Goal: Task Accomplishment & Management: Manage account settings

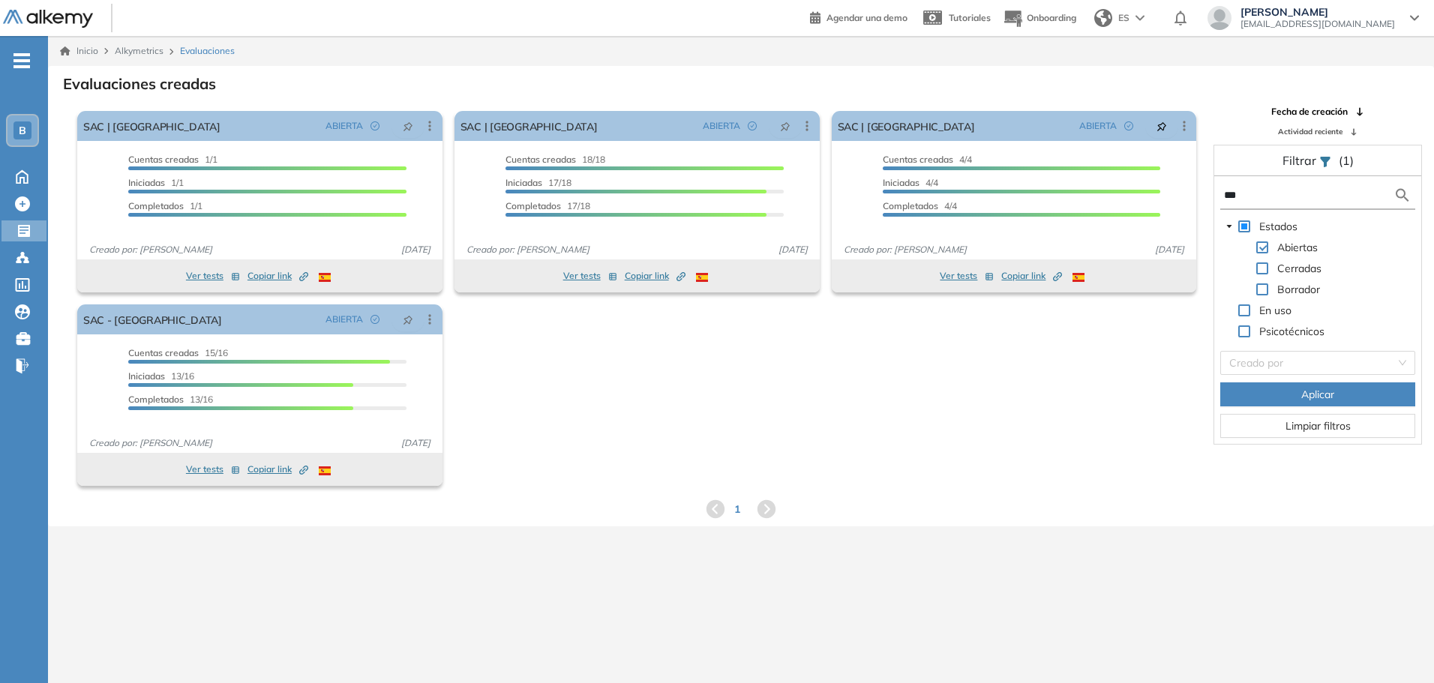
click at [25, 130] on span "B" at bounding box center [22, 130] width 7 height 12
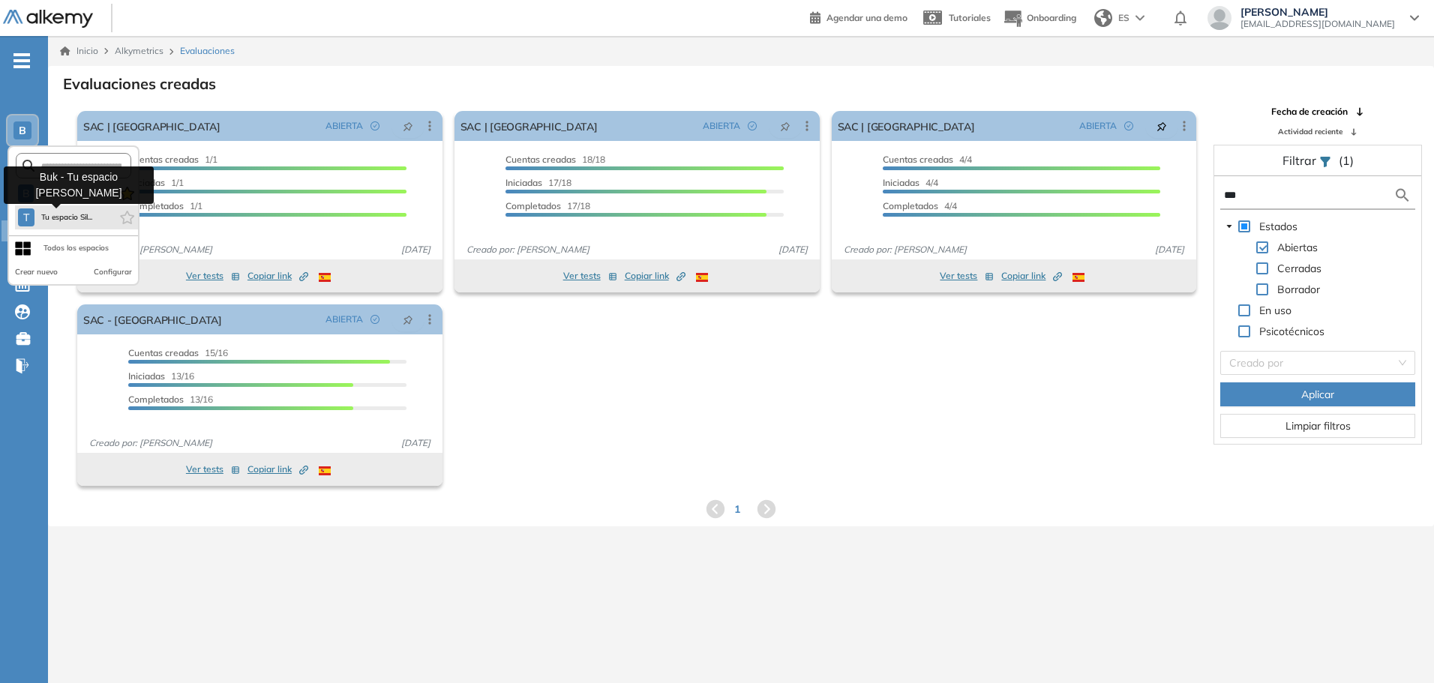
click at [58, 217] on span "Tu espacio Sil..." at bounding box center [66, 217] width 52 height 12
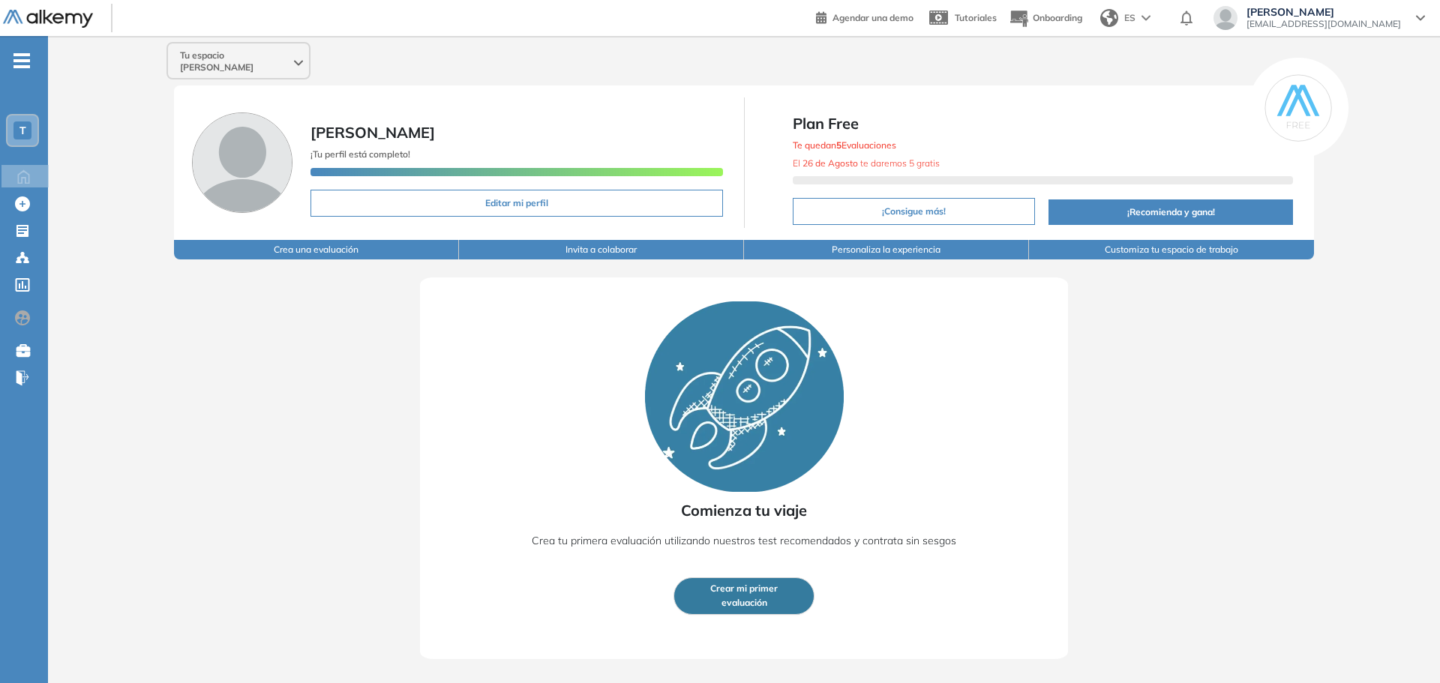
click at [776, 586] on span "Crear mi primer" at bounding box center [743, 589] width 67 height 14
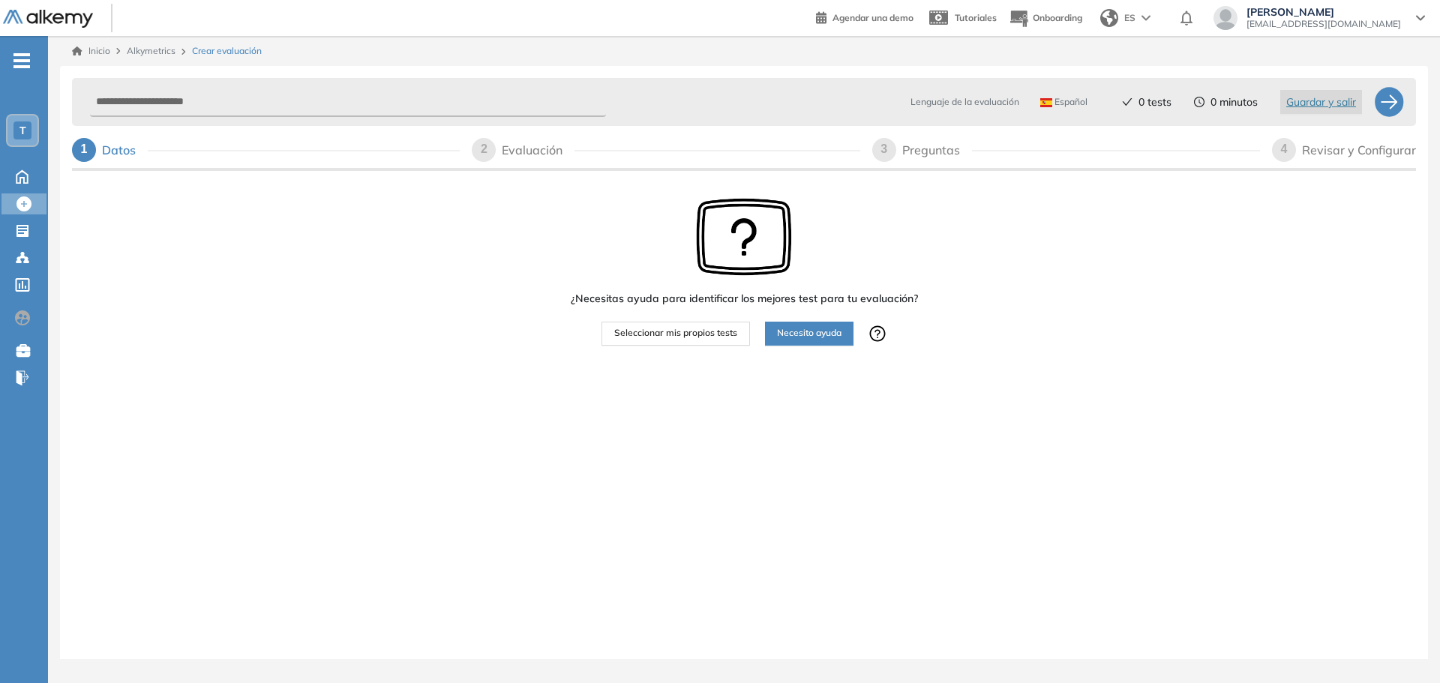
click at [722, 337] on span "Seleccionar mis propios tests" at bounding box center [675, 333] width 123 height 14
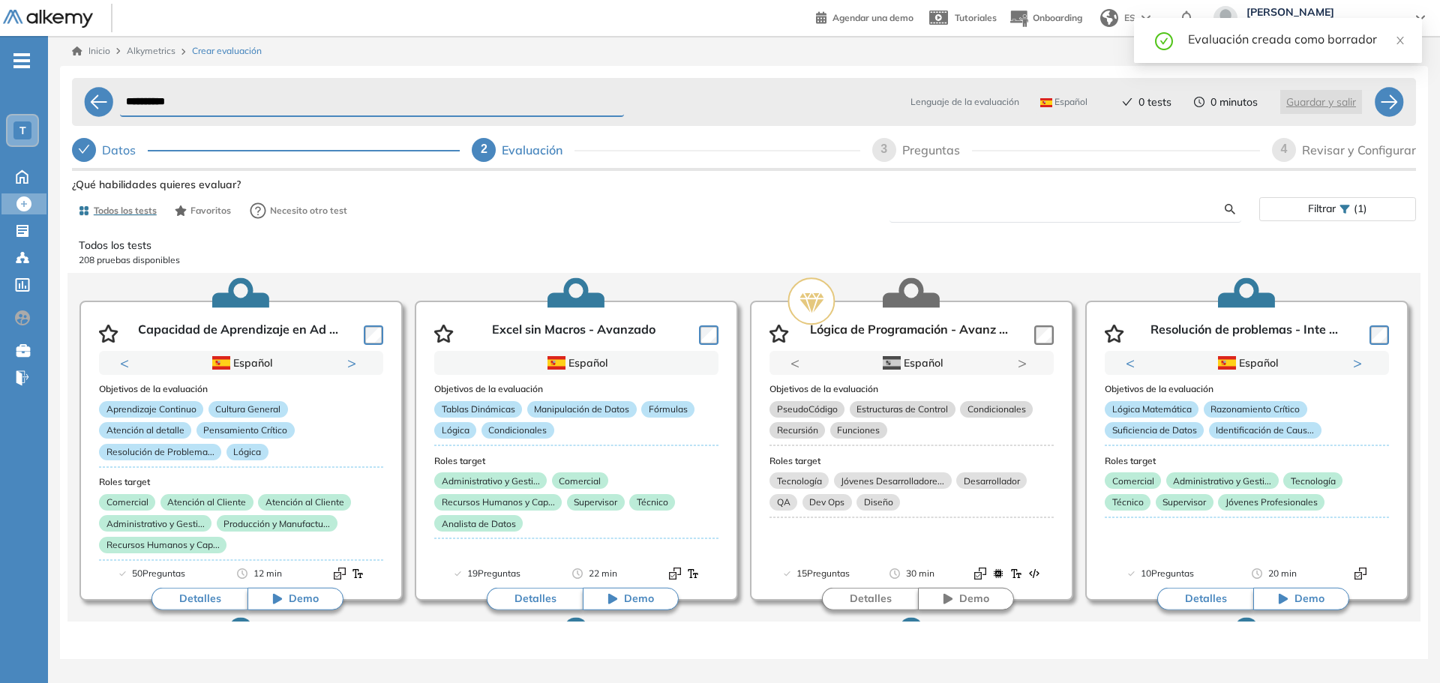
click at [931, 205] on input "text" at bounding box center [1062, 208] width 323 height 13
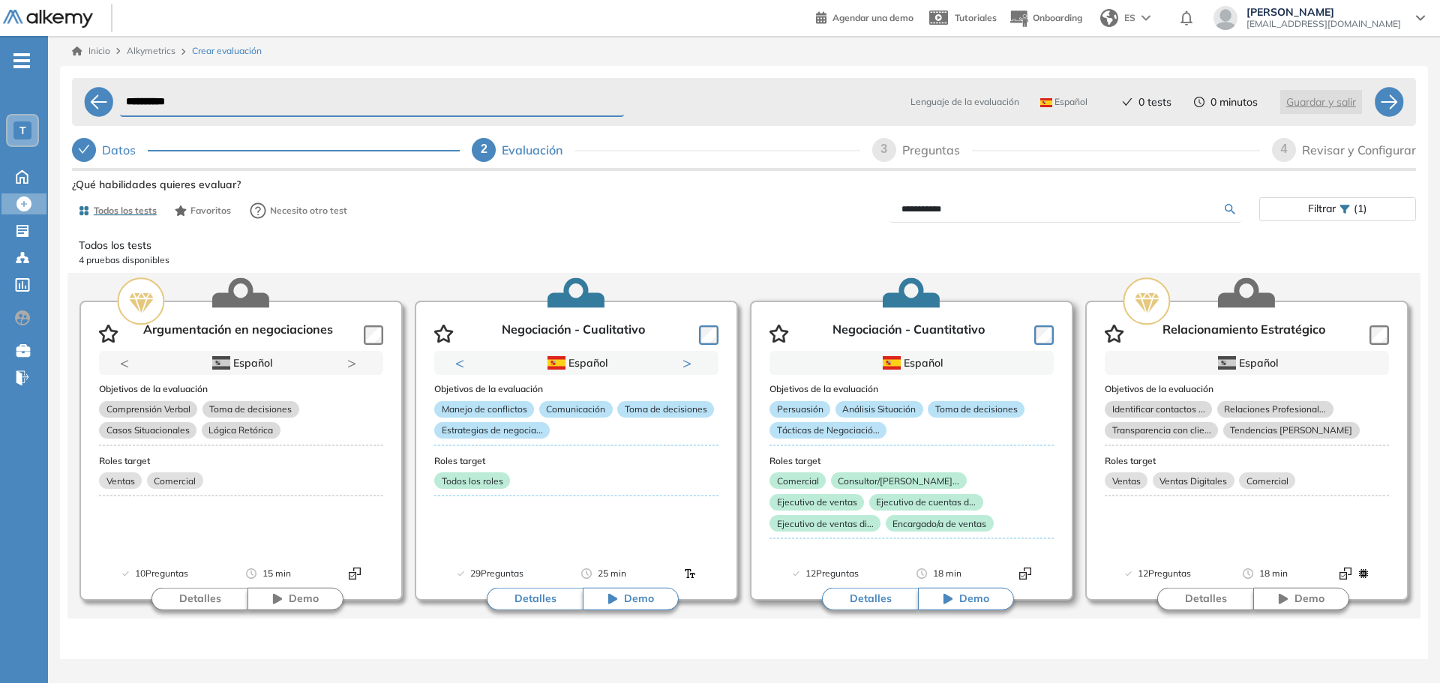
click at [882, 598] on button "Detalles" at bounding box center [870, 599] width 96 height 22
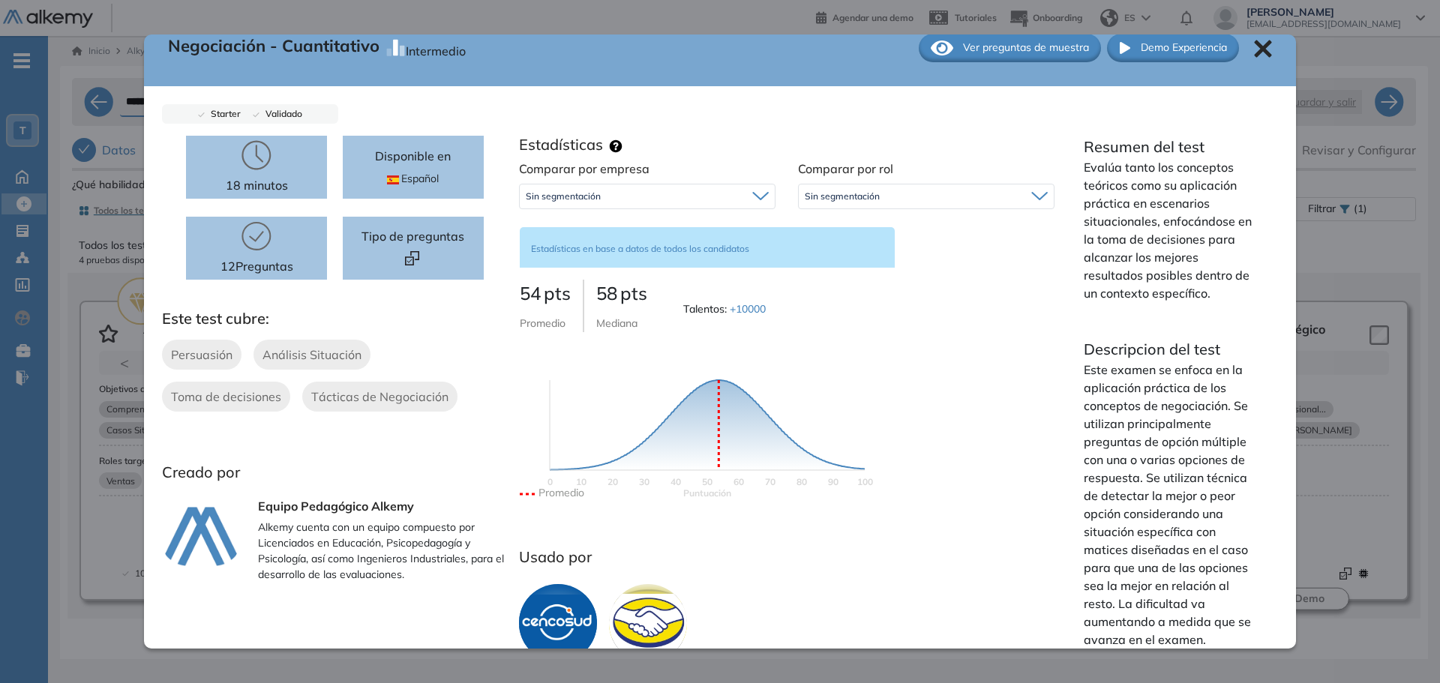
scroll to position [37, 0]
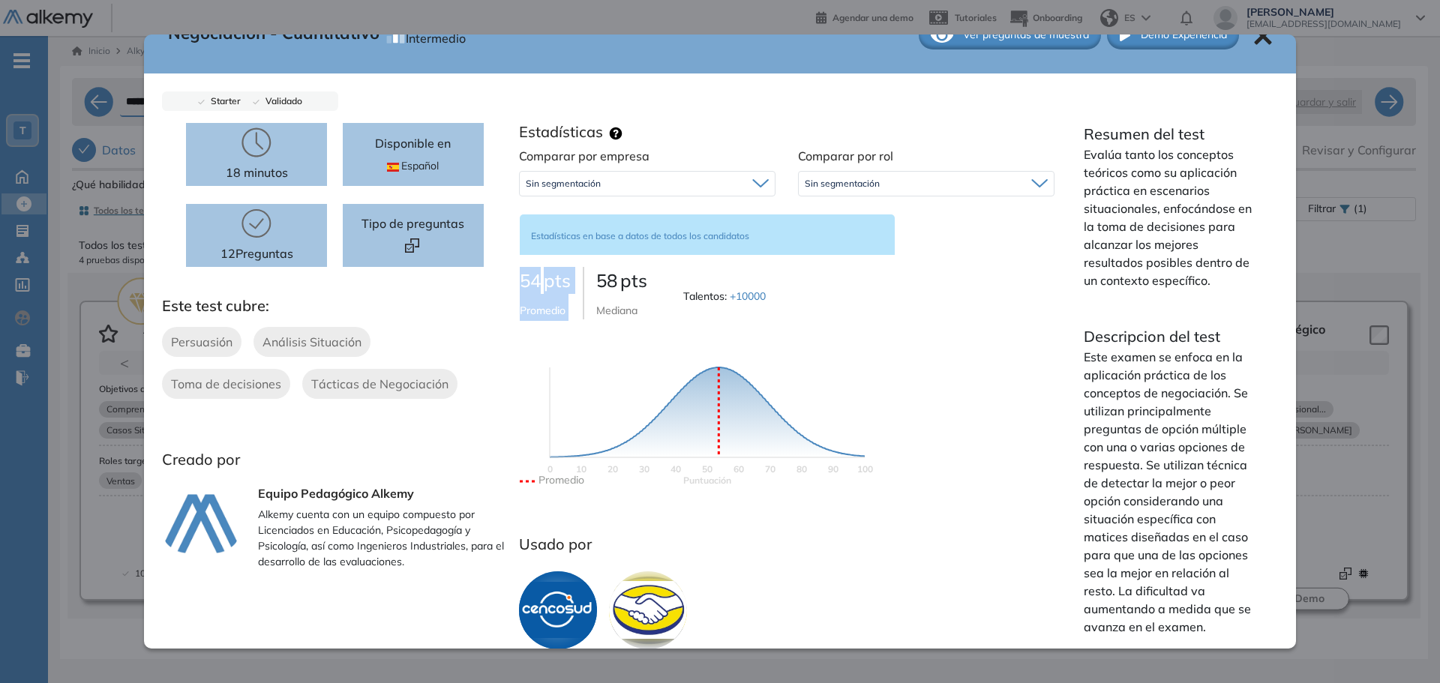
drag, startPoint x: 511, startPoint y: 280, endPoint x: 579, endPoint y: 282, distance: 68.2
click at [579, 282] on div "Comparar por empresa Sin segmentación Sin segmentación Comparar por rol Sin seg…" at bounding box center [787, 332] width 558 height 370
click at [577, 347] on icon "Puntuación 0 10 20 30 40 50 60 70 80 90 100 Promedio" at bounding box center [707, 412] width 375 height 150
click at [427, 245] on div at bounding box center [413, 246] width 40 height 17
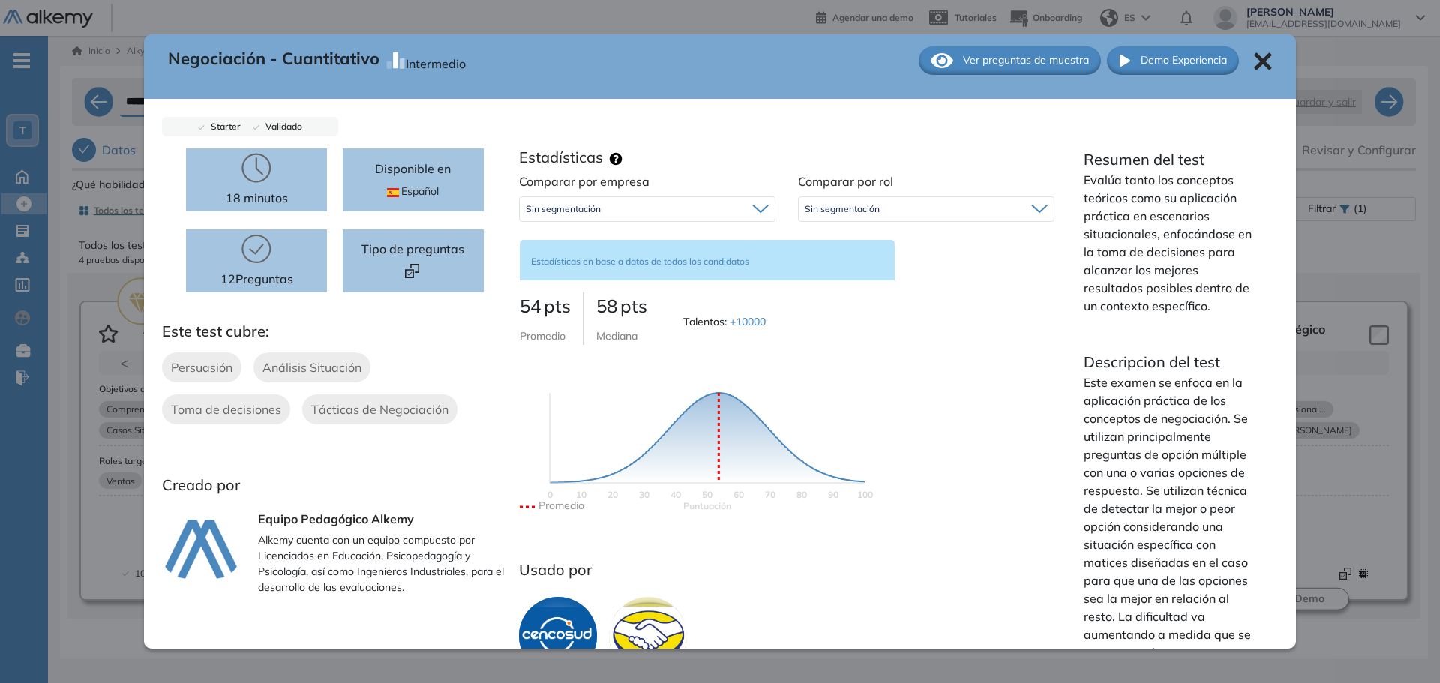
scroll to position [0, 0]
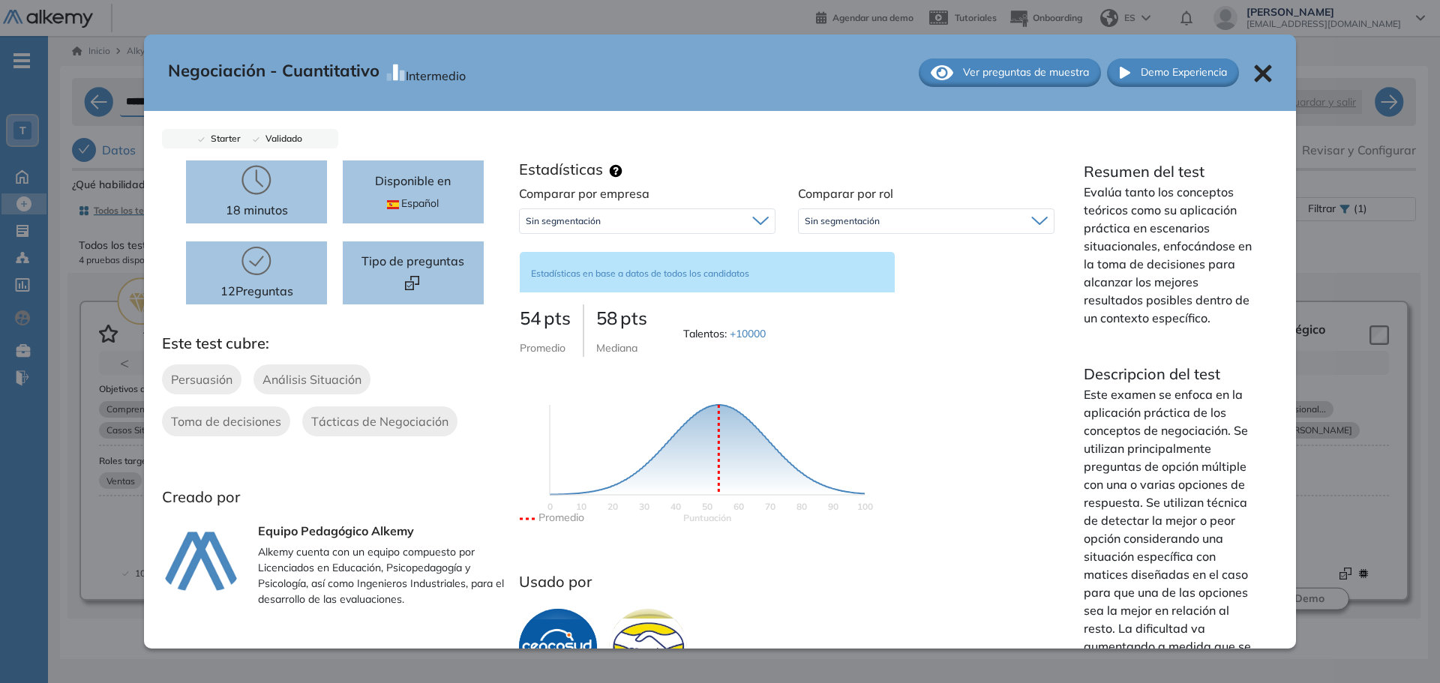
click at [1044, 73] on span "Ver preguntas de muestra" at bounding box center [1026, 72] width 126 height 16
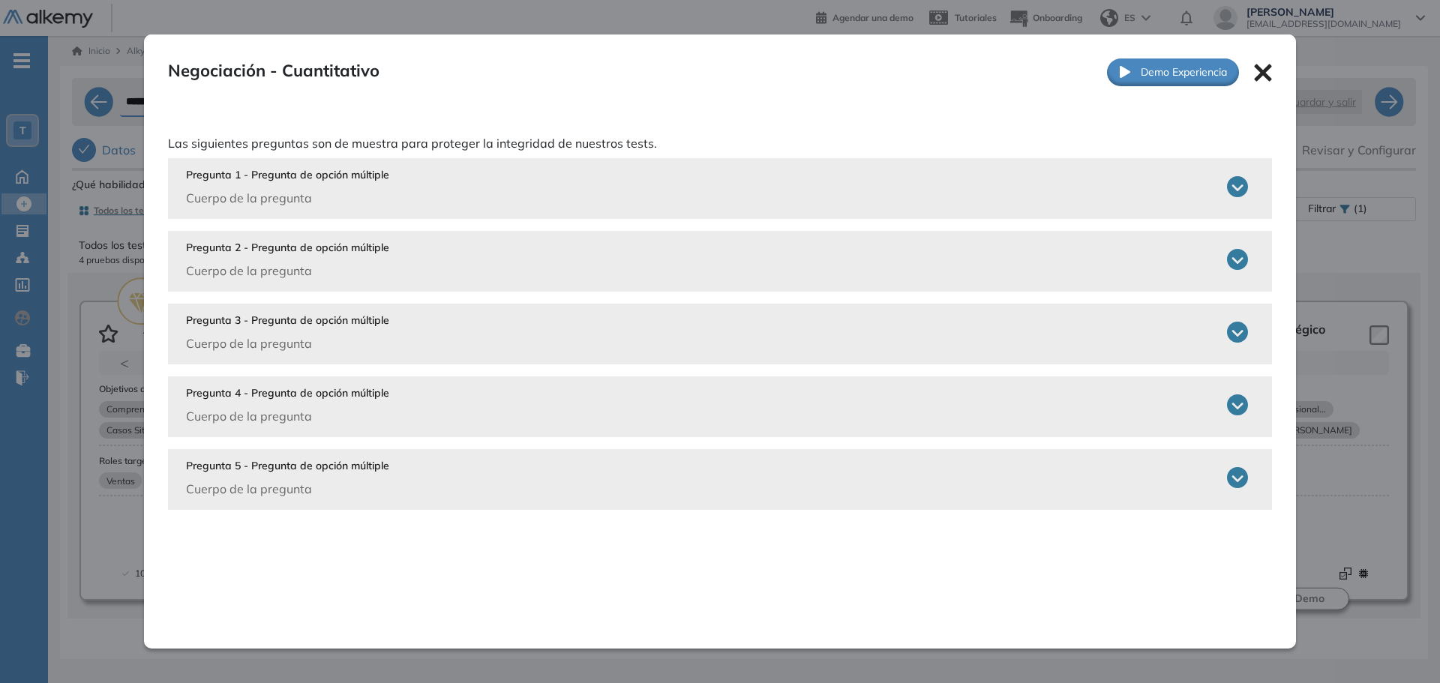
click at [1230, 189] on icon at bounding box center [1237, 186] width 21 height 21
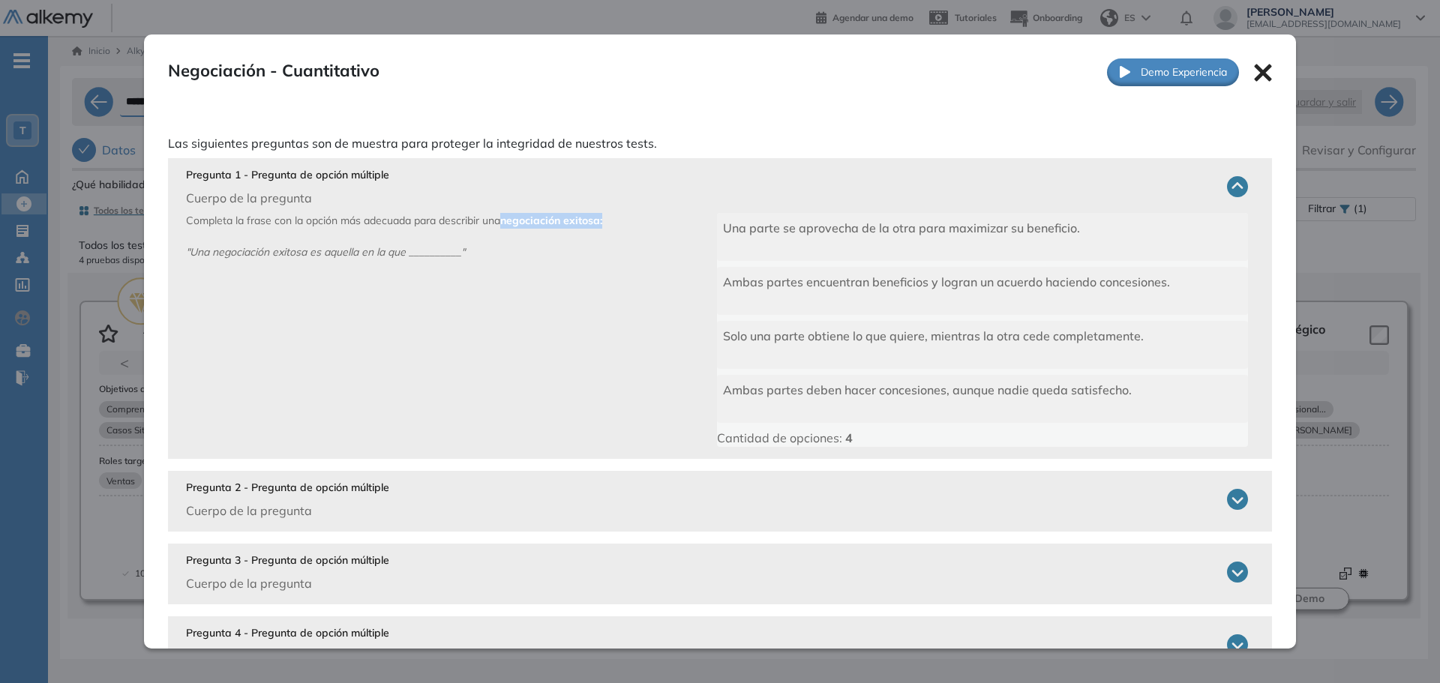
drag, startPoint x: 504, startPoint y: 223, endPoint x: 616, endPoint y: 220, distance: 111.8
click at [616, 220] on p "Completa la frase con la opción más adecuada para describir una negociación exi…" at bounding box center [451, 330] width 531 height 234
drag, startPoint x: 167, startPoint y: 252, endPoint x: 479, endPoint y: 259, distance: 312.0
click at [479, 259] on div "Pregunta 1 - Pregunta de opción múltiple Cuerpo de la pregunta Completa la fras…" at bounding box center [720, 308] width 1104 height 301
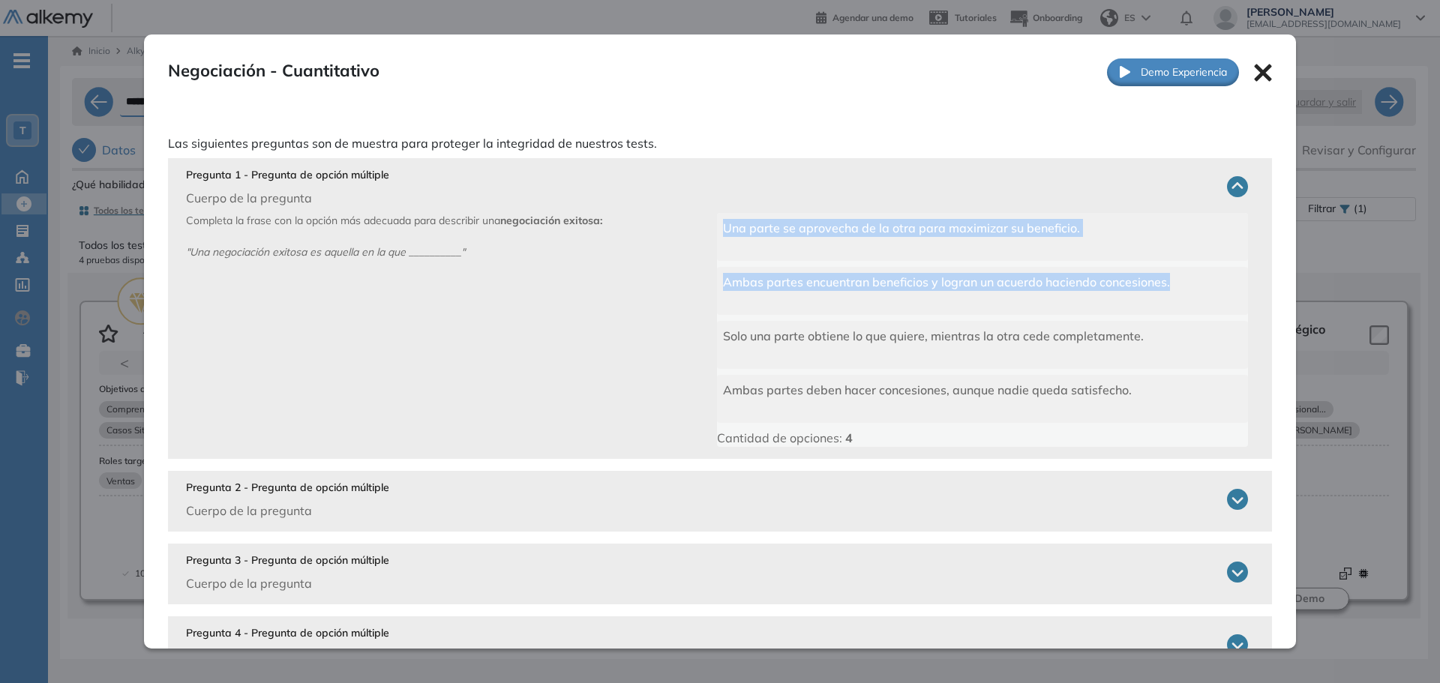
drag, startPoint x: 1172, startPoint y: 280, endPoint x: 671, endPoint y: 313, distance: 501.9
click at [672, 313] on div "Completa la frase con la opción más adecuada para describir una negociación exi…" at bounding box center [717, 330] width 1062 height 234
click at [777, 304] on div "Ambas partes encuentran beneficios y logran un acuerdo haciendo concesiones." at bounding box center [982, 291] width 531 height 48
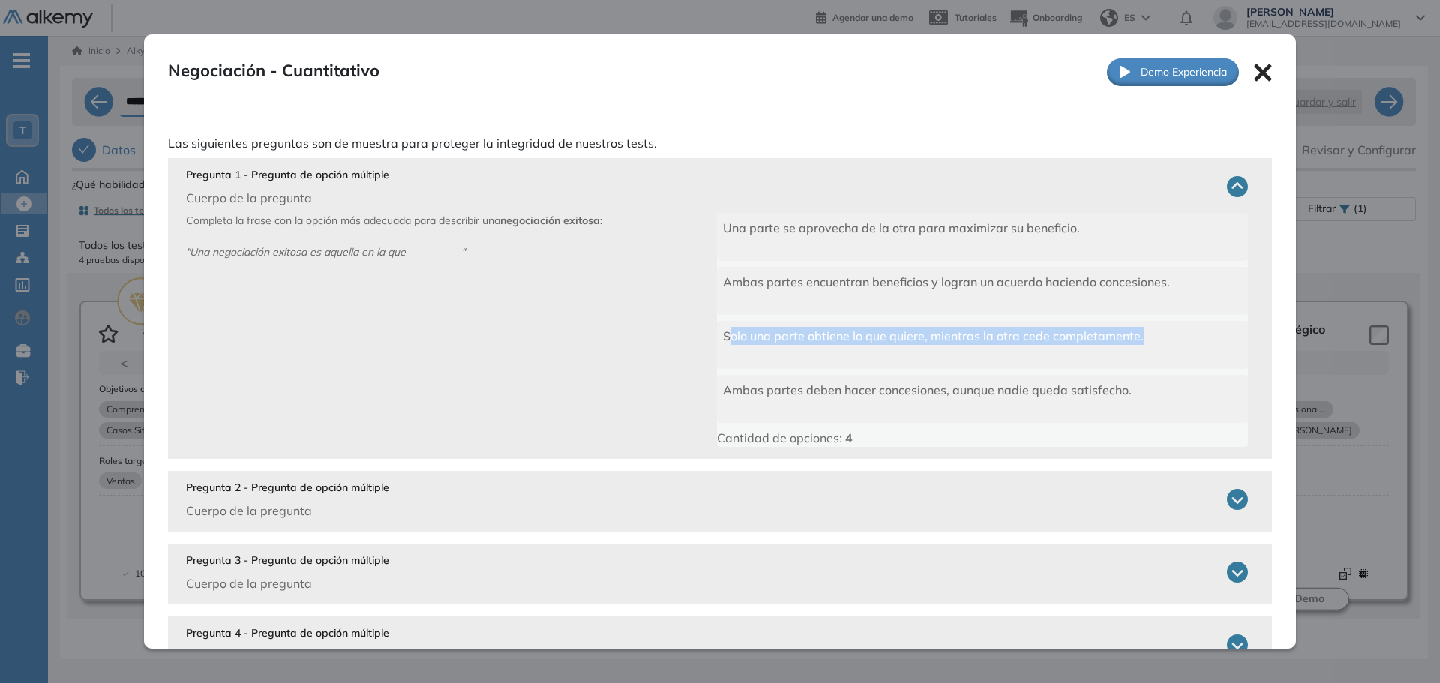
drag, startPoint x: 722, startPoint y: 352, endPoint x: 1119, endPoint y: 359, distance: 397.5
click at [1150, 345] on div "Solo una parte obtiene lo que quiere, mientras la otra cede completamente." at bounding box center [982, 345] width 531 height 48
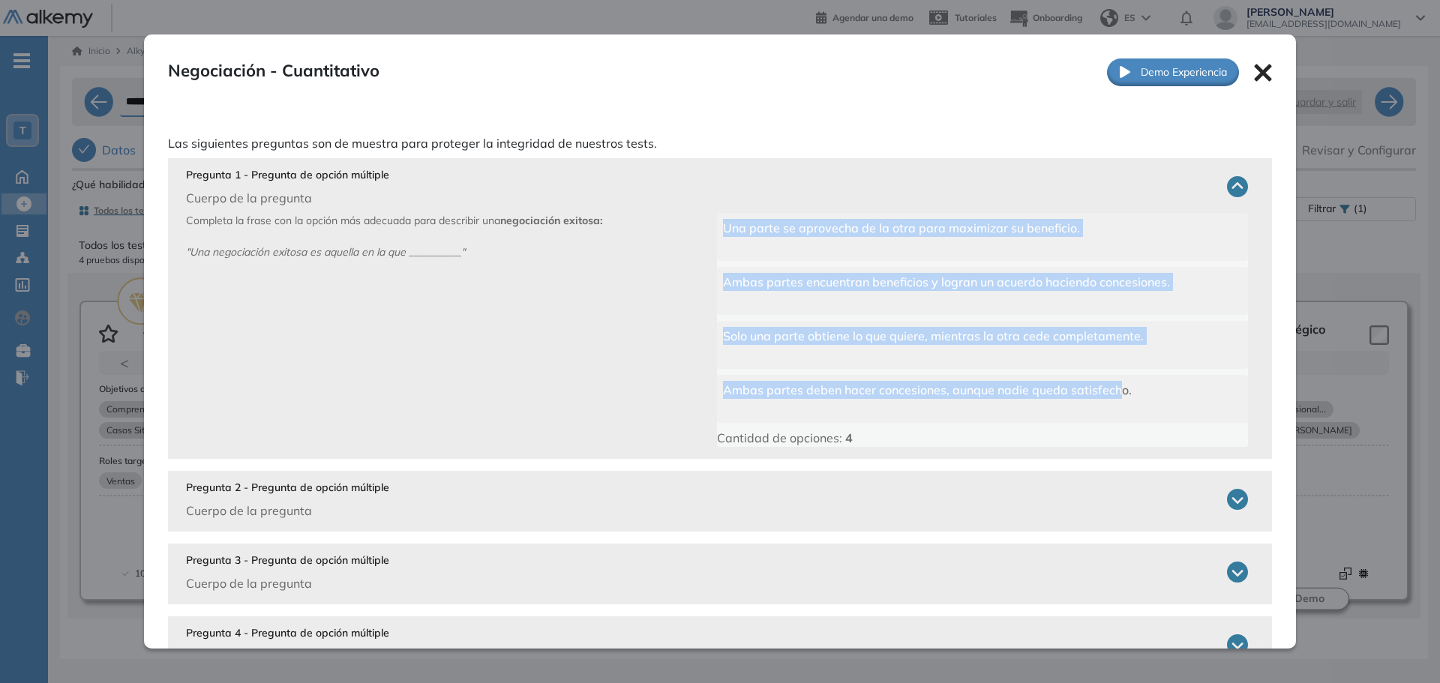
drag, startPoint x: 658, startPoint y: 385, endPoint x: 1113, endPoint y: 394, distance: 455.2
click at [1113, 394] on div "Completa la frase con la opción más adecuada para describir una negociación exi…" at bounding box center [717, 330] width 1062 height 234
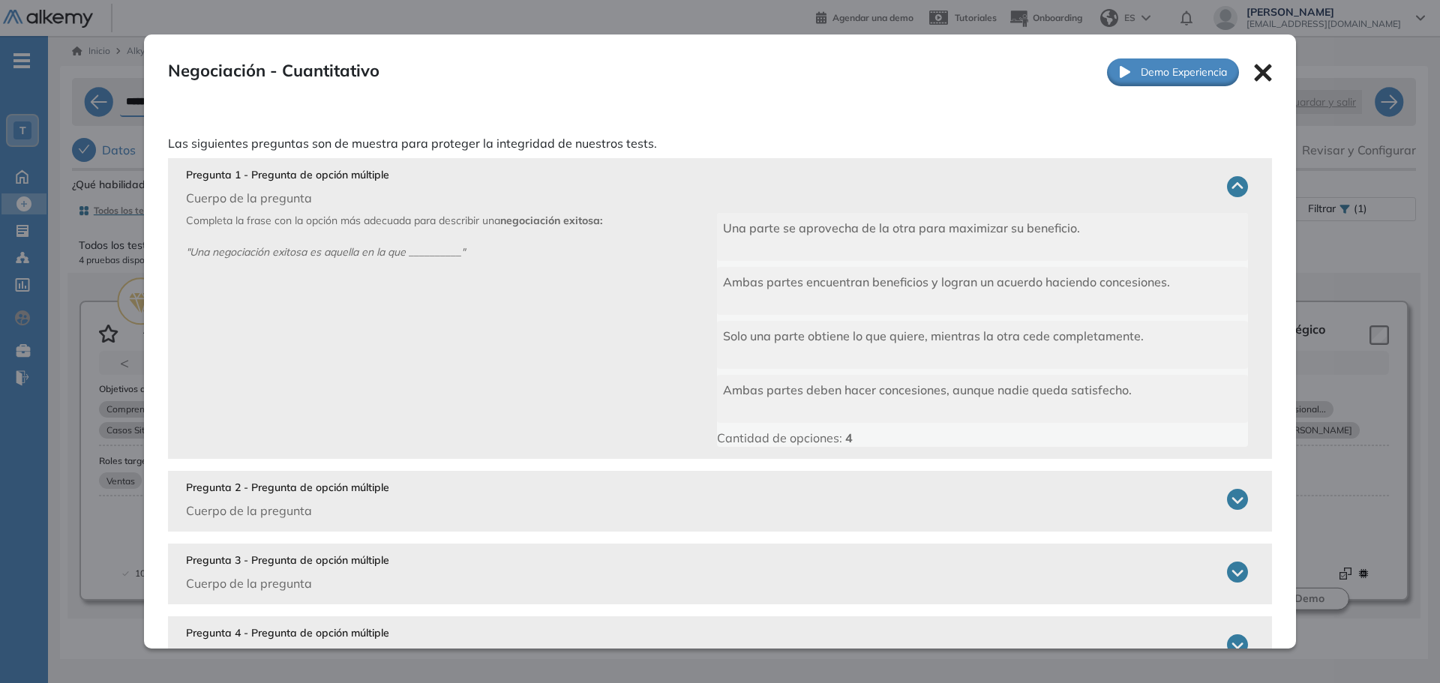
click at [1155, 386] on div "Ambas partes deben hacer concesiones, aunque nadie queda satisfecho." at bounding box center [982, 399] width 531 height 48
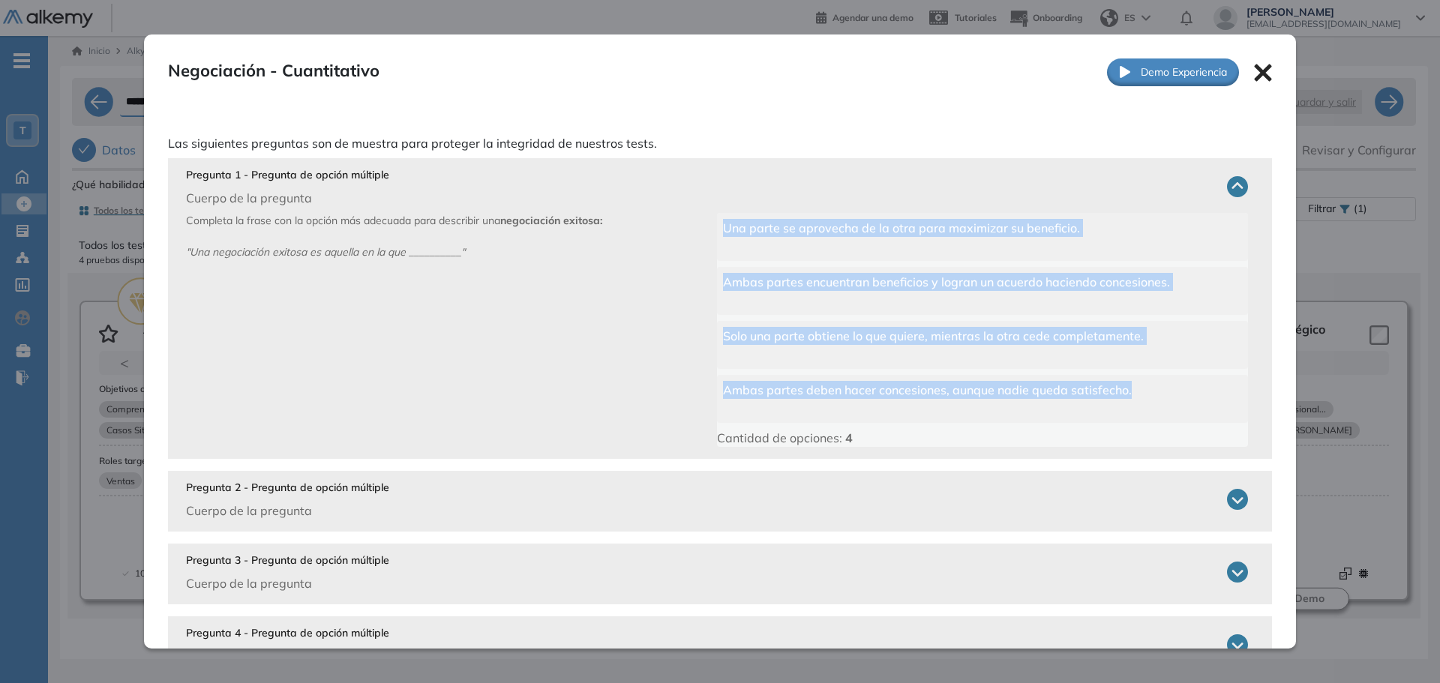
drag, startPoint x: 1145, startPoint y: 396, endPoint x: 580, endPoint y: 413, distance: 565.6
click at [570, 418] on div "Completa la frase con la opción más adecuada para describir una negociación exi…" at bounding box center [717, 330] width 1062 height 234
click at [818, 375] on div "Ambas partes deben hacer concesiones, aunque nadie queda satisfecho." at bounding box center [982, 399] width 531 height 48
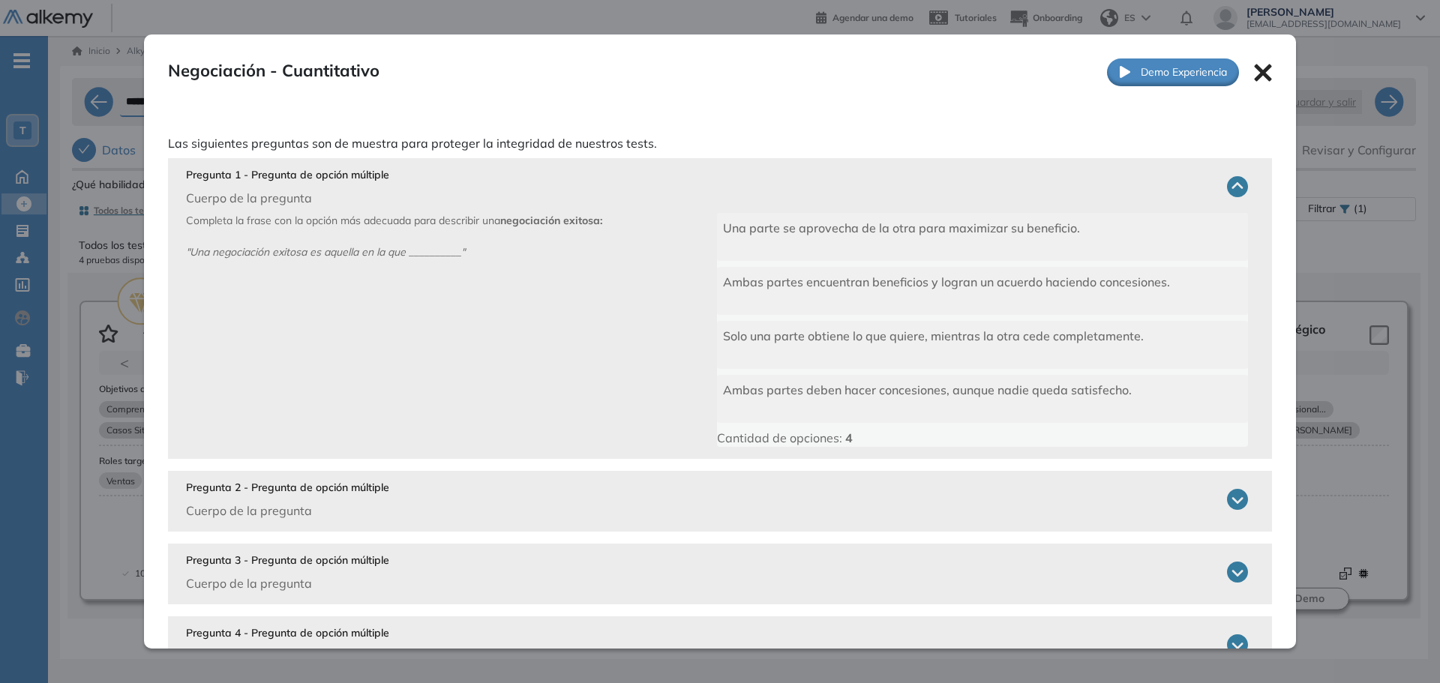
click at [1152, 275] on span "Ambas partes encuentran beneficios y logran un acuerdo haciendo concesiones." at bounding box center [946, 281] width 447 height 15
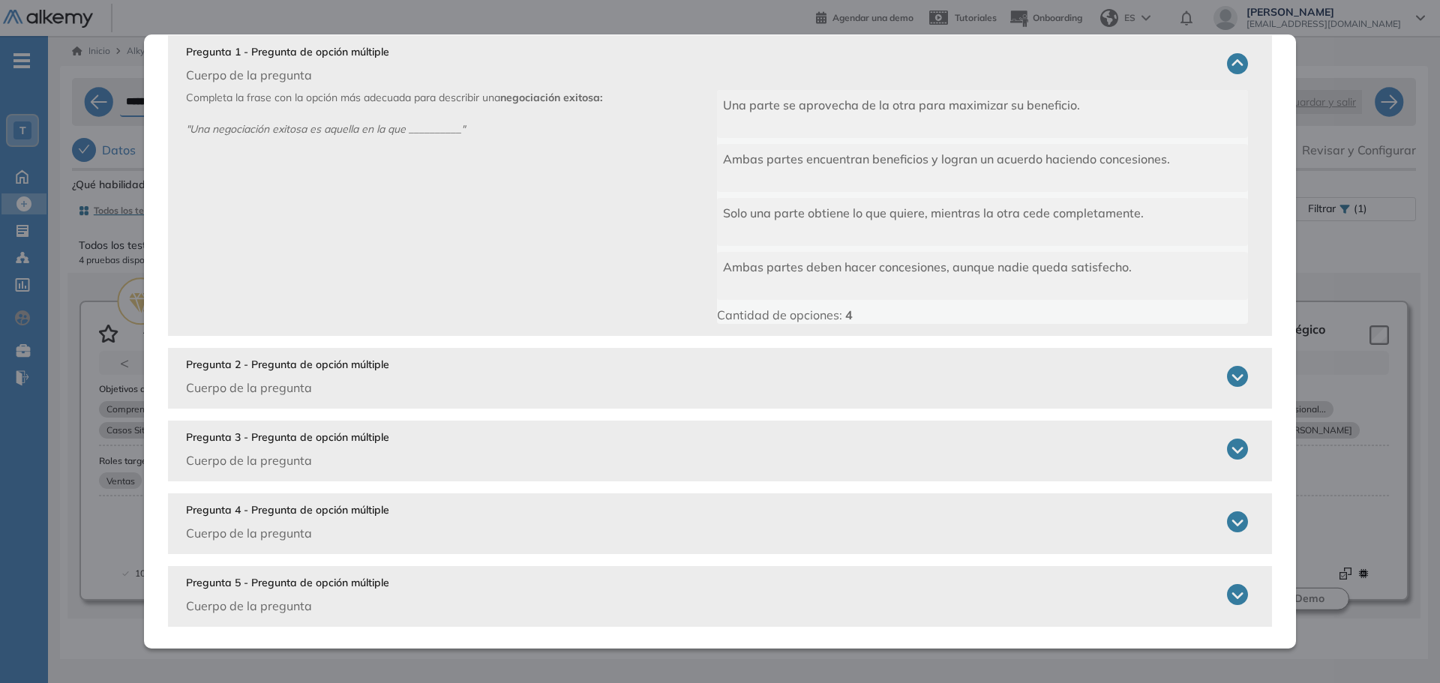
scroll to position [130, 0]
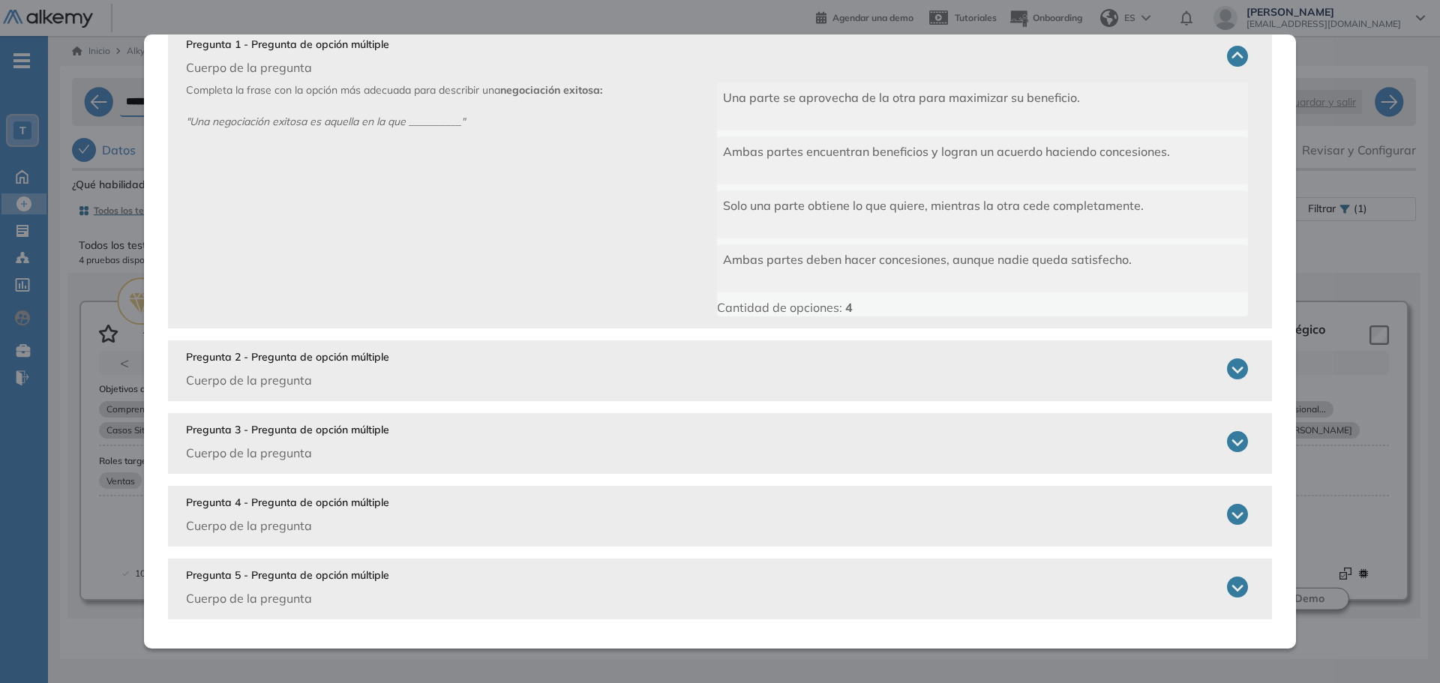
click at [529, 364] on div "Pregunta 2 - Pregunta de opción múltiple Cuerpo de la pregunta" at bounding box center [717, 369] width 1062 height 40
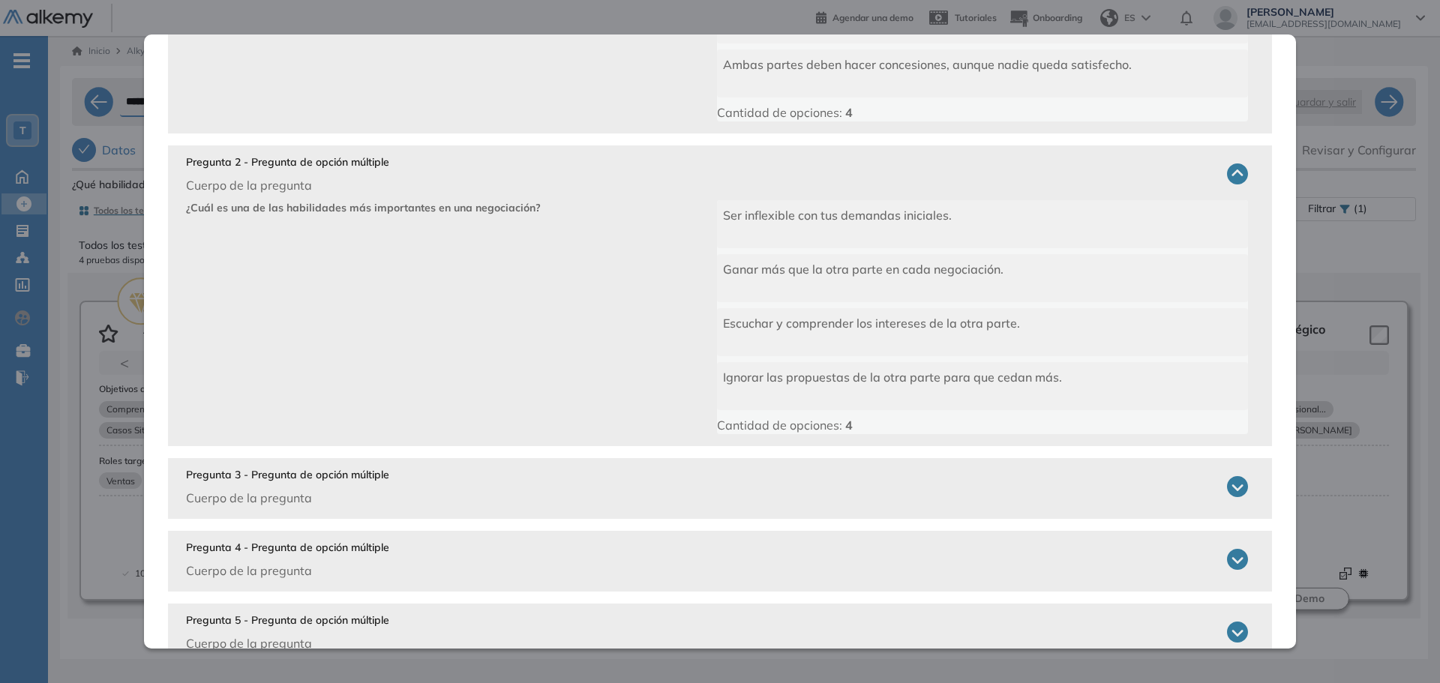
scroll to position [370, 0]
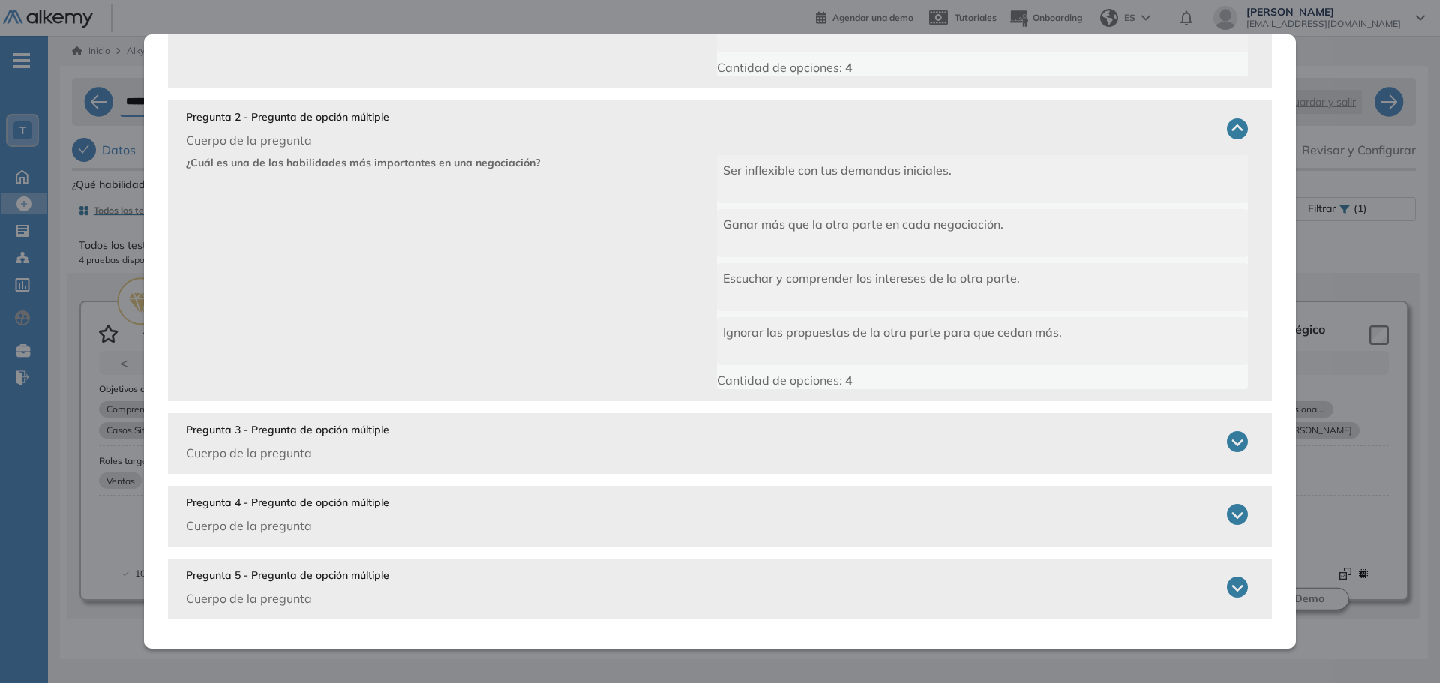
click at [572, 424] on div "Pregunta 3 - Pregunta de opción múltiple Cuerpo de la pregunta" at bounding box center [717, 442] width 1062 height 40
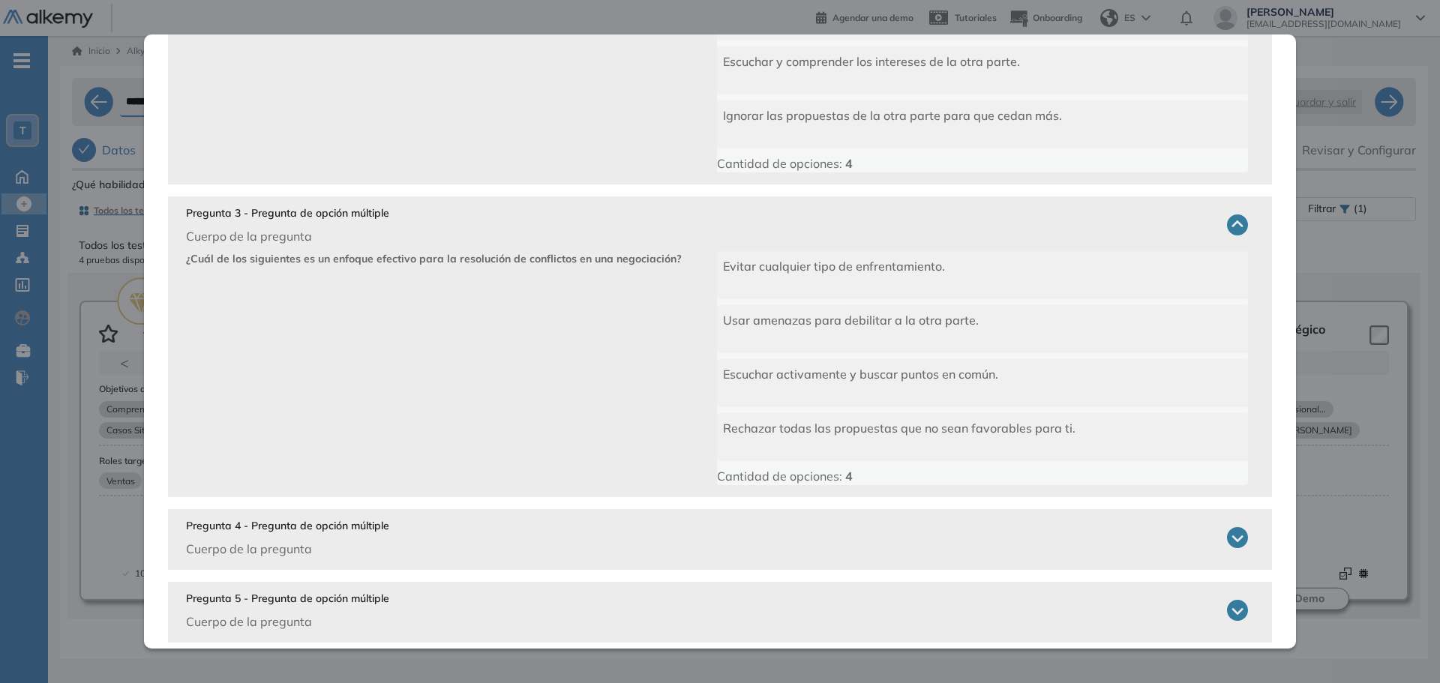
scroll to position [595, 0]
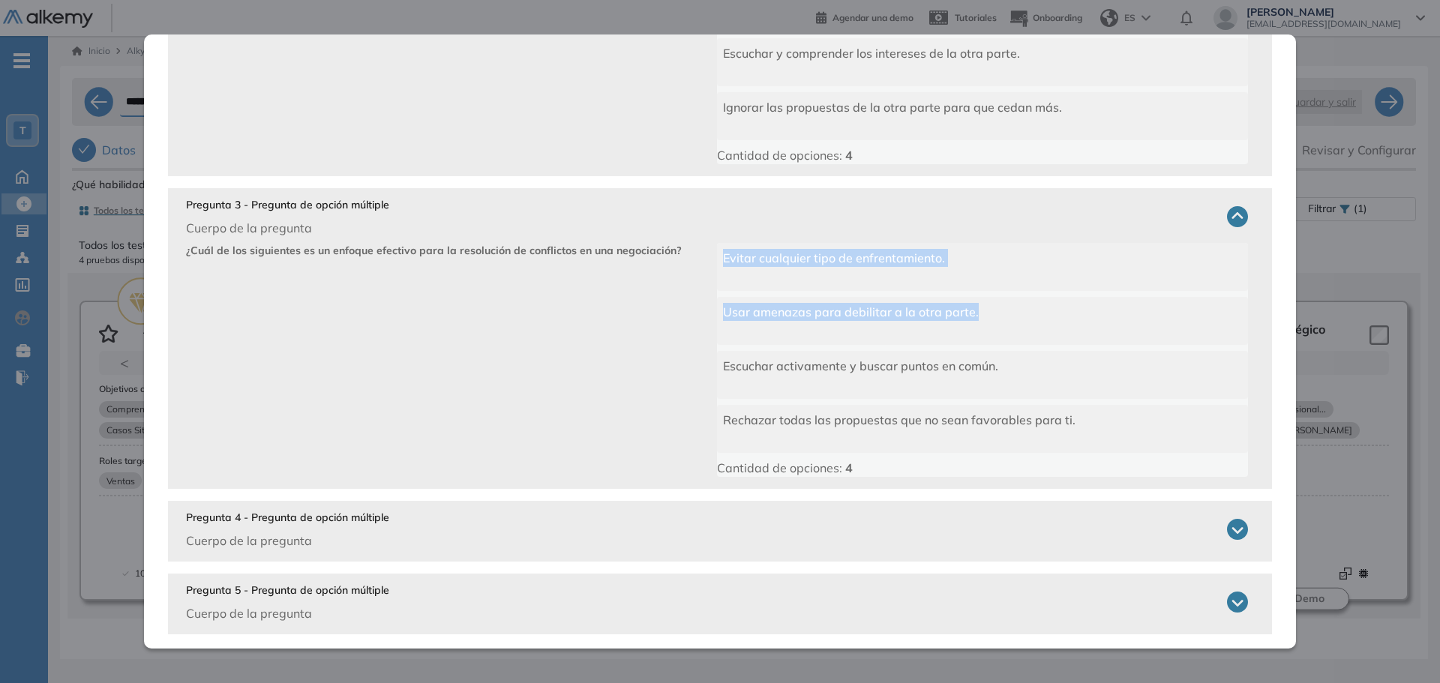
drag, startPoint x: 696, startPoint y: 322, endPoint x: 1018, endPoint y: 319, distance: 322.4
click at [1018, 319] on div "¿Cuál de los siguientes es un enfoque efectivo para la resolución de conflictos…" at bounding box center [717, 360] width 1062 height 234
click at [1021, 317] on div "Usar amenazas para debilitar a la otra parte." at bounding box center [982, 321] width 531 height 48
click at [1022, 316] on div "Usar amenazas para debilitar a la otra parte." at bounding box center [982, 321] width 531 height 48
click at [976, 309] on div "Usar amenazas para debilitar a la otra parte." at bounding box center [982, 321] width 531 height 48
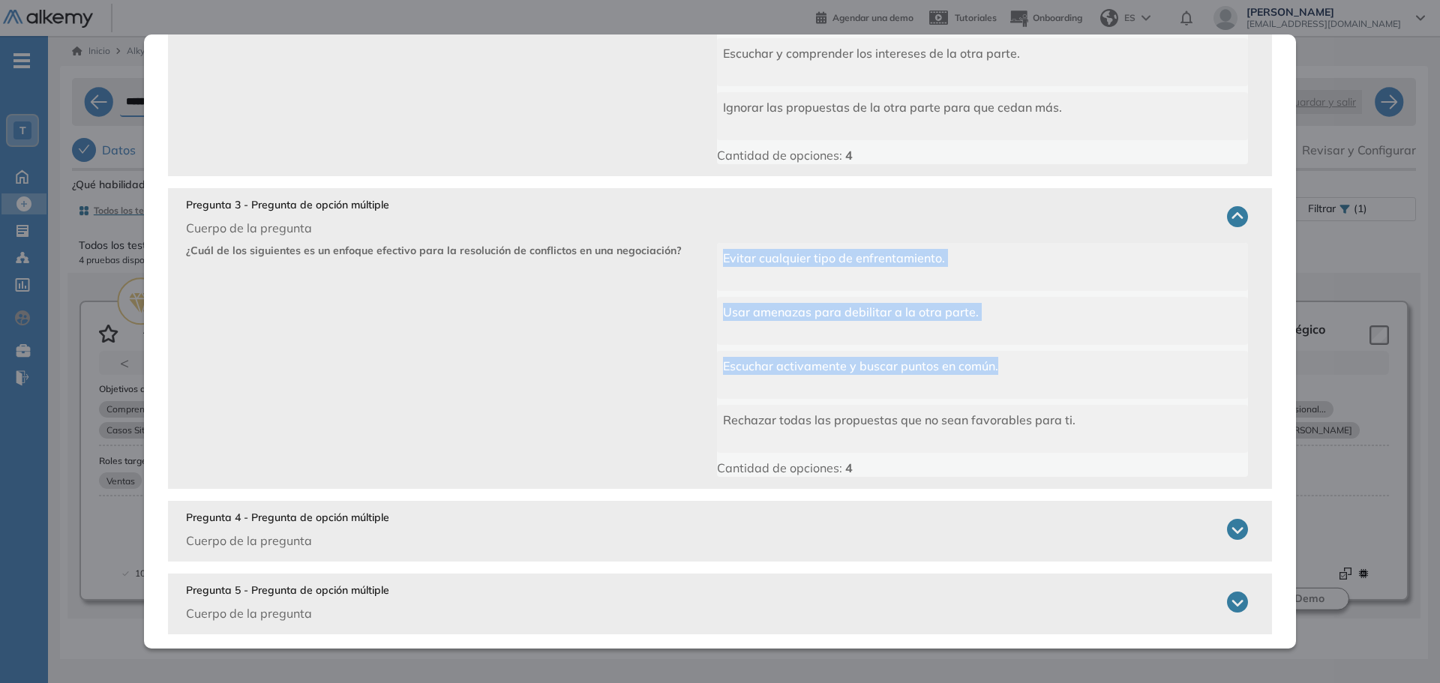
drag, startPoint x: 703, startPoint y: 378, endPoint x: 1076, endPoint y: 371, distance: 372.7
click at [1076, 371] on div "¿Cuál de los siguientes es un enfoque efectivo para la resolución de conflictos…" at bounding box center [717, 360] width 1062 height 234
click at [1078, 371] on div "Escuchar activamente y buscar puntos en común." at bounding box center [982, 375] width 531 height 48
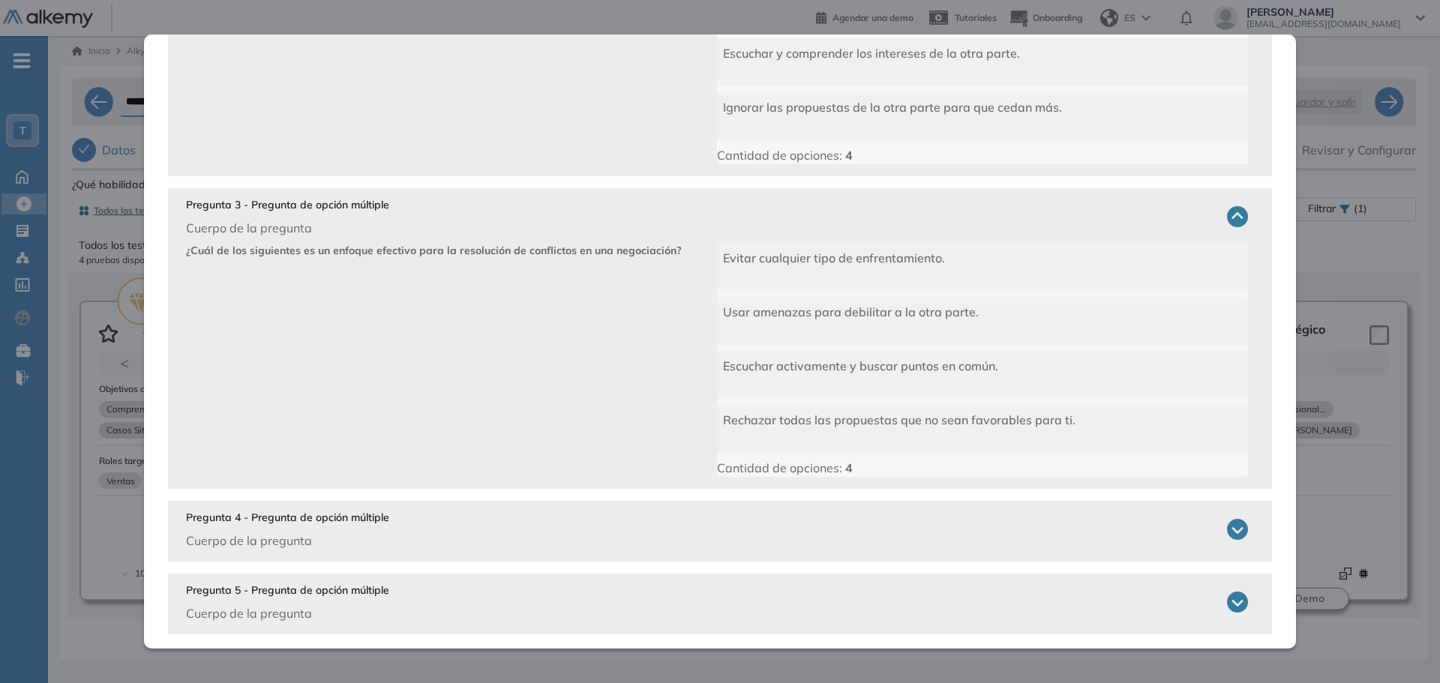
scroll to position [0, 0]
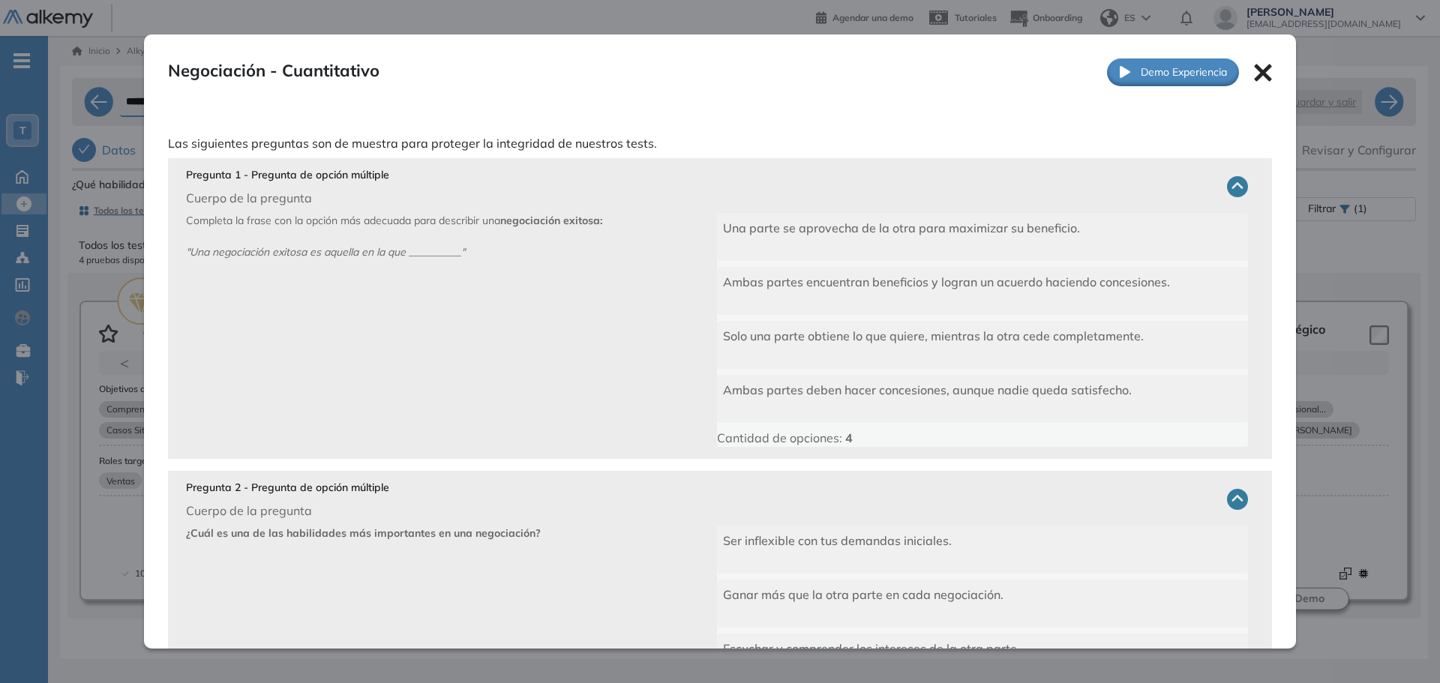
click at [1254, 76] on icon at bounding box center [1262, 72] width 17 height 17
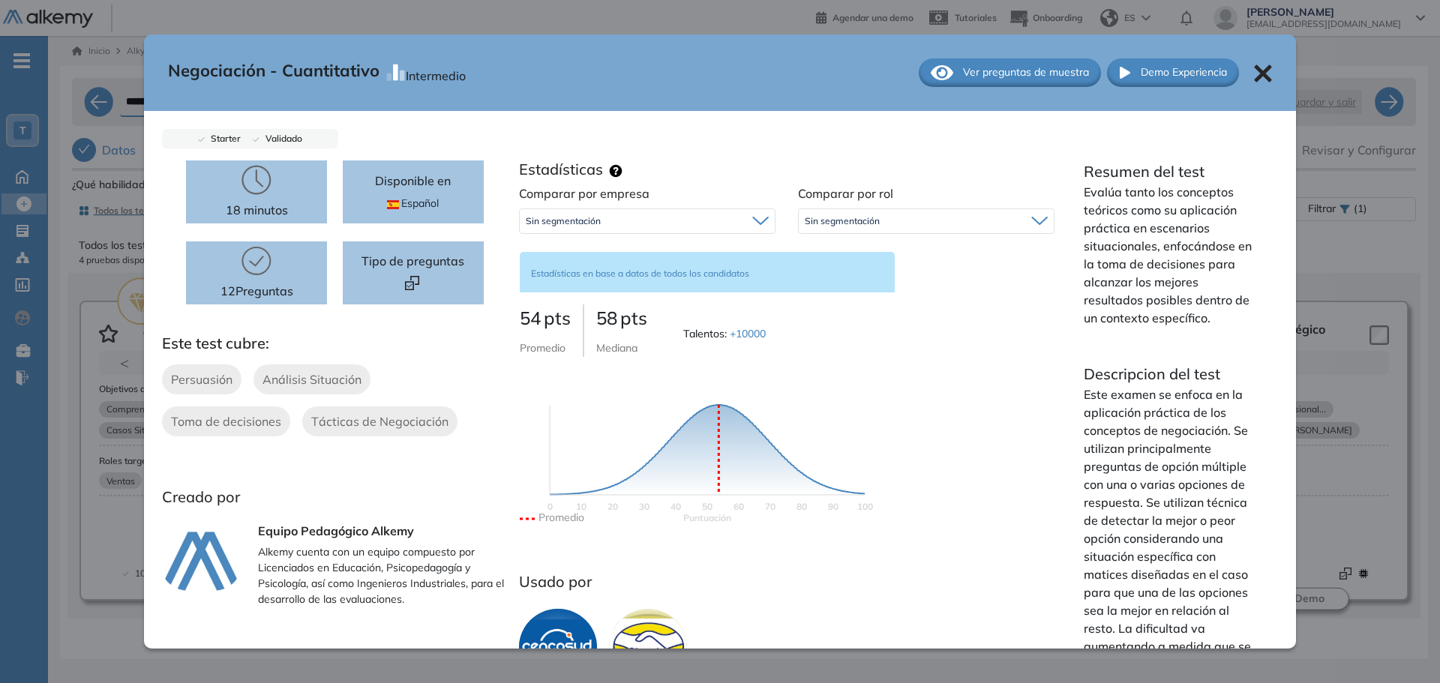
click at [887, 230] on div "Sin segmentación" at bounding box center [926, 221] width 255 height 24
click at [863, 280] on li "Atención al Cliente" at bounding box center [841, 281] width 72 height 15
click at [695, 215] on div "Sin segmentación" at bounding box center [647, 221] width 255 height 24
click at [700, 215] on div "Sin segmentación" at bounding box center [647, 221] width 255 height 24
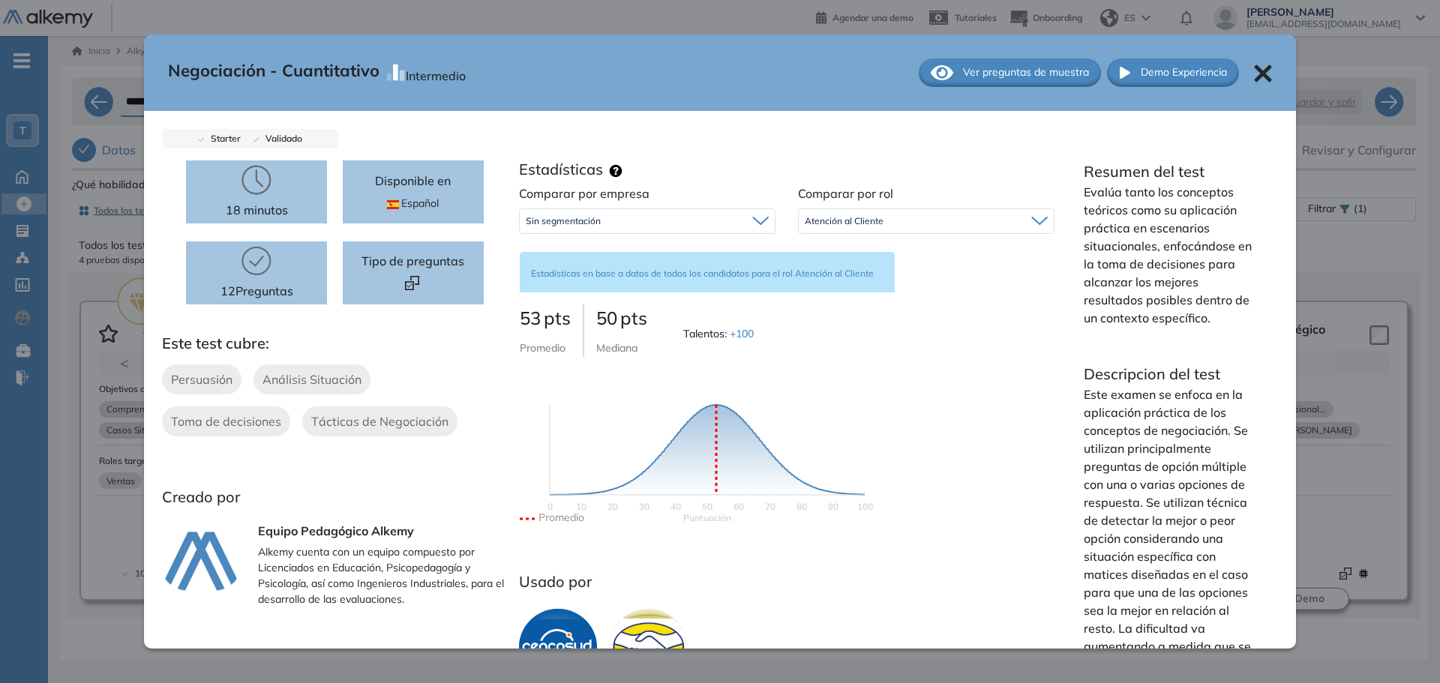
click at [987, 220] on div "Atención al Cliente" at bounding box center [926, 221] width 255 height 24
click at [873, 307] on li "Actualmente sin empleo" at bounding box center [852, 308] width 94 height 15
click at [883, 219] on span "Actualmente sin empleo" at bounding box center [856, 221] width 102 height 12
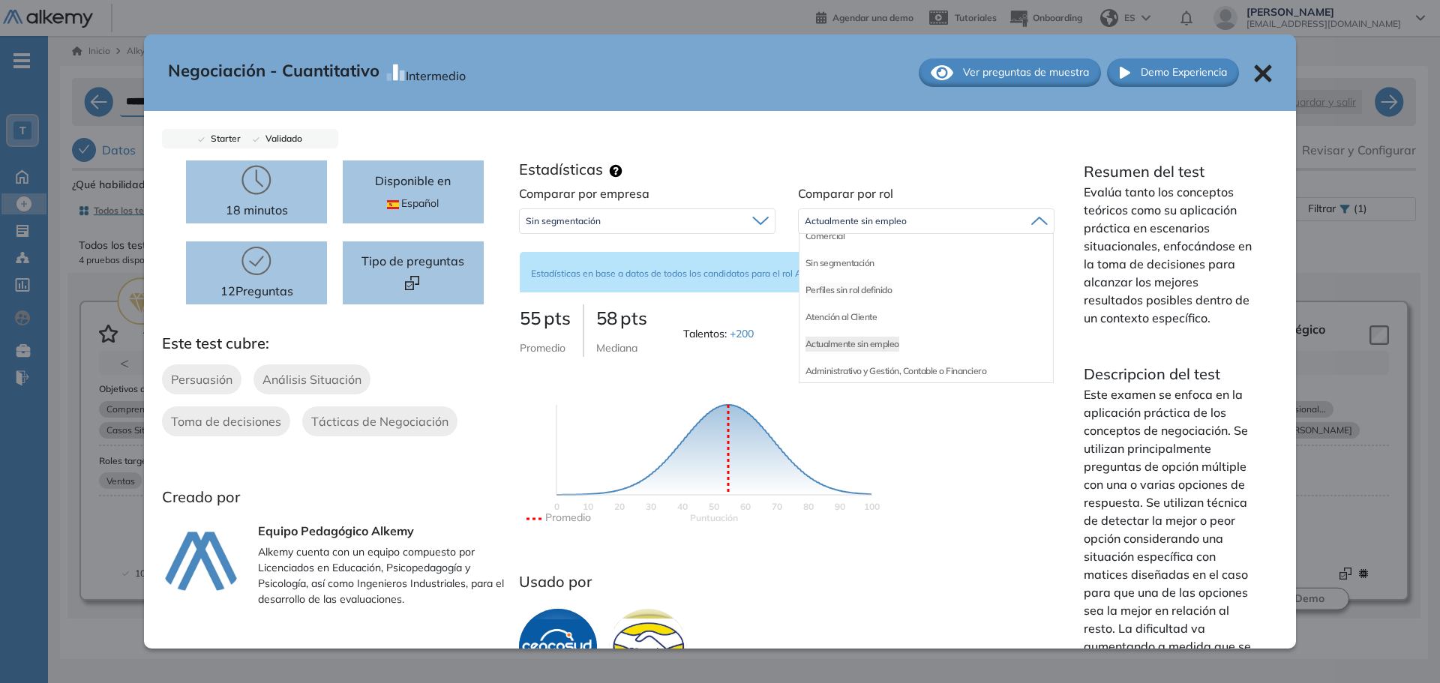
scroll to position [0, 0]
click at [848, 256] on div "Comercial" at bounding box center [925, 253] width 253 height 27
click at [828, 251] on li "Comercial" at bounding box center [825, 253] width 40 height 15
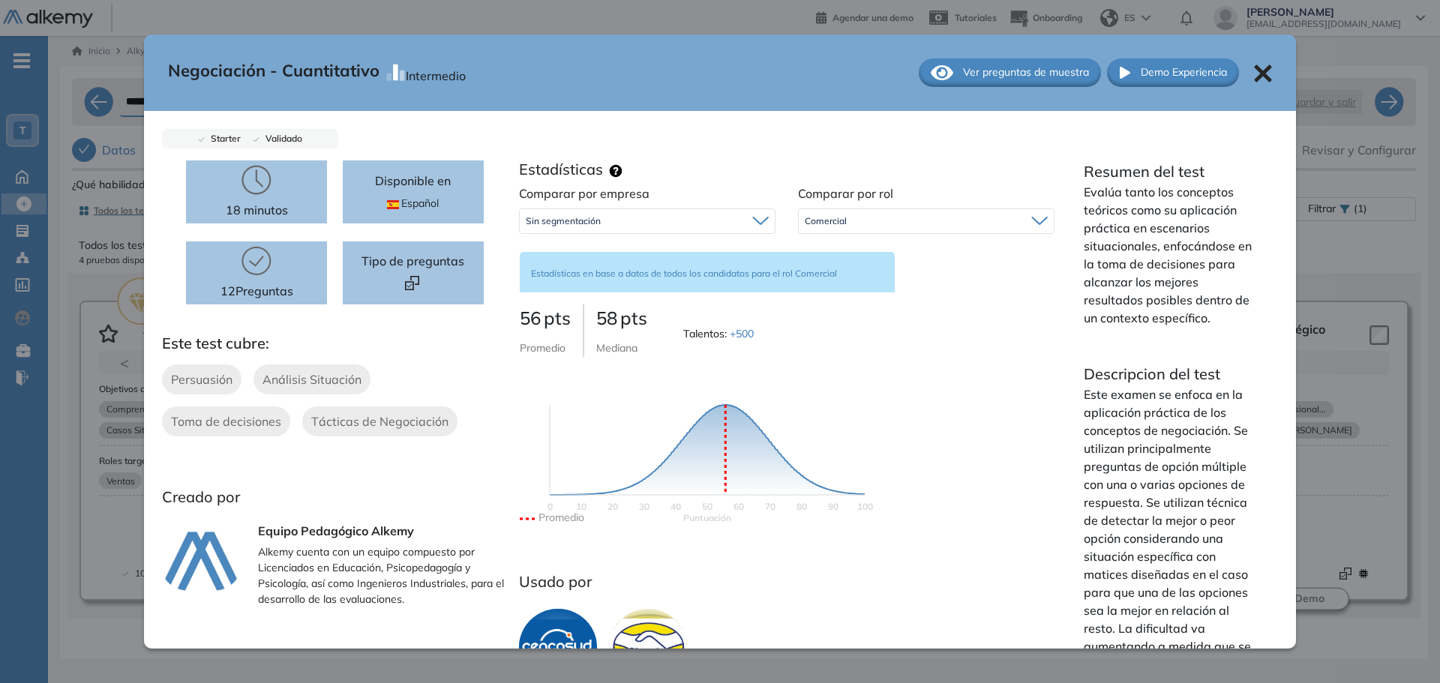
scroll to position [37, 0]
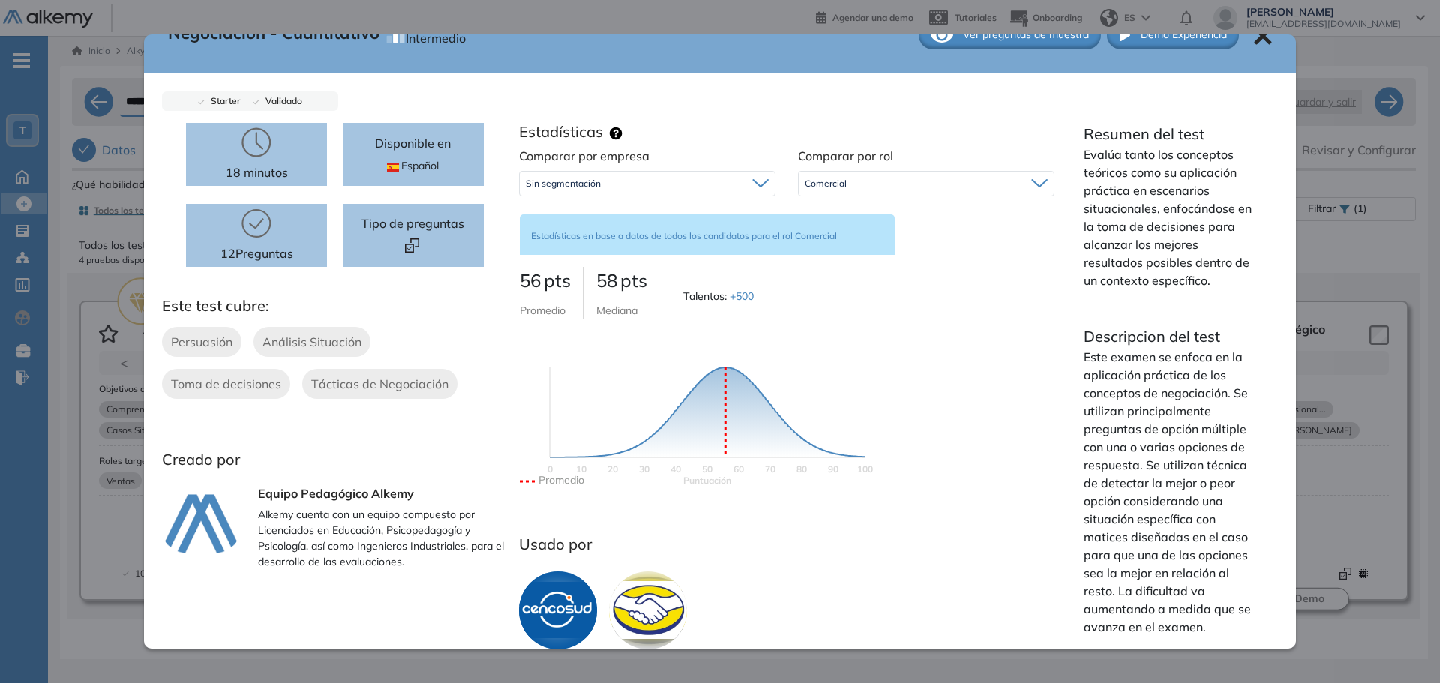
click at [897, 172] on div "Comercial" at bounding box center [926, 184] width 255 height 24
click at [874, 234] on div "Sin segmentación" at bounding box center [925, 242] width 253 height 27
click at [856, 235] on li "Sin segmentación" at bounding box center [839, 242] width 69 height 15
click at [898, 325] on div "Comparar por empresa Sin segmentación Sin segmentación Comparar por rol Sin seg…" at bounding box center [787, 332] width 558 height 370
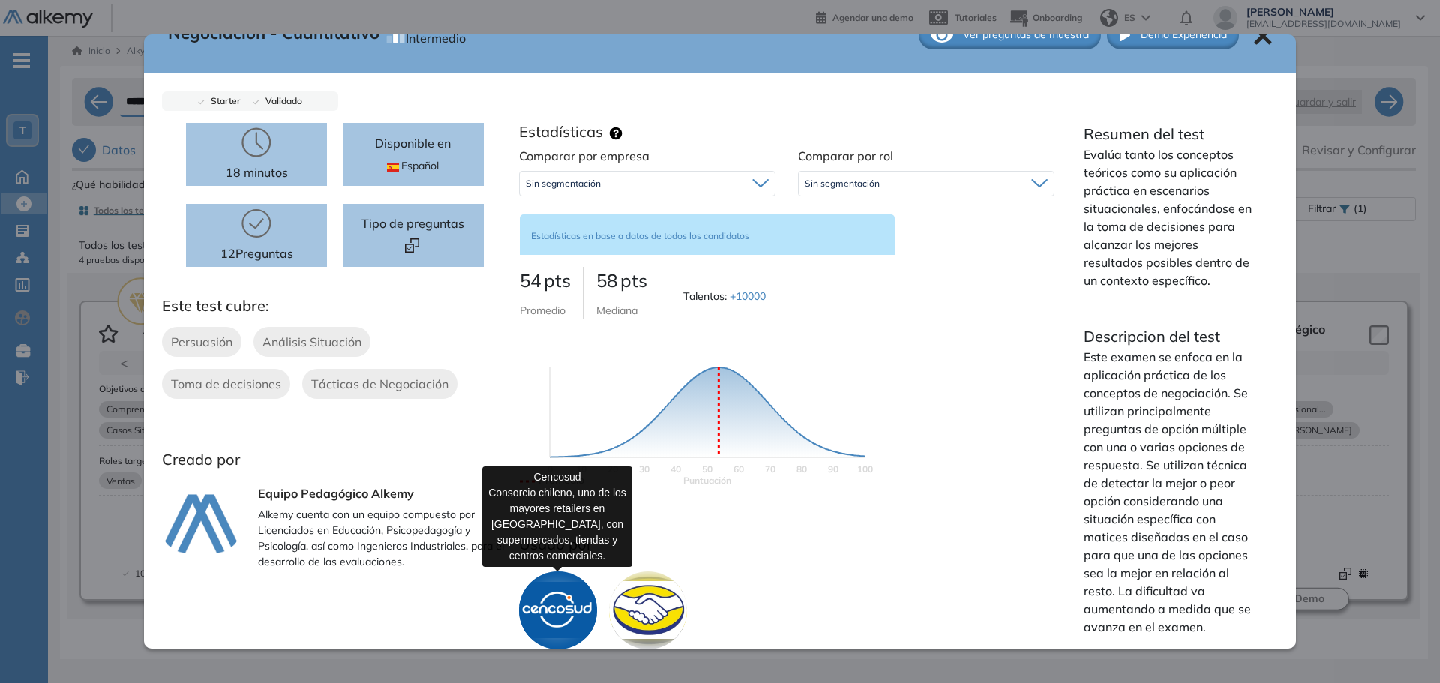
click at [567, 589] on img at bounding box center [558, 610] width 78 height 78
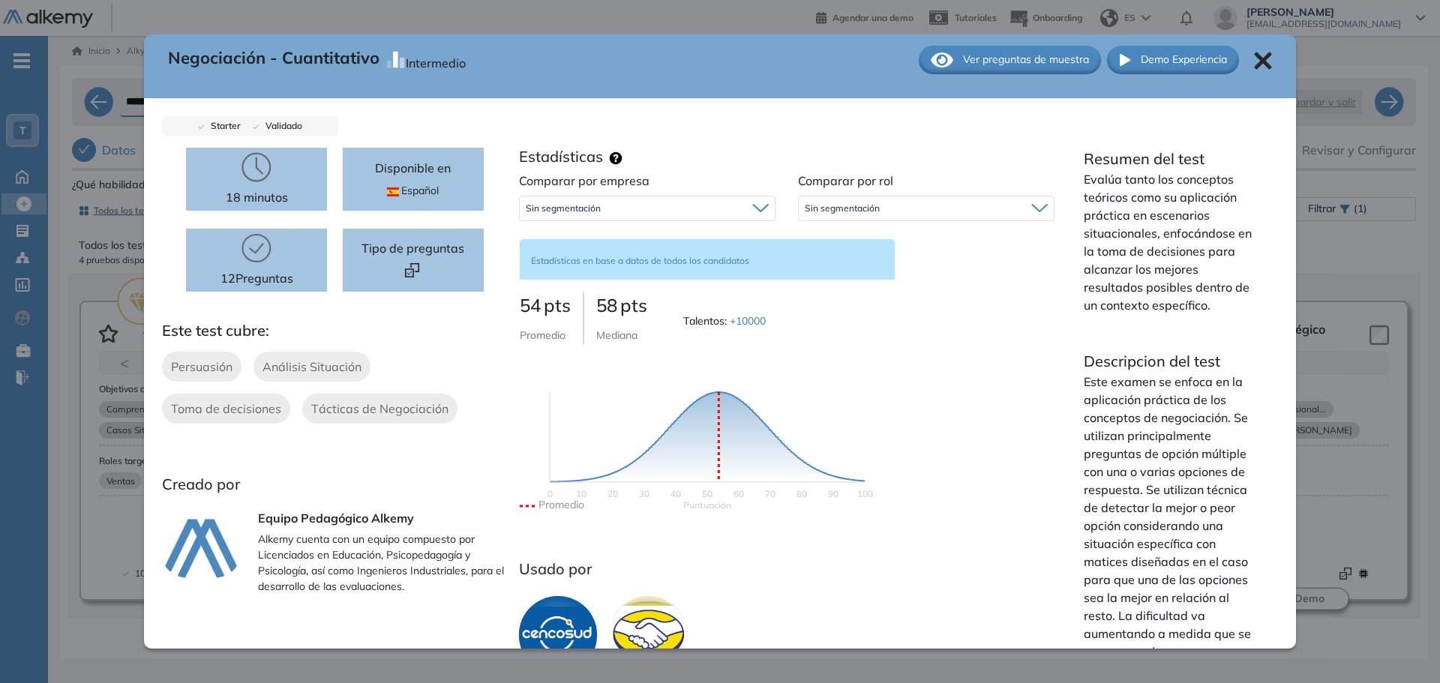
scroll to position [0, 0]
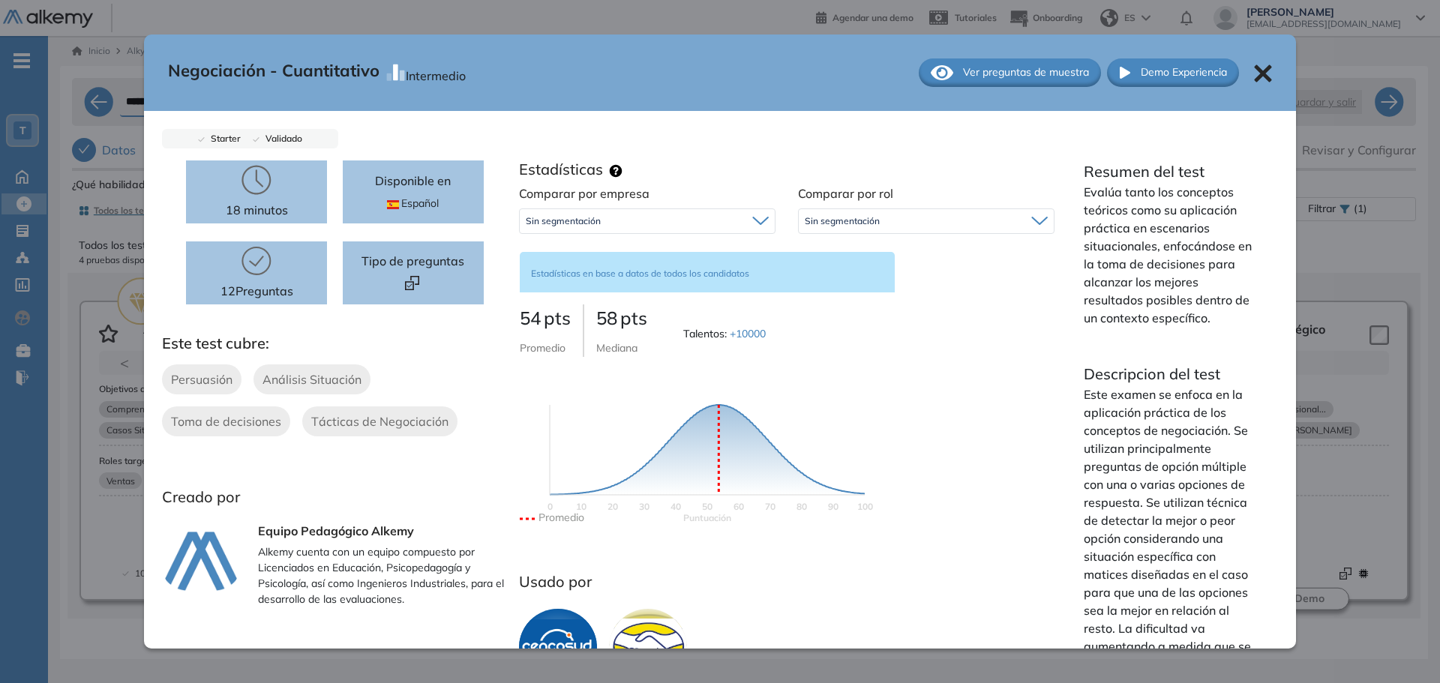
click at [1258, 70] on icon at bounding box center [1263, 73] width 18 height 18
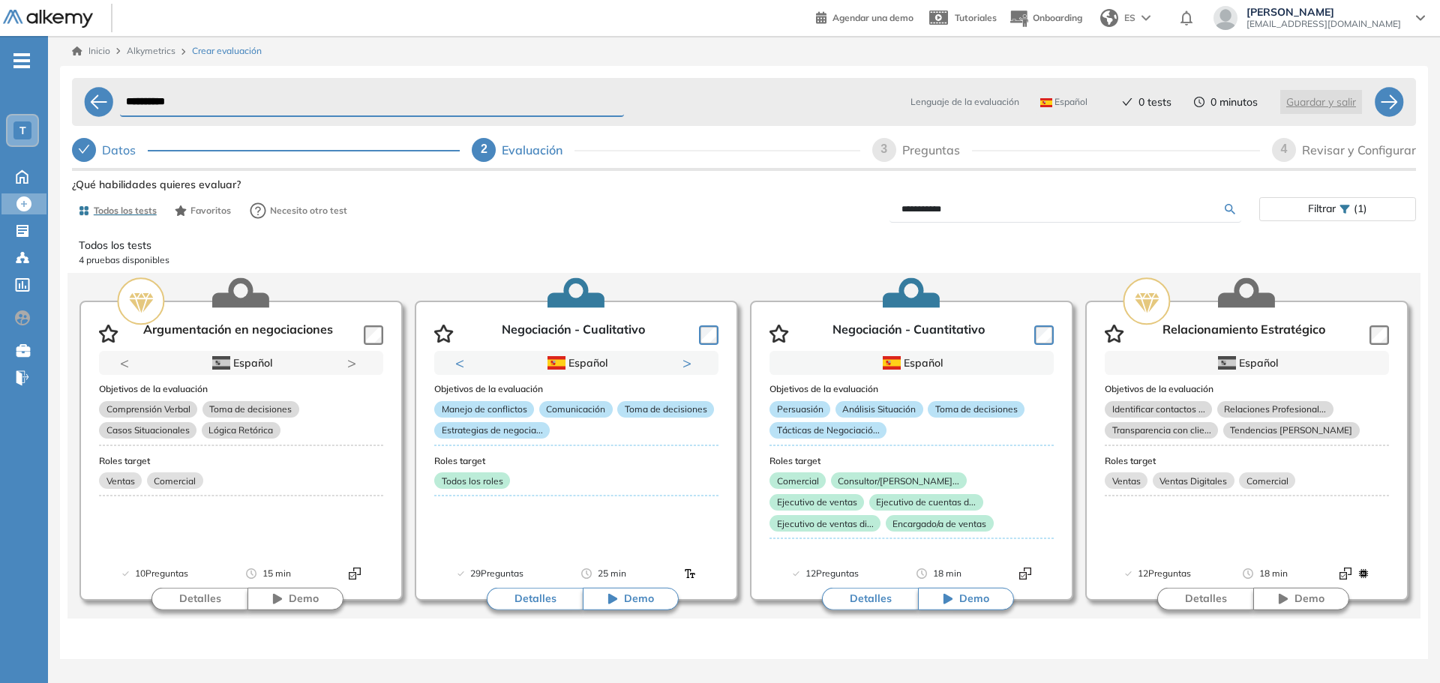
click at [922, 207] on input "**********" at bounding box center [1062, 208] width 323 height 13
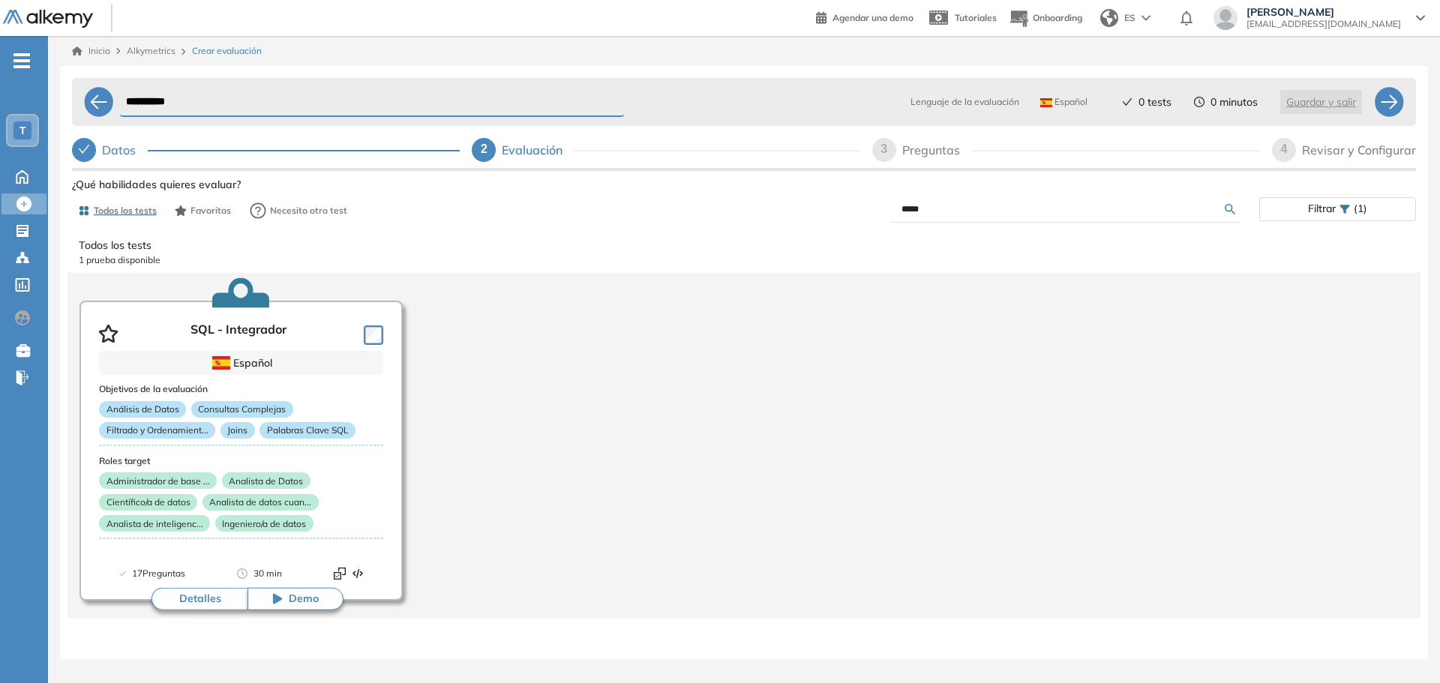
click at [927, 208] on input "*****" at bounding box center [1062, 208] width 323 height 13
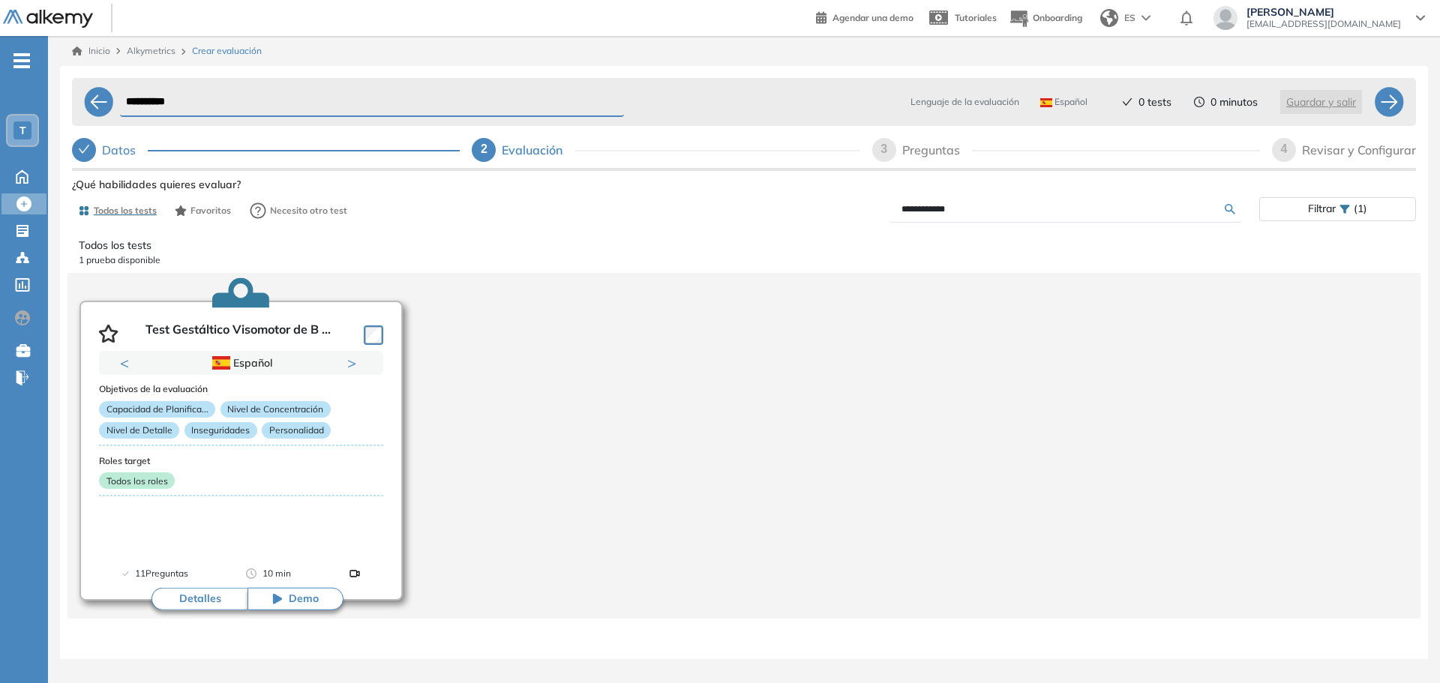
click at [217, 601] on button "Detalles" at bounding box center [199, 599] width 96 height 22
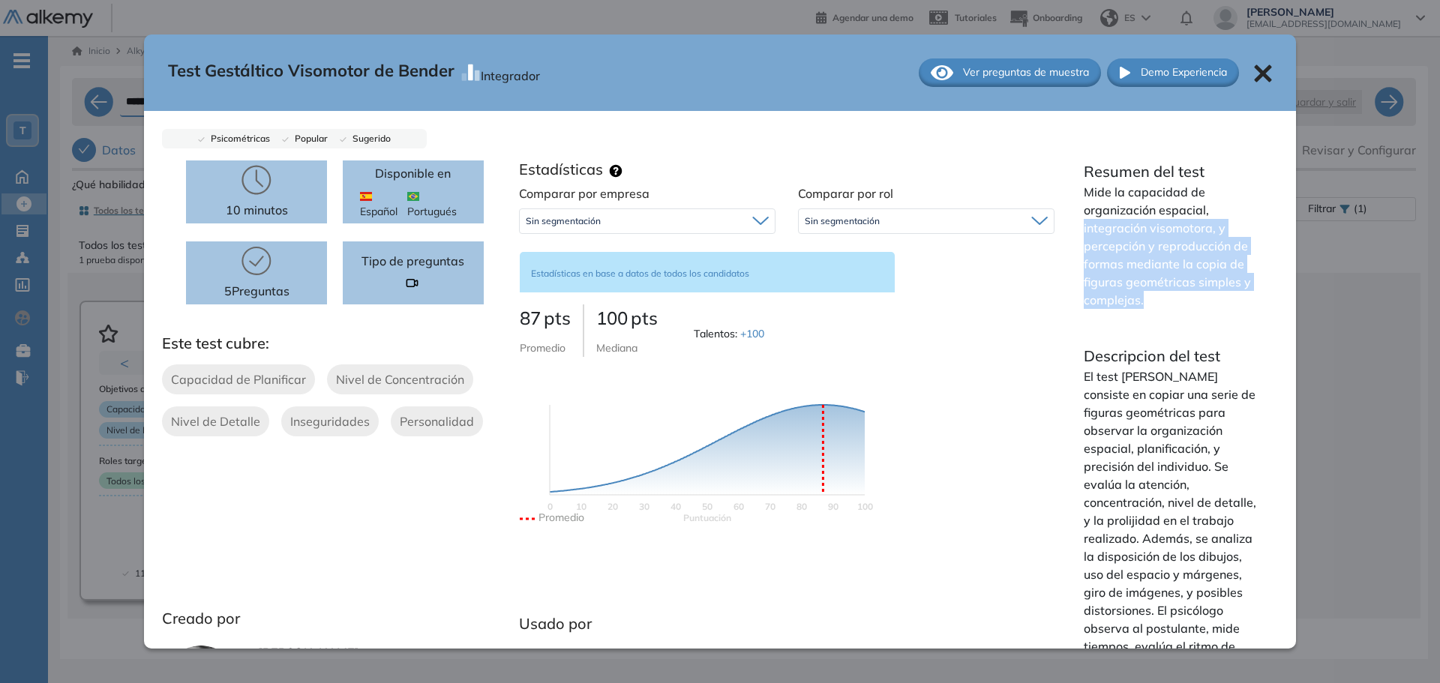
drag, startPoint x: 1075, startPoint y: 221, endPoint x: 1236, endPoint y: 301, distance: 179.1
click at [1238, 295] on div "Resumen del test Mide la capacidad de organización espacial, integración visomo…" at bounding box center [1171, 494] width 212 height 669
click at [1188, 301] on p "Mide la capacidad de organización espacial, integración visomotora, y percepció…" at bounding box center [1171, 246] width 176 height 126
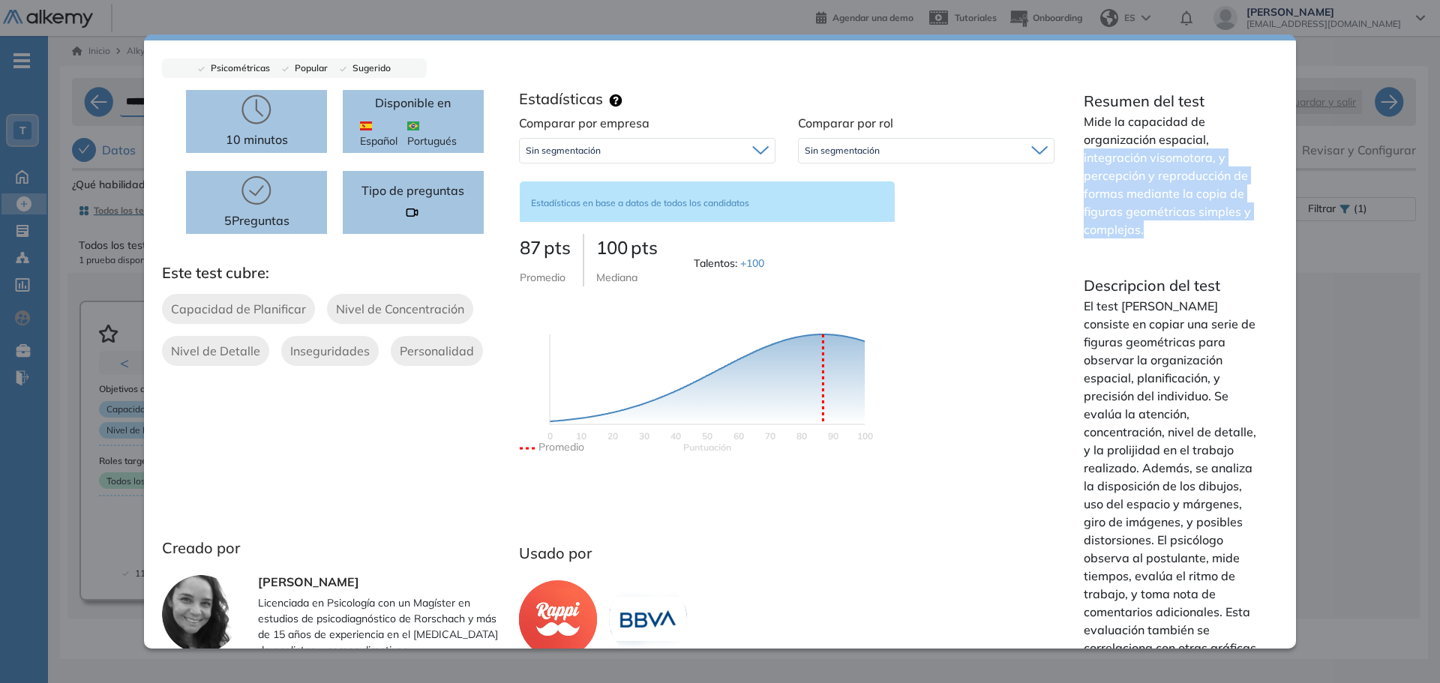
scroll to position [162, 0]
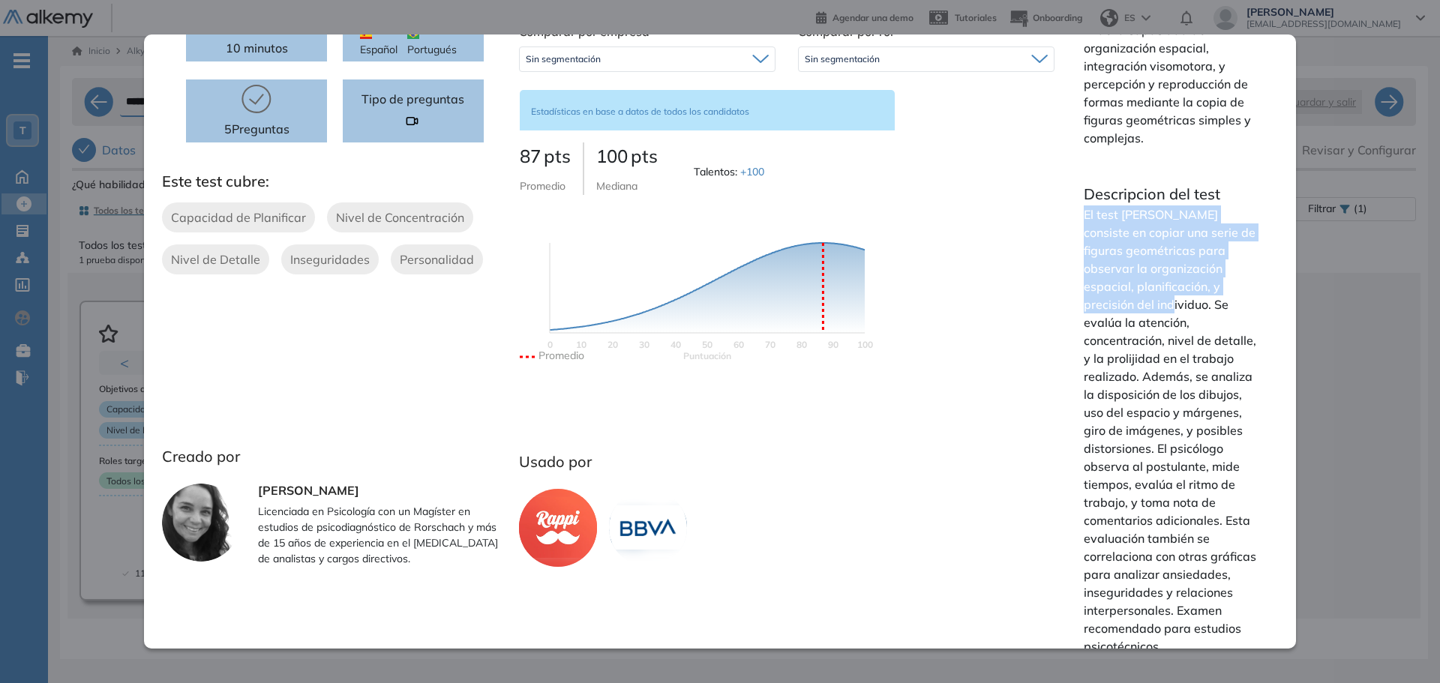
drag, startPoint x: 1074, startPoint y: 217, endPoint x: 1130, endPoint y: 307, distance: 105.7
click at [1130, 307] on div "Resumen del test Mide la capacidad de organización espacial, integración visomo…" at bounding box center [1171, 333] width 212 height 669
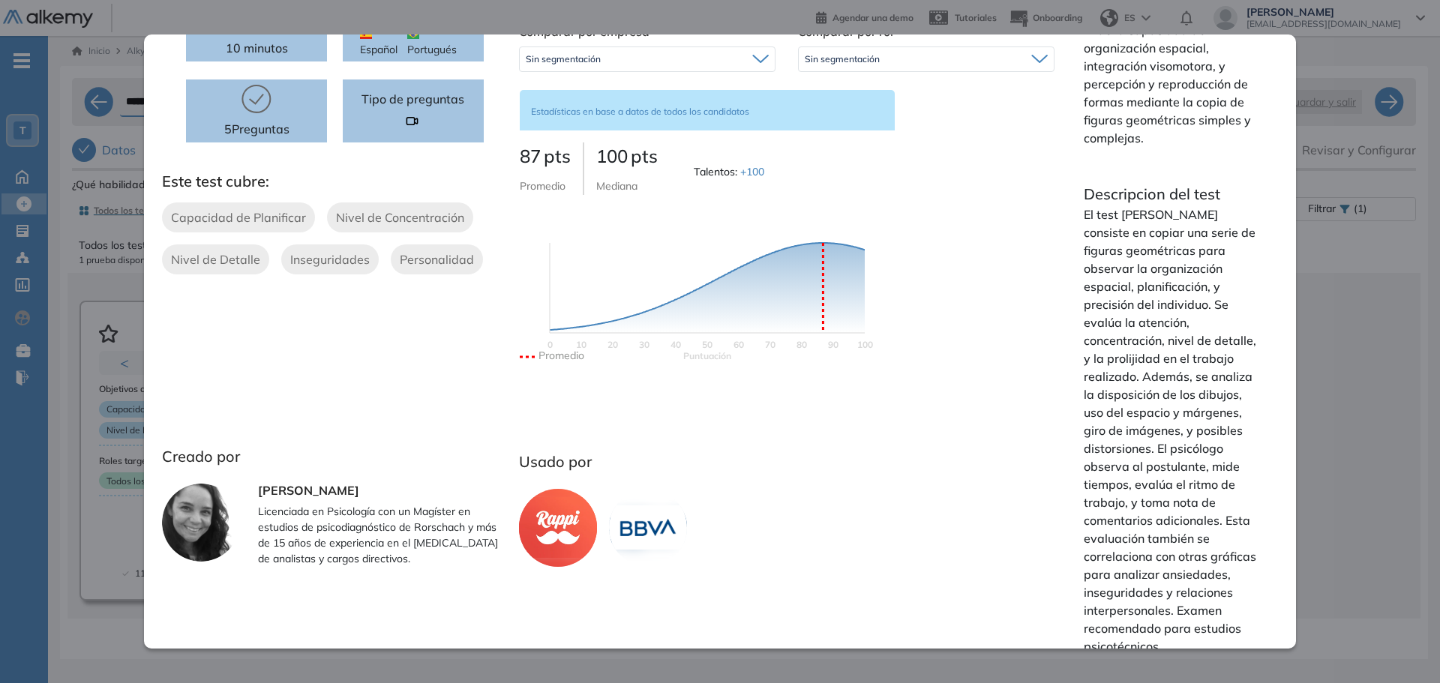
click at [1200, 316] on p "El test Bender consiste en copiar una serie de figuras geométricas para observa…" at bounding box center [1171, 430] width 176 height 450
drag, startPoint x: 1134, startPoint y: 307, endPoint x: 1176, endPoint y: 359, distance: 67.7
click at [1176, 359] on p "El test Bender consiste en copiar una serie de figuras geométricas para observa…" at bounding box center [1171, 430] width 176 height 450
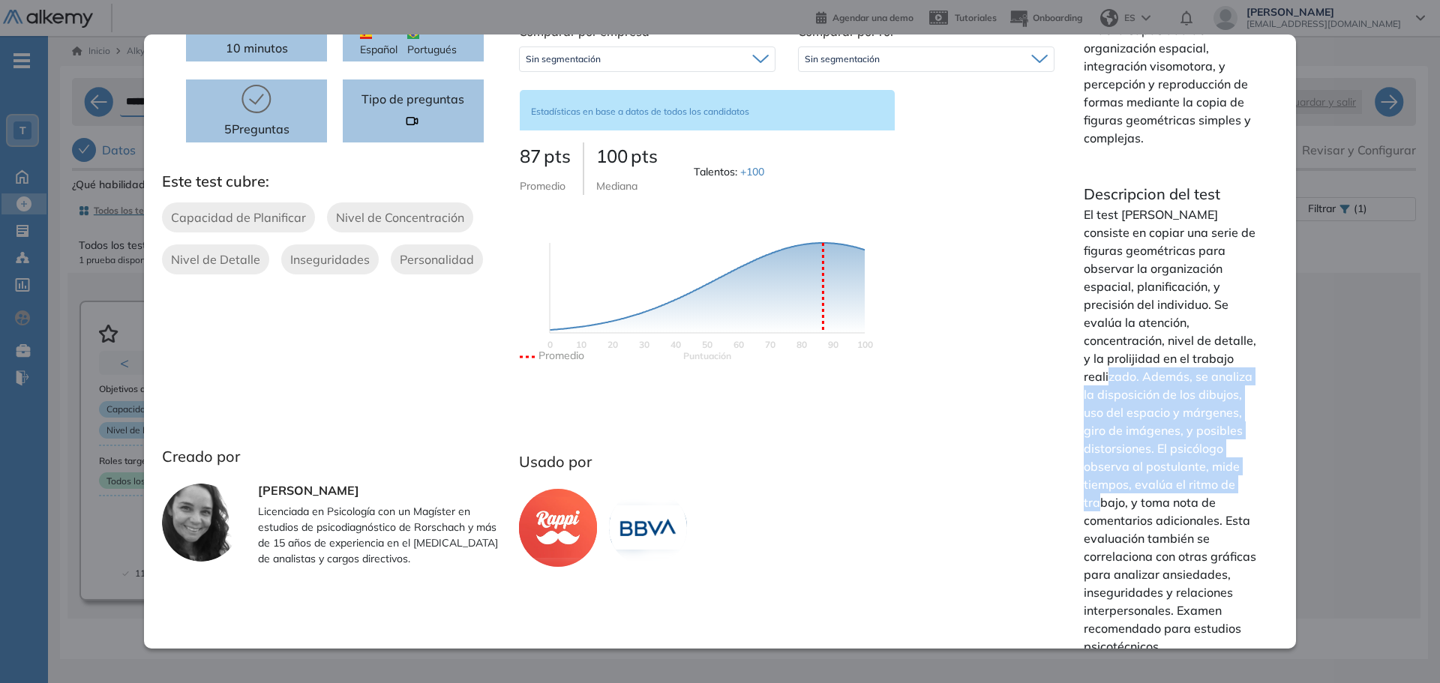
drag, startPoint x: 1184, startPoint y: 359, endPoint x: 1251, endPoint y: 490, distance: 146.5
click at [1251, 490] on div "Resumen del test Mide la capacidad de organización espacial, integración visomo…" at bounding box center [1171, 333] width 212 height 669
click at [1238, 470] on p "El test Bender consiste en copiar una serie de figuras geométricas para observa…" at bounding box center [1171, 430] width 176 height 450
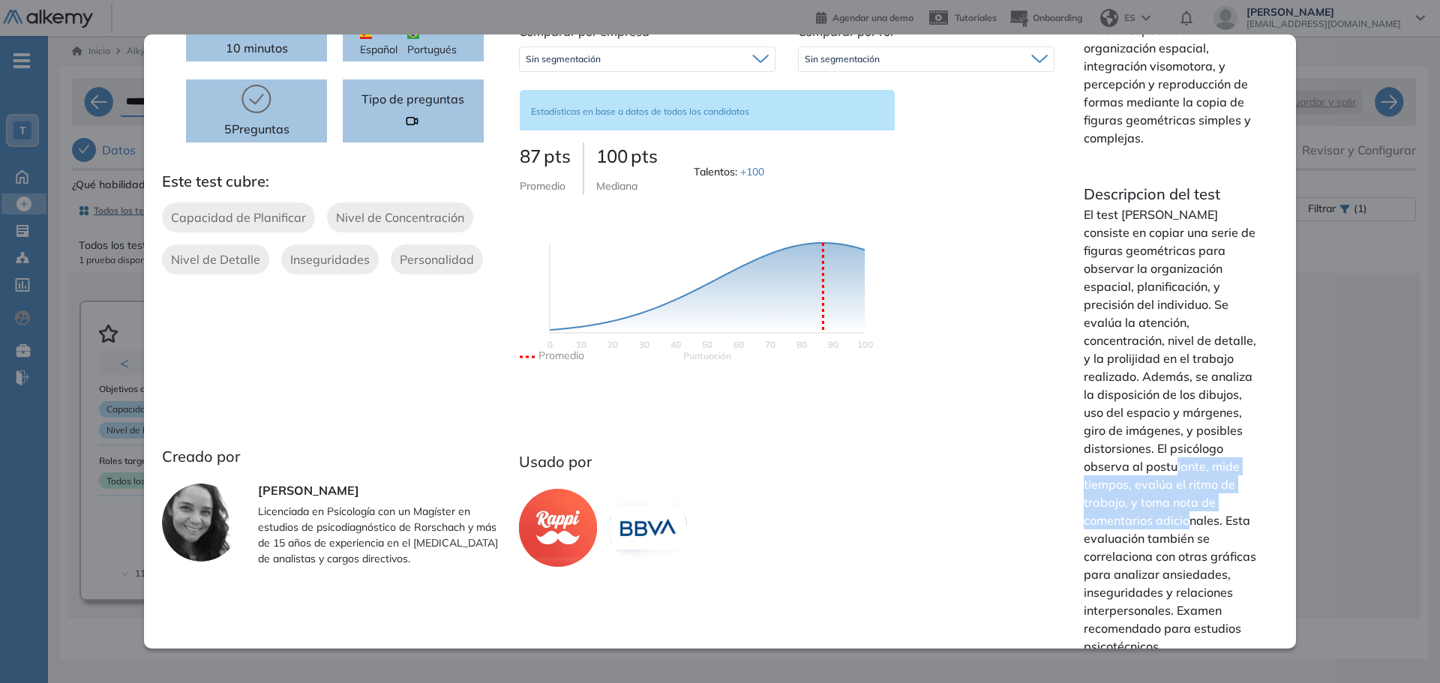
drag, startPoint x: 1141, startPoint y: 461, endPoint x: 1149, endPoint y: 525, distance: 64.2
click at [1149, 525] on p "El test Bender consiste en copiar una serie de figuras geométricas para observa…" at bounding box center [1171, 430] width 176 height 450
click at [1151, 524] on p "El test Bender consiste en copiar una serie de figuras geométricas para observa…" at bounding box center [1171, 430] width 176 height 450
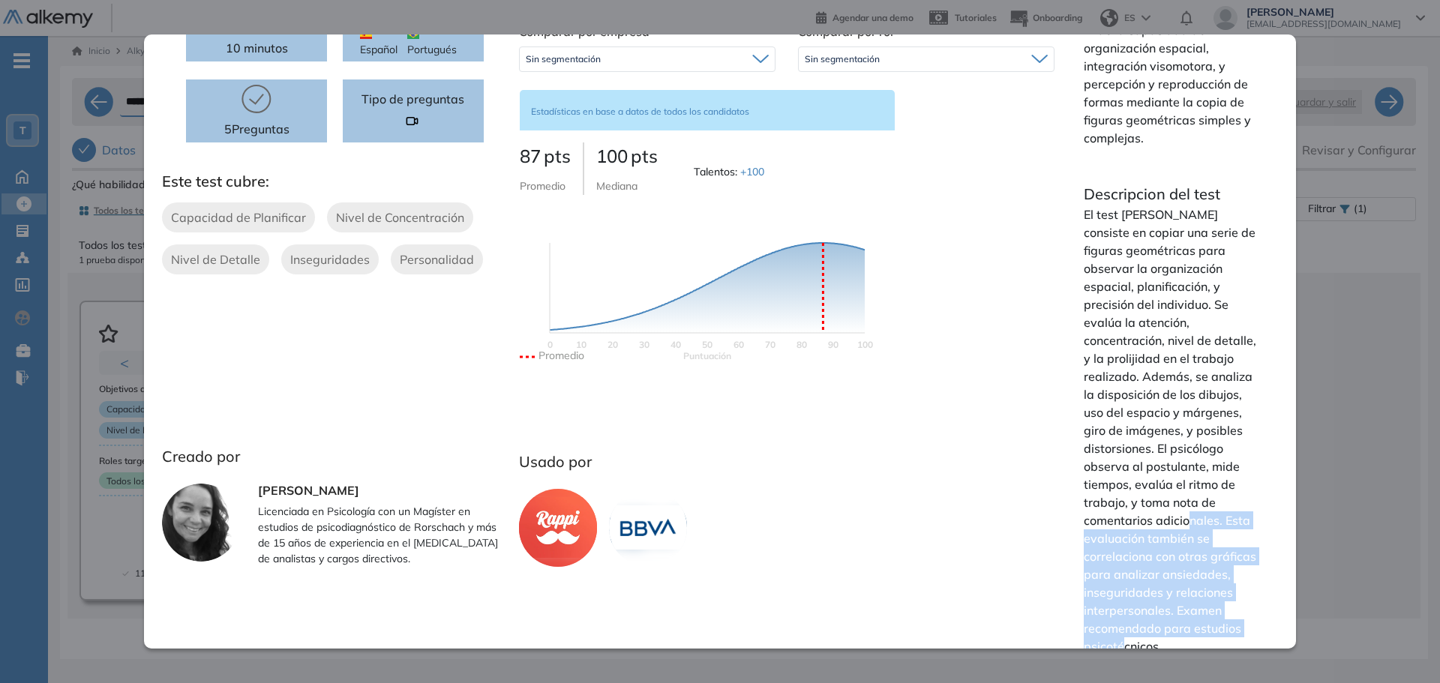
drag, startPoint x: 1149, startPoint y: 523, endPoint x: 1241, endPoint y: 639, distance: 147.8
click at [1241, 639] on div "Resumen del test Mide la capacidad de organización espacial, integración visomo…" at bounding box center [1171, 333] width 212 height 669
click at [1176, 578] on p "El test Bender consiste en copiar una serie de figuras geométricas para observa…" at bounding box center [1171, 430] width 176 height 450
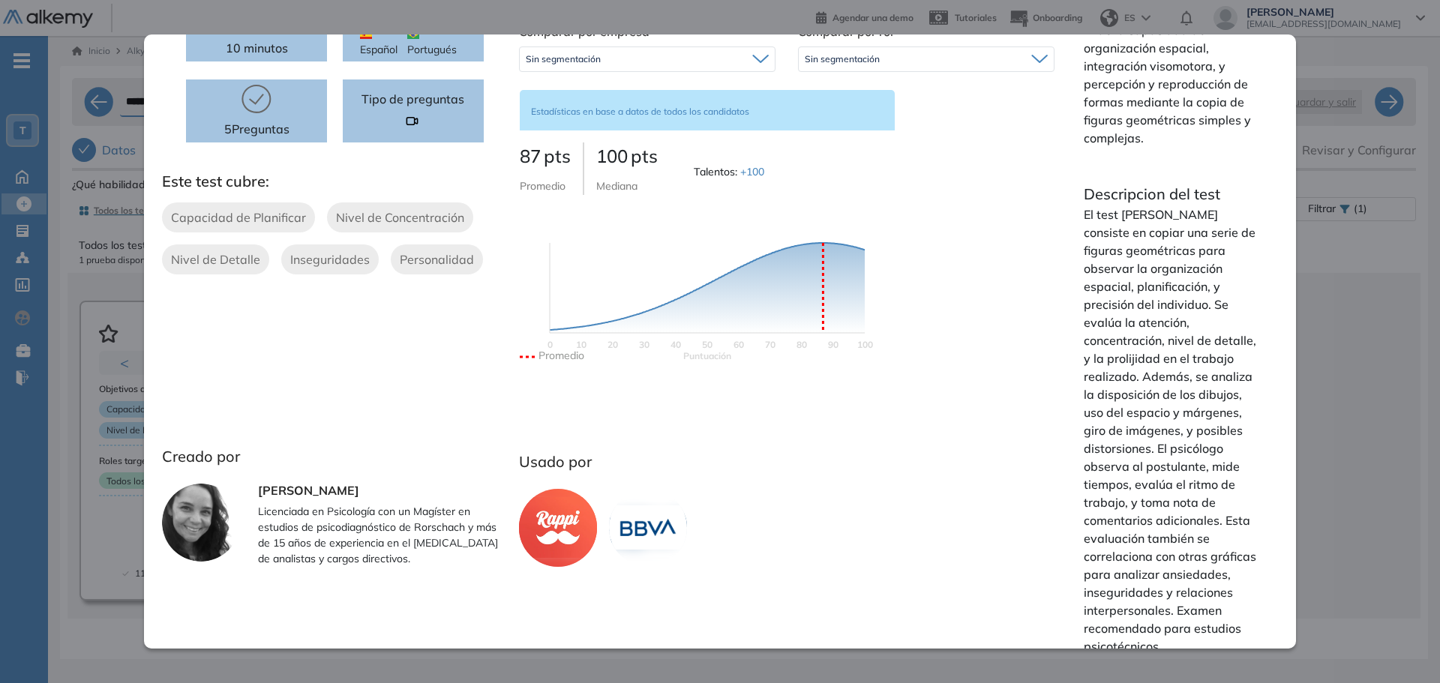
scroll to position [0, 0]
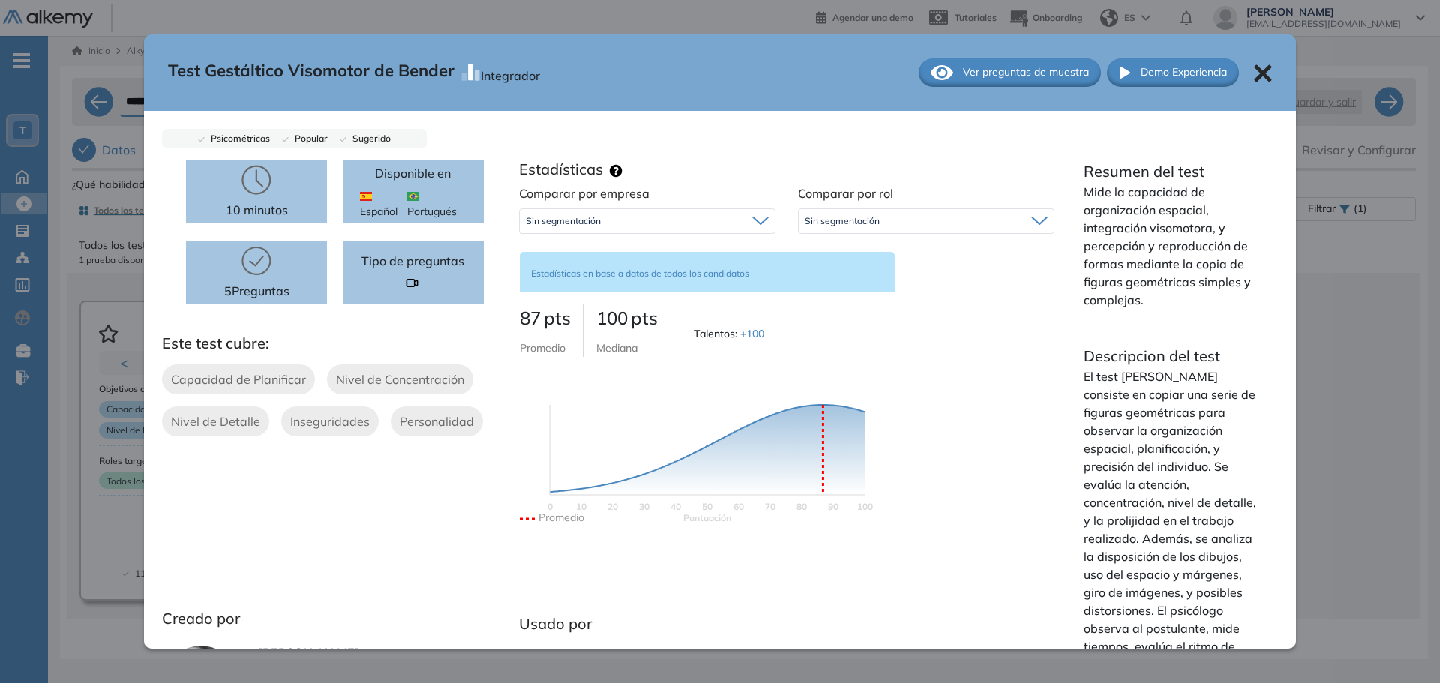
click at [979, 80] on span "Ver preguntas de muestra" at bounding box center [1026, 72] width 126 height 16
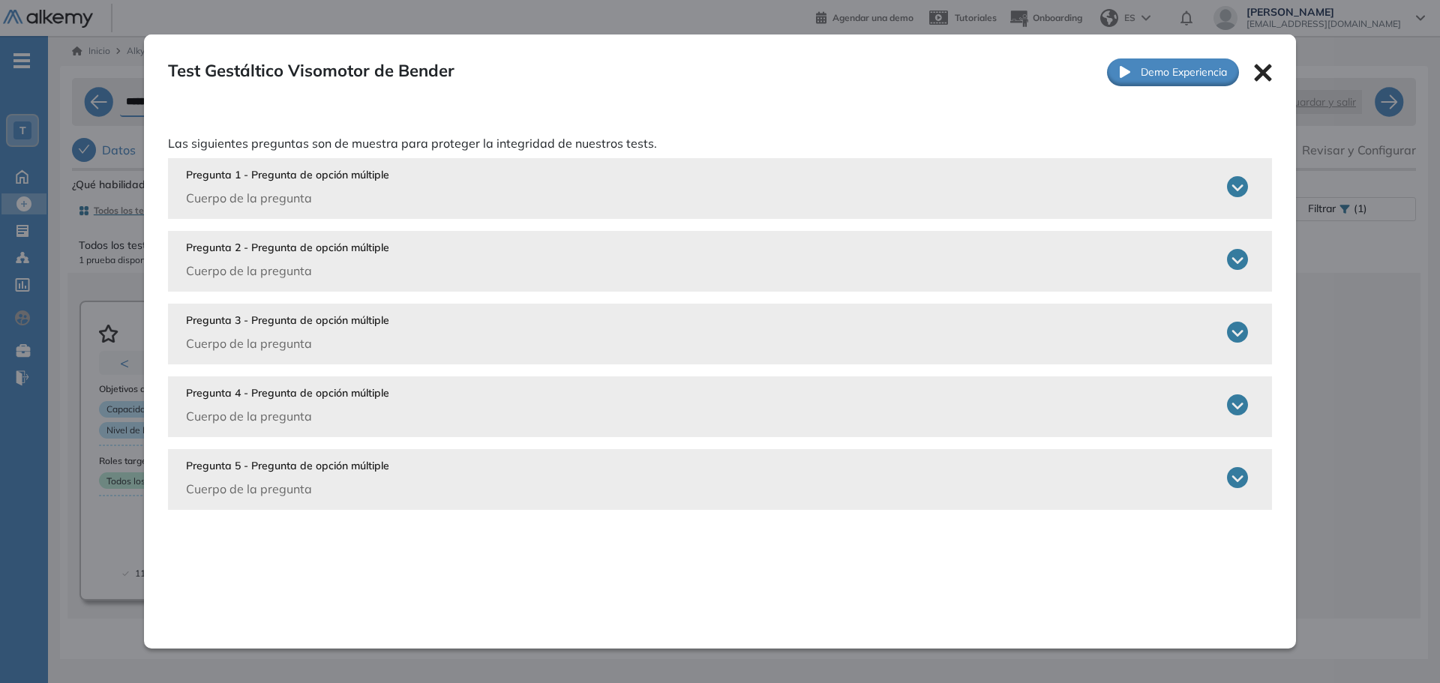
click at [492, 180] on div "Pregunta 1 - Pregunta de opción múltiple Cuerpo de la pregunta" at bounding box center [717, 187] width 1062 height 40
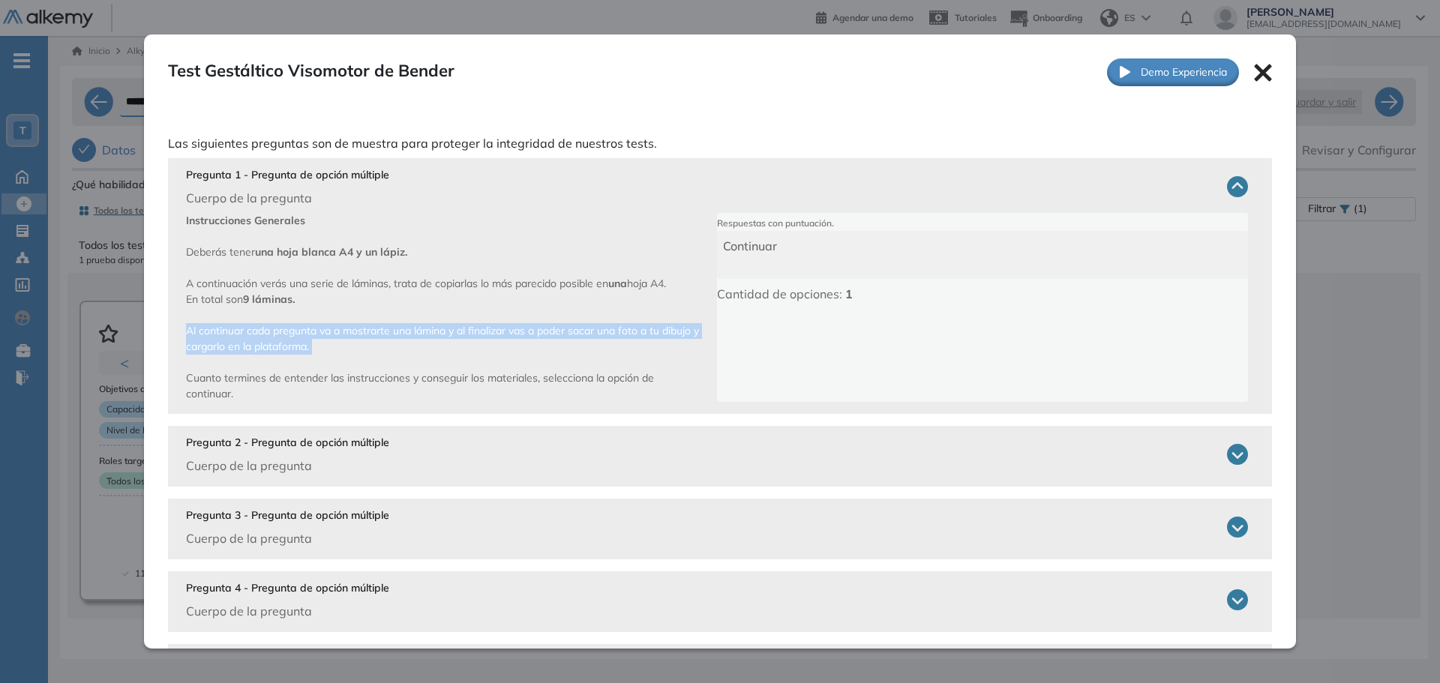
drag, startPoint x: 178, startPoint y: 332, endPoint x: 439, endPoint y: 354, distance: 262.6
click at [424, 358] on div "Pregunta 1 - Pregunta de opción múltiple Cuerpo de la pregunta Instrucciones Ge…" at bounding box center [720, 286] width 1104 height 256
click at [472, 350] on p "Instrucciones Generales Deberás tener una hoja blanca A4 y un lápiz. A continua…" at bounding box center [451, 307] width 531 height 189
click at [412, 338] on p "Instrucciones Generales Deberás tener una hoja blanca A4 y un lápiz. A continua…" at bounding box center [451, 307] width 531 height 189
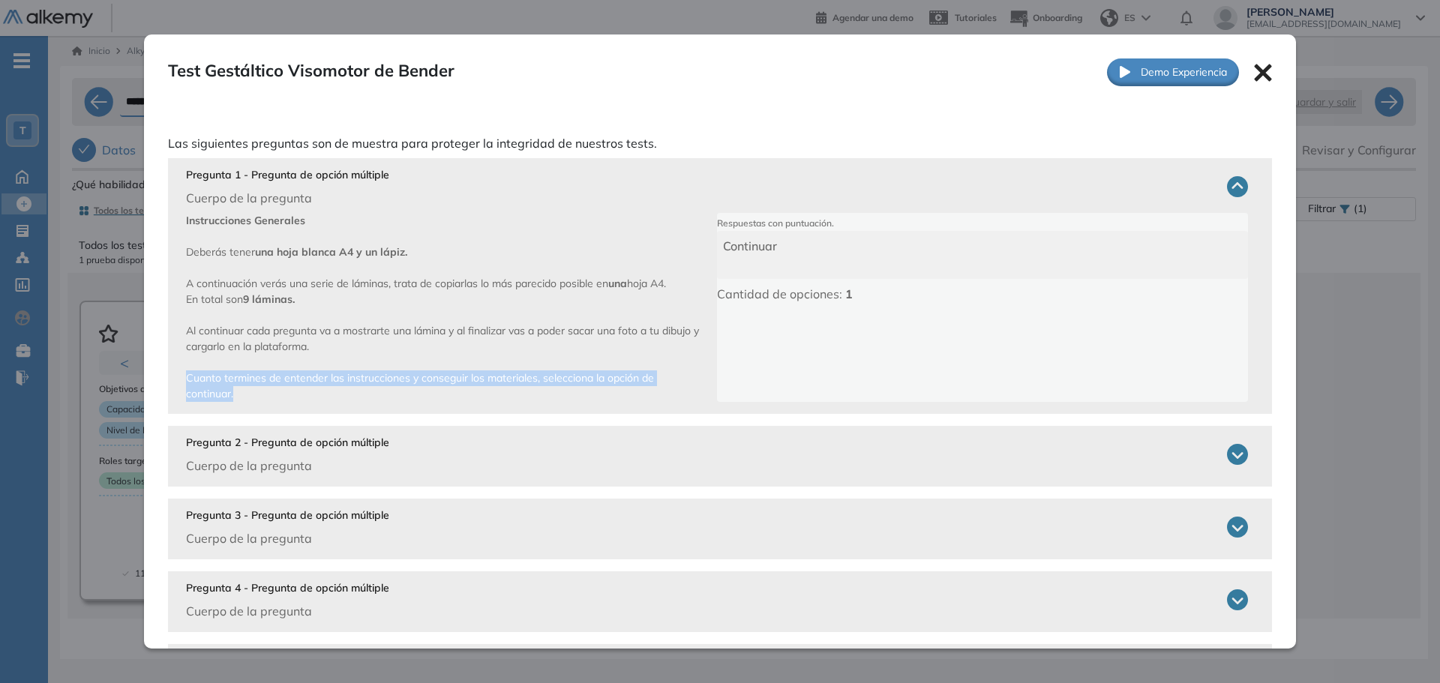
drag, startPoint x: 241, startPoint y: 397, endPoint x: 176, endPoint y: 375, distance: 68.8
click at [176, 375] on div "Pregunta 1 - Pregunta de opción múltiple Cuerpo de la pregunta Instrucciones Ge…" at bounding box center [720, 286] width 1104 height 256
click at [329, 334] on span "Instrucciones Generales Deberás tener una hoja blanca A4 y un lápiz. A continua…" at bounding box center [442, 307] width 513 height 187
click at [1244, 83] on div "Test Gestáltico Visomotor de Bender Integrador Ver preguntas de muestra Demo Ex…" at bounding box center [720, 72] width 1152 height 76
click at [1254, 78] on icon at bounding box center [1262, 72] width 17 height 17
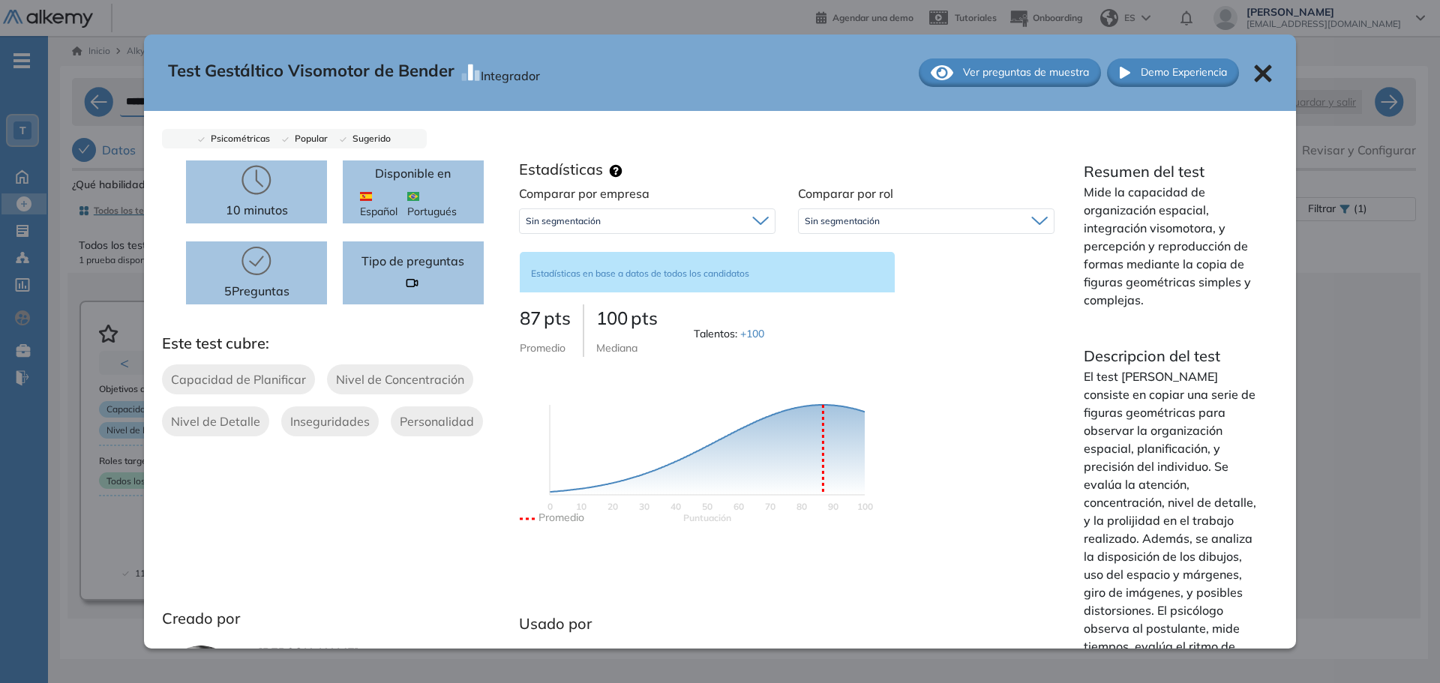
click at [1254, 75] on icon at bounding box center [1262, 72] width 17 height 17
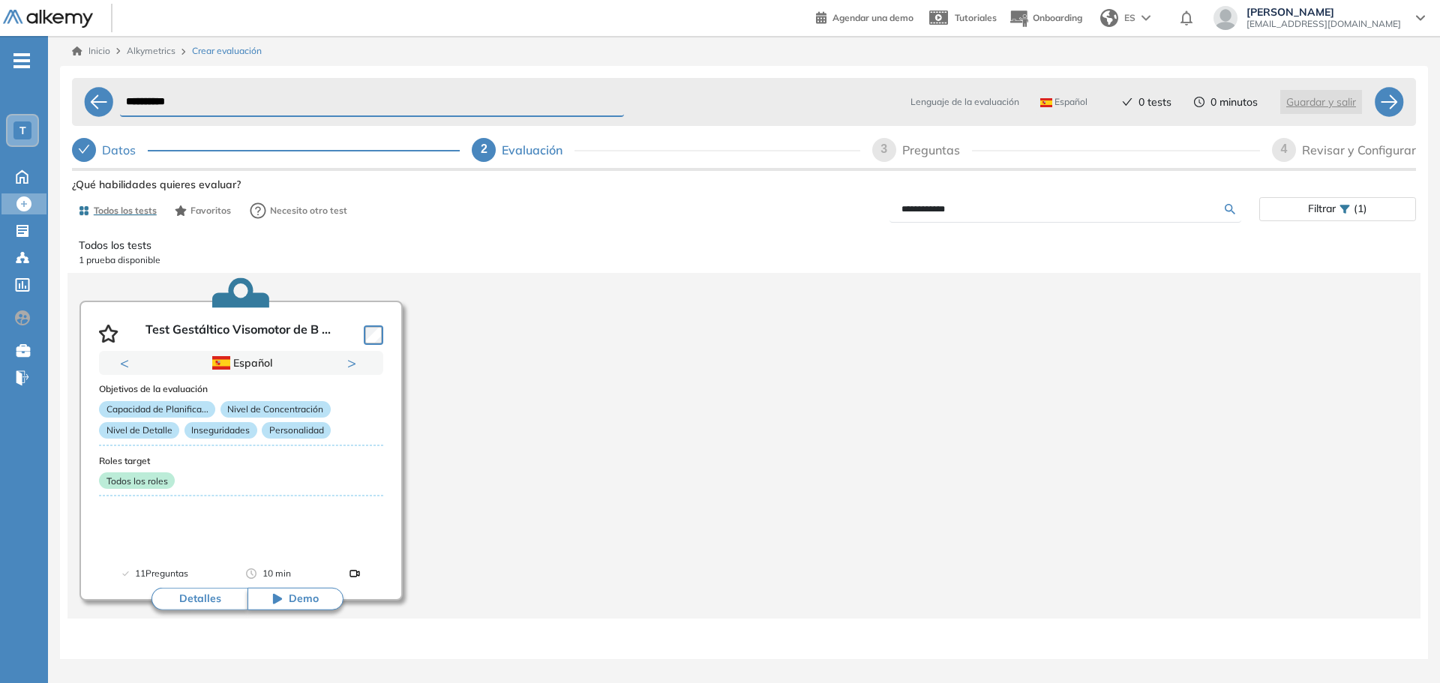
click at [929, 214] on input "**********" at bounding box center [1062, 208] width 323 height 13
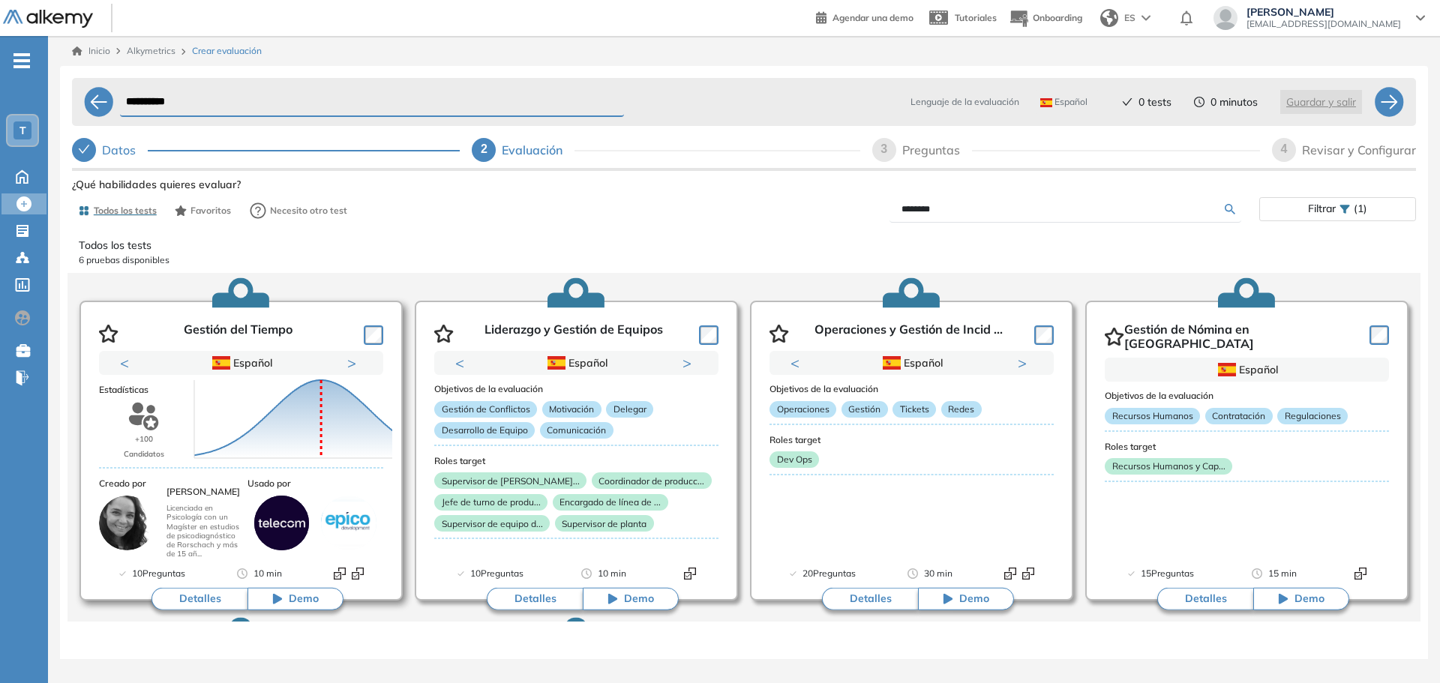
click at [217, 604] on button "Detalles" at bounding box center [199, 599] width 96 height 22
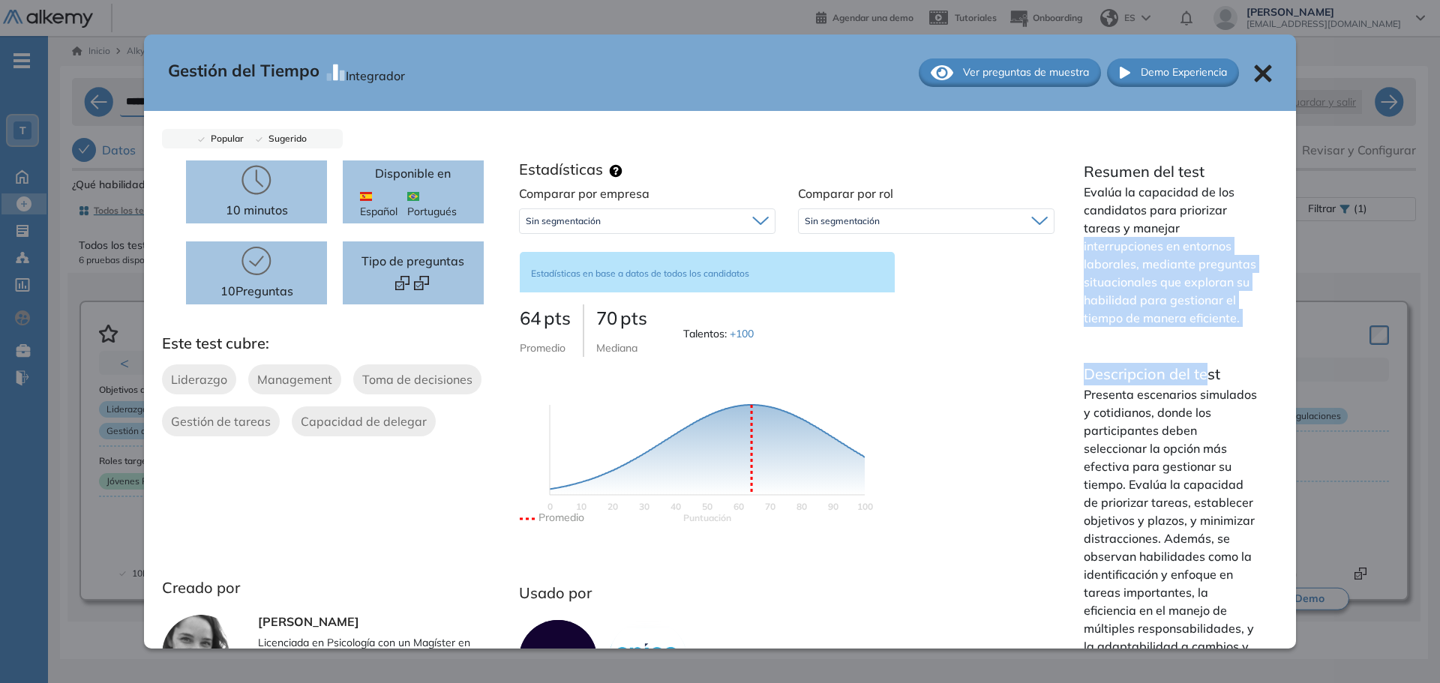
drag, startPoint x: 1065, startPoint y: 251, endPoint x: 1183, endPoint y: 334, distance: 144.2
click at [1185, 334] on div "Resumen del test Evalúa la capacidad de los candidatos para priorizar tareas y …" at bounding box center [1171, 476] width 212 height 633
click at [1184, 292] on p "Evalúa la capacidad de los candidatos para priorizar tareas y manejar interrupc…" at bounding box center [1171, 255] width 176 height 144
drag, startPoint x: 1079, startPoint y: 307, endPoint x: 1212, endPoint y: 338, distance: 137.1
click at [1212, 338] on div "Resumen del test Evalúa la capacidad de los candidatos para priorizar tareas y …" at bounding box center [1171, 476] width 212 height 633
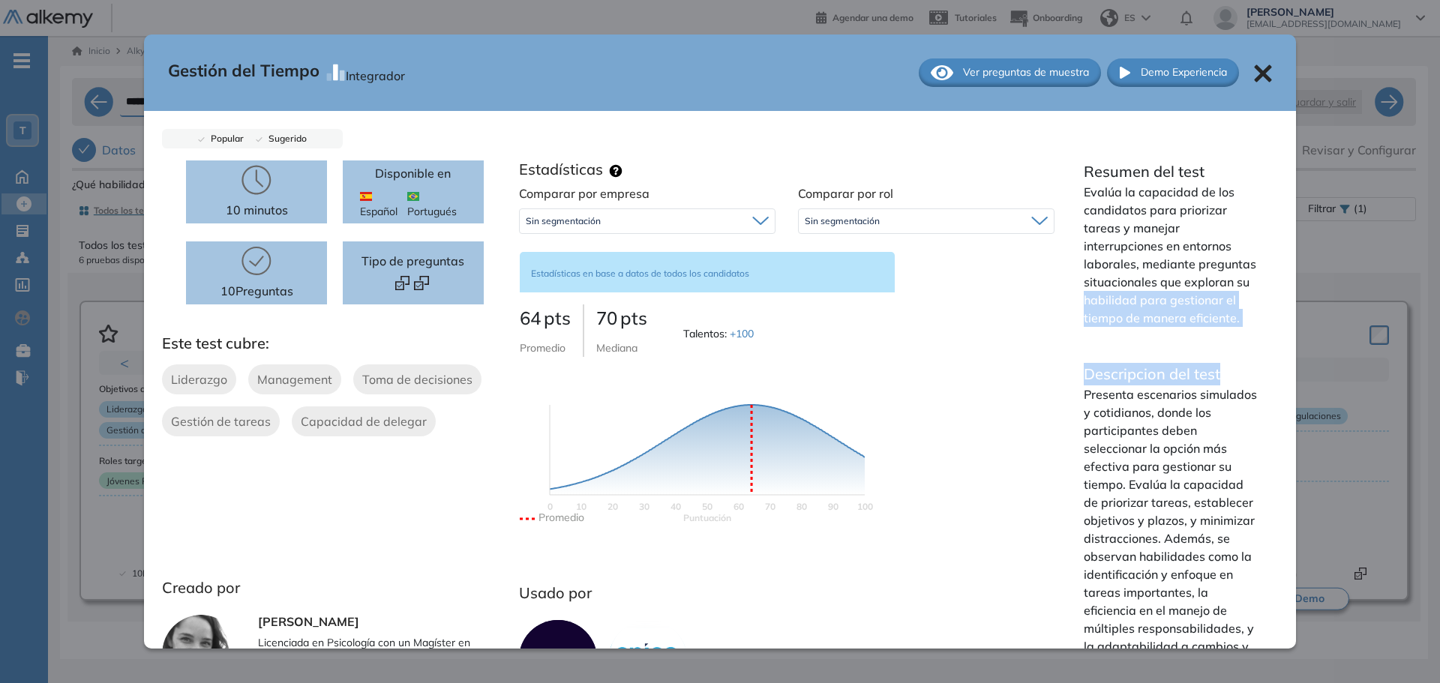
click at [1227, 321] on p "Evalúa la capacidad de los candidatos para priorizar tareas y manejar interrupc…" at bounding box center [1171, 255] width 176 height 144
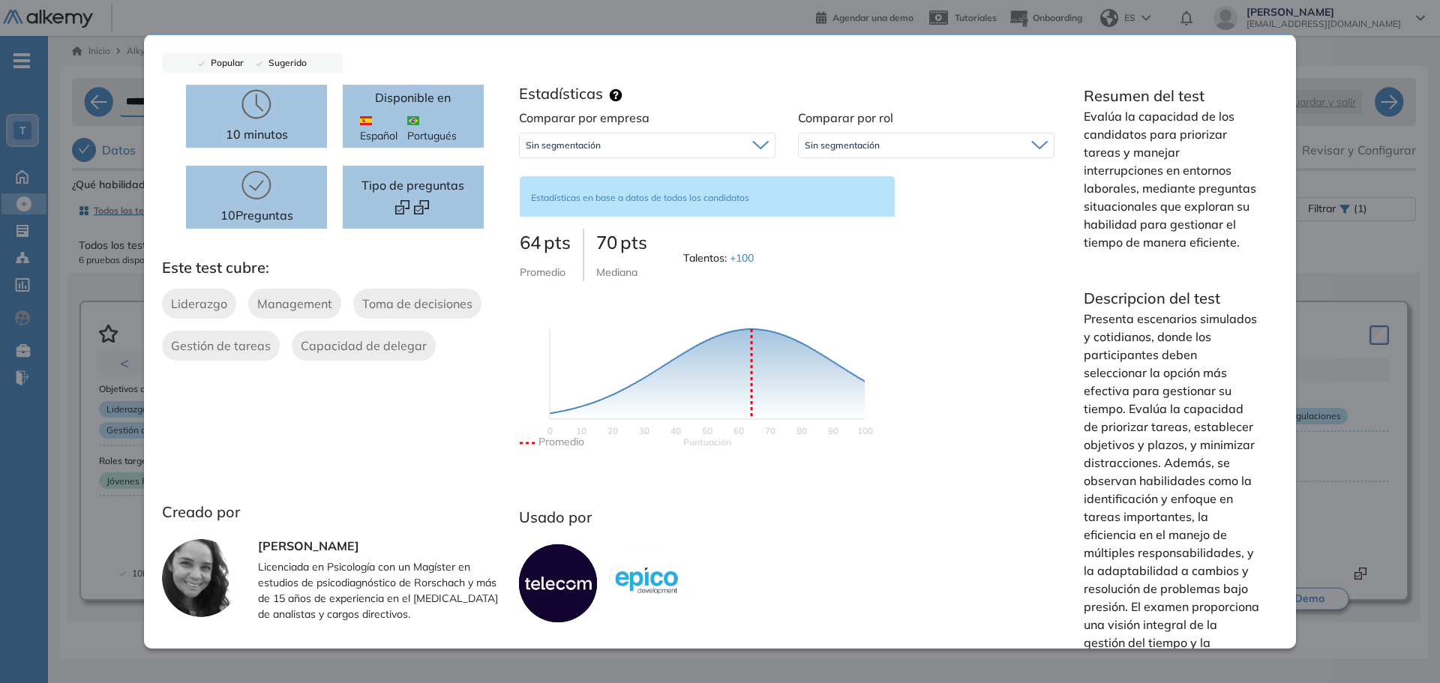
scroll to position [144, 0]
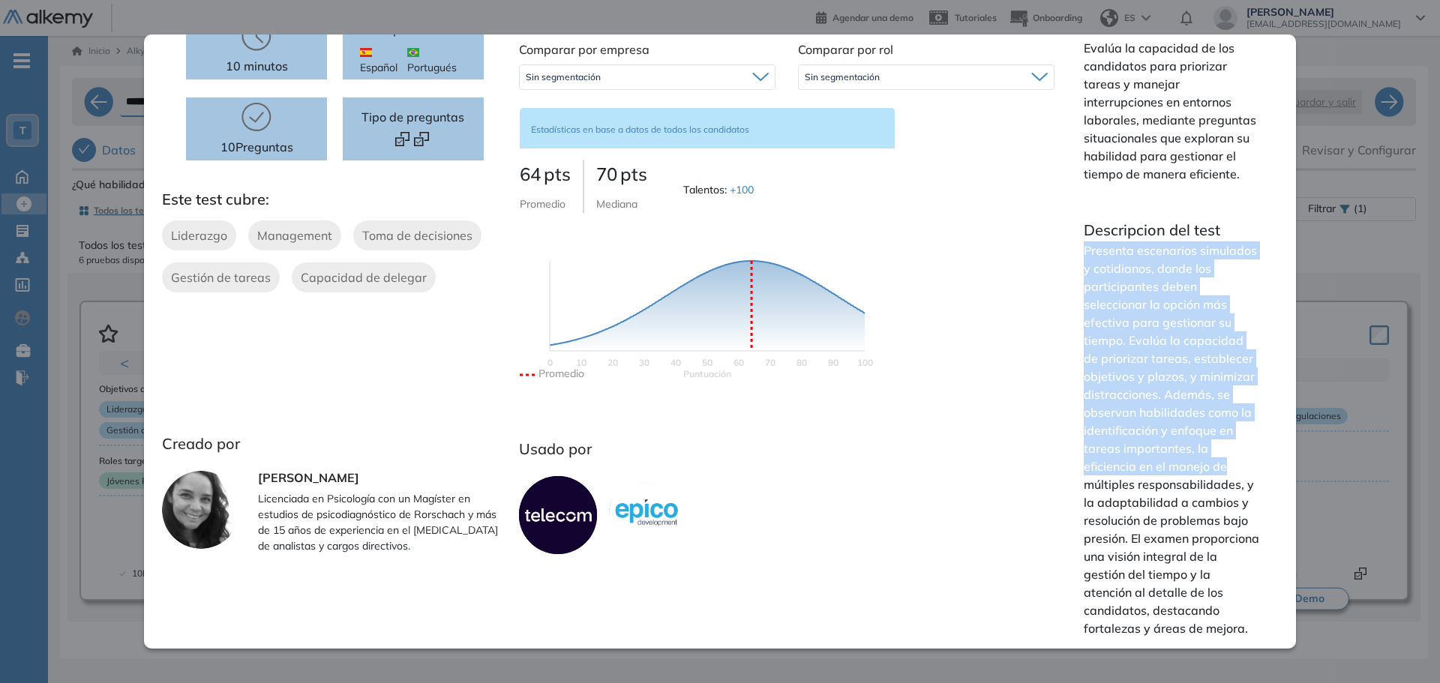
drag, startPoint x: 1075, startPoint y: 253, endPoint x: 1235, endPoint y: 470, distance: 269.8
click at [1235, 470] on div "Resumen del test Evalúa la capacidad de los candidatos para priorizar tareas y …" at bounding box center [1171, 332] width 212 height 633
click at [1227, 457] on p "Presenta escenarios simulados y cotidianos, donde los participantes deben selec…" at bounding box center [1171, 439] width 176 height 396
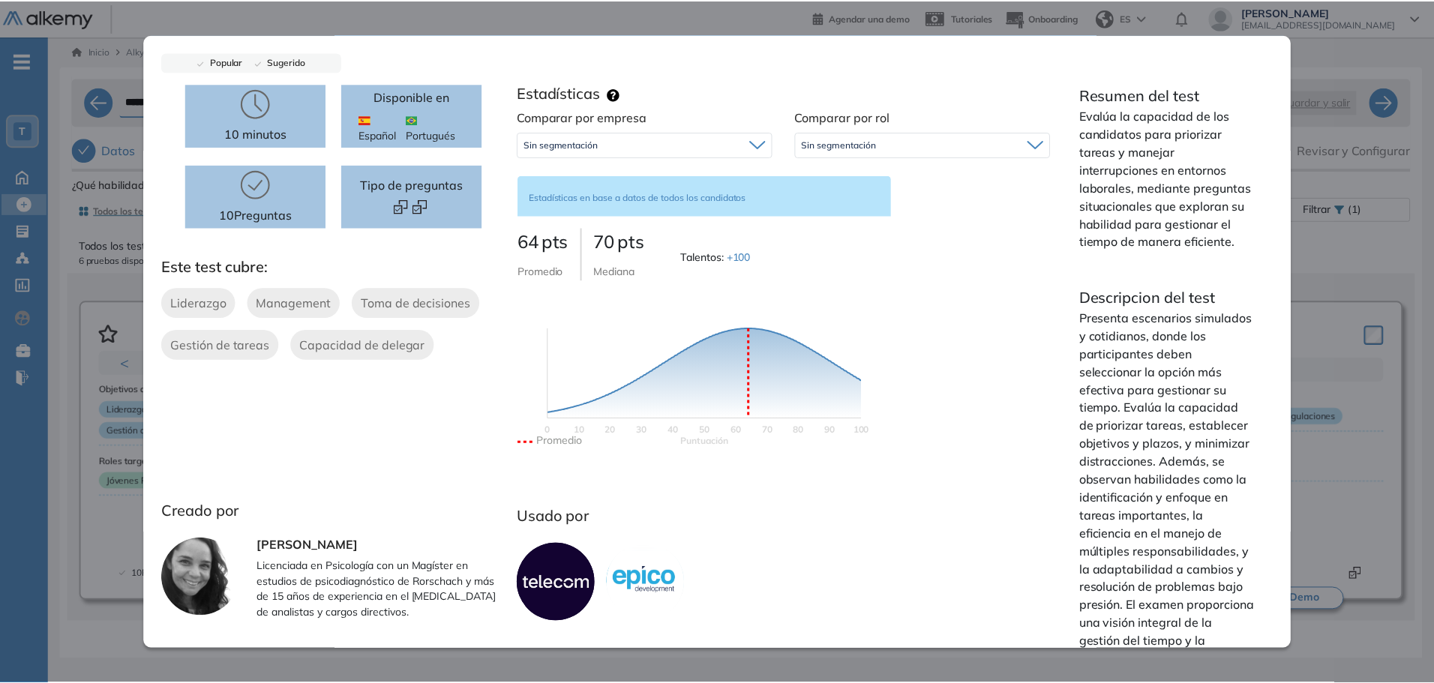
scroll to position [0, 0]
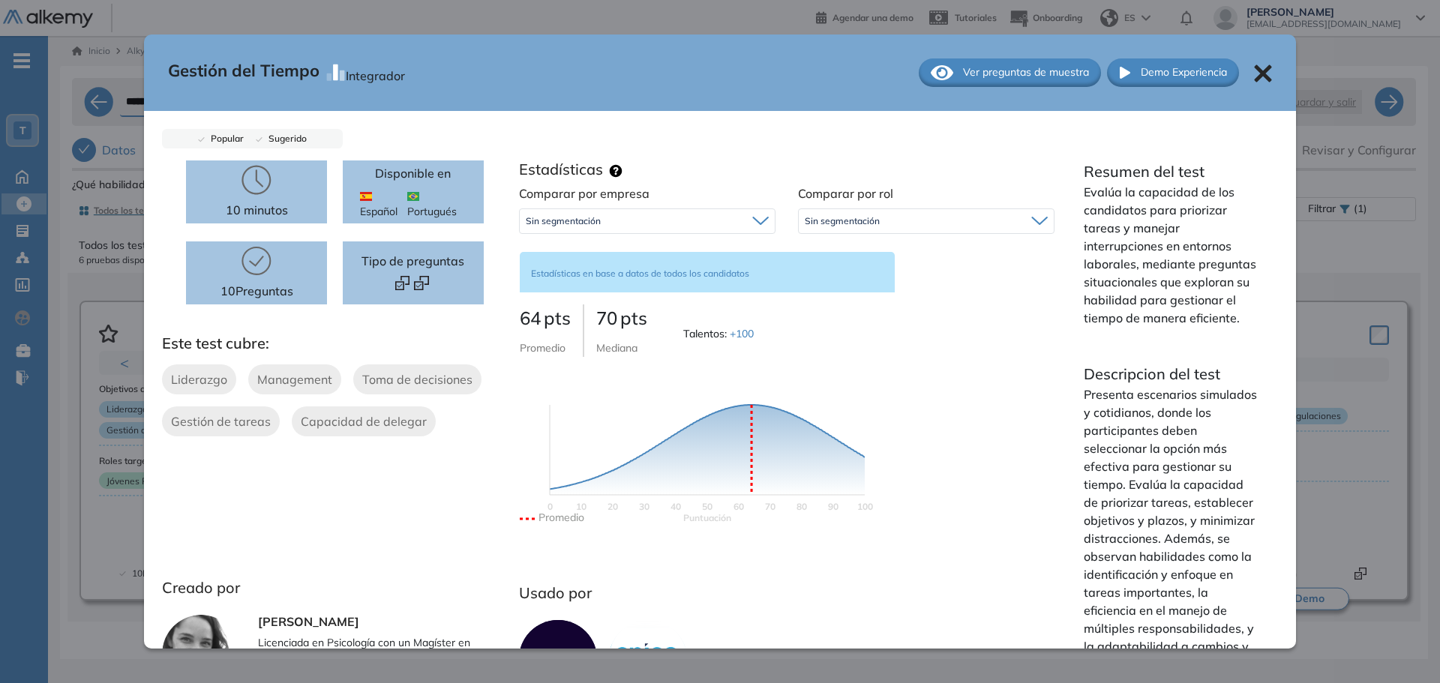
click at [651, 16] on div "**********" at bounding box center [720, 341] width 1440 height 683
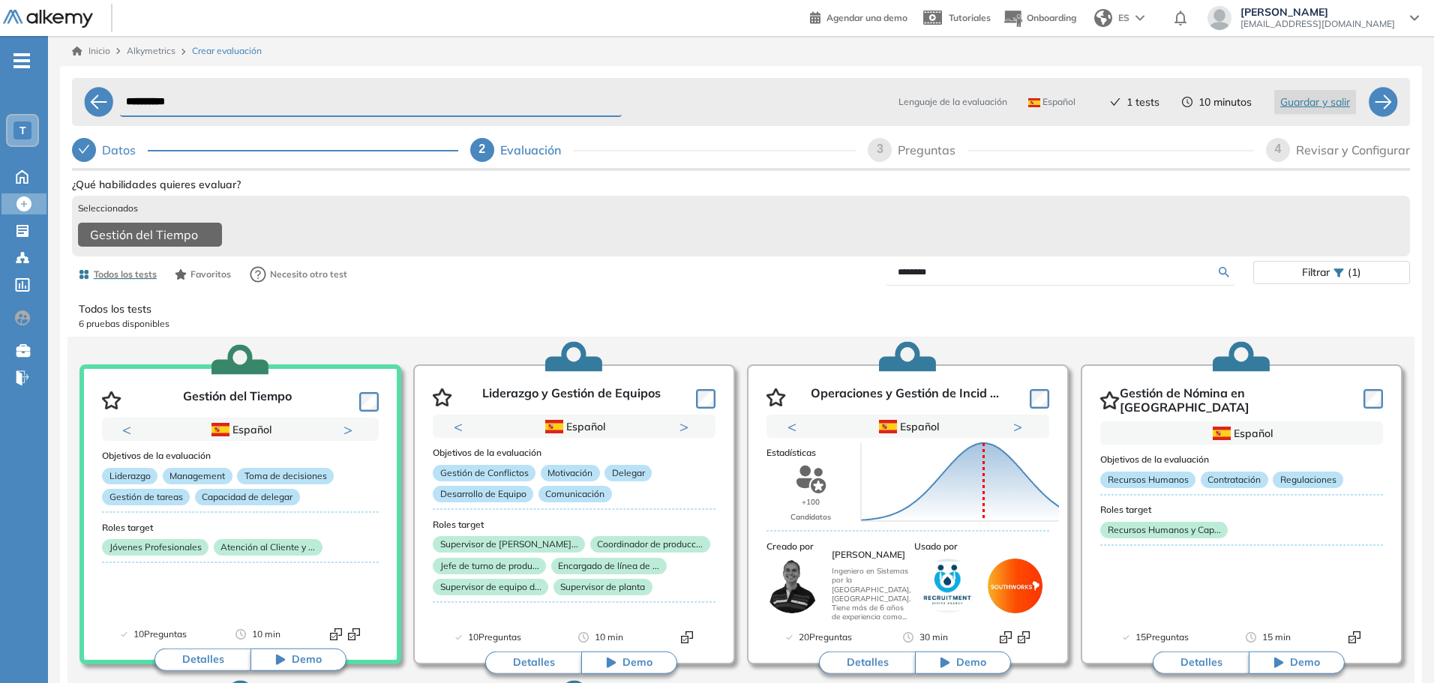
click at [914, 277] on input "*******" at bounding box center [1058, 271] width 321 height 13
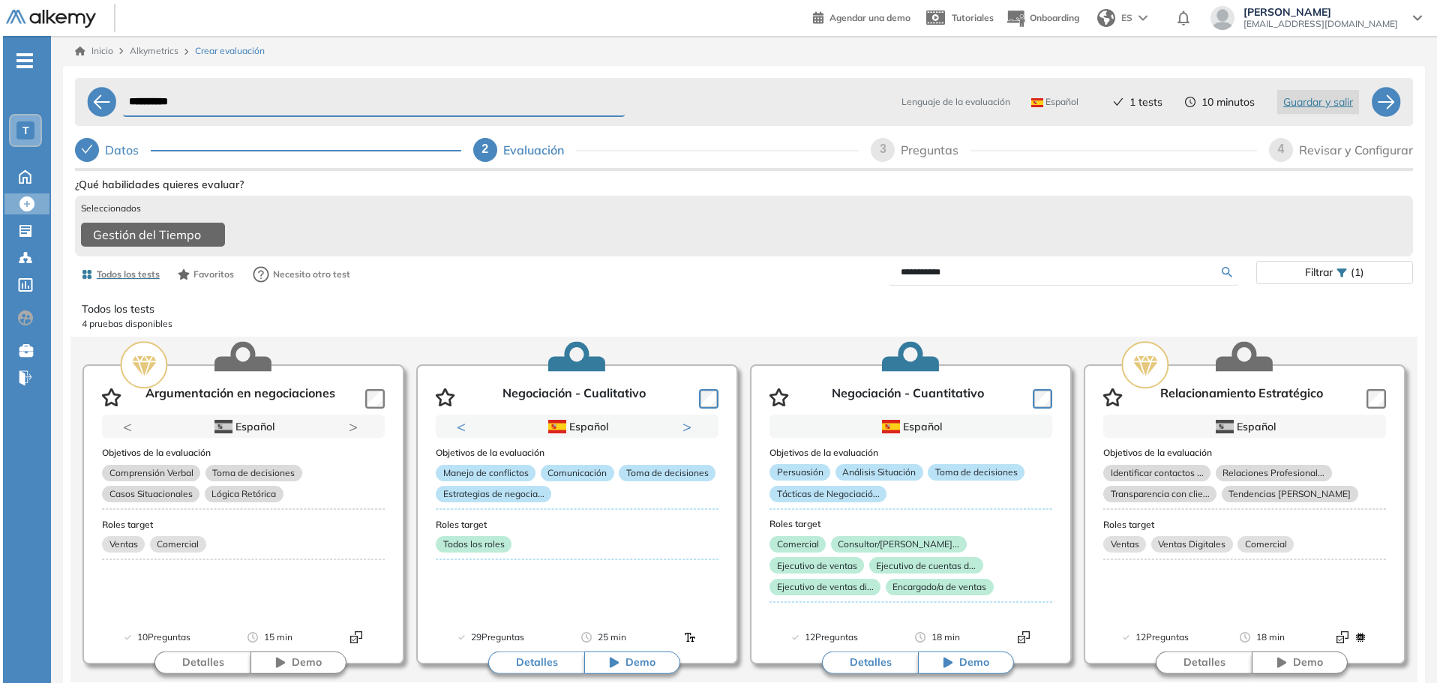
scroll to position [3, 0]
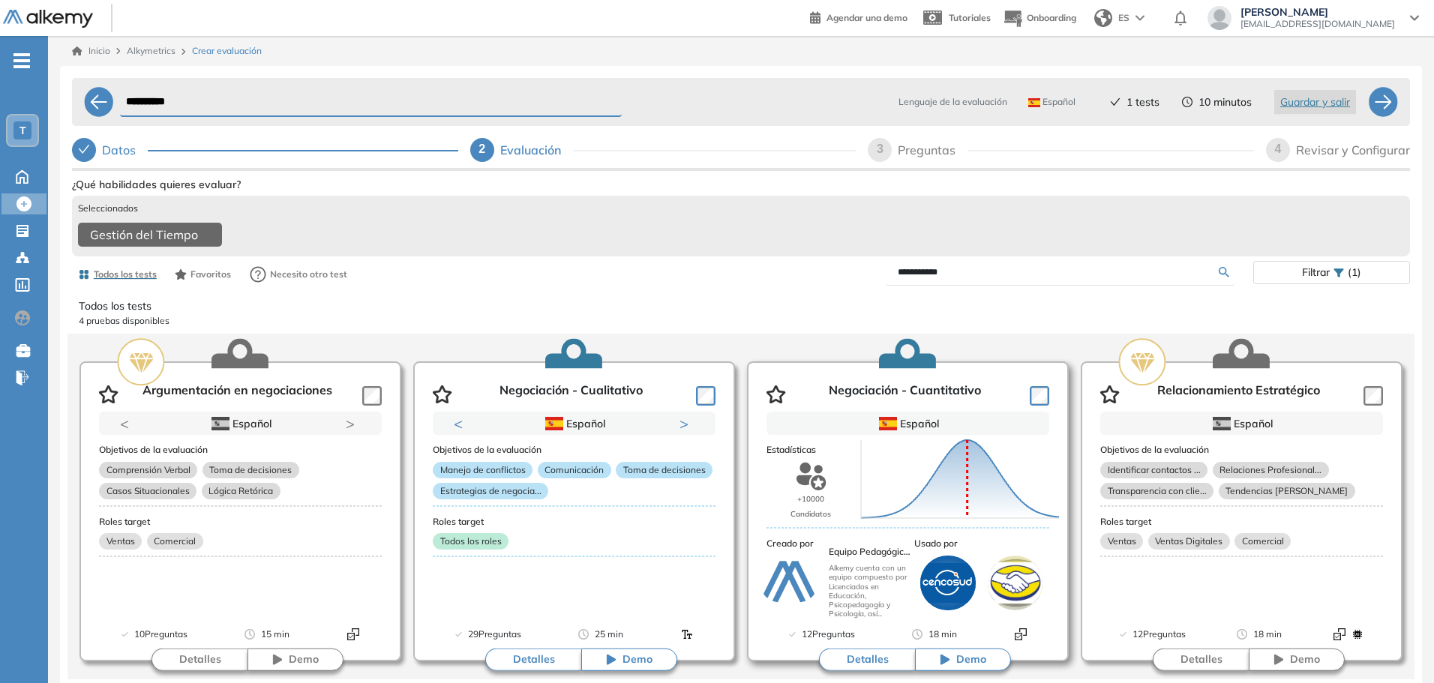
click at [884, 498] on icon "Puntuación 0 10 20 30 40 50 60 70 80 90 100 Promedio" at bounding box center [960, 480] width 210 height 90
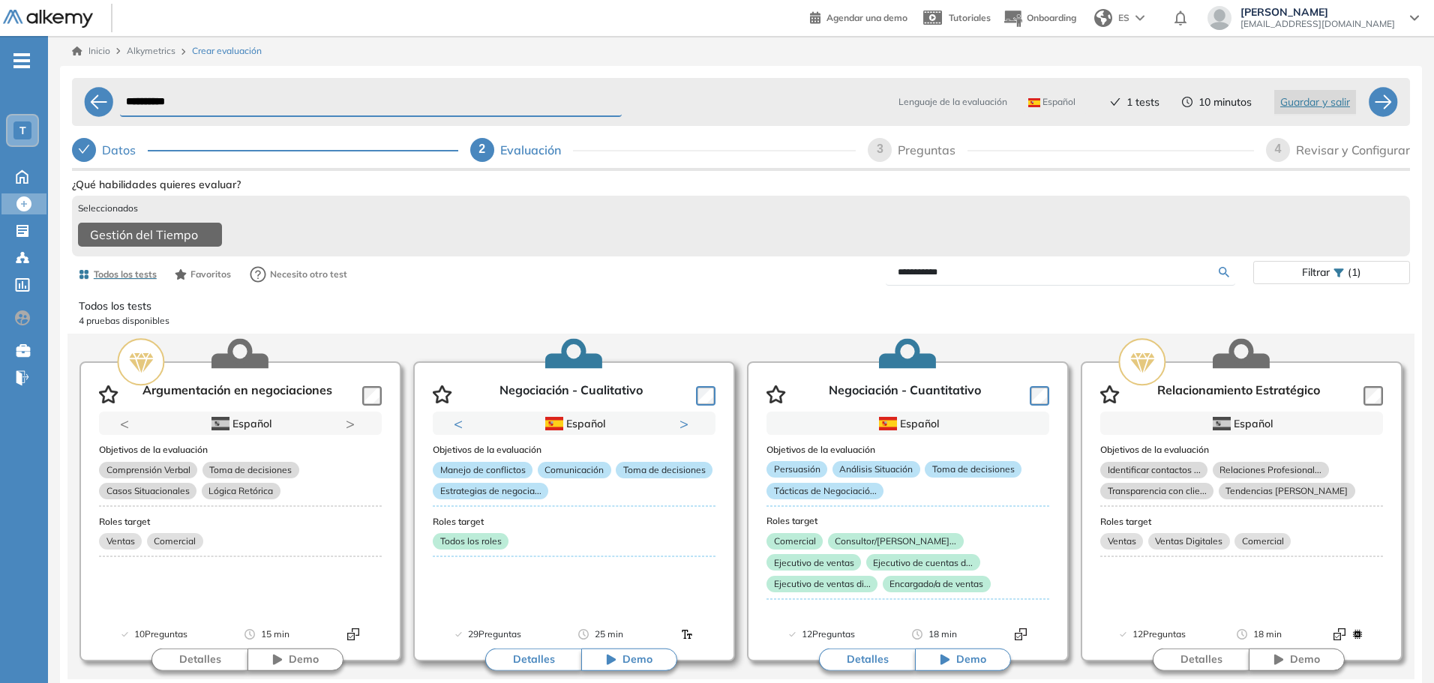
click at [599, 502] on div "Manejo de conflictos Comunicación Toma de decisiones Estrategias de negocia..." at bounding box center [574, 483] width 283 height 43
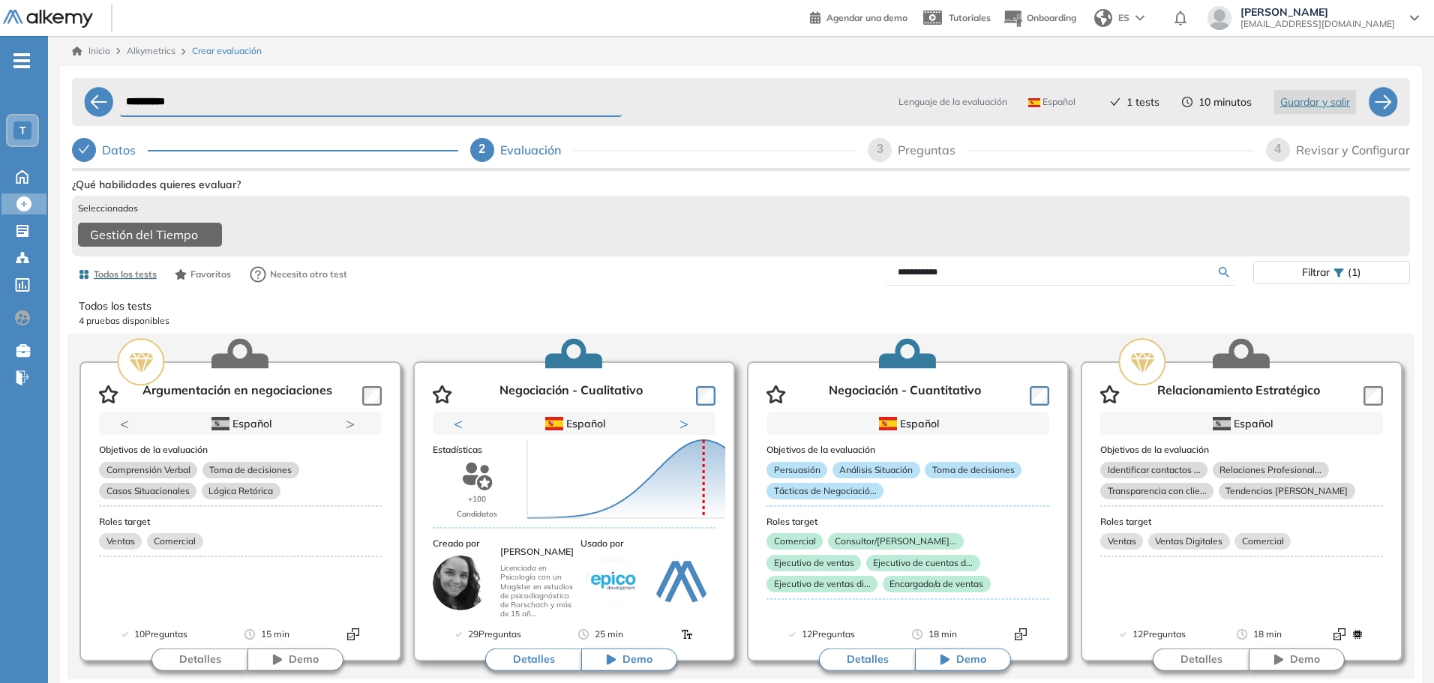
click at [604, 490] on icon "Puntuación 0 10 20 30 40 50 60 70 80 90 100 Promedio" at bounding box center [626, 480] width 210 height 90
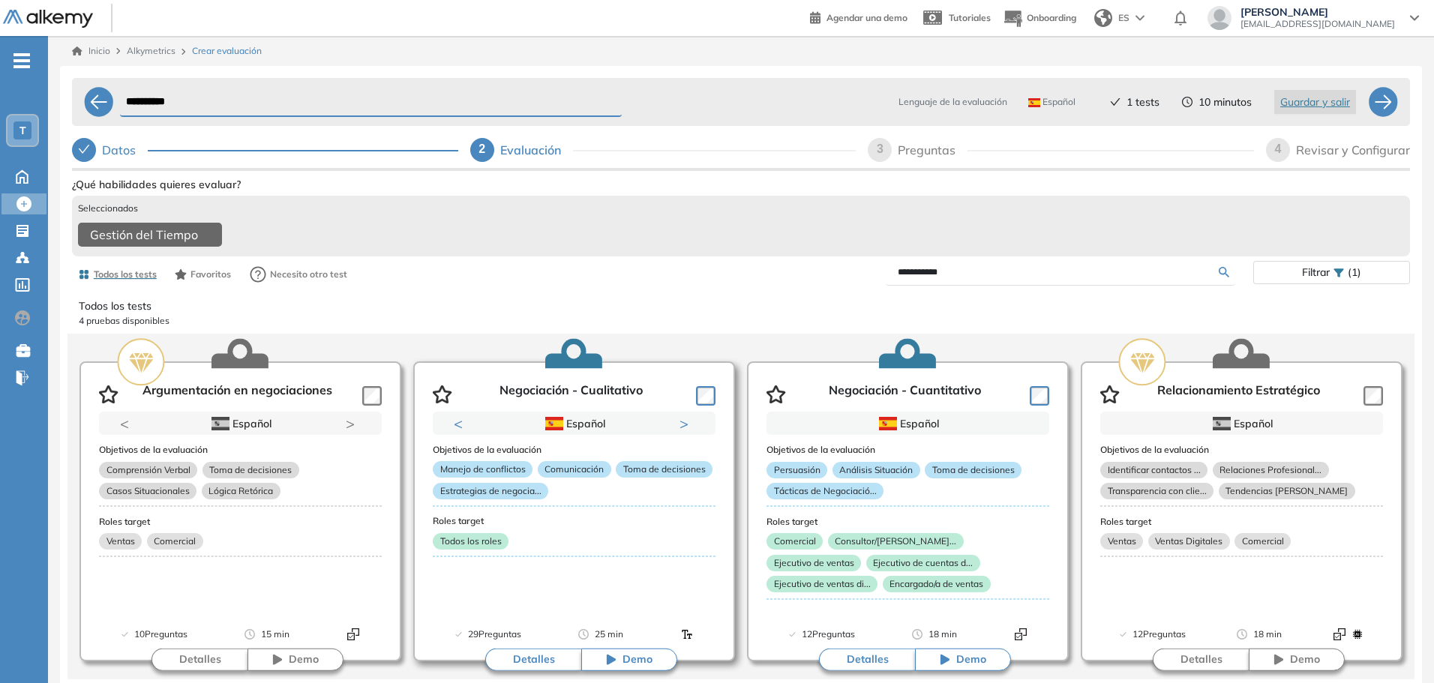
click at [556, 664] on button "Detalles" at bounding box center [533, 660] width 96 height 22
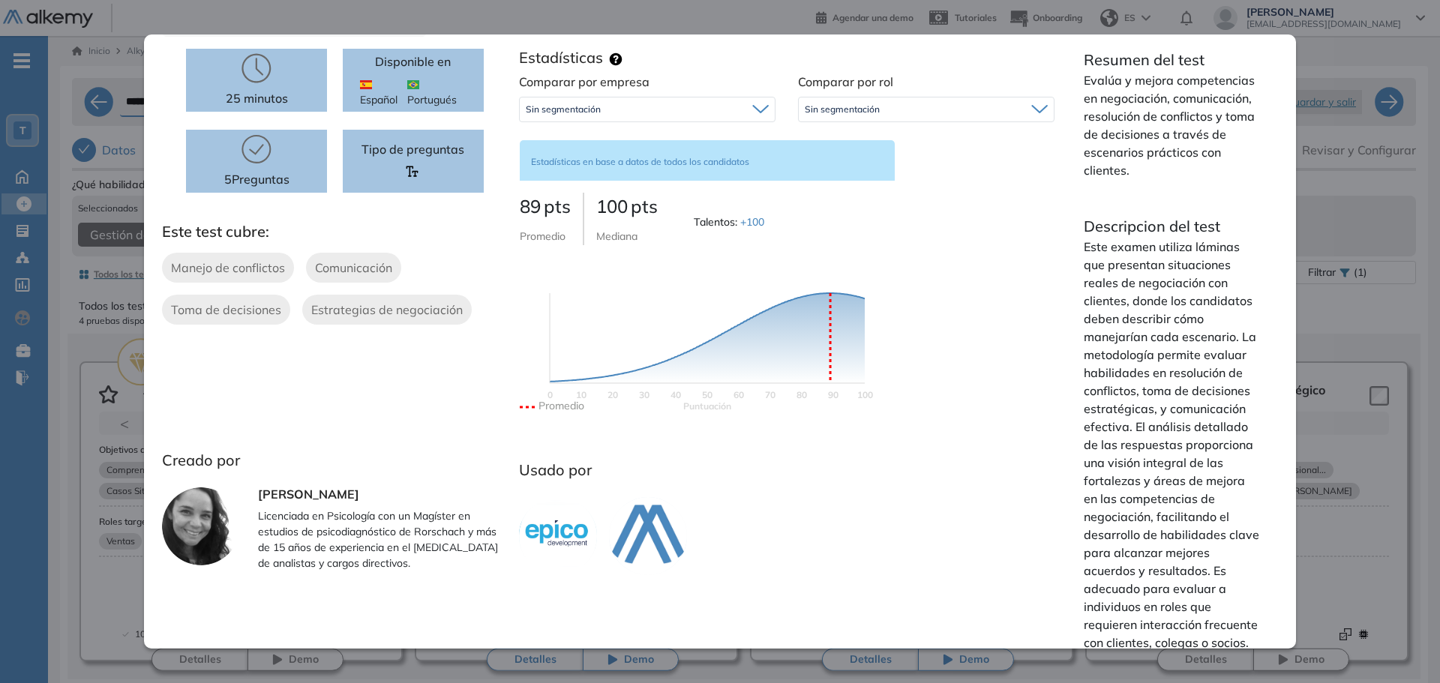
scroll to position [144, 0]
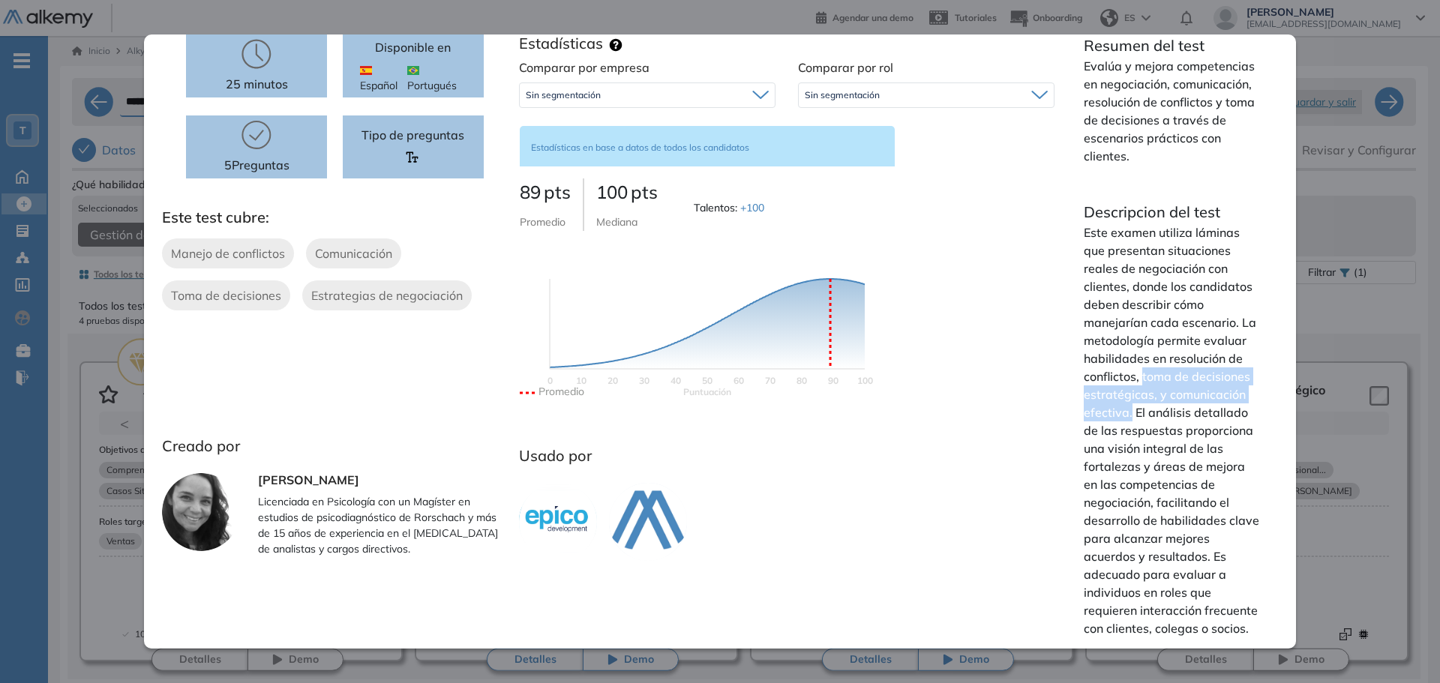
drag, startPoint x: 1137, startPoint y: 364, endPoint x: 1122, endPoint y: 394, distance: 34.2
click at [1122, 394] on p "Este examen utiliza láminas que presentan situaciones reales de negociación con…" at bounding box center [1171, 430] width 176 height 414
click at [1128, 398] on p "Este examen utiliza láminas que presentan situaciones reales de negociación con…" at bounding box center [1171, 430] width 176 height 414
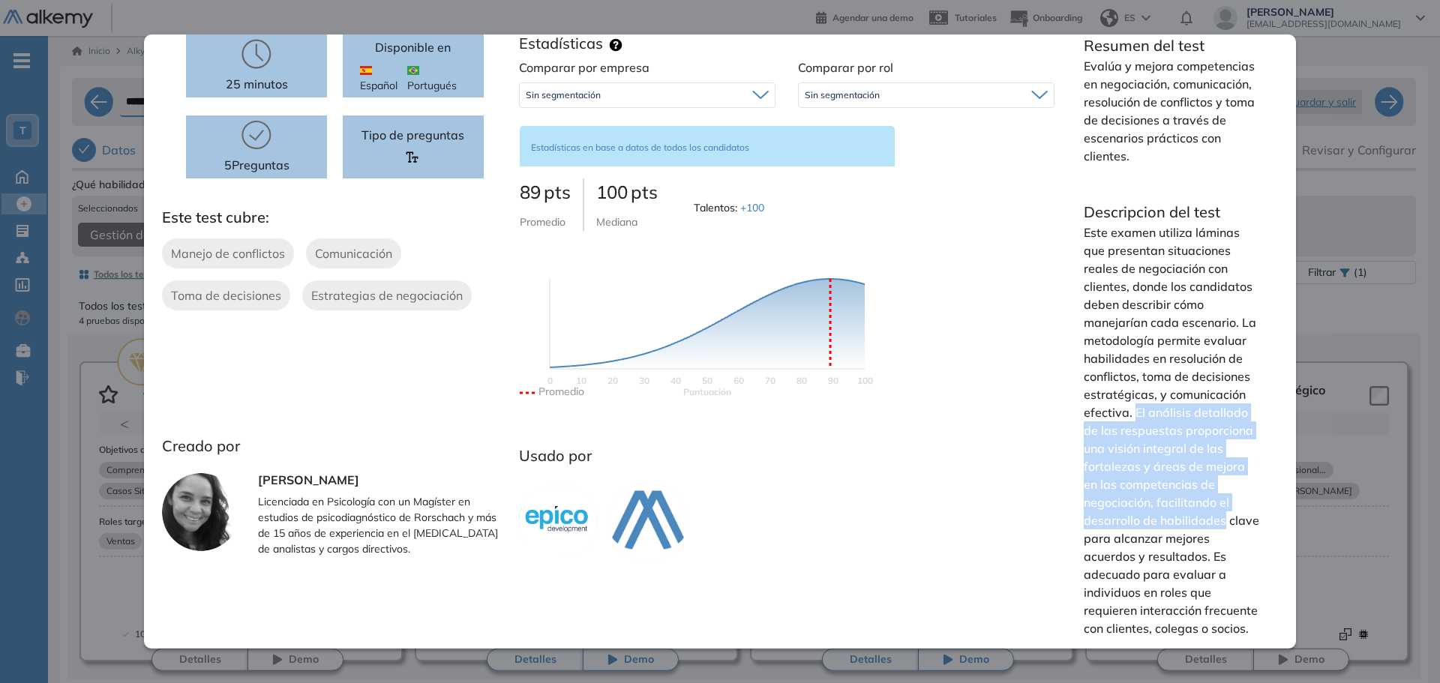
drag, startPoint x: 1128, startPoint y: 398, endPoint x: 1227, endPoint y: 502, distance: 144.2
click at [1227, 502] on p "Este examen utiliza láminas que presentan situaciones reales de negociación con…" at bounding box center [1171, 430] width 176 height 414
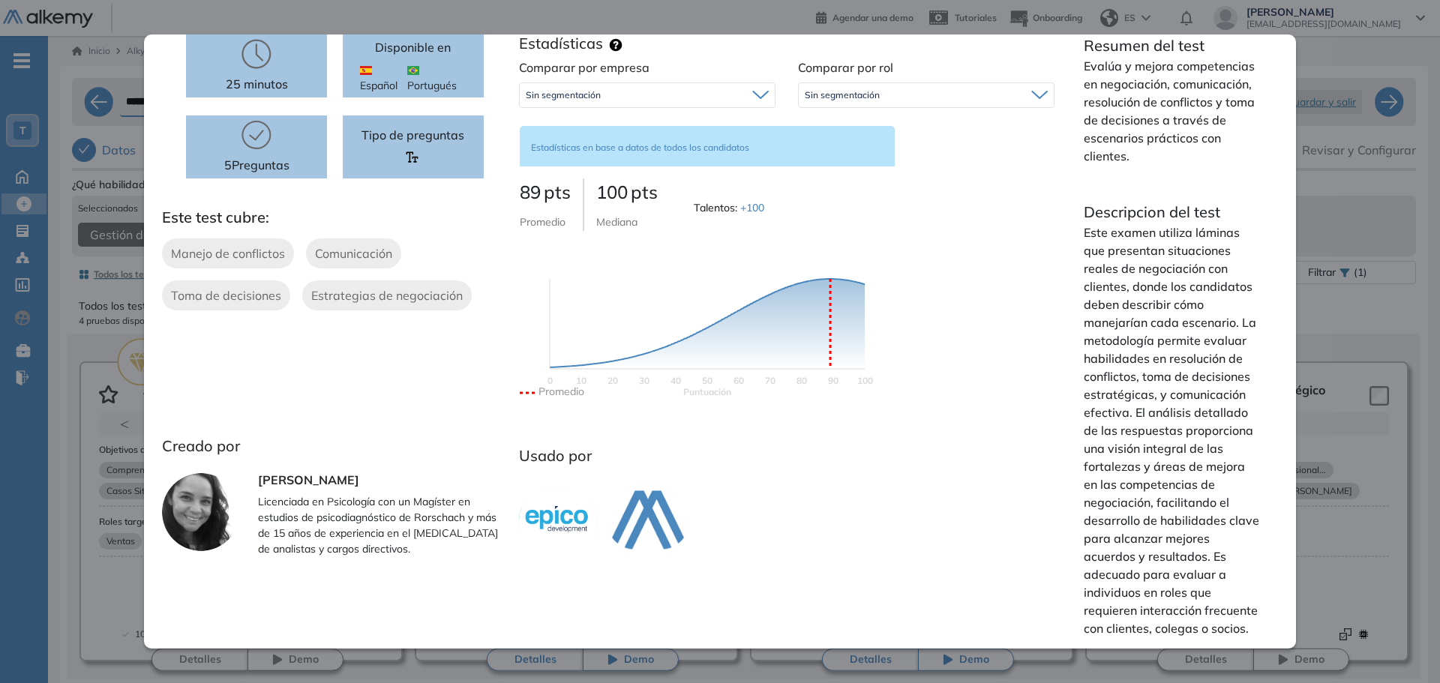
click at [1116, 525] on p "Este examen utiliza láminas que presentan situaciones reales de negociación con…" at bounding box center [1171, 430] width 176 height 414
click at [1211, 523] on p "Este examen utiliza láminas que presentan situaciones reales de negociación con…" at bounding box center [1171, 430] width 176 height 414
drag, startPoint x: 1174, startPoint y: 547, endPoint x: 1192, endPoint y: 546, distance: 18.0
click at [1175, 547] on p "Este examen utiliza láminas que presentan situaciones reales de negociación con…" at bounding box center [1171, 430] width 176 height 414
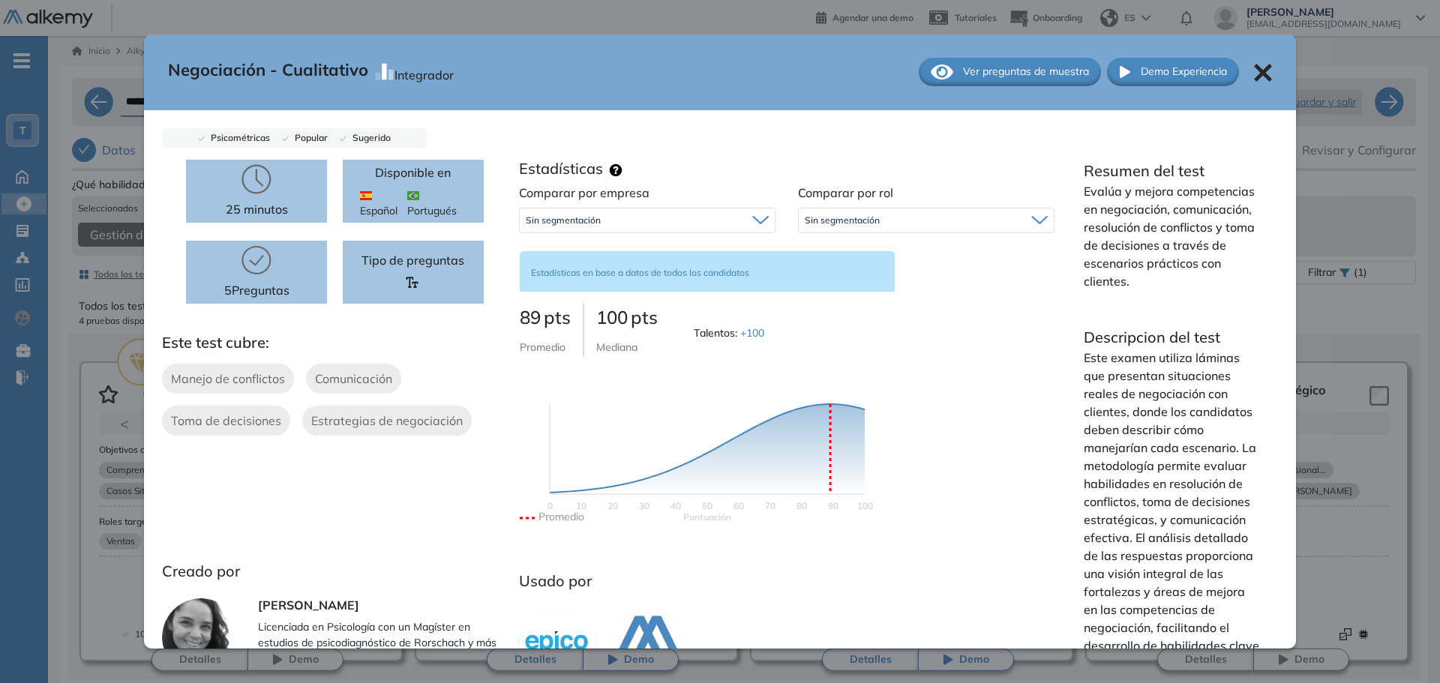
scroll to position [0, 0]
click at [943, 72] on div "Ver preguntas de muestra" at bounding box center [1010, 72] width 182 height 28
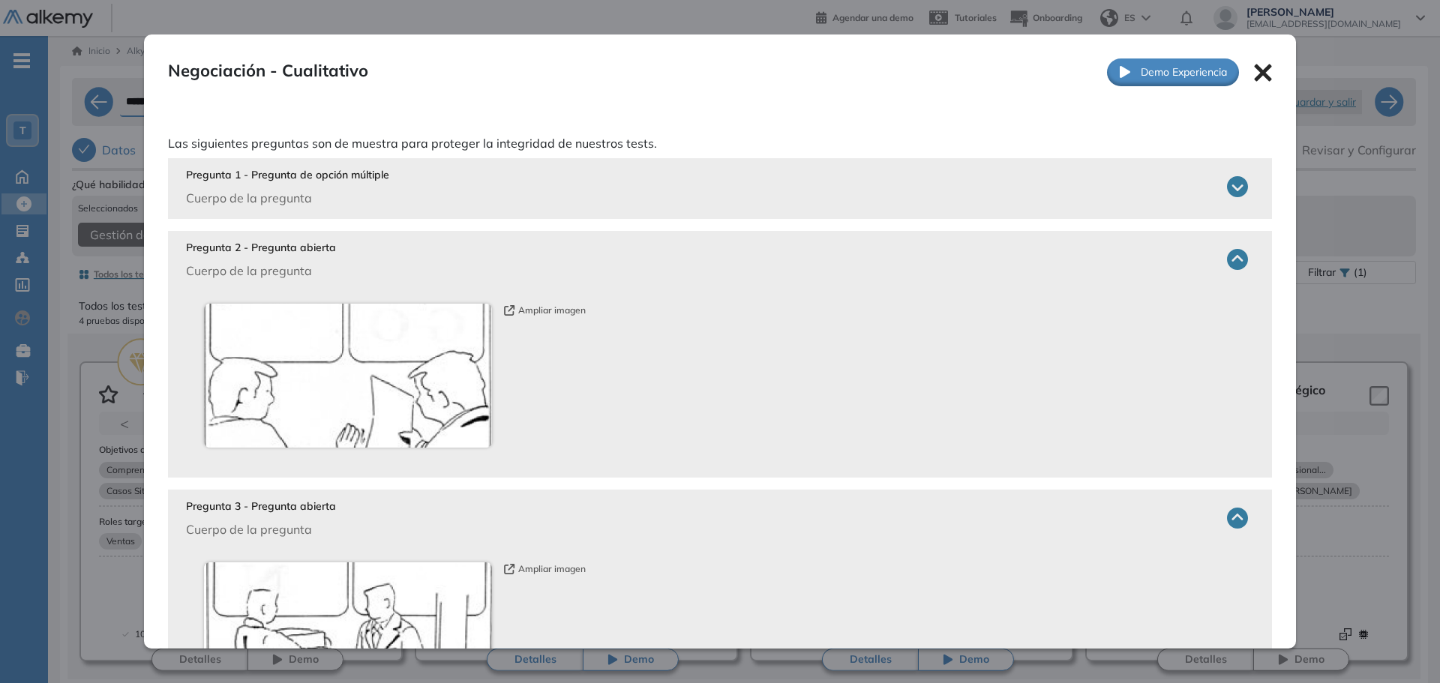
click at [486, 316] on img at bounding box center [348, 376] width 288 height 144
click at [517, 304] on button "Ampliar imagen" at bounding box center [545, 310] width 82 height 13
click at [774, 197] on div "Pregunta 1 - Pregunta de opción múltiple Cuerpo de la pregunta" at bounding box center [717, 187] width 1062 height 40
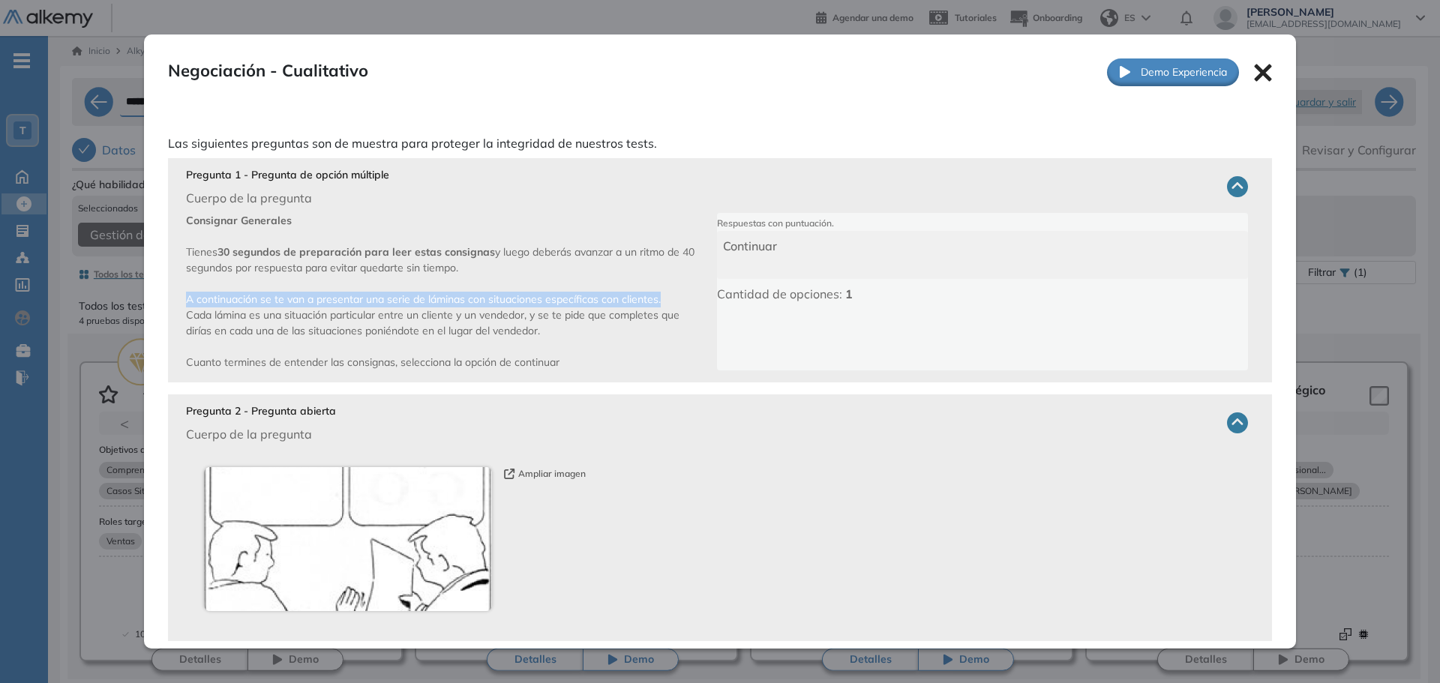
drag, startPoint x: 187, startPoint y: 299, endPoint x: 665, endPoint y: 301, distance: 477.6
click at [665, 301] on p "Consignar Generales Tienes 30 segundos de preparación para leer estas consignas…" at bounding box center [451, 291] width 531 height 157
click at [660, 304] on p "Consignar Generales Tienes 30 segundos de preparación para leer estas consignas…" at bounding box center [451, 291] width 531 height 157
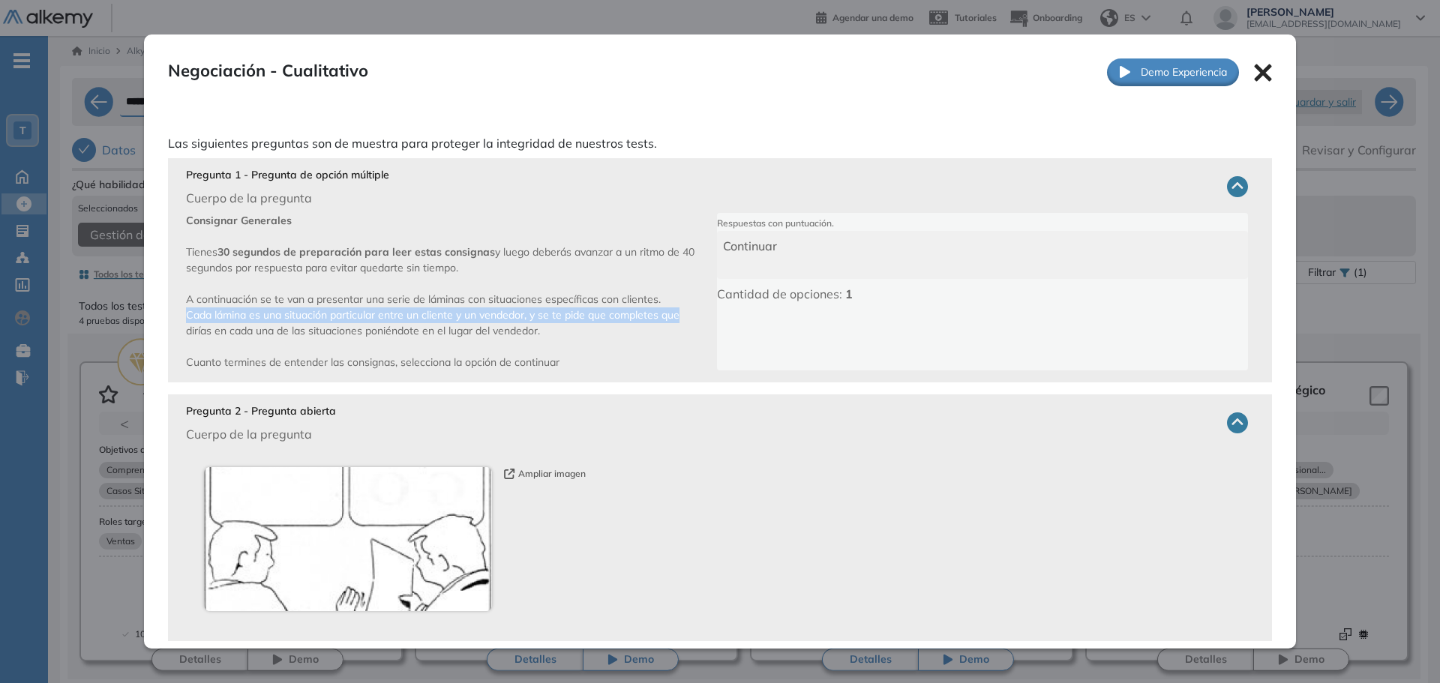
drag, startPoint x: 180, startPoint y: 319, endPoint x: 682, endPoint y: 311, distance: 502.4
click at [682, 311] on div "Pregunta 1 - Pregunta de opción múltiple Cuerpo de la pregunta Consignar Genera…" at bounding box center [720, 270] width 1104 height 224
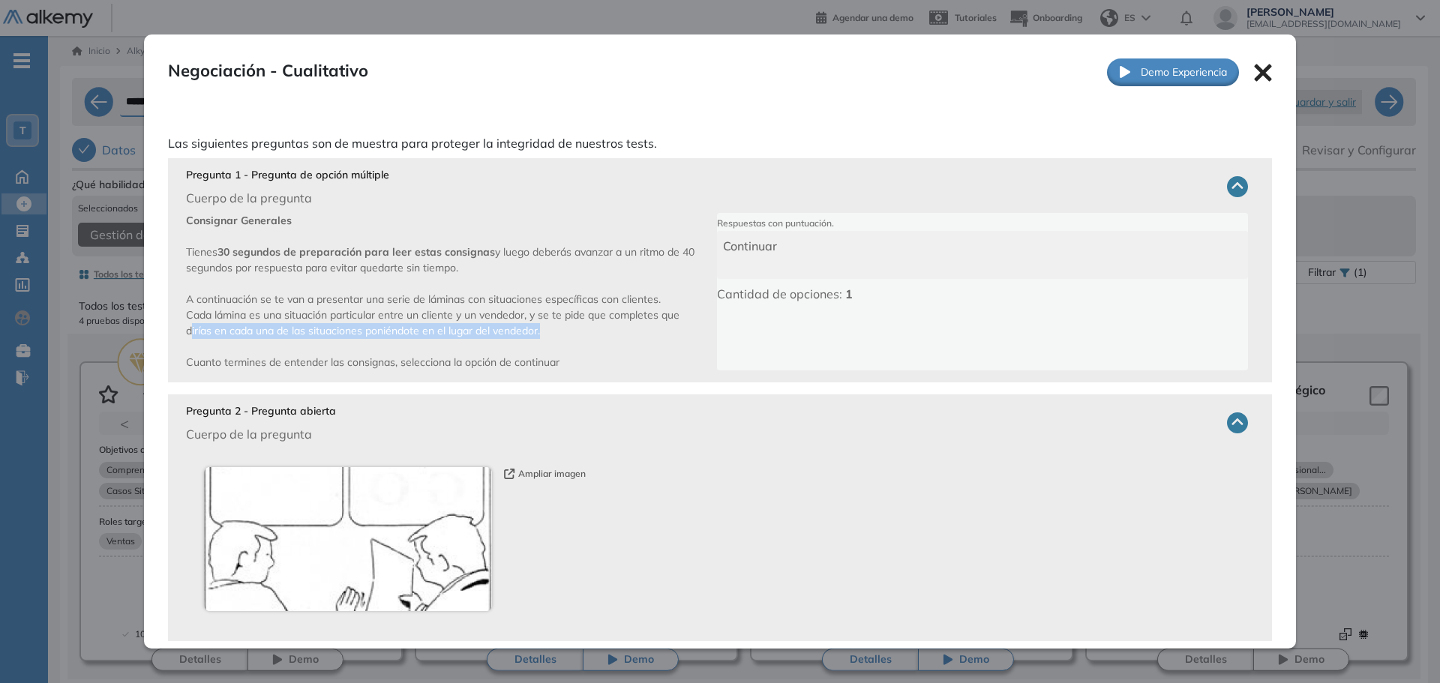
drag, startPoint x: 190, startPoint y: 333, endPoint x: 550, endPoint y: 337, distance: 359.2
click at [550, 337] on p "Consignar Generales Tienes 30 segundos de preparación para leer estas consignas…" at bounding box center [451, 291] width 531 height 157
click at [556, 331] on p "Consignar Generales Tienes 30 segundos de preparación para leer estas consignas…" at bounding box center [451, 291] width 531 height 157
drag, startPoint x: 548, startPoint y: 334, endPoint x: 455, endPoint y: 340, distance: 93.2
click at [455, 340] on p "Consignar Generales Tienes 30 segundos de preparación para leer estas consignas…" at bounding box center [451, 291] width 531 height 157
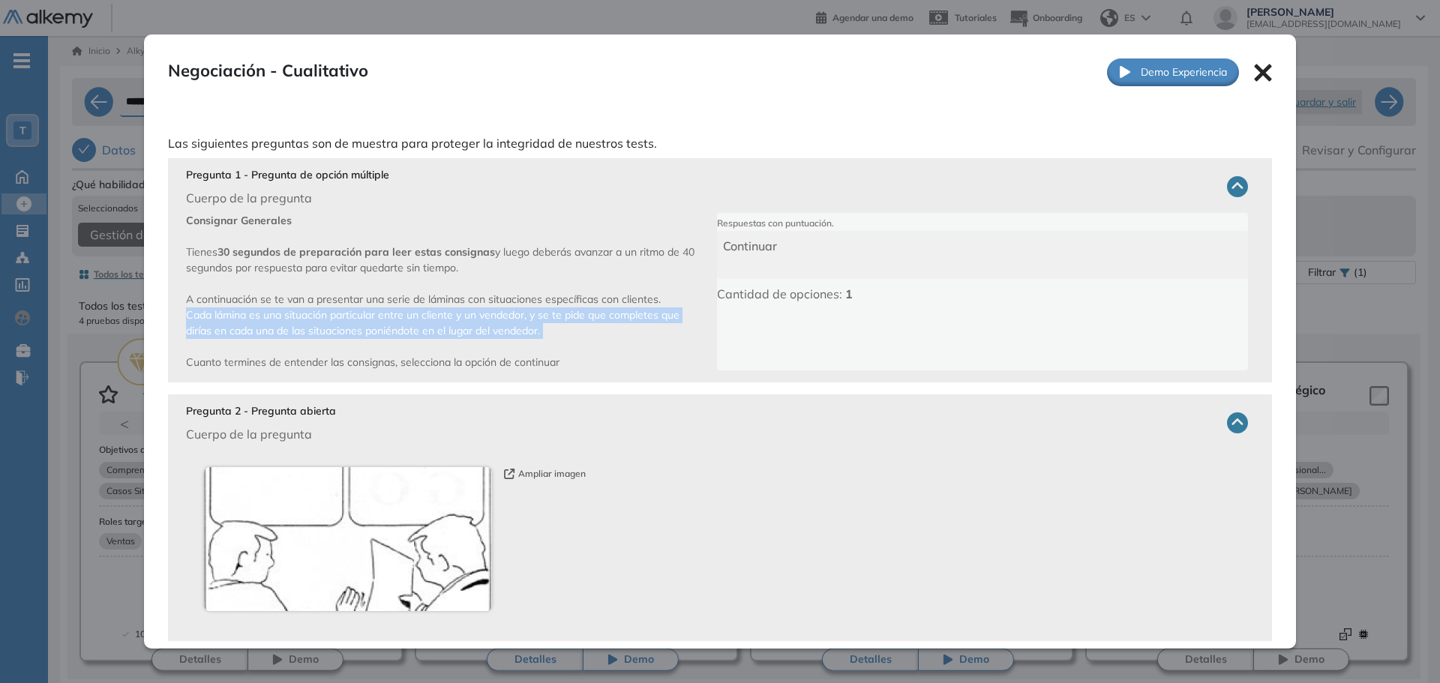
click at [539, 344] on p "Consignar Generales Tienes 30 segundos de preparación para leer estas consignas…" at bounding box center [451, 291] width 531 height 157
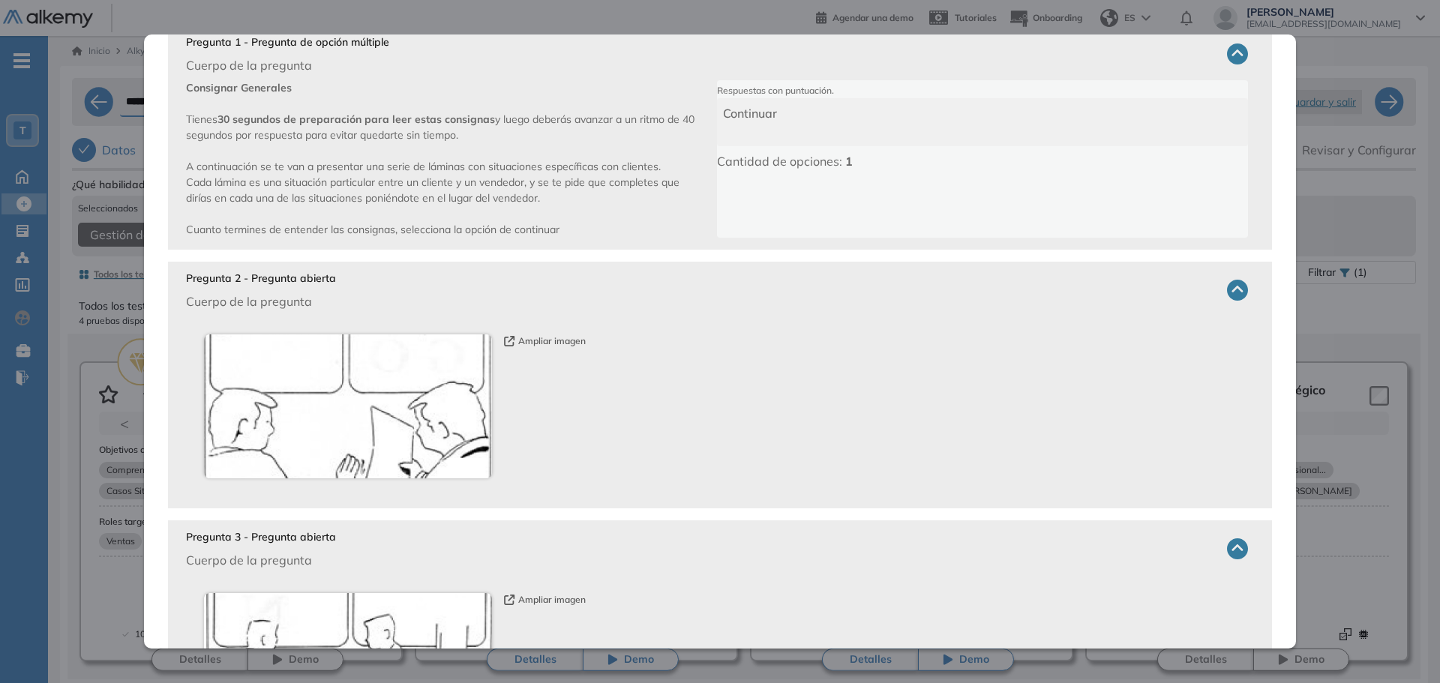
scroll to position [375, 0]
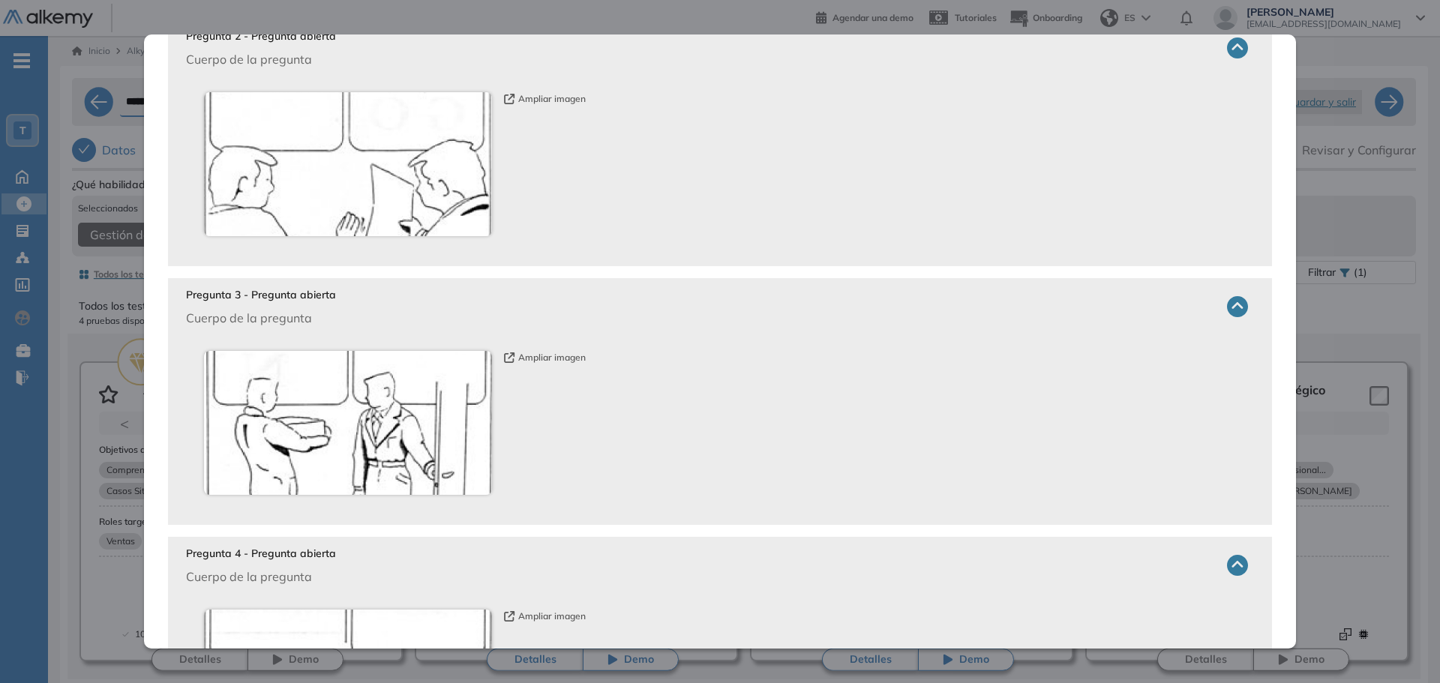
click at [511, 352] on icon "button" at bounding box center [509, 357] width 11 height 10
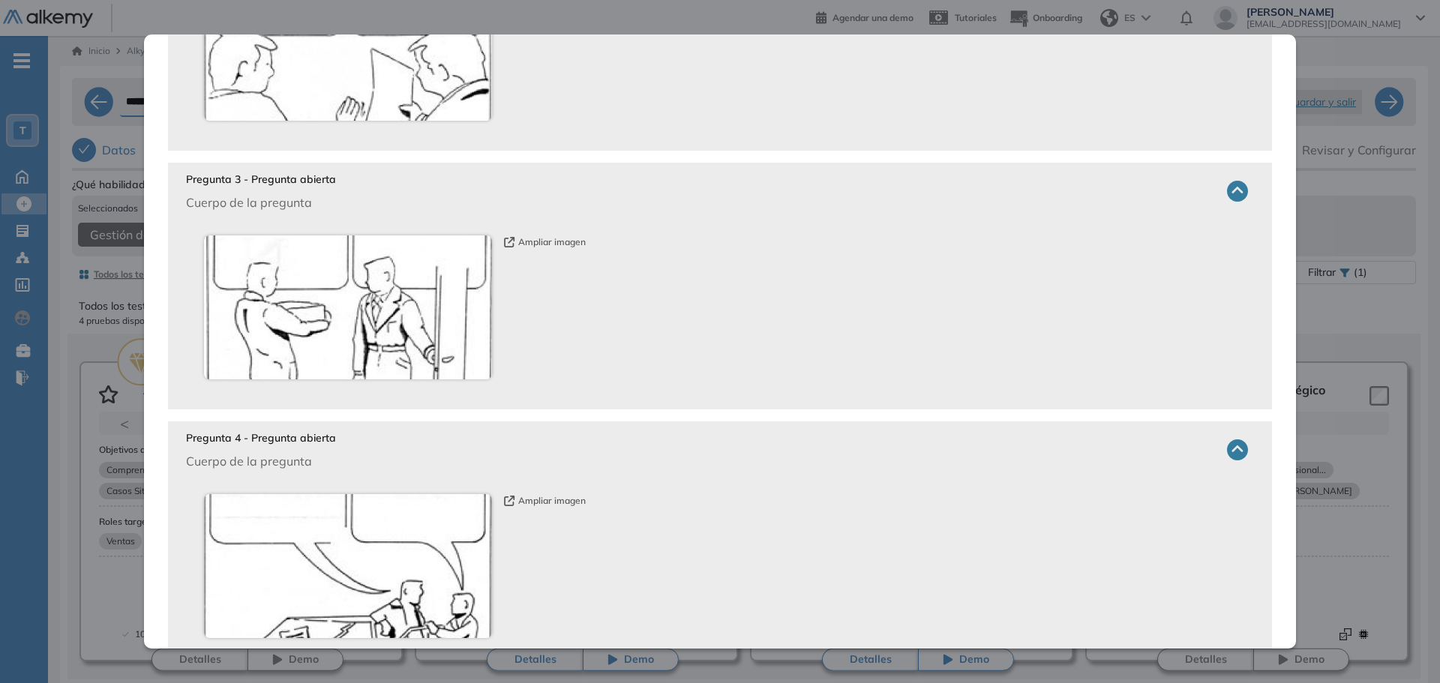
scroll to position [675, 0]
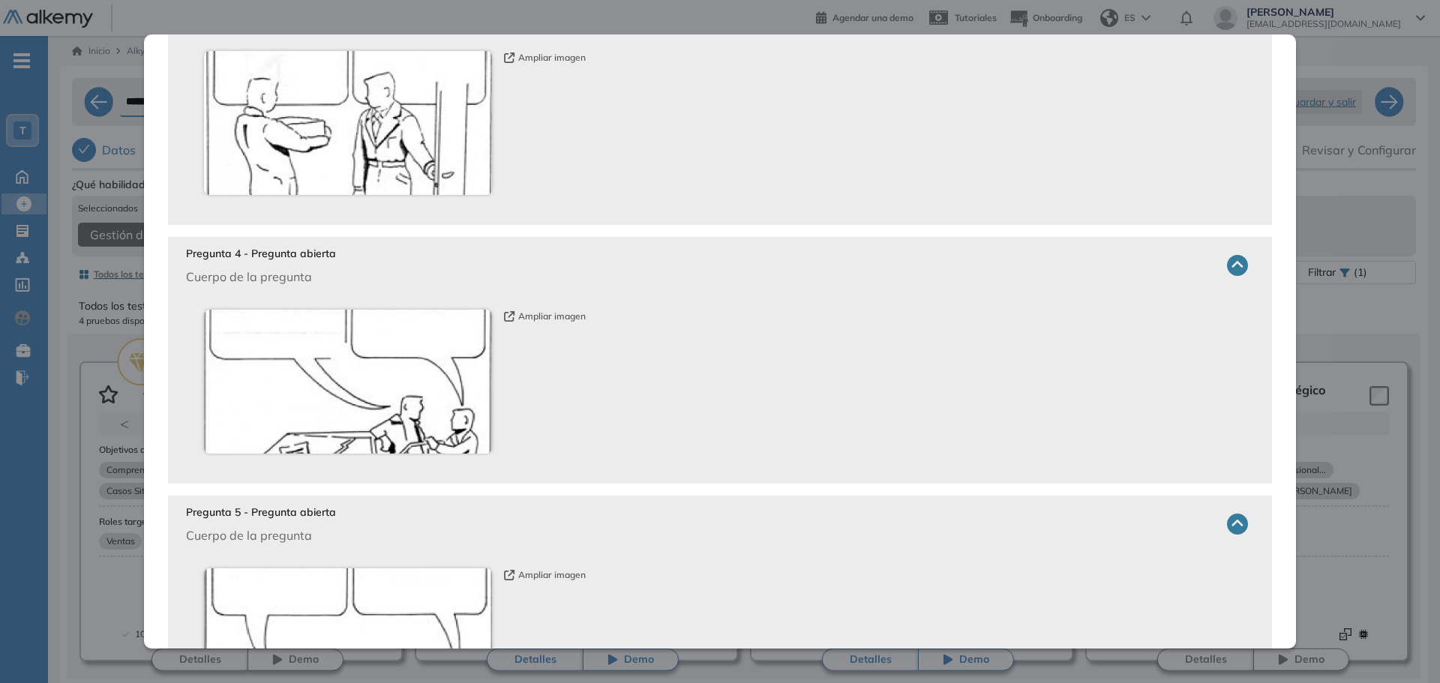
click at [397, 411] on img at bounding box center [348, 382] width 288 height 144
click at [517, 332] on div "Ampliar imagen" at bounding box center [708, 382] width 1008 height 144
click at [521, 317] on button "Ampliar imagen" at bounding box center [545, 316] width 82 height 13
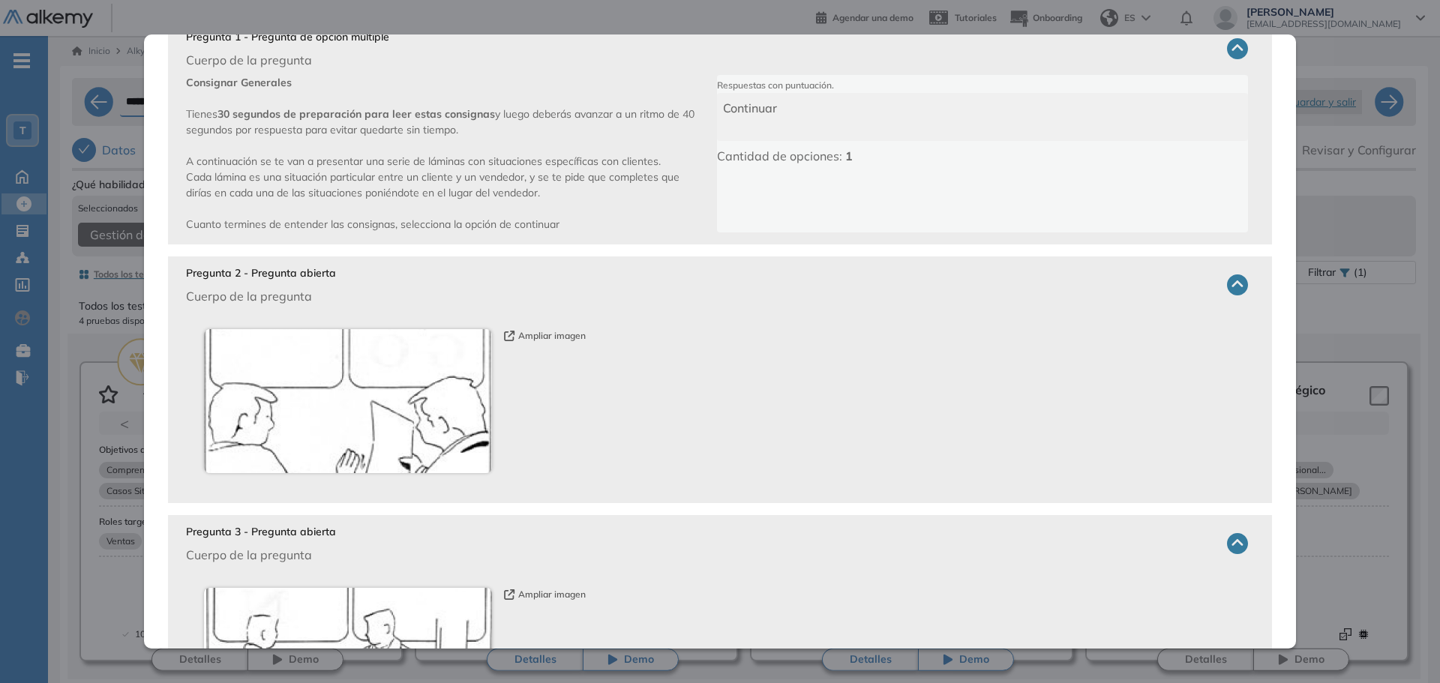
scroll to position [0, 0]
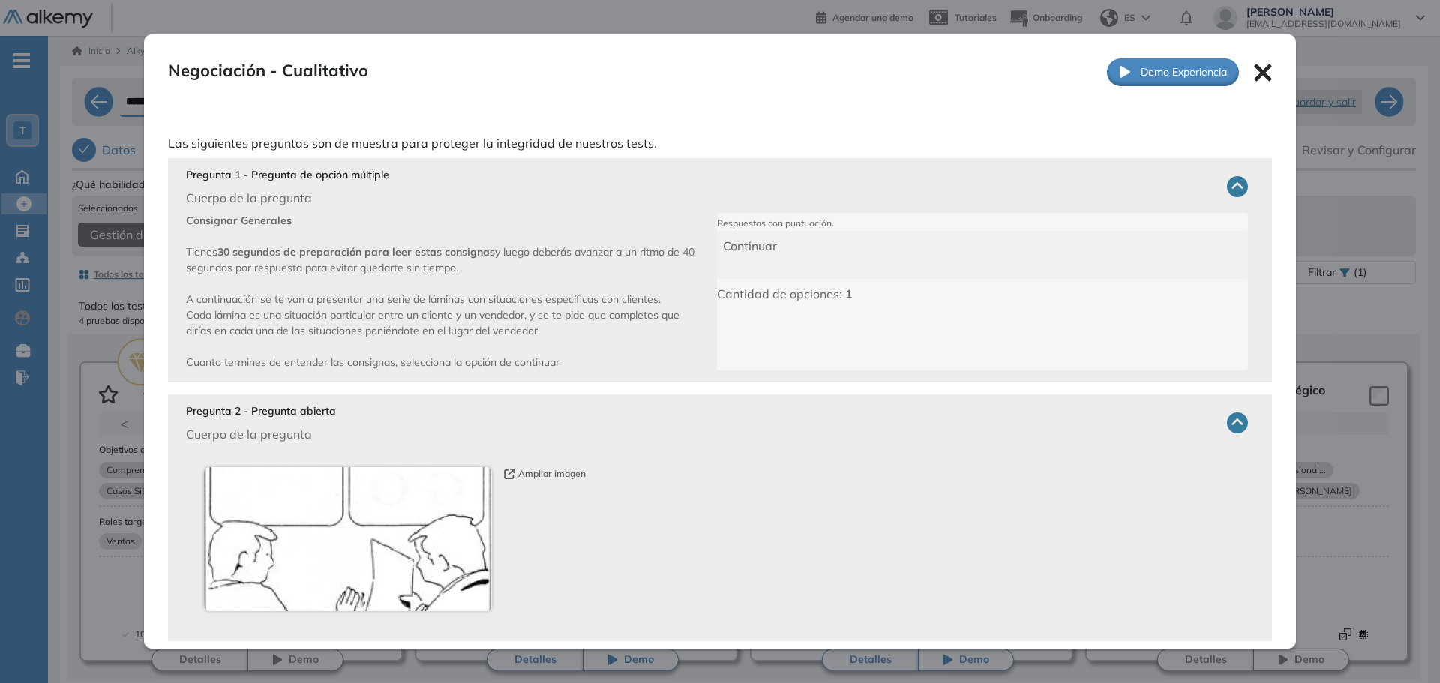
click at [1263, 74] on div "Negociación - Cualitativo Integrador Ver preguntas de muestra Demo Experiencia" at bounding box center [720, 72] width 1152 height 76
click at [1254, 74] on icon at bounding box center [1262, 72] width 17 height 17
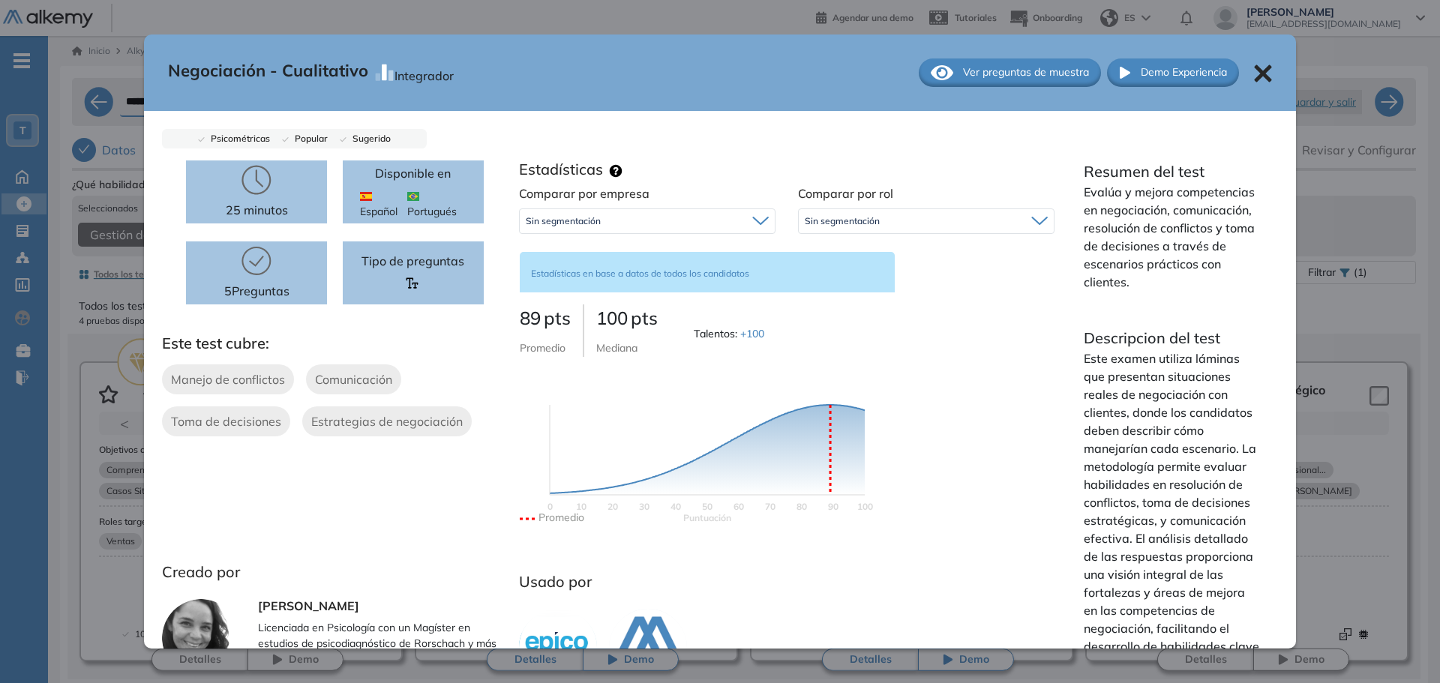
click at [1233, 369] on p "Este examen utiliza láminas que presentan situaciones reales de negociación con…" at bounding box center [1171, 556] width 176 height 414
click at [1319, 360] on div "Negociación - Cualitativo Integrador Ver preguntas de muestra Demo Experiencia …" at bounding box center [744, 480] width 1344 height 613
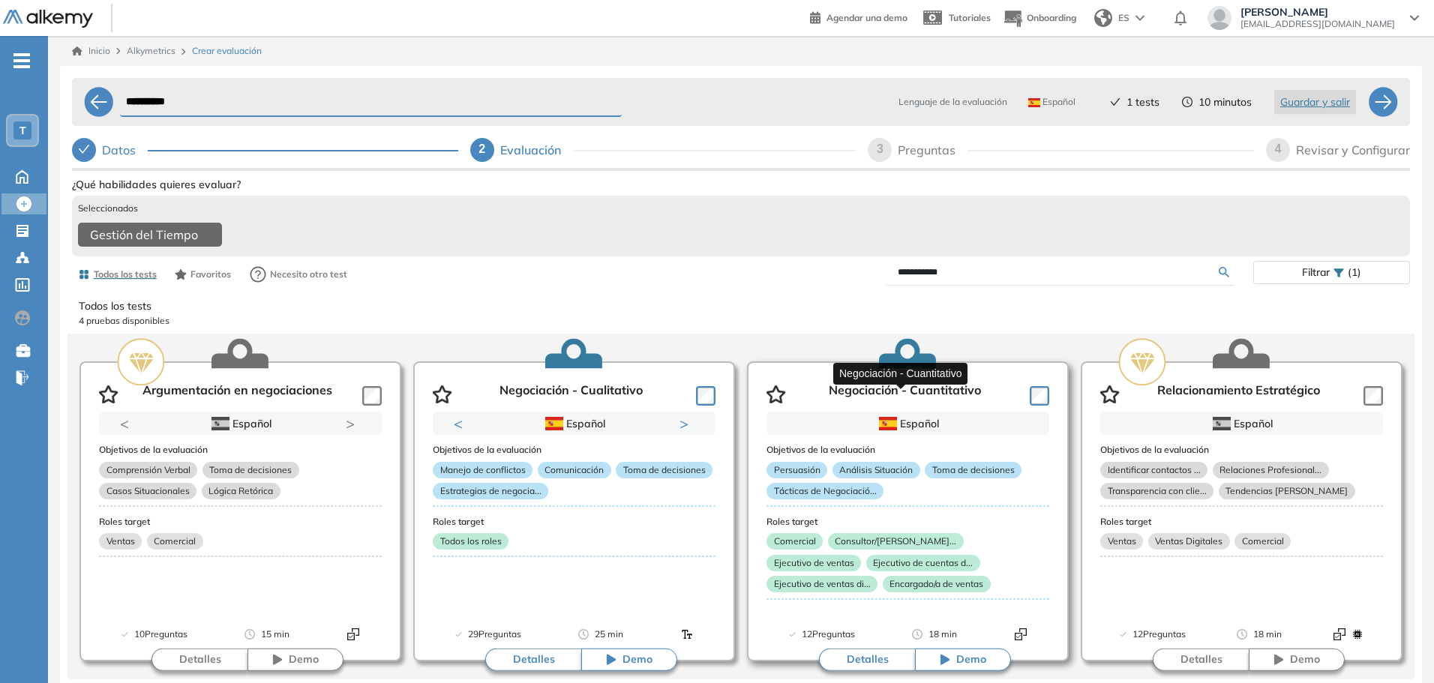
click at [910, 397] on p "Negociación - Cuantitativo" at bounding box center [905, 394] width 152 height 22
click at [874, 658] on button "Detalles" at bounding box center [867, 660] width 96 height 22
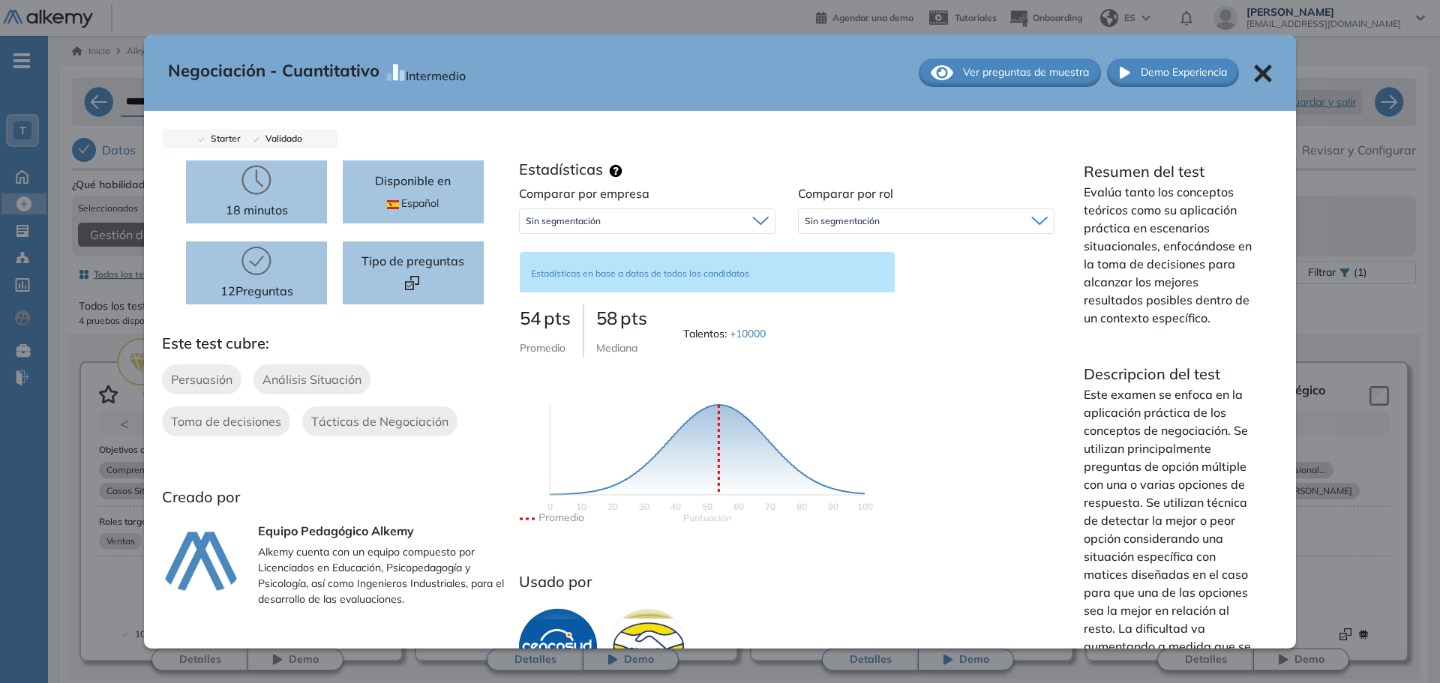
click at [1027, 74] on span "Ver preguntas de muestra" at bounding box center [1026, 72] width 126 height 16
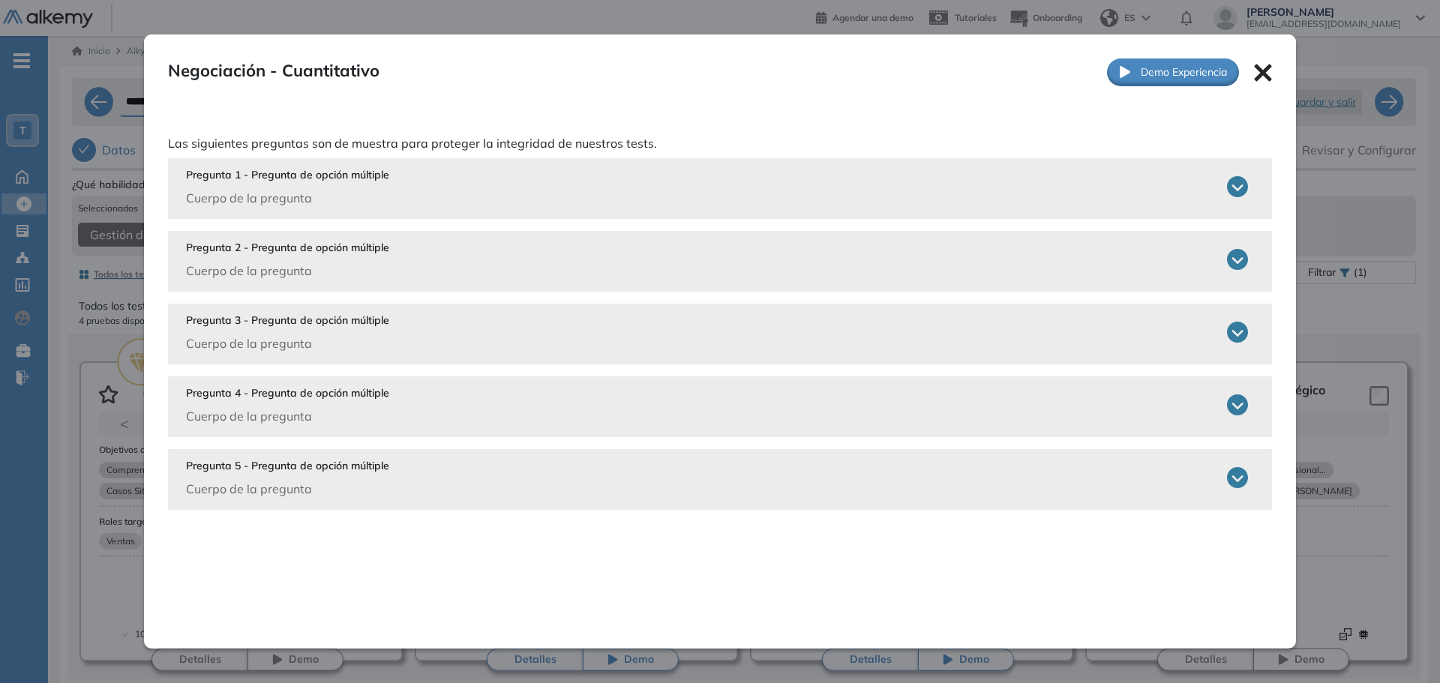
click at [549, 264] on div "Pregunta 2 - Pregunta de opción múltiple Cuerpo de la pregunta" at bounding box center [717, 260] width 1062 height 40
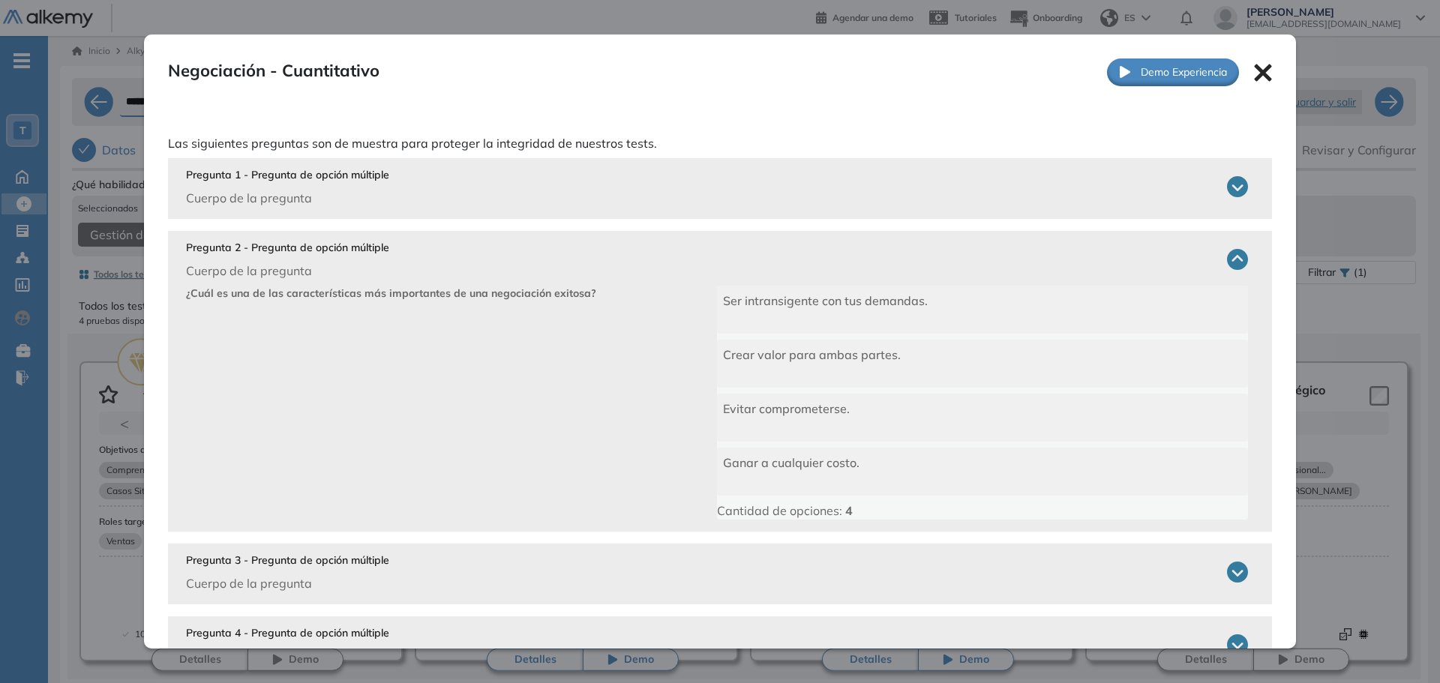
click at [571, 251] on div "Pregunta 2 - Pregunta de opción múltiple Cuerpo de la pregunta" at bounding box center [717, 260] width 1062 height 40
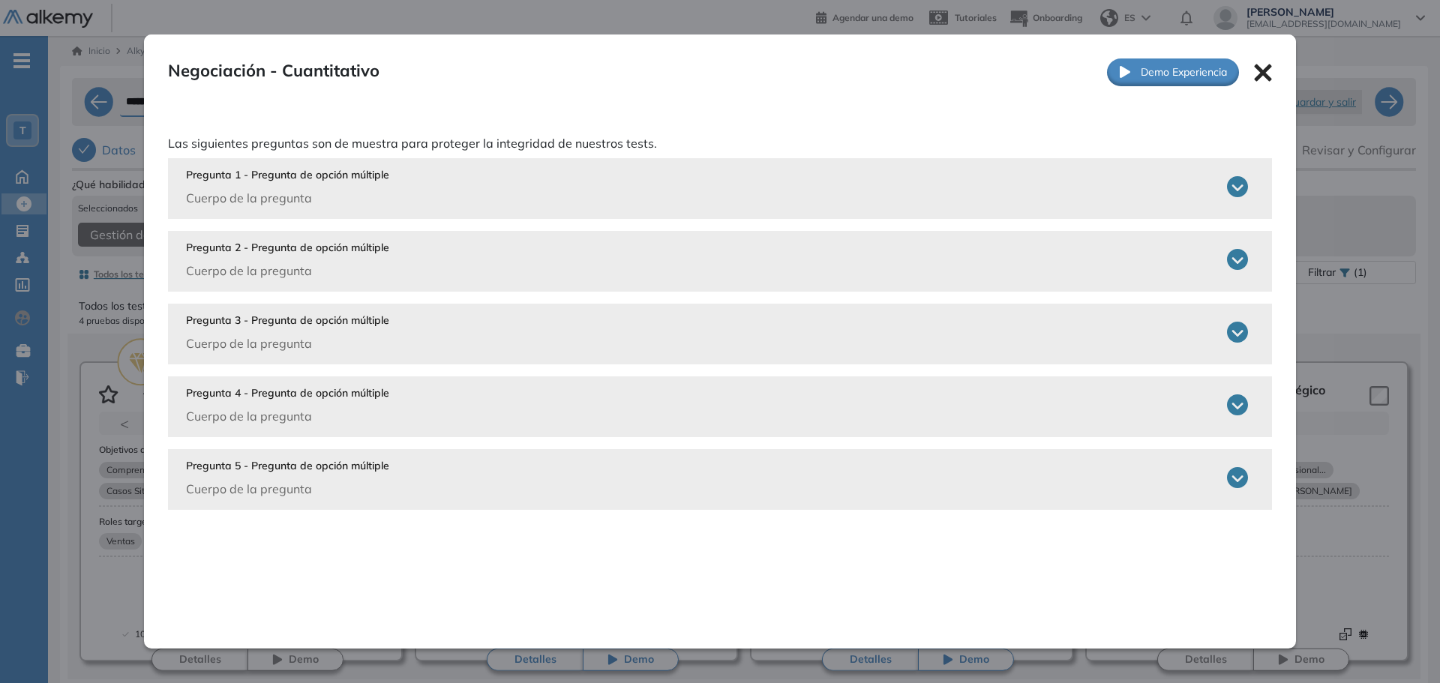
click at [493, 453] on div "Pregunta 5 - Pregunta de opción múltiple Cuerpo de la pregunta Seleccione las f…" at bounding box center [720, 479] width 1104 height 61
click at [496, 469] on div "Pregunta 5 - Pregunta de opción múltiple Cuerpo de la pregunta" at bounding box center [717, 478] width 1062 height 40
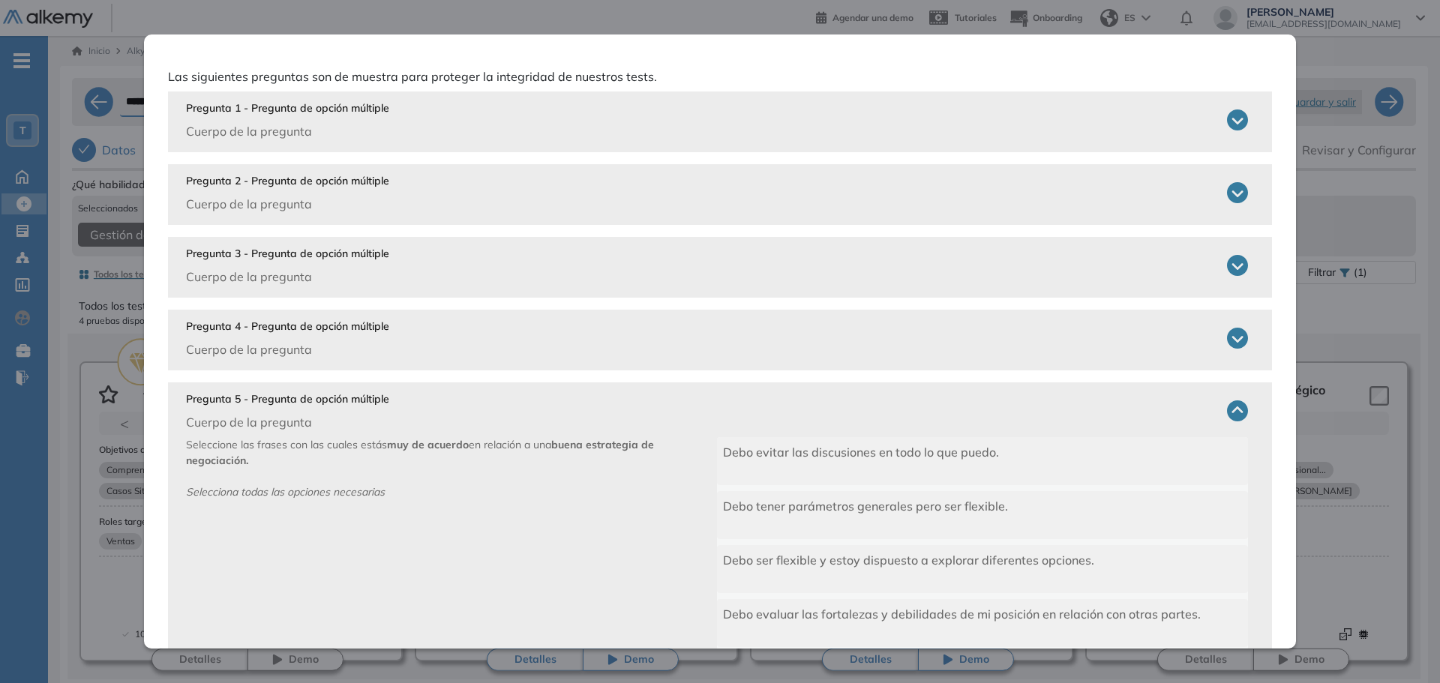
scroll to position [130, 0]
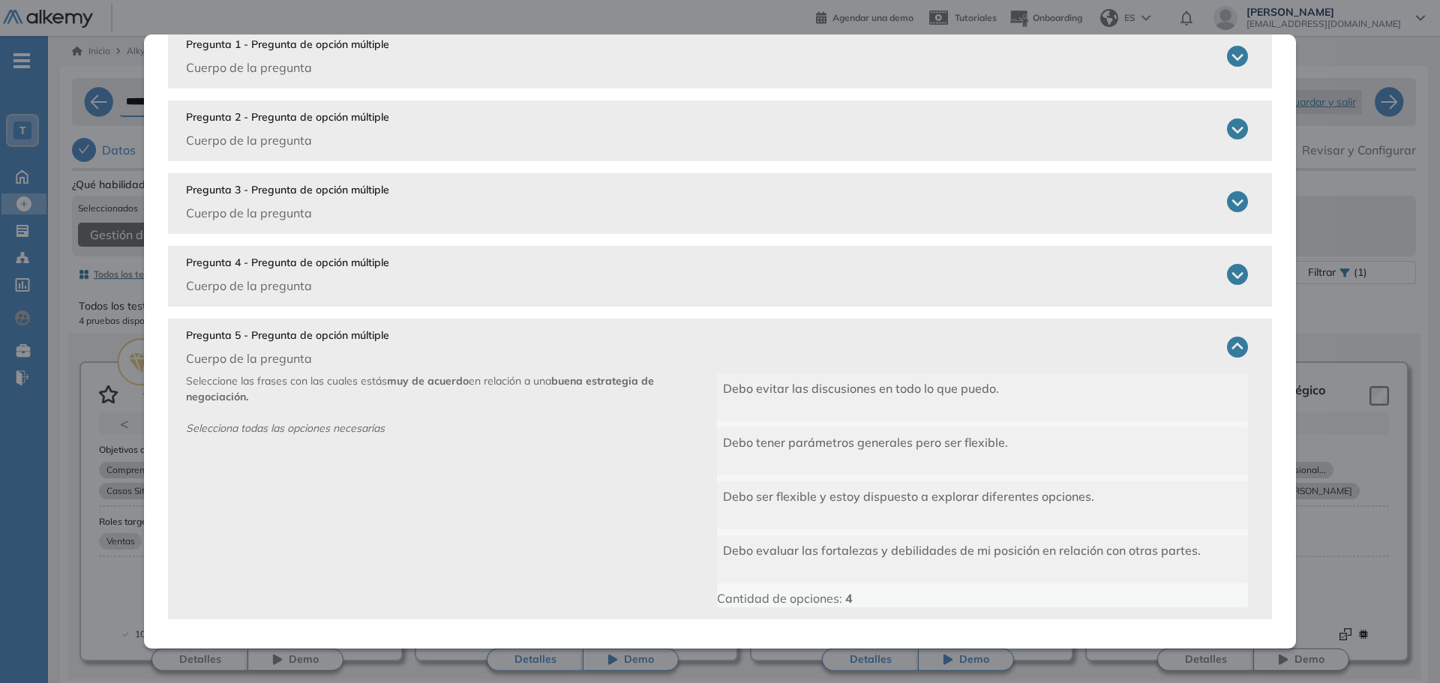
click at [604, 344] on div "Pregunta 5 - Pregunta de opción múltiple Cuerpo de la pregunta" at bounding box center [717, 348] width 1062 height 40
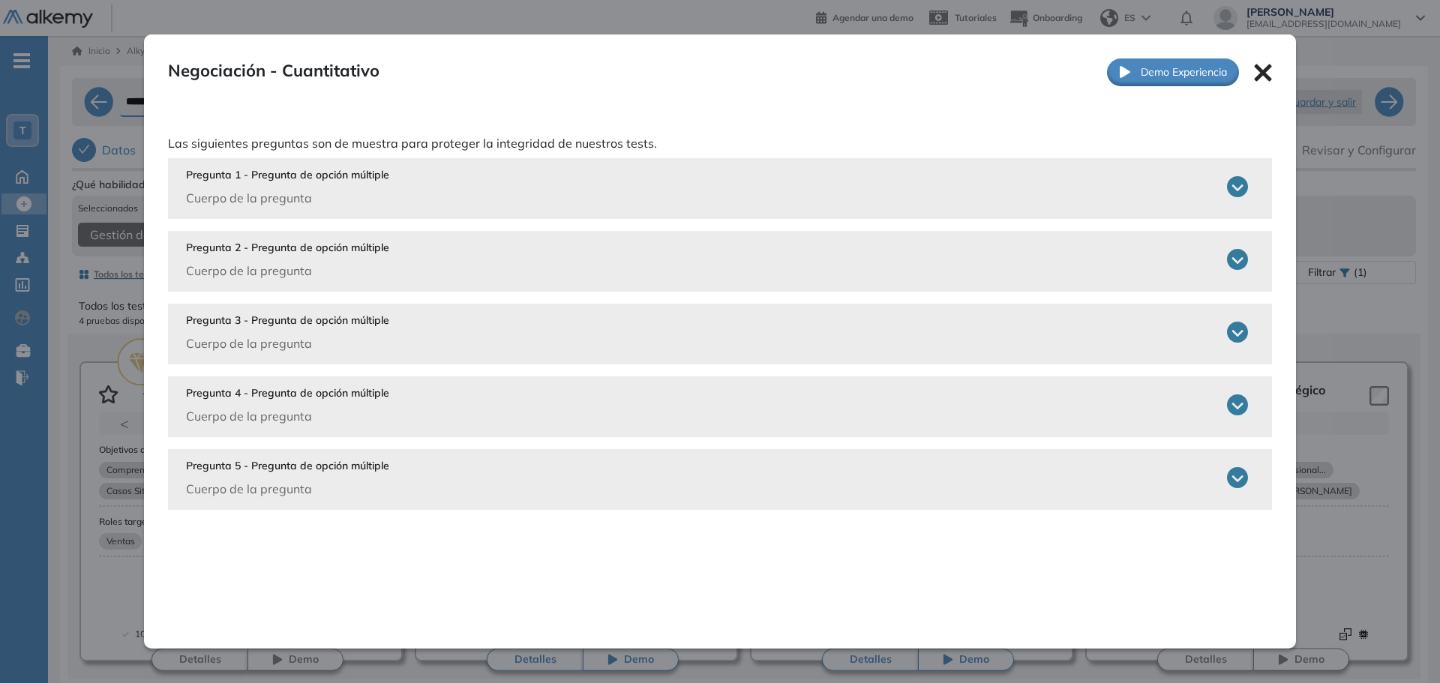
scroll to position [0, 0]
click at [1256, 67] on icon at bounding box center [1263, 73] width 18 height 18
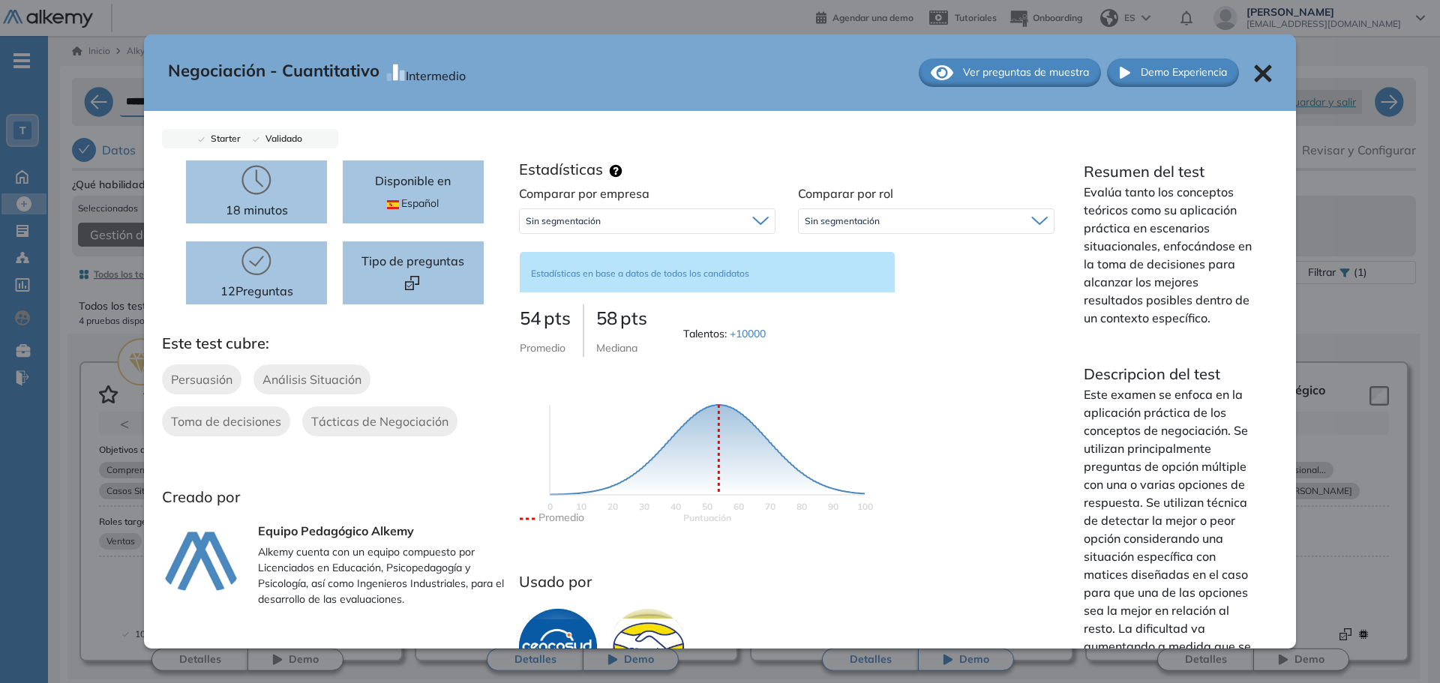
click at [1263, 69] on div "Negociación - Cuantitativo Intermedio Ver preguntas de muestra Demo Experiencia" at bounding box center [720, 72] width 1152 height 76
click at [1254, 69] on icon at bounding box center [1262, 72] width 17 height 17
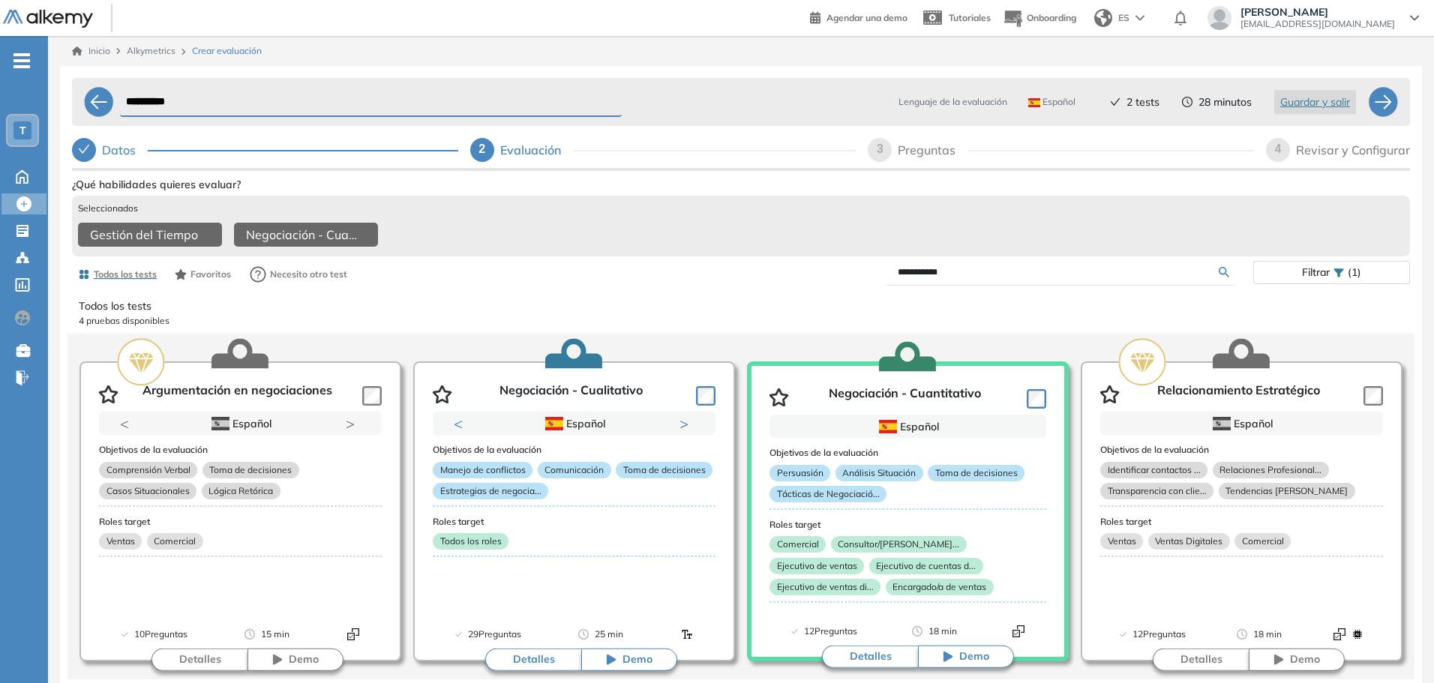
click at [917, 279] on input "**********" at bounding box center [1058, 271] width 321 height 13
click at [917, 278] on input "**********" at bounding box center [1058, 271] width 321 height 13
type input "**********"
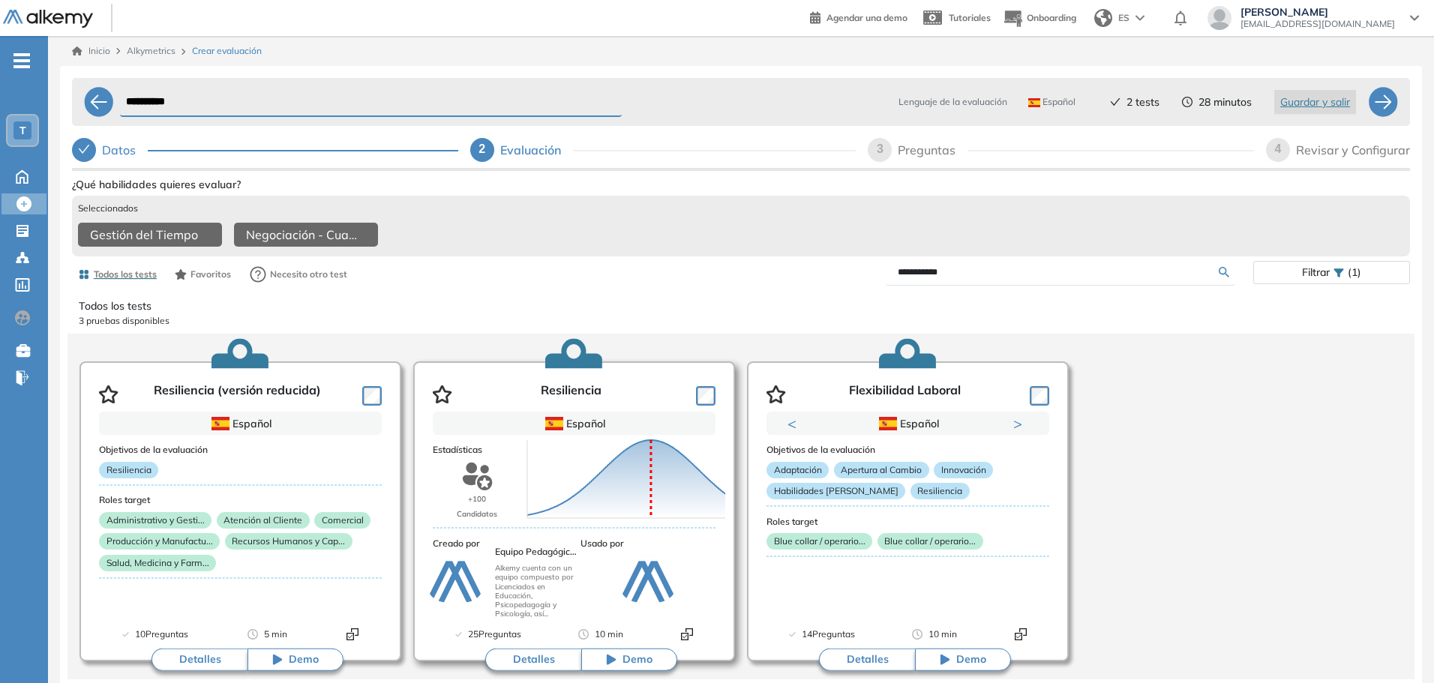
click at [510, 668] on button "Detalles" at bounding box center [533, 660] width 96 height 22
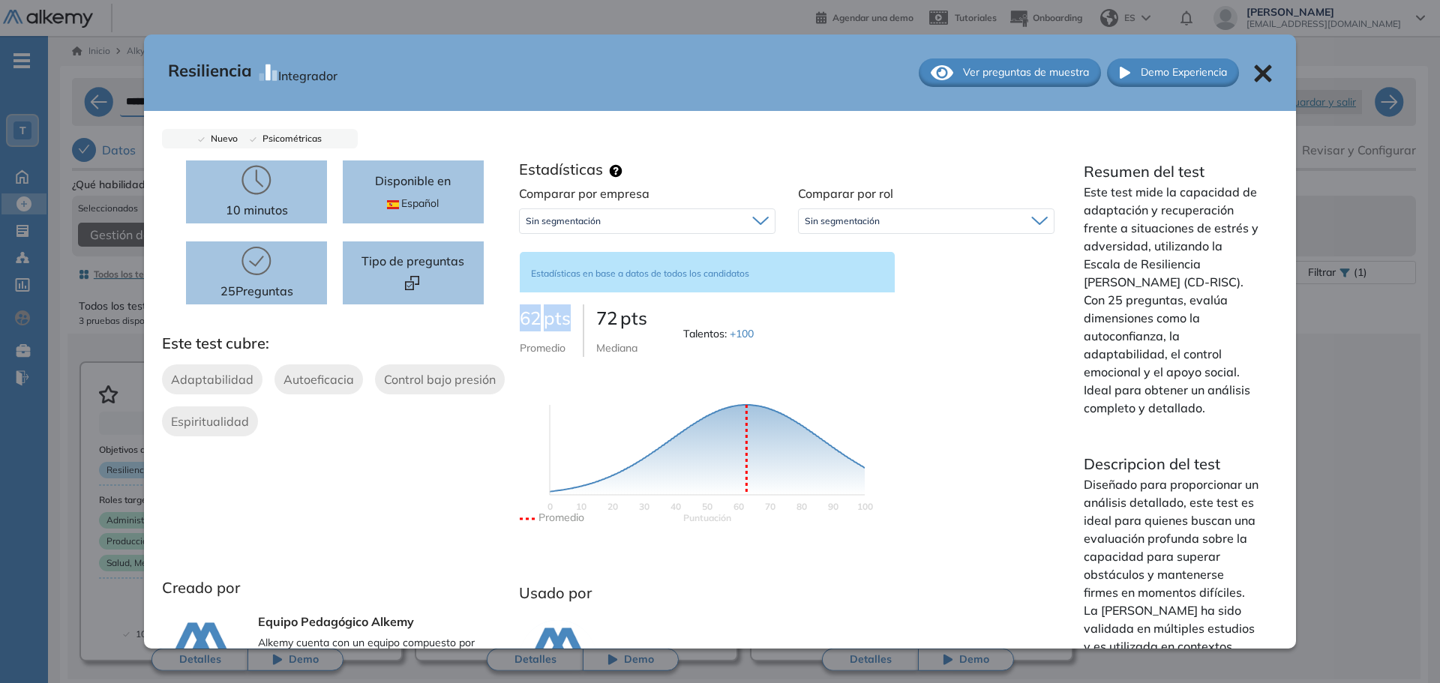
drag, startPoint x: 514, startPoint y: 329, endPoint x: 573, endPoint y: 326, distance: 58.6
click at [573, 326] on div "Comparar por empresa Sin segmentación Sin segmentación Comparar por rol Sin seg…" at bounding box center [787, 369] width 558 height 370
click at [1008, 78] on span "Ver preguntas de muestra" at bounding box center [1026, 72] width 126 height 16
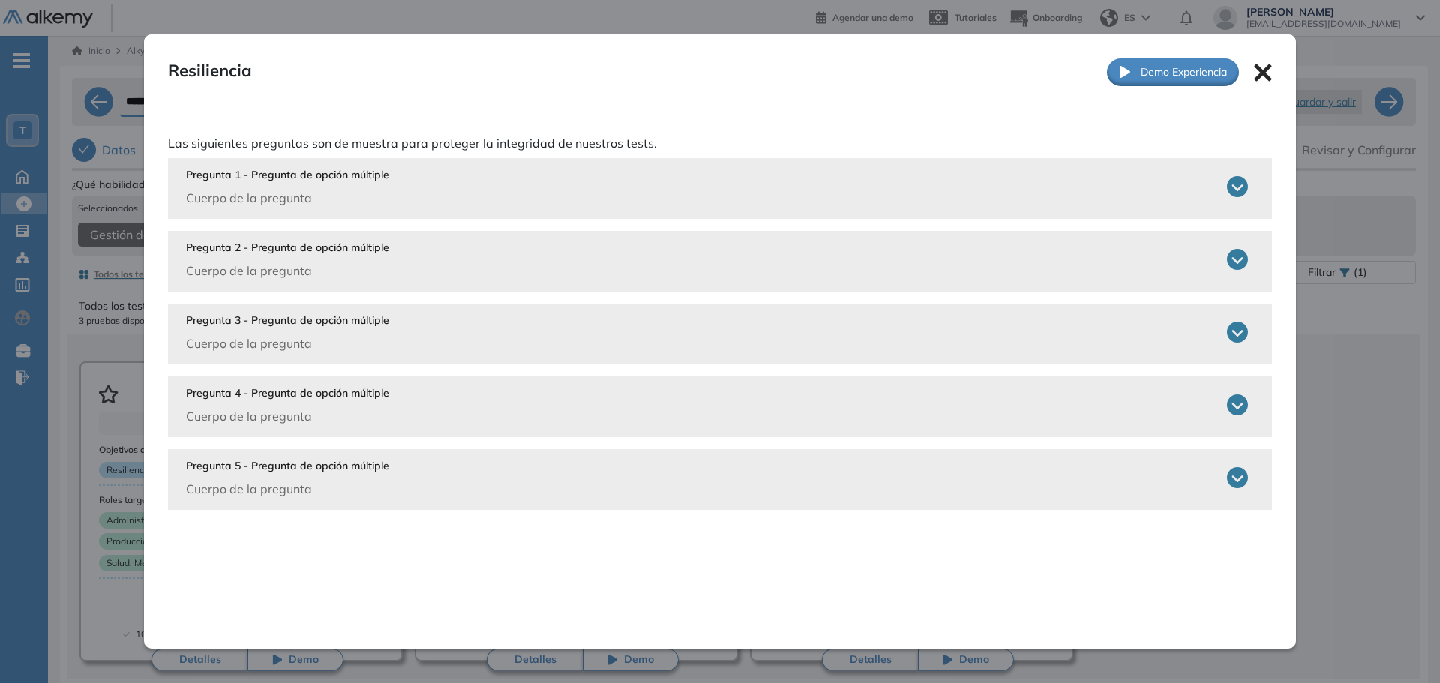
click at [531, 175] on div "Pregunta 1 - Pregunta de opción múltiple Cuerpo de la pregunta" at bounding box center [717, 187] width 1062 height 40
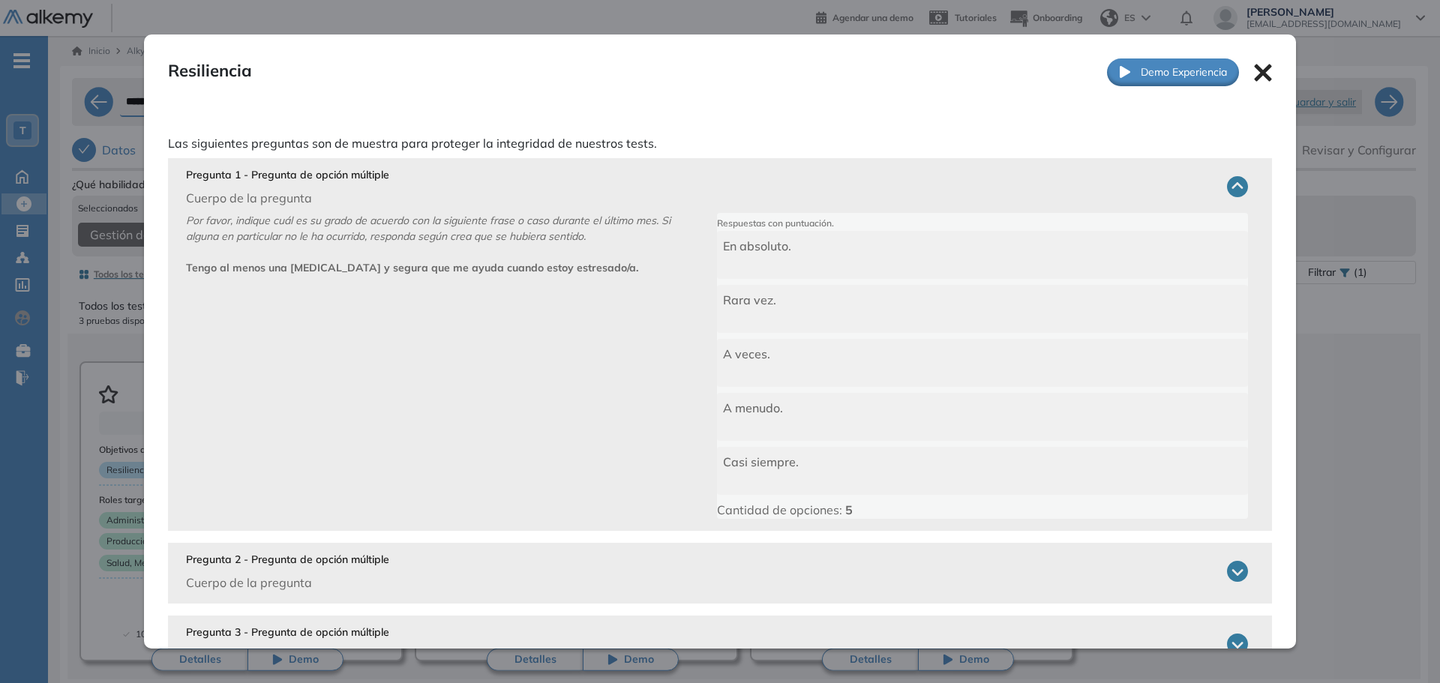
drag, startPoint x: 187, startPoint y: 274, endPoint x: 624, endPoint y: 275, distance: 436.4
click at [624, 275] on p "Por favor, indique cuál es su grado de acuerdo con la siguiente frase o caso du…" at bounding box center [451, 366] width 531 height 306
click at [625, 274] on p "Por favor, indique cuál es su grado de acuerdo con la siguiente frase o caso du…" at bounding box center [451, 366] width 531 height 306
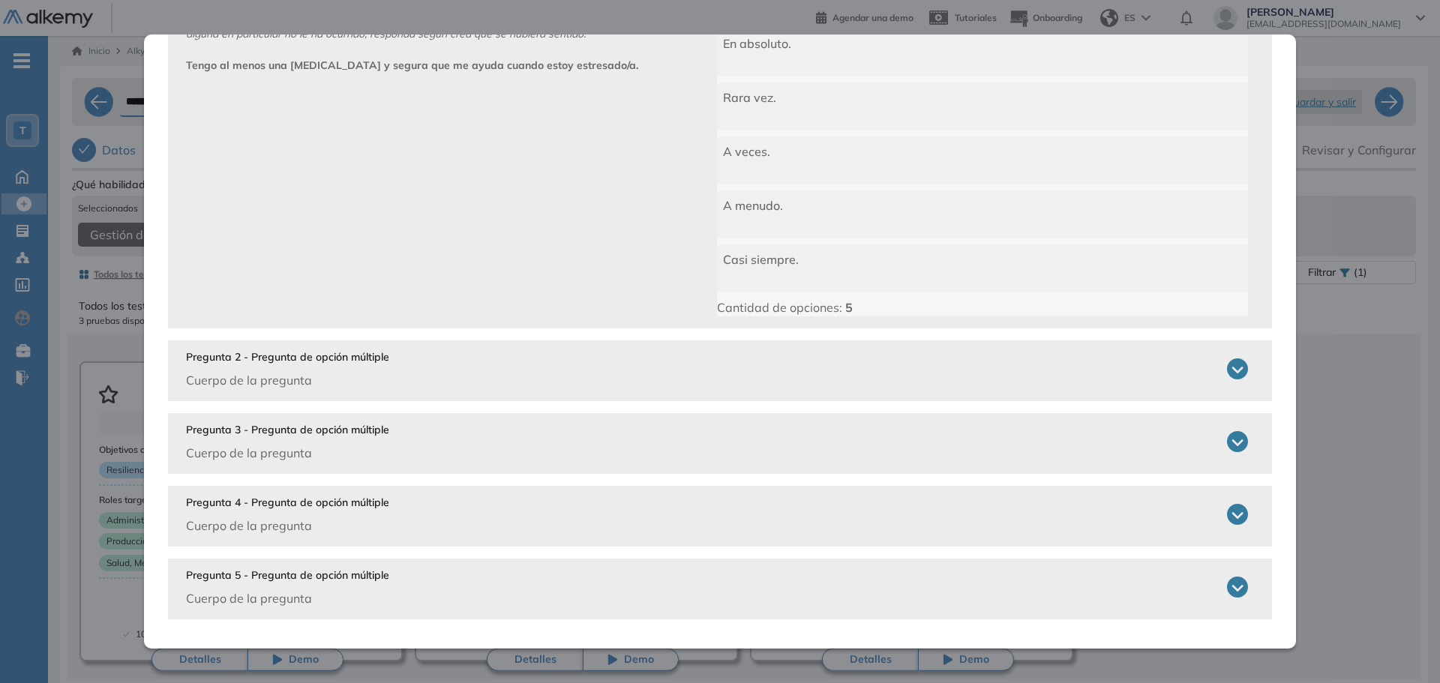
click at [364, 371] on p "Cuerpo de la pregunta" at bounding box center [287, 380] width 203 height 18
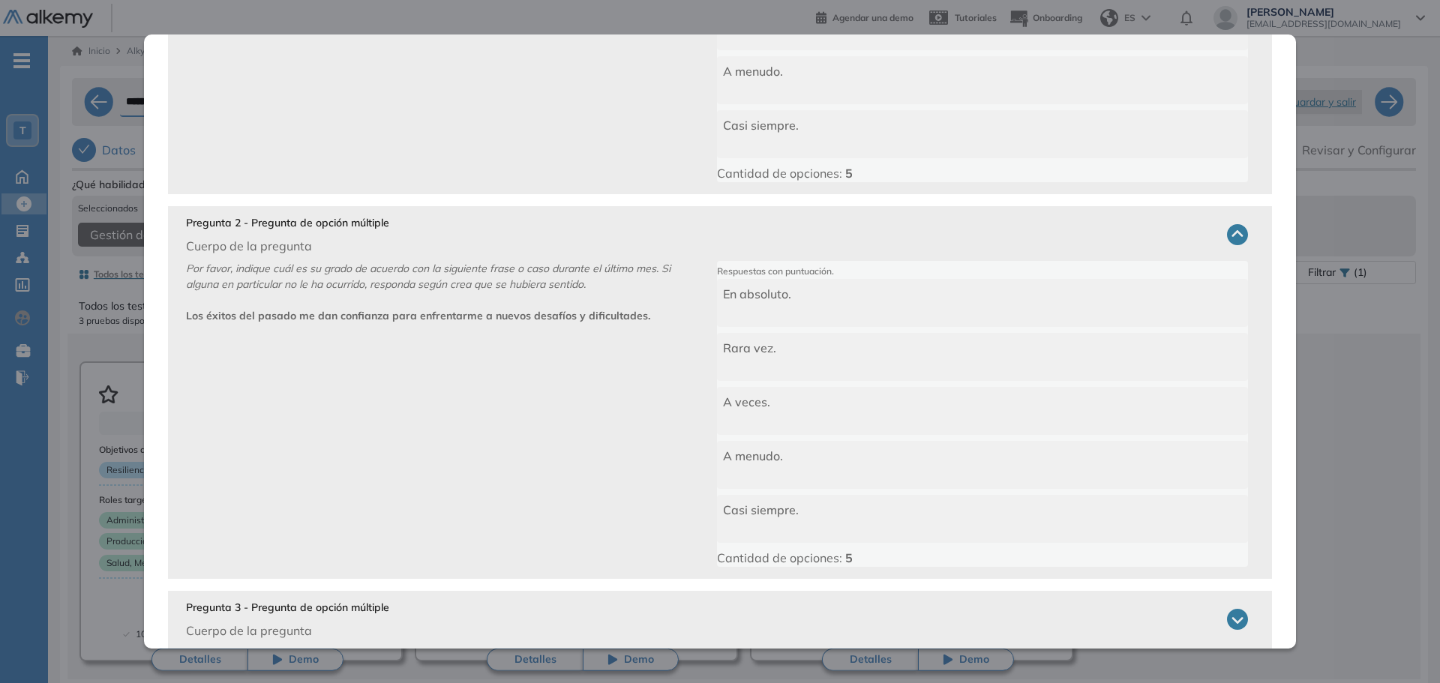
scroll to position [352, 0]
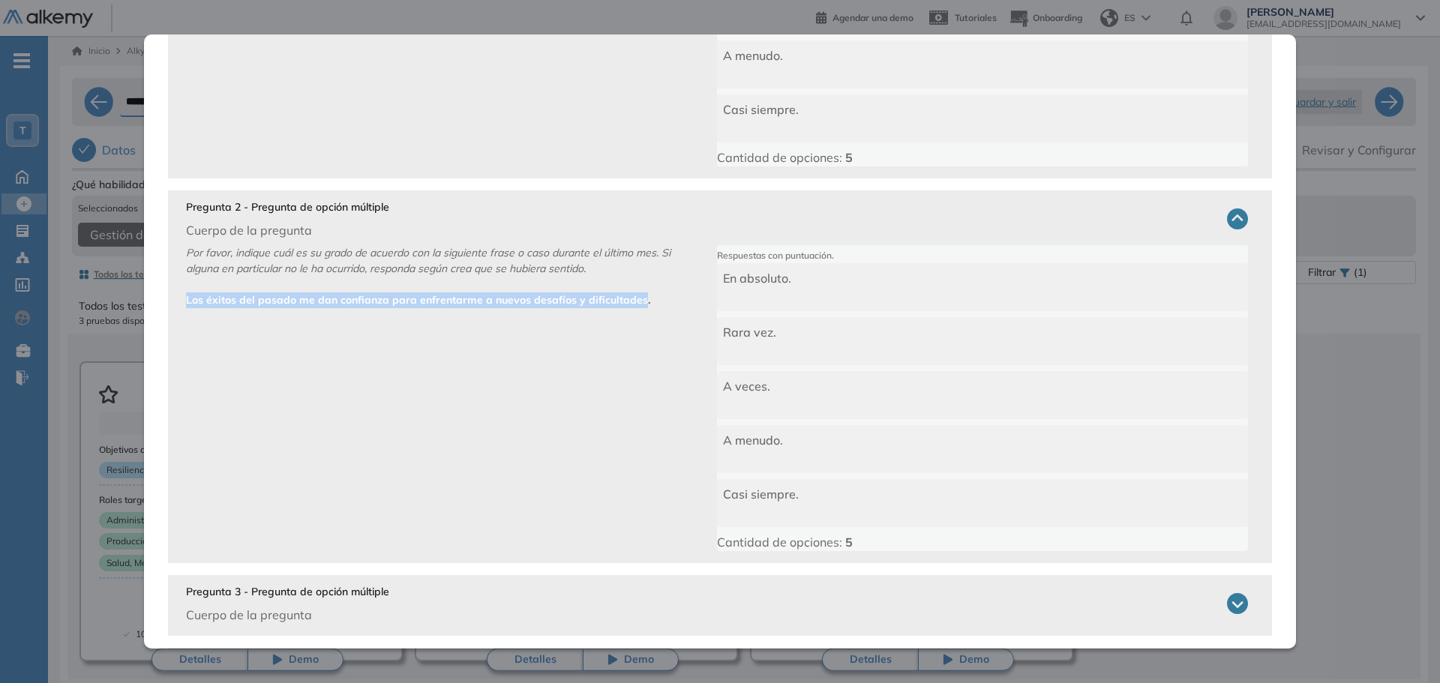
drag, startPoint x: 187, startPoint y: 308, endPoint x: 638, endPoint y: 306, distance: 451.4
click at [638, 306] on p "Por favor, indique cuál es su grado de acuerdo con la siguiente frase o caso du…" at bounding box center [451, 398] width 531 height 306
click at [643, 304] on p "Por favor, indique cuál es su grado de acuerdo con la siguiente frase o caso du…" at bounding box center [451, 398] width 531 height 306
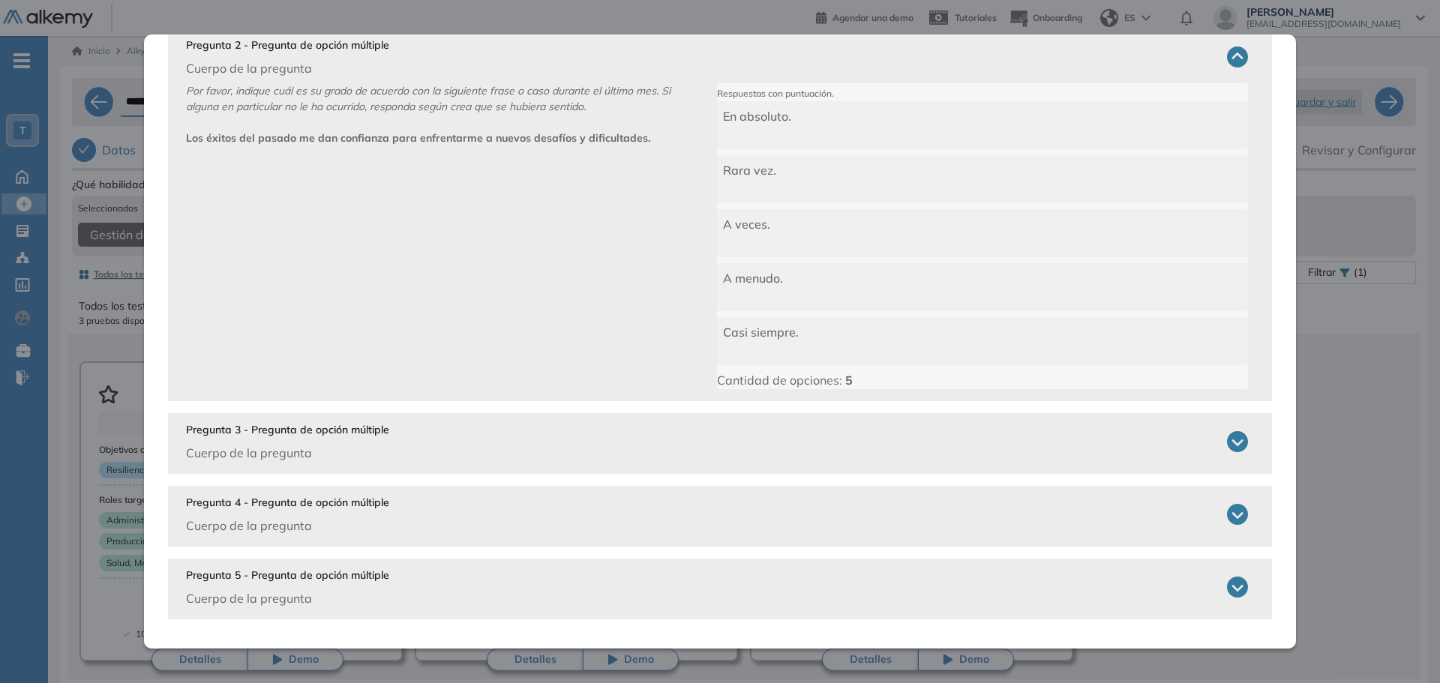
click at [439, 454] on div "Pregunta 3 - Pregunta de opción múltiple Cuerpo de la pregunta" at bounding box center [717, 442] width 1062 height 40
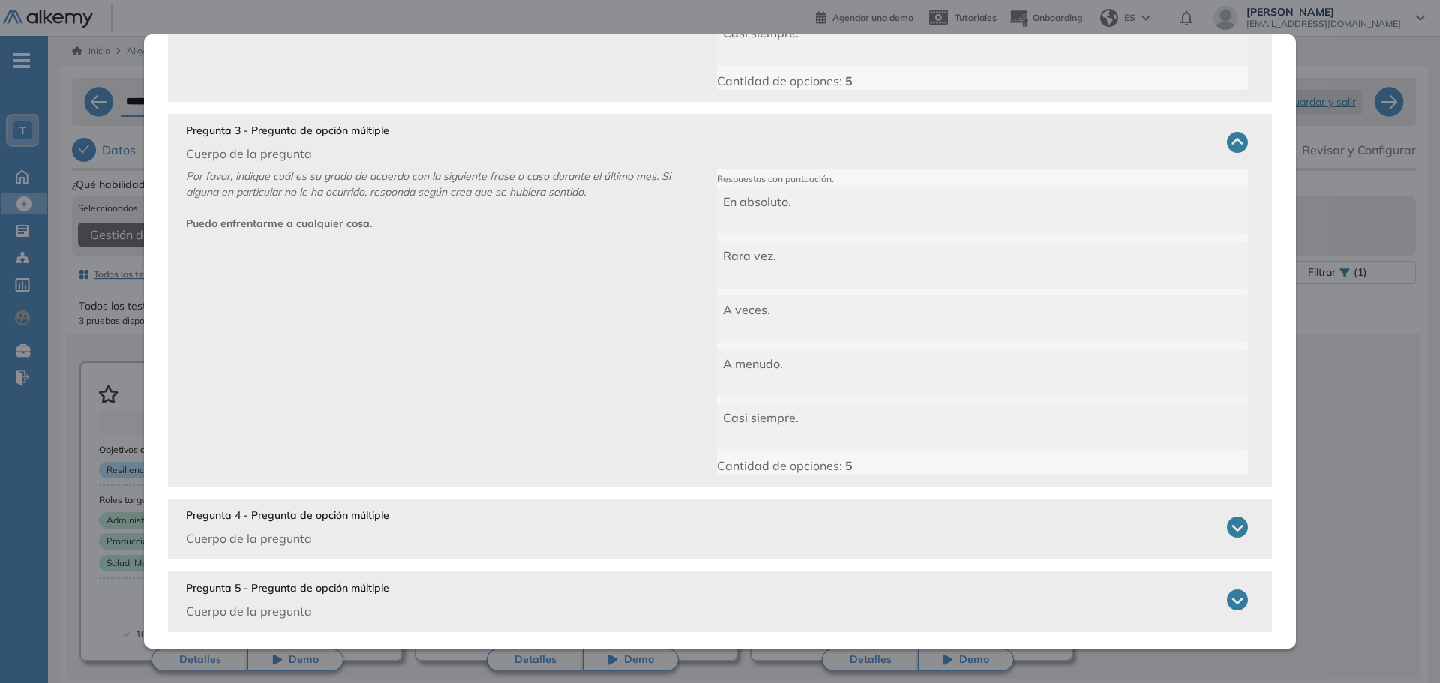
scroll to position [826, 0]
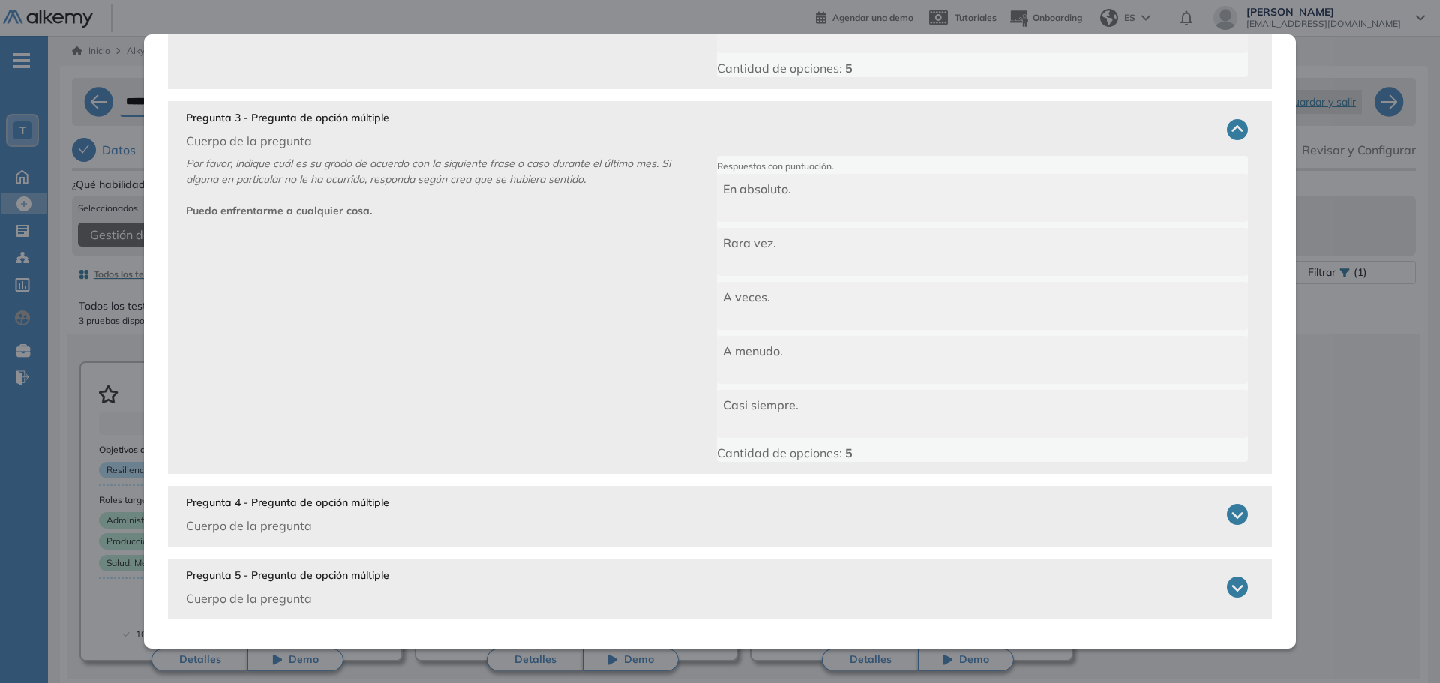
click at [413, 500] on div "Pregunta 4 - Pregunta de opción múltiple Cuerpo de la pregunta" at bounding box center [717, 515] width 1062 height 40
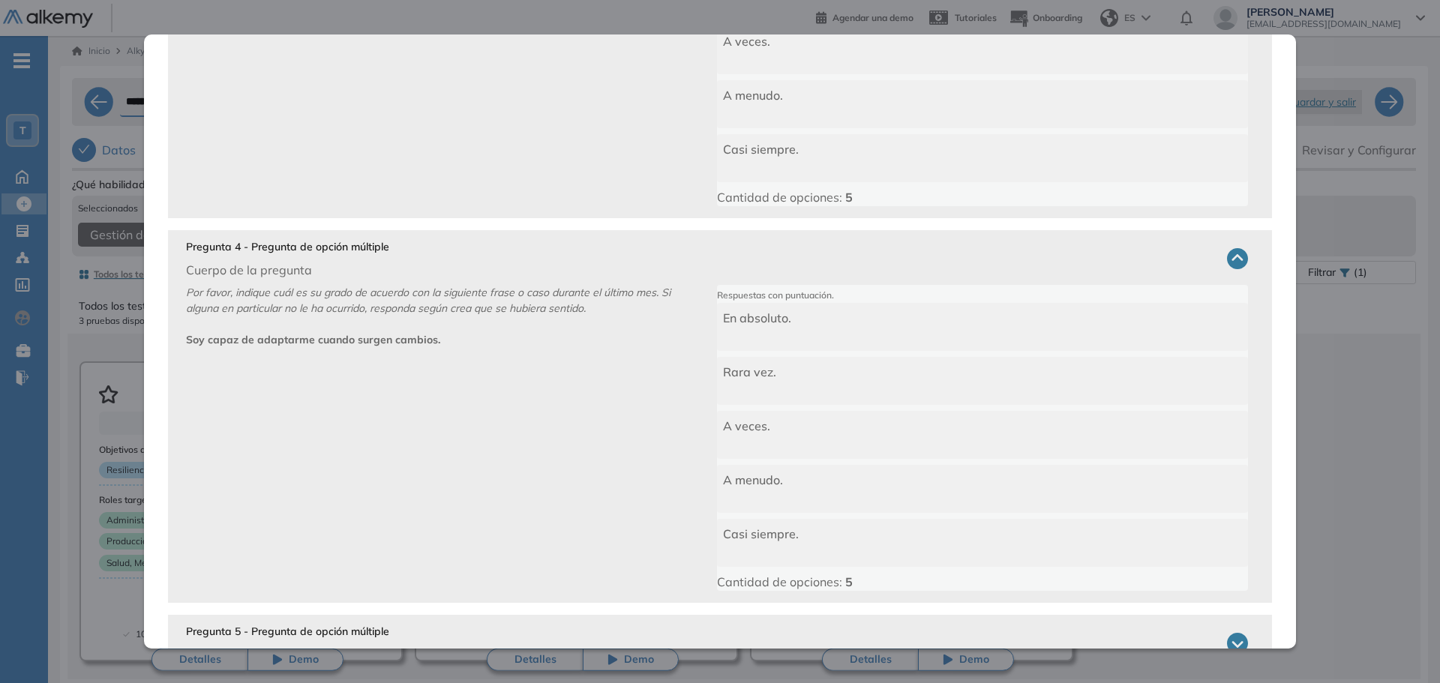
scroll to position [1126, 0]
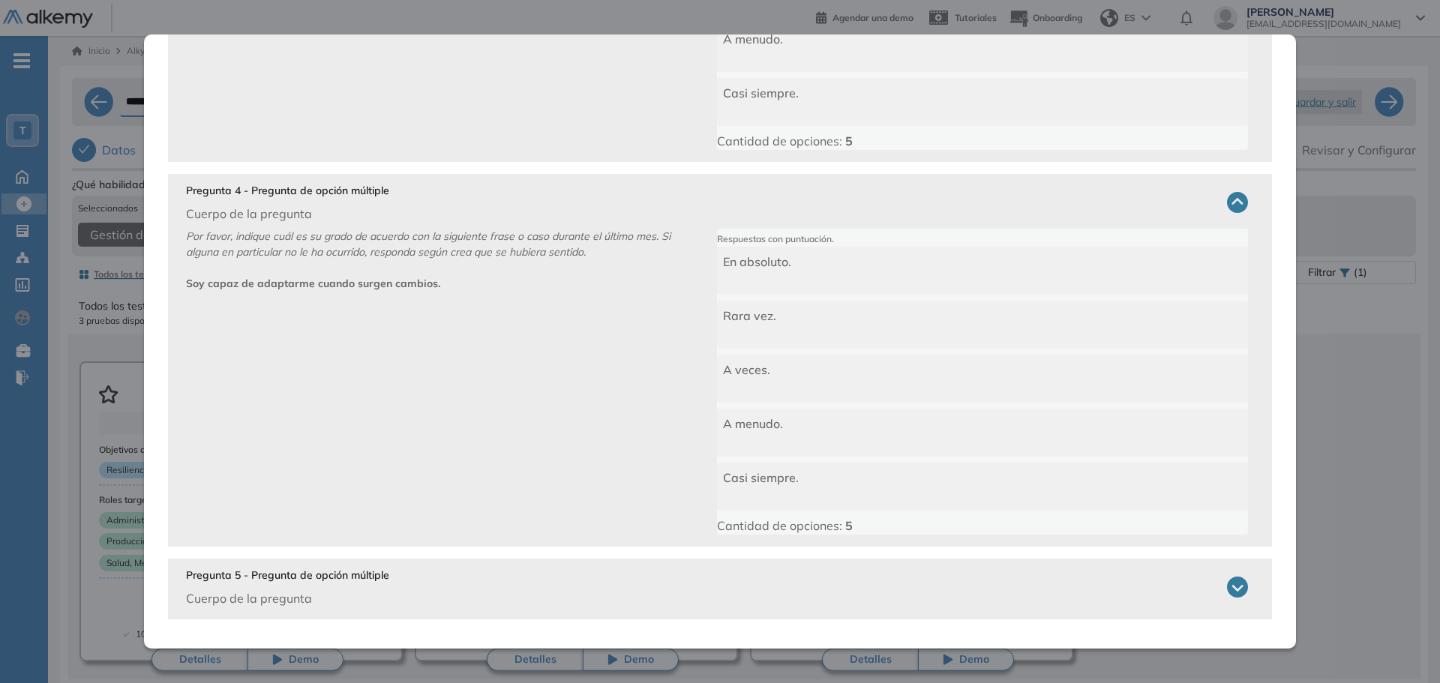
click at [373, 577] on p "Pregunta 5 - Pregunta de opción múltiple" at bounding box center [287, 576] width 203 height 16
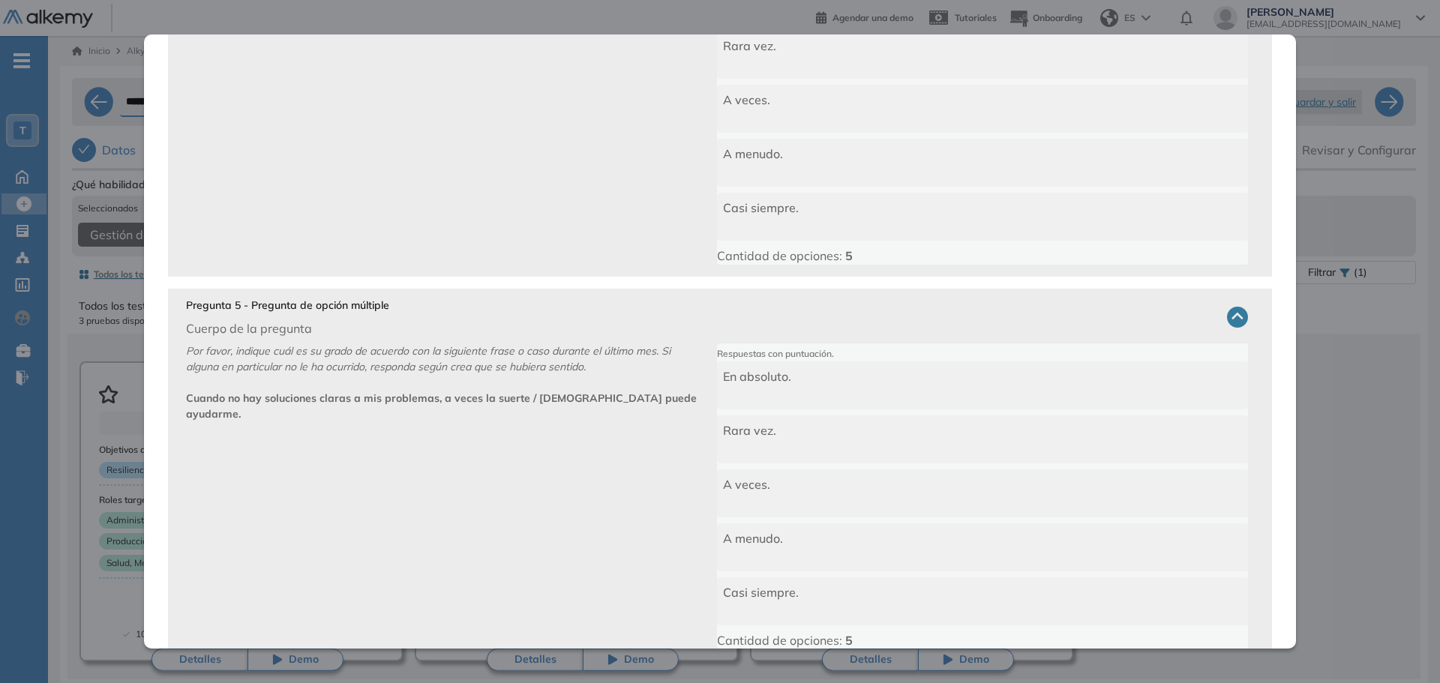
scroll to position [1450, 0]
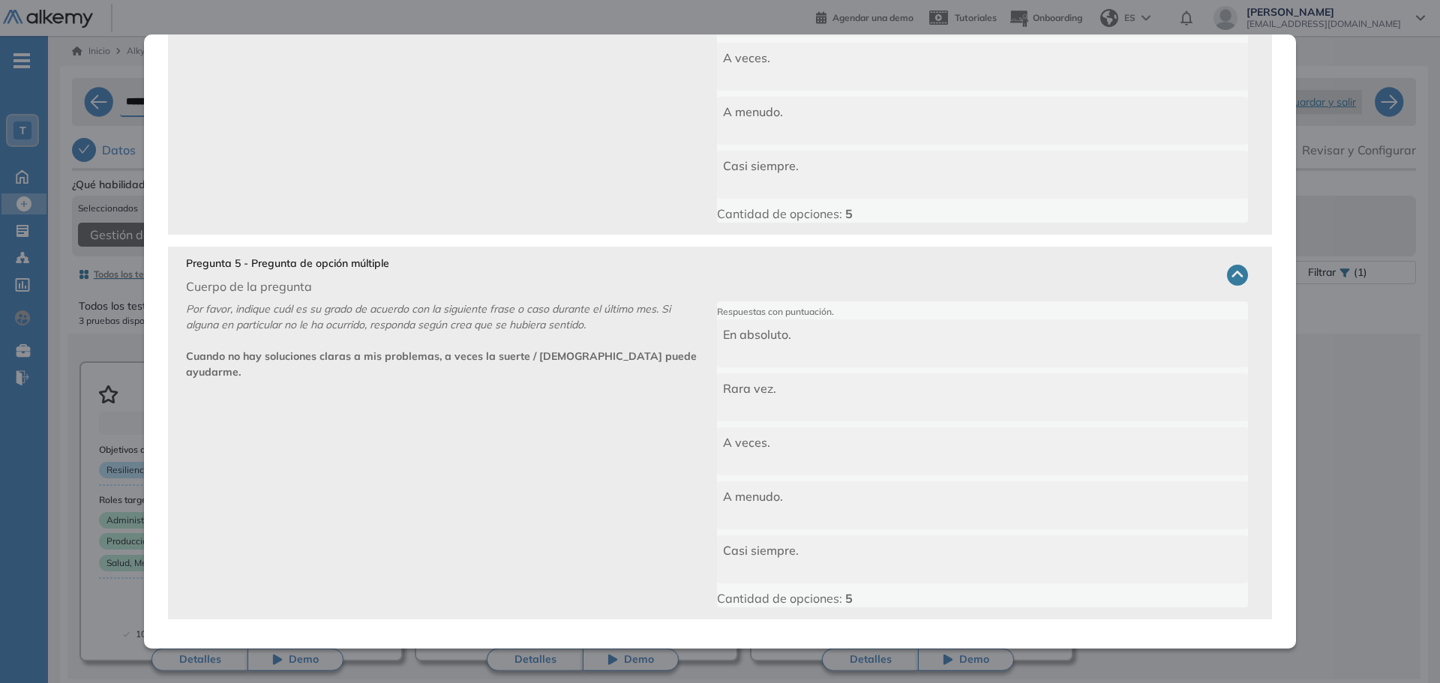
click at [796, 560] on div "Casi siempre." at bounding box center [982, 559] width 531 height 48
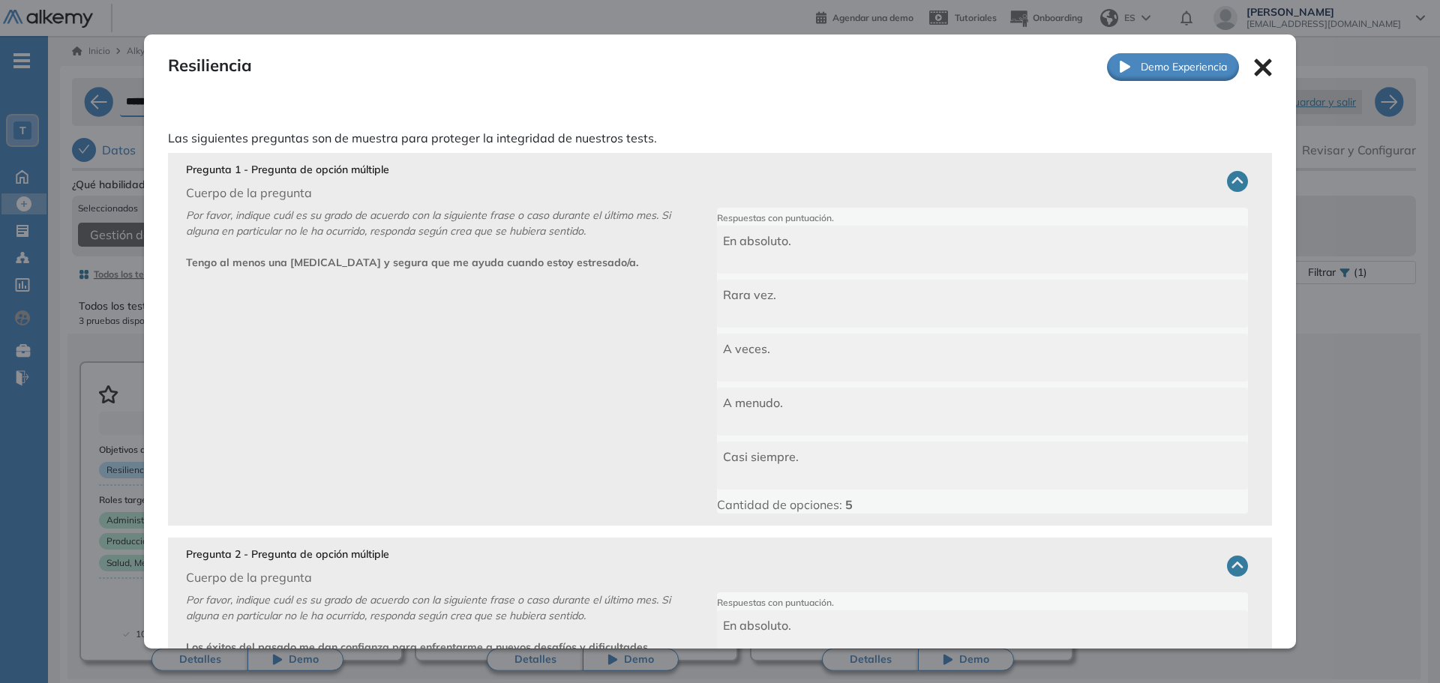
scroll to position [0, 0]
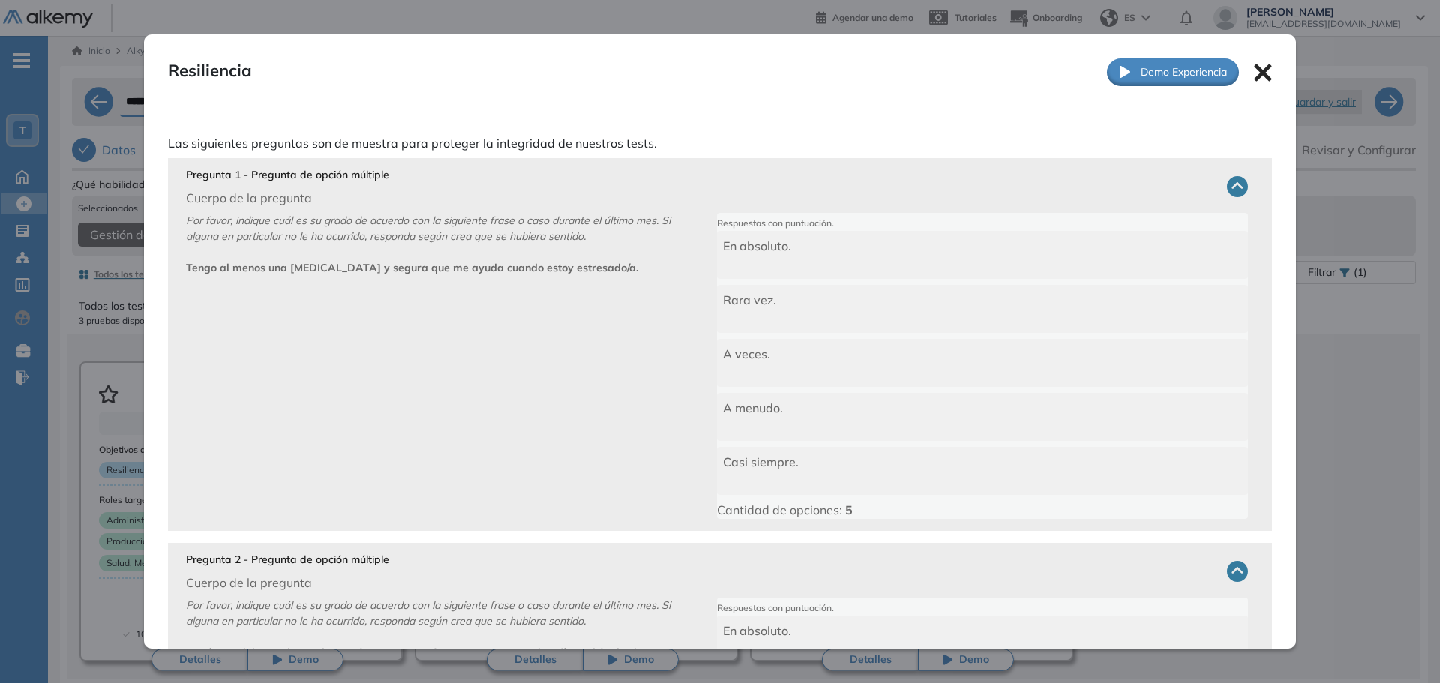
click at [1257, 72] on icon at bounding box center [1263, 73] width 18 height 18
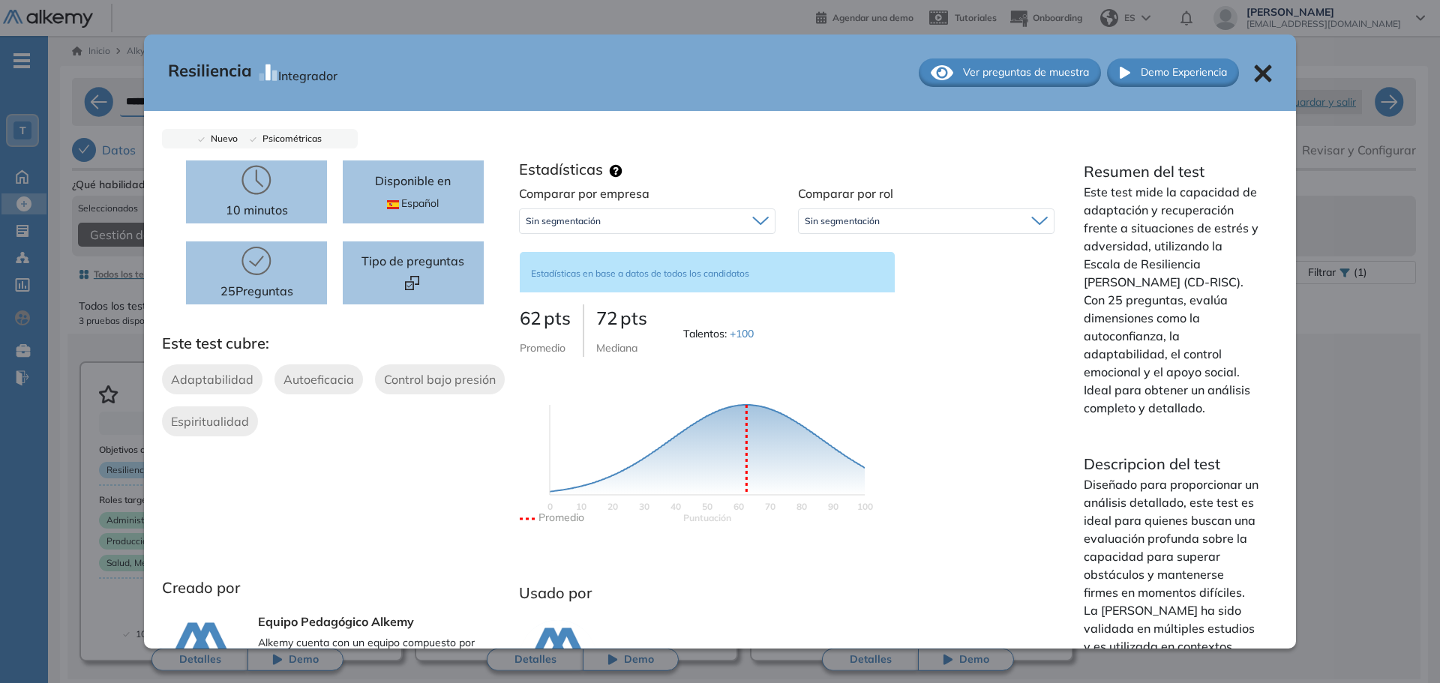
click at [1254, 79] on icon at bounding box center [1263, 73] width 18 height 18
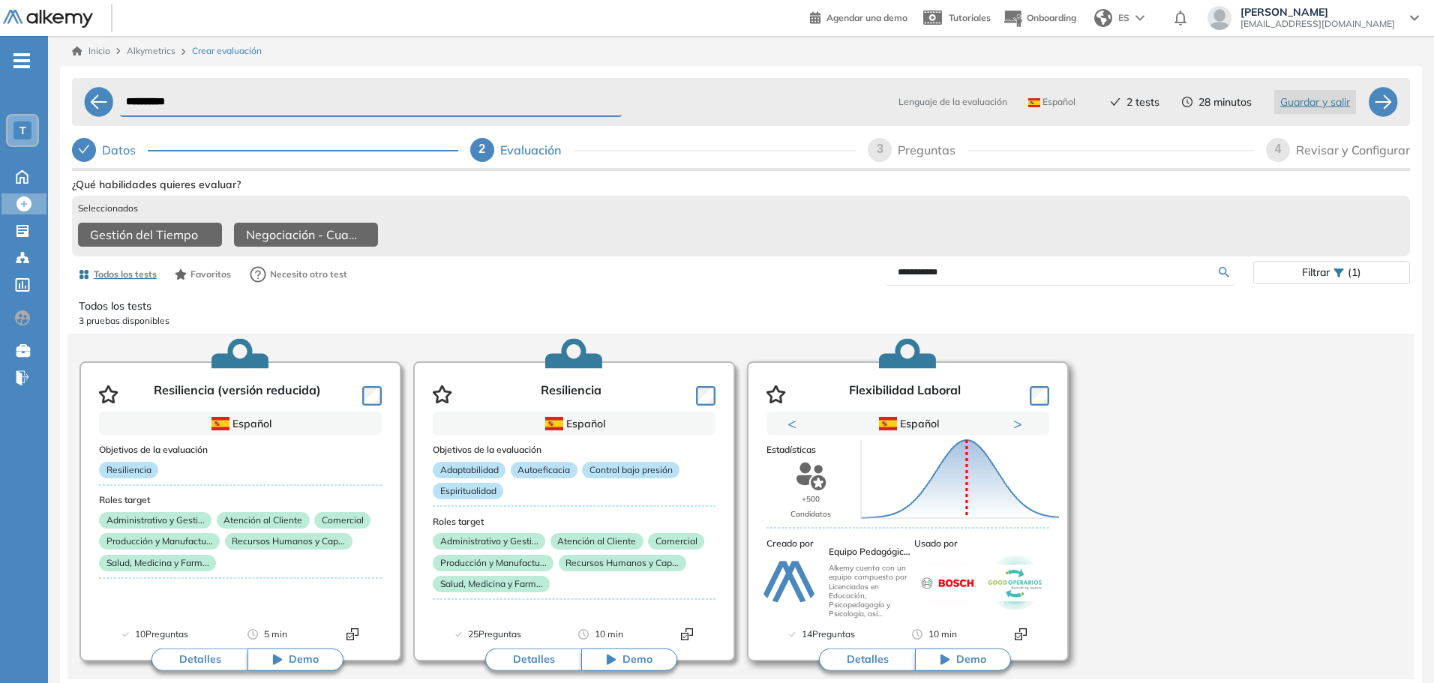
click at [872, 660] on button "Detalles" at bounding box center [867, 660] width 96 height 22
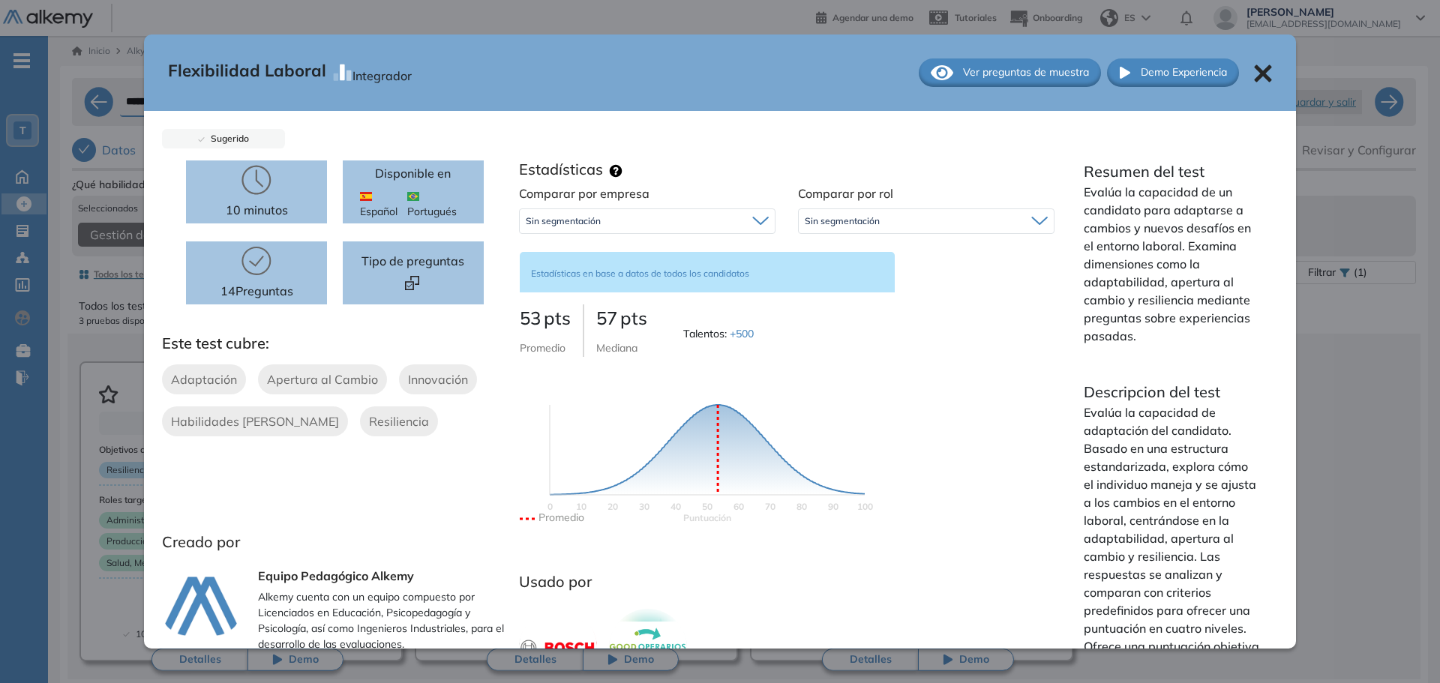
click at [1007, 60] on div "Ver preguntas de muestra" at bounding box center [1010, 72] width 182 height 28
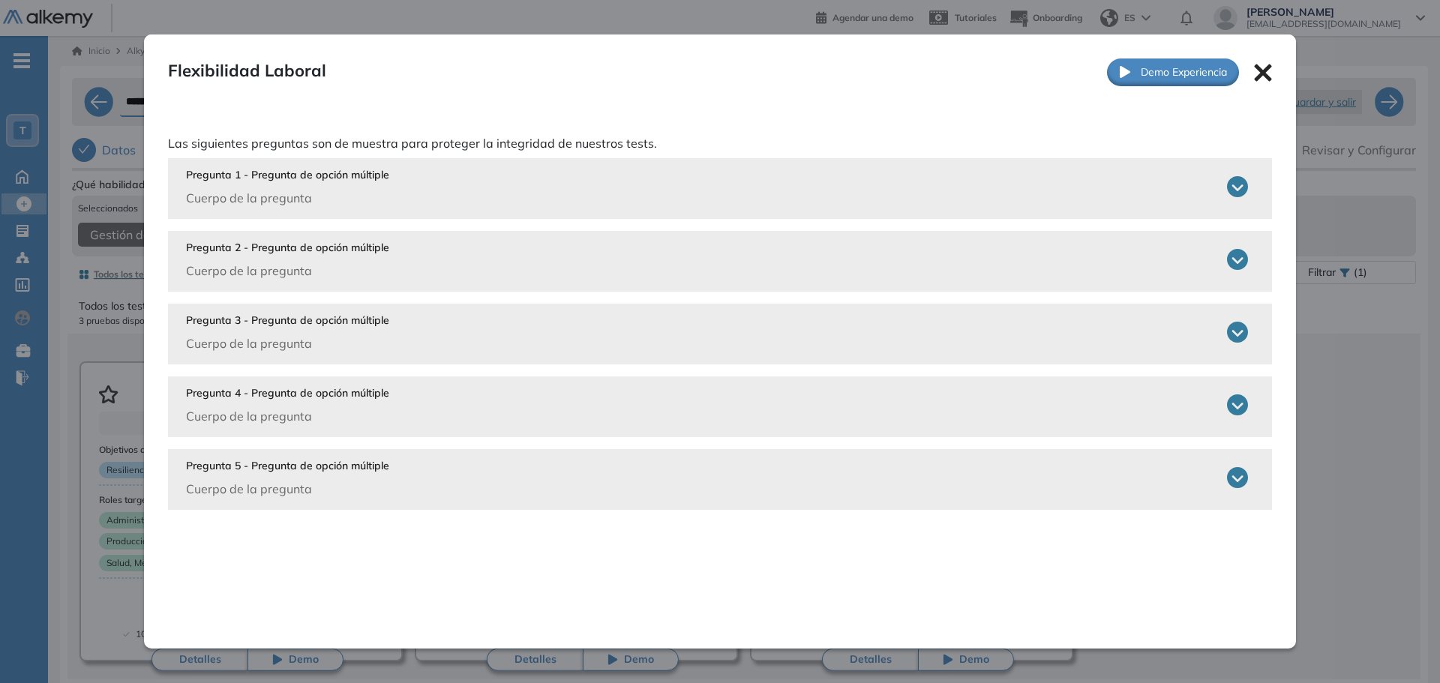
click at [723, 183] on div "Pregunta 1 - Pregunta de opción múltiple Cuerpo de la pregunta" at bounding box center [717, 187] width 1062 height 40
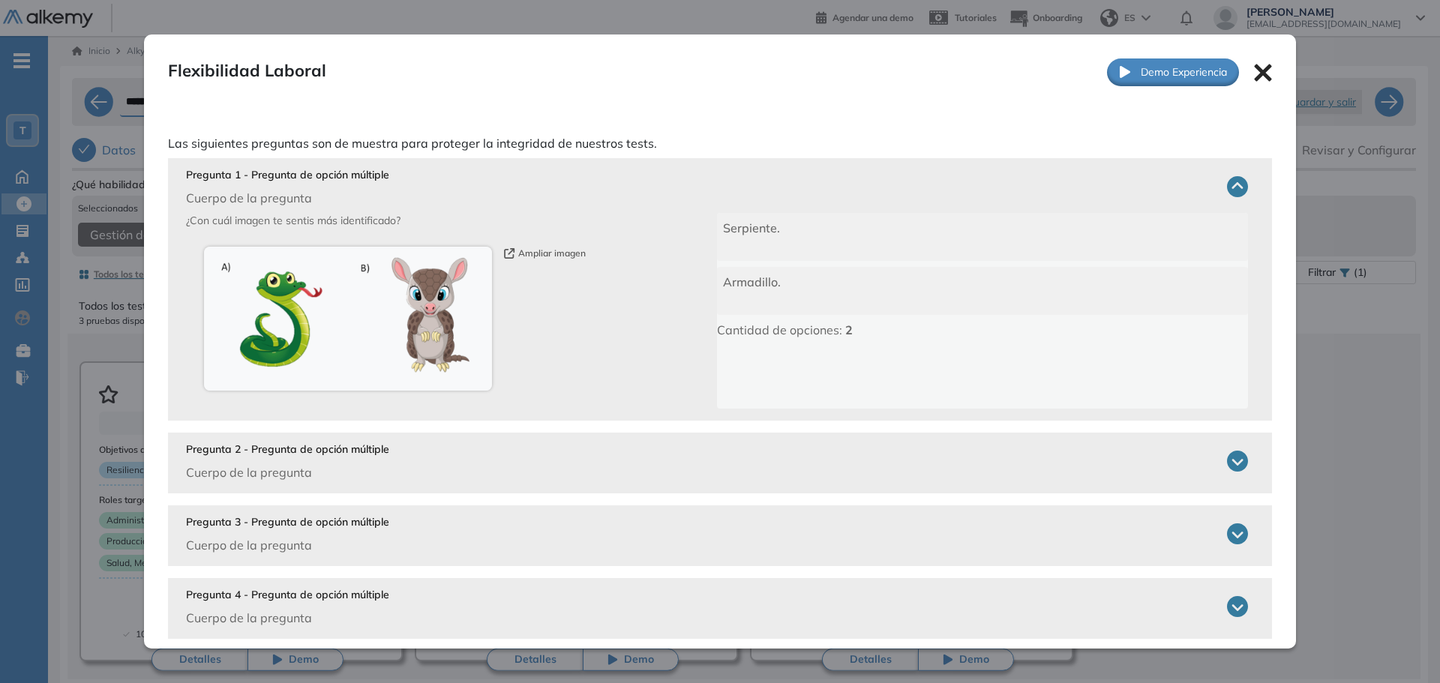
click at [559, 442] on div "Pregunta 2 - Pregunta de opción múltiple Cuerpo de la pregunta" at bounding box center [717, 462] width 1062 height 40
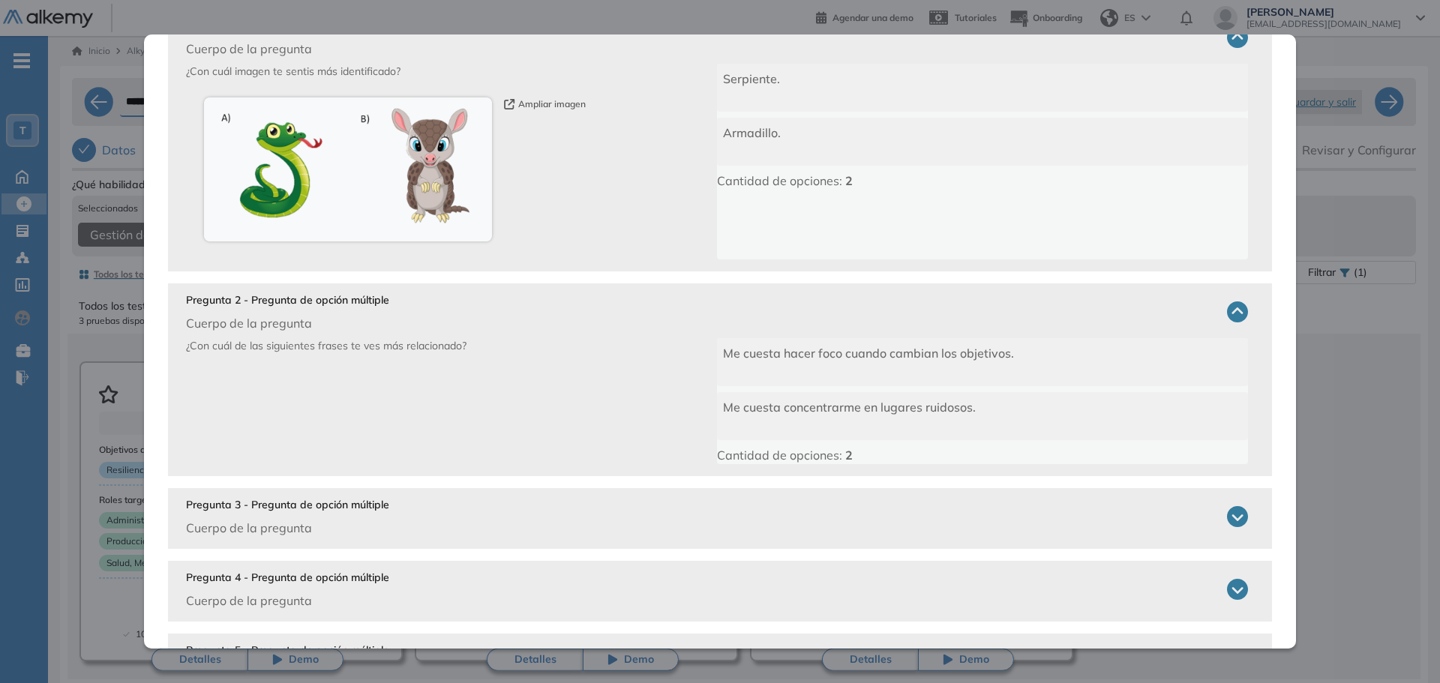
scroll to position [150, 0]
click at [578, 516] on div "Pregunta 3 - Pregunta de opción múltiple Cuerpo de la pregunta" at bounding box center [717, 516] width 1062 height 40
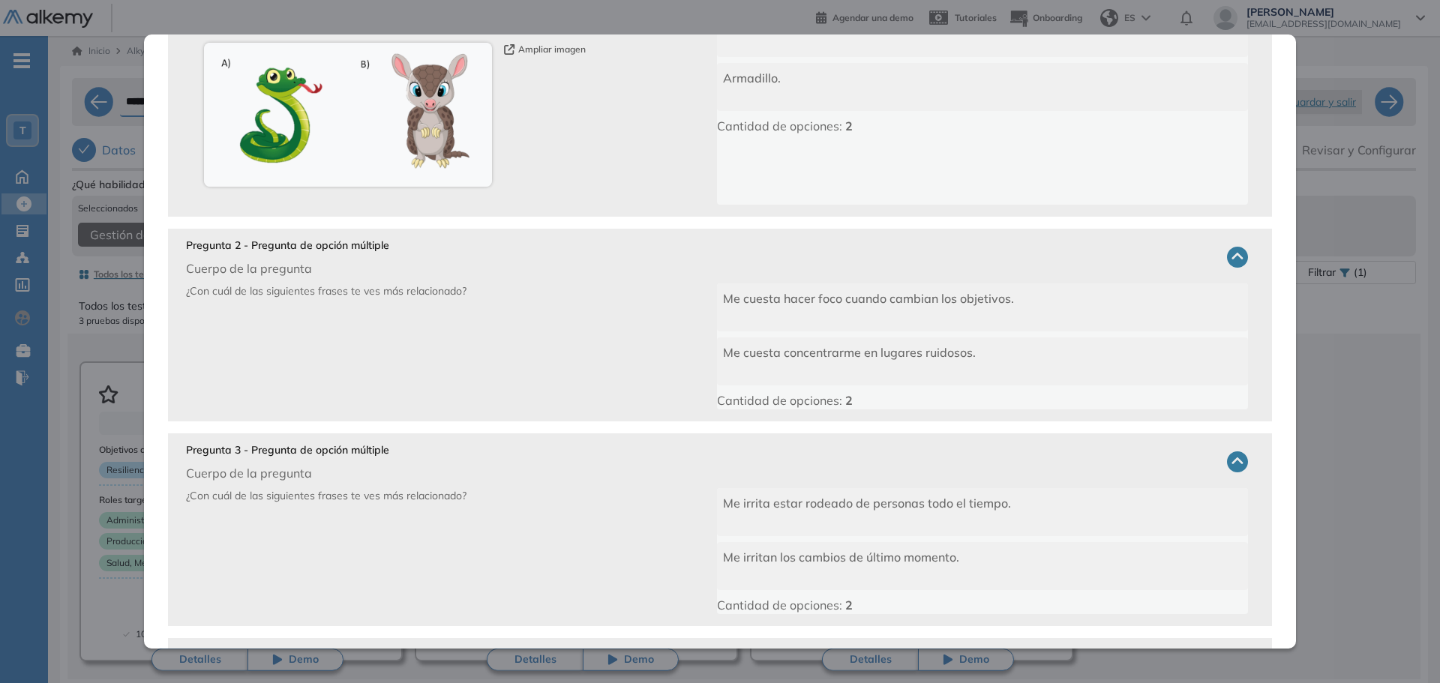
scroll to position [356, 0]
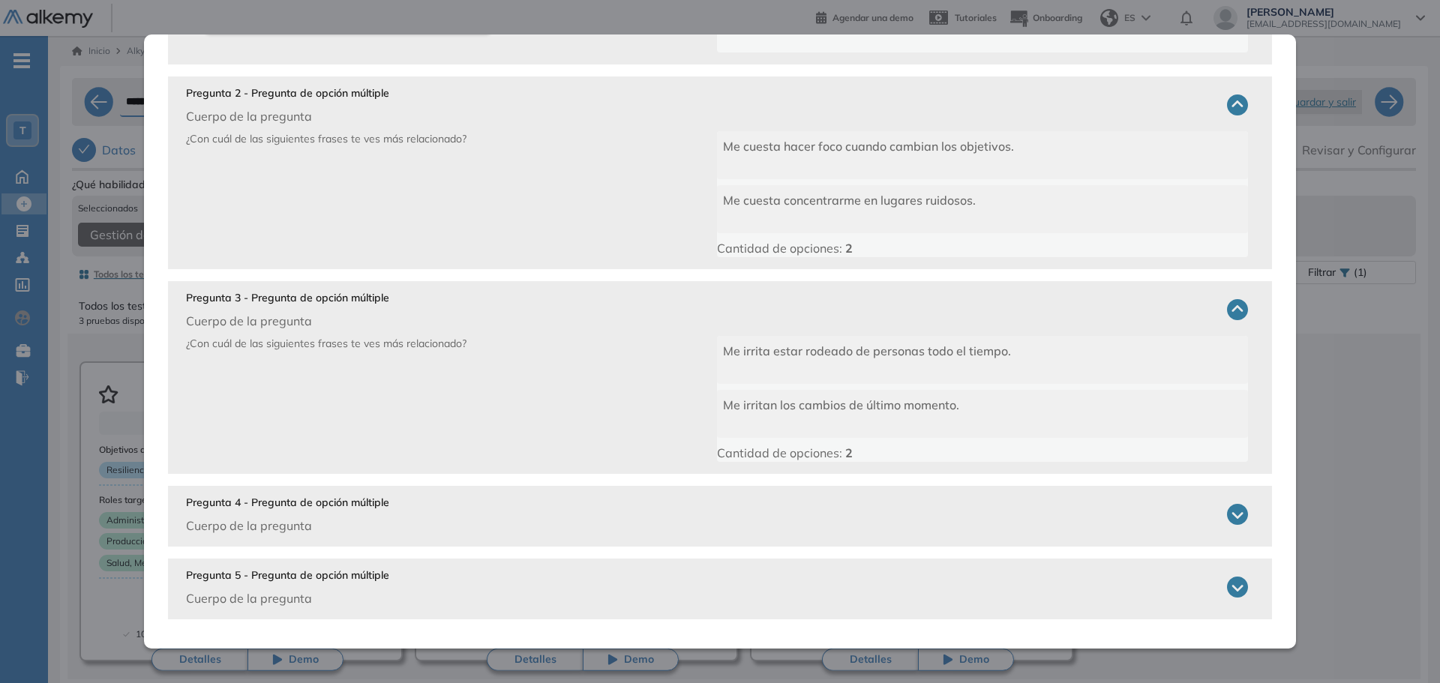
click at [576, 533] on div "Pregunta 4 - Pregunta de opción múltiple Cuerpo de la pregunta" at bounding box center [717, 515] width 1062 height 40
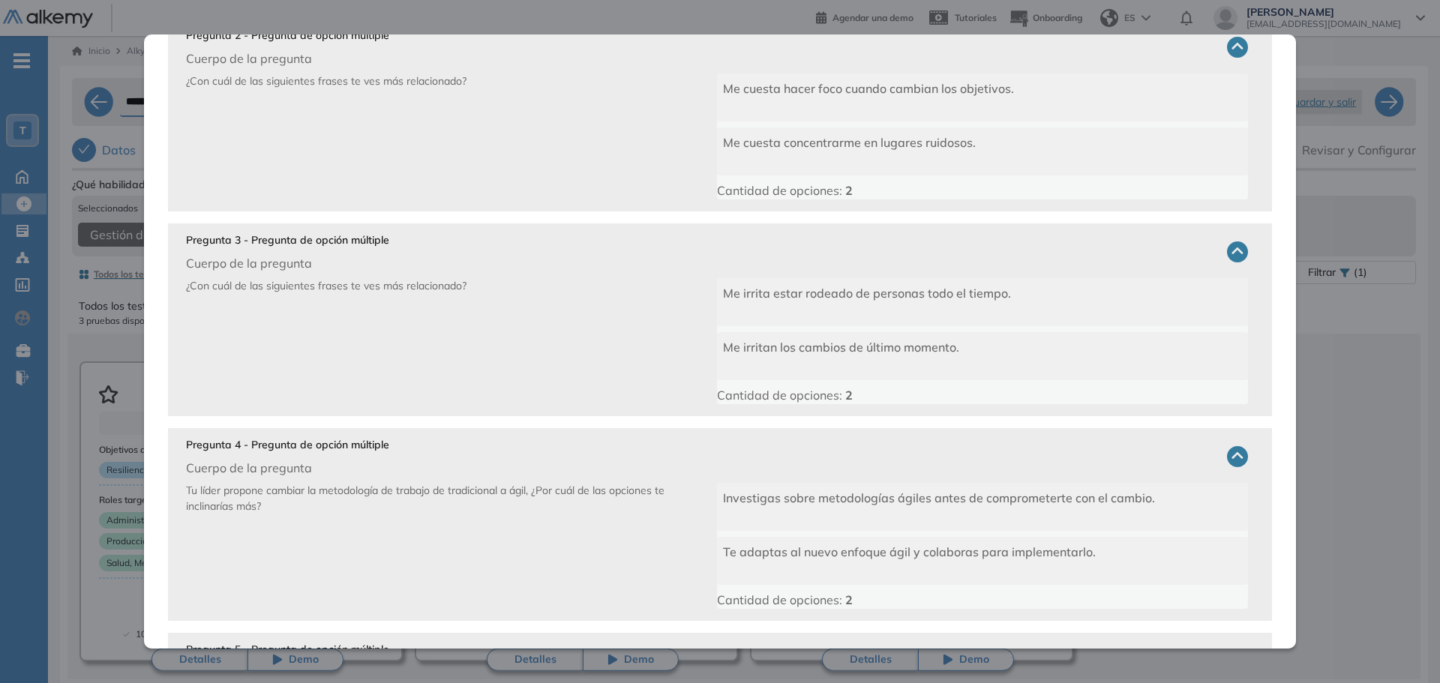
scroll to position [488, 0]
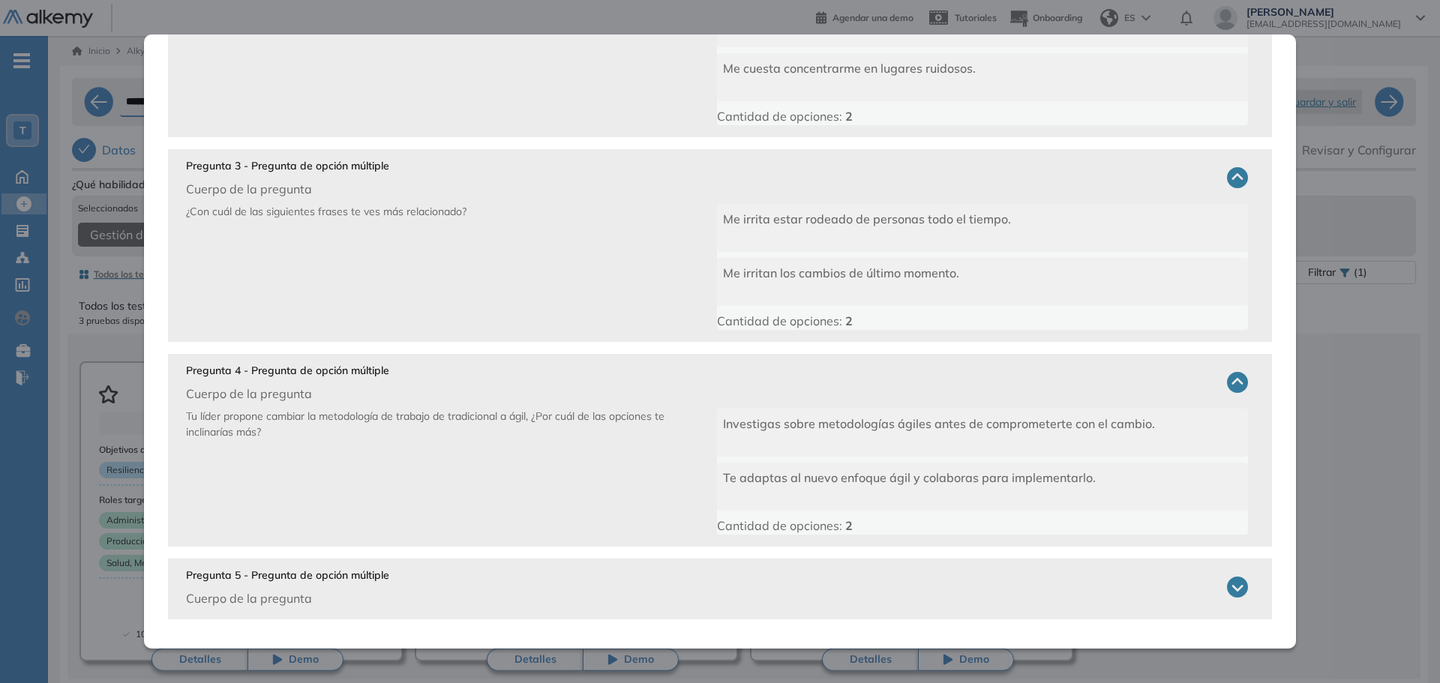
click at [468, 564] on div "Pregunta 5 - Pregunta de opción múltiple Cuerpo de la pregunta Estas planifican…" at bounding box center [720, 589] width 1104 height 61
click at [490, 624] on div "Las siguientes preguntas son de muestra para proteger la integridad de nuestros…" at bounding box center [720, 135] width 1152 height 1027
click at [506, 598] on div "Pregunta 5 - Pregunta de opción múltiple Cuerpo de la pregunta" at bounding box center [717, 588] width 1062 height 40
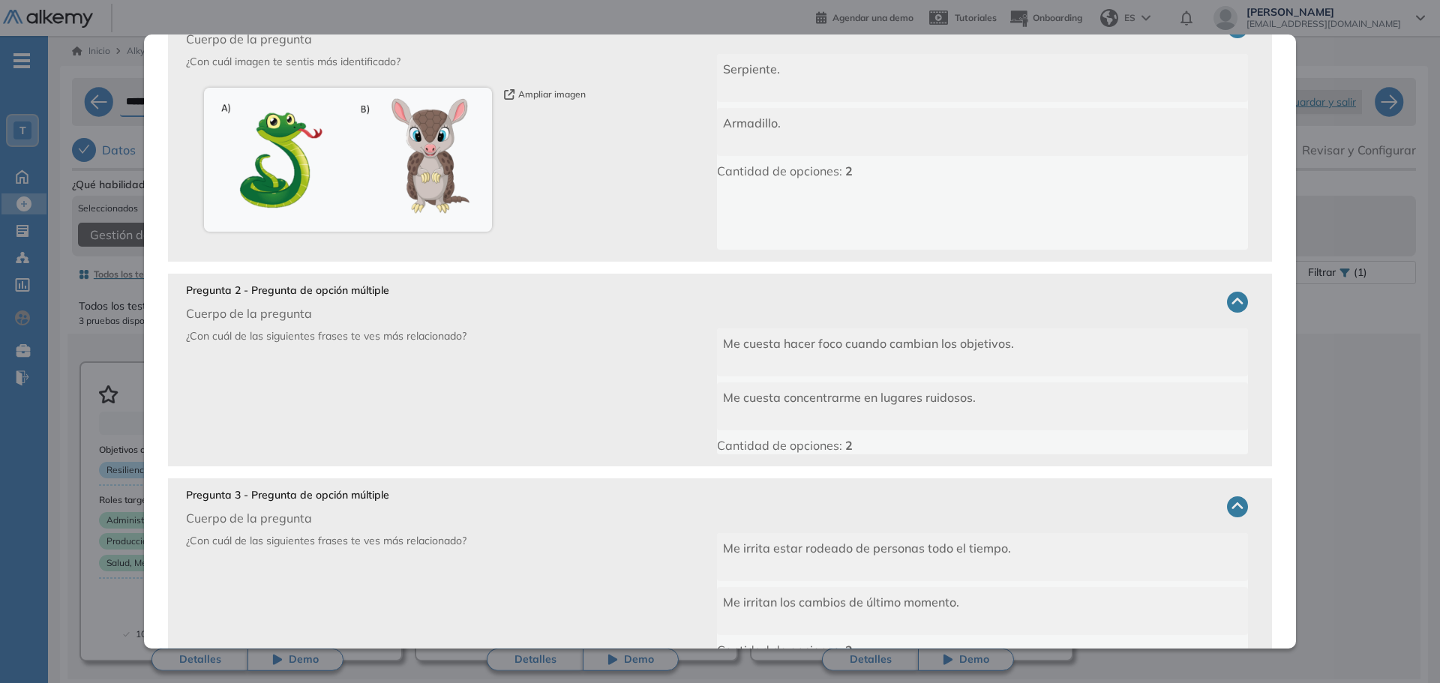
scroll to position [0, 0]
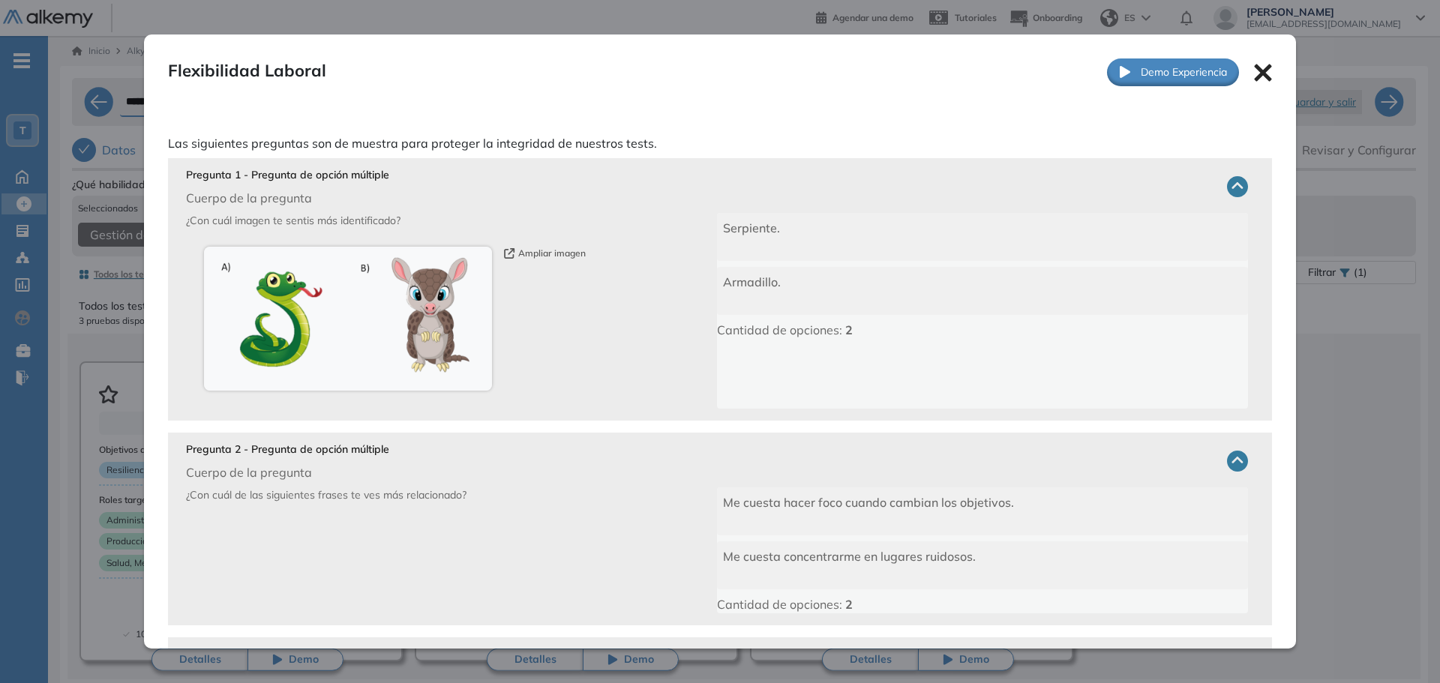
click at [1255, 75] on icon at bounding box center [1262, 72] width 17 height 17
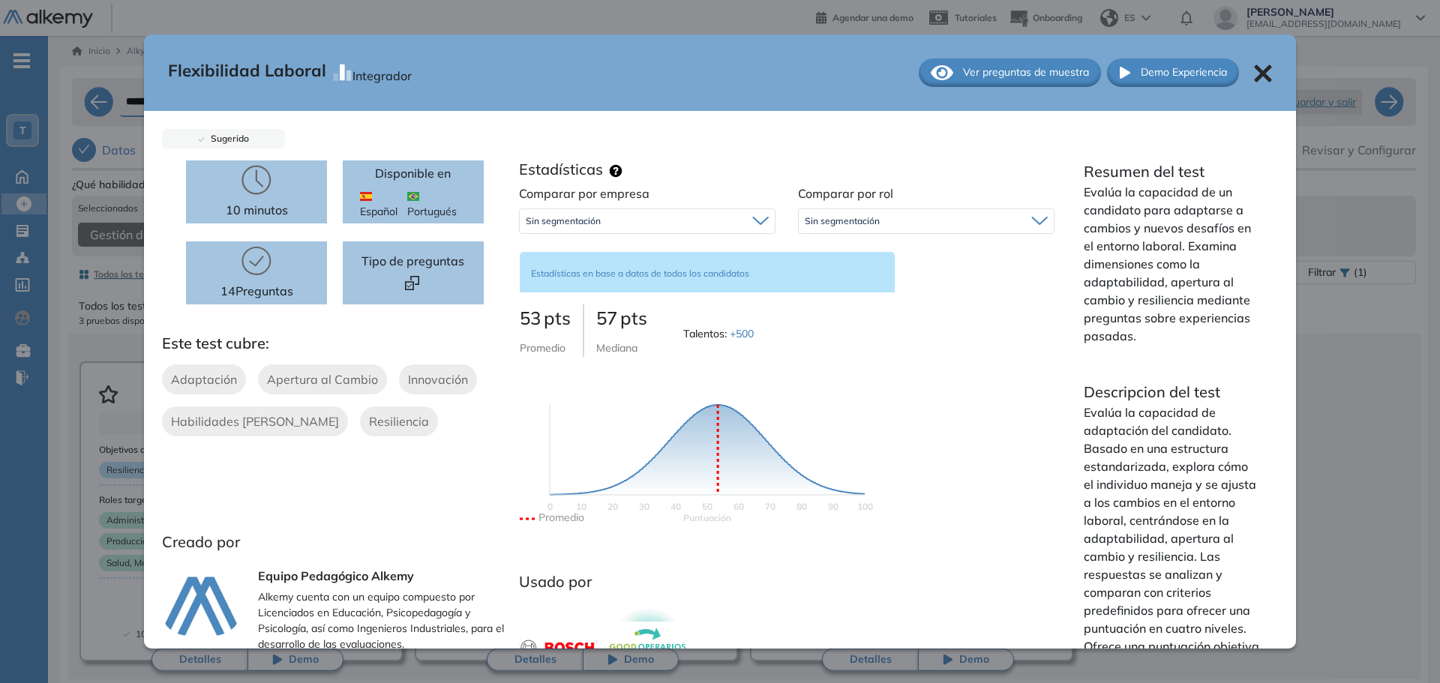
click at [1254, 74] on icon at bounding box center [1262, 72] width 17 height 17
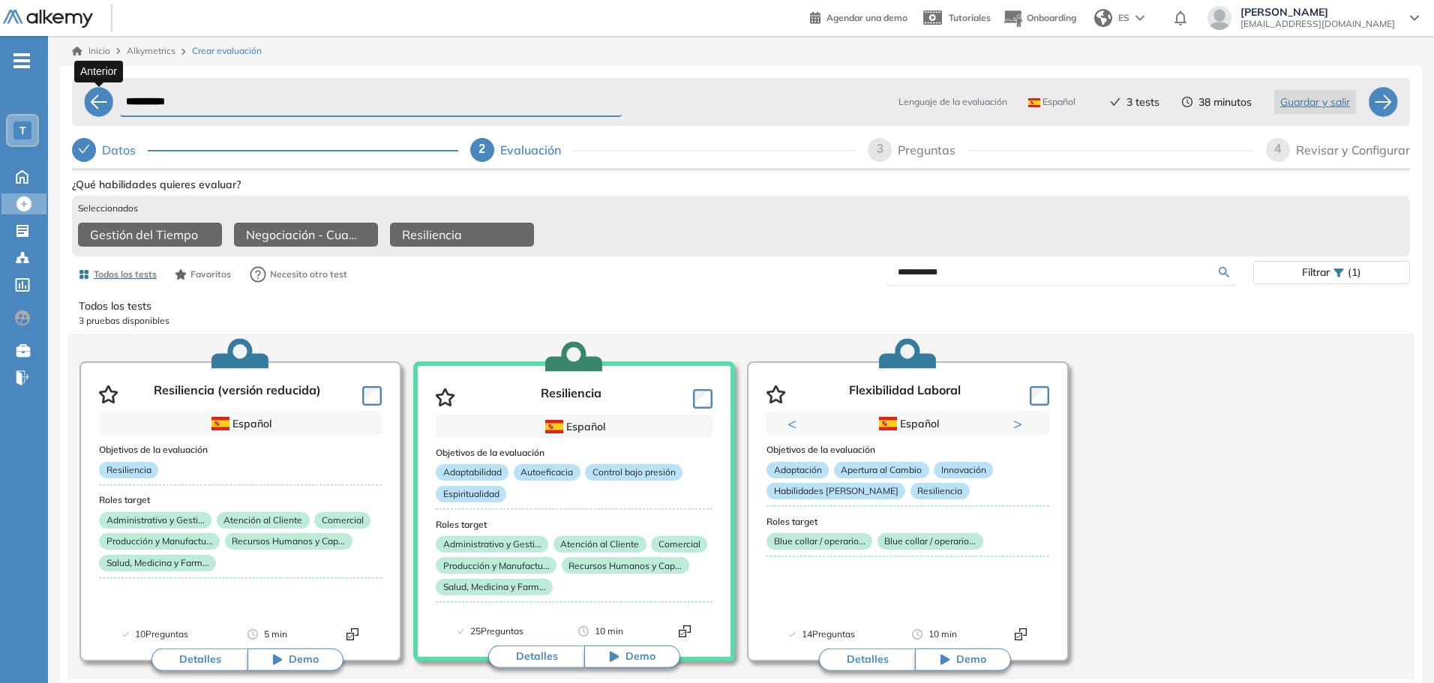
click at [94, 103] on div at bounding box center [99, 102] width 30 height 30
click at [104, 100] on div at bounding box center [99, 102] width 30 height 30
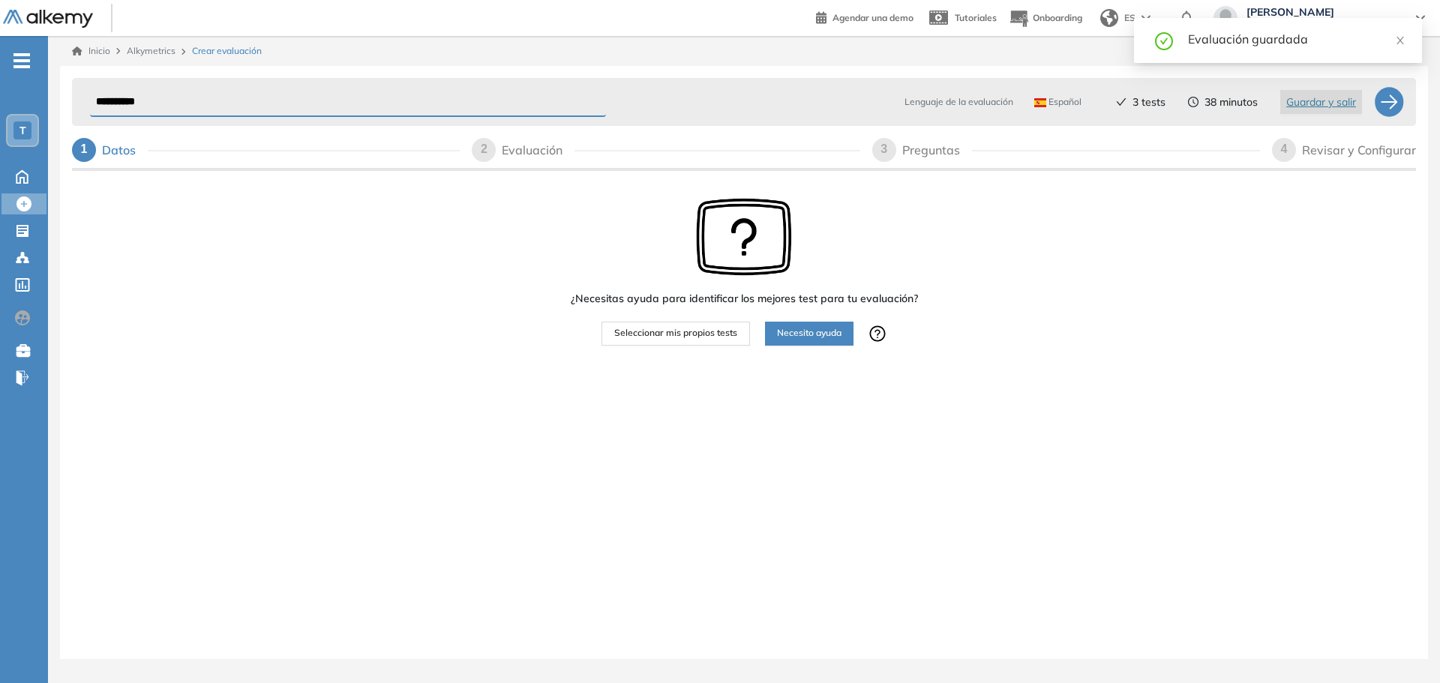
click at [104, 100] on input "**********" at bounding box center [348, 102] width 516 height 29
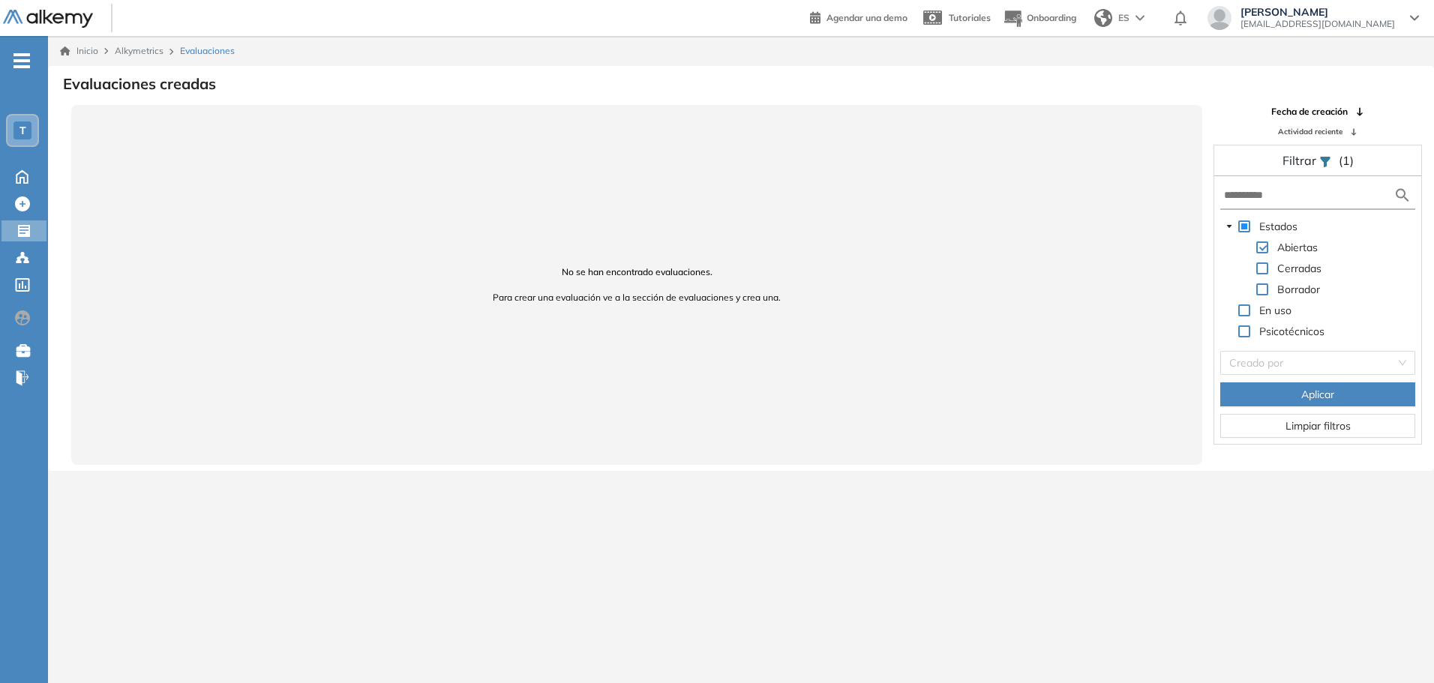
click at [23, 127] on span "T" at bounding box center [22, 130] width 7 height 12
click at [63, 188] on span "Buk General" at bounding box center [62, 193] width 44 height 12
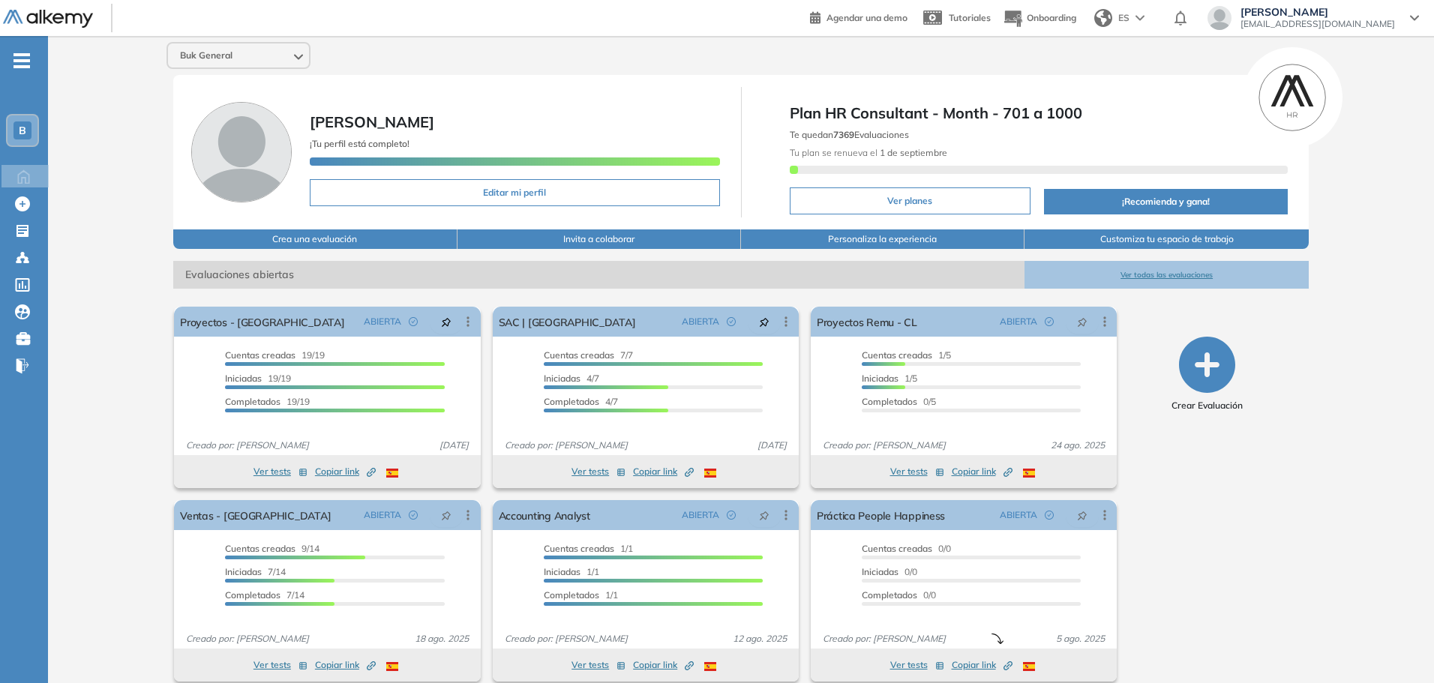
click at [1154, 276] on button "Ver todas las evaluaciones" at bounding box center [1165, 275] width 283 height 28
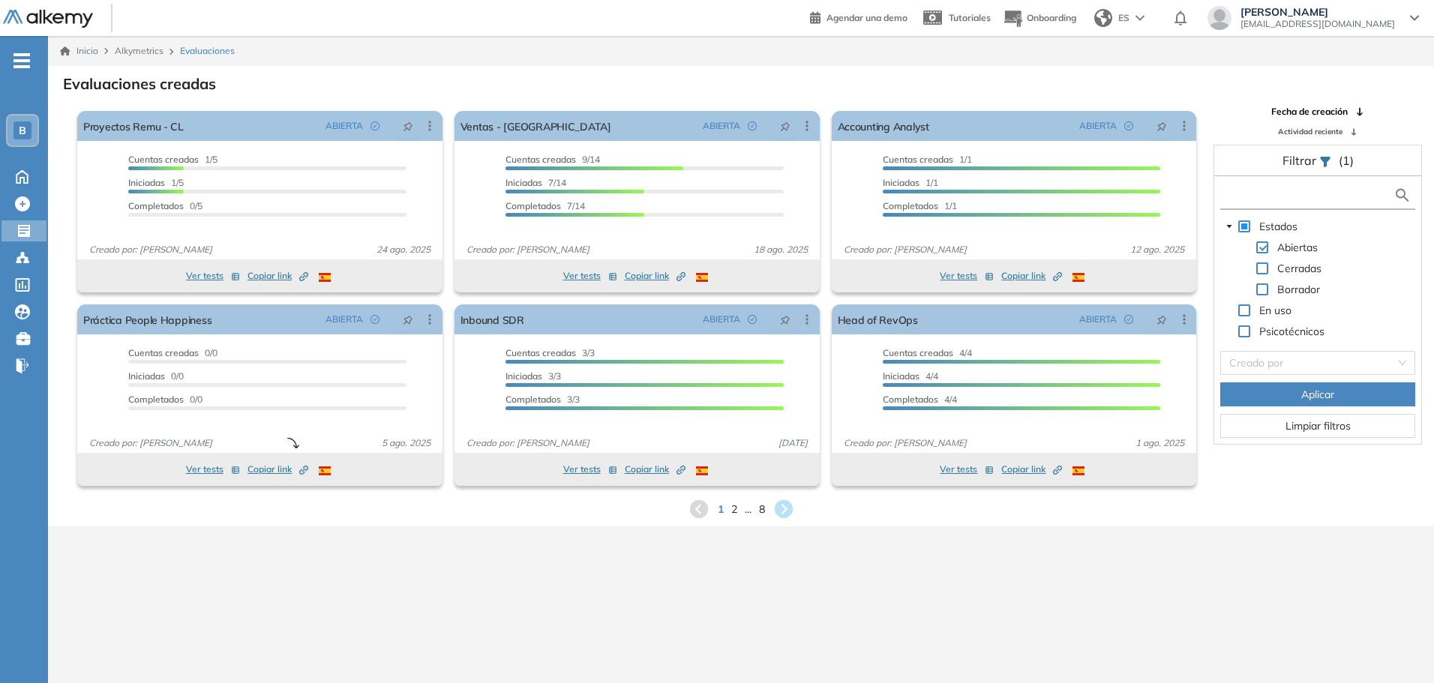
click at [1262, 198] on input "text" at bounding box center [1308, 195] width 169 height 16
type input "***"
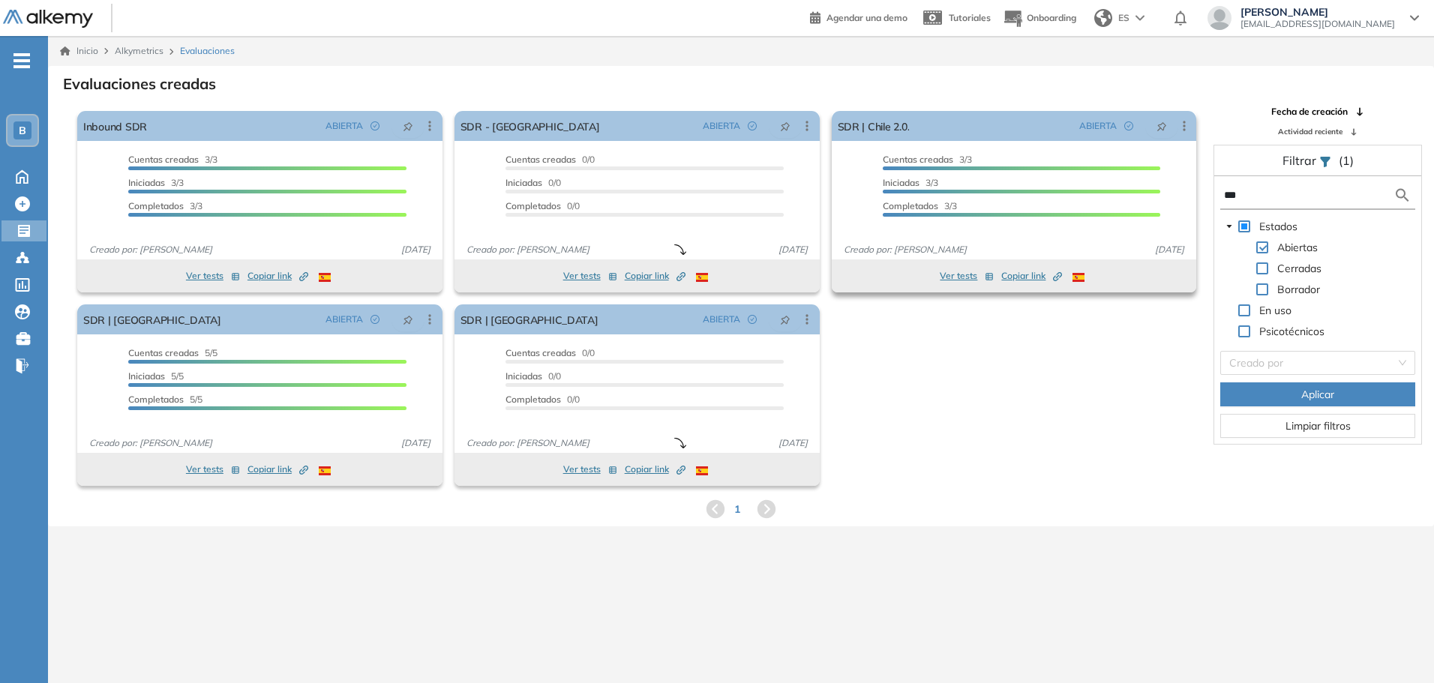
click at [948, 271] on button "Ver tests" at bounding box center [967, 276] width 54 height 18
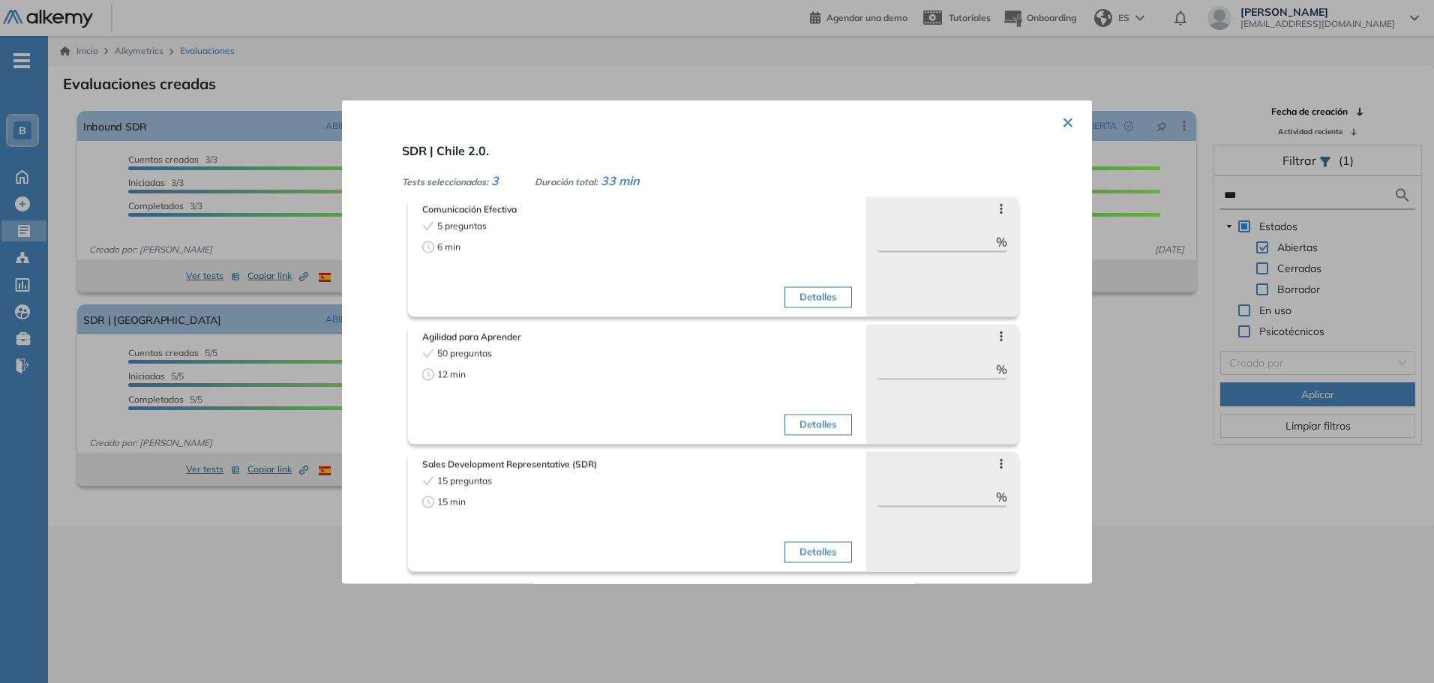
click at [571, 476] on div "15 preguntas" at bounding box center [527, 480] width 211 height 13
click at [799, 543] on button "Detalles" at bounding box center [817, 551] width 67 height 21
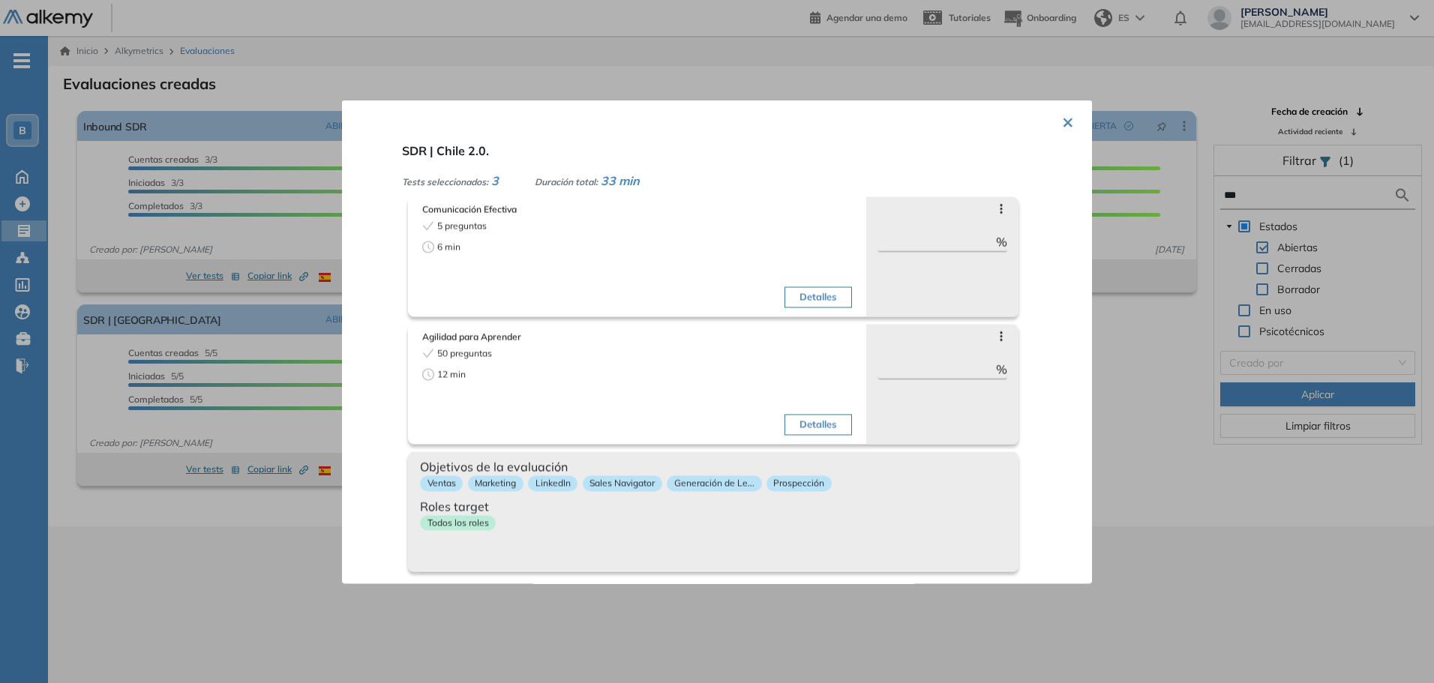
click at [901, 497] on span "Roles target" at bounding box center [713, 506] width 586 height 18
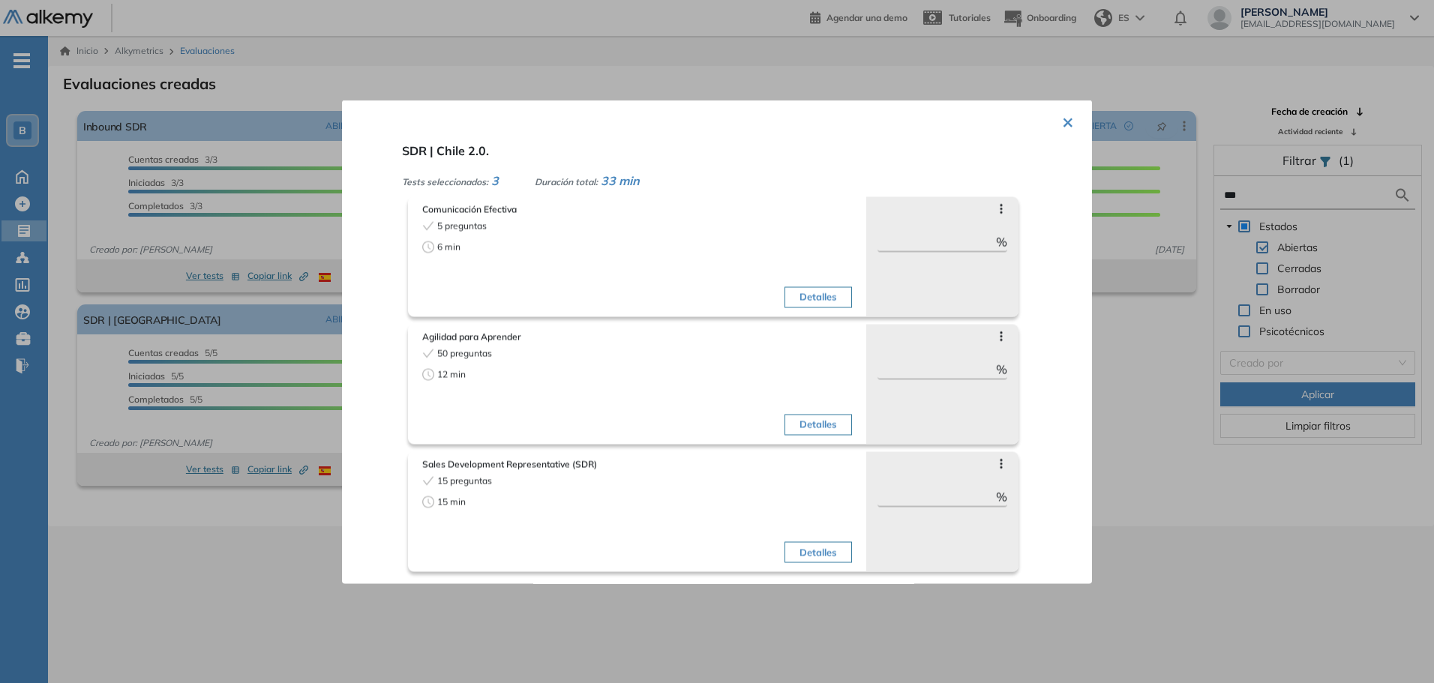
click at [547, 343] on div "Agilidad para Aprender 50 preguntas 12 min Detalles" at bounding box center [637, 385] width 436 height 117
click at [590, 242] on div "6 min" at bounding box center [527, 246] width 211 height 13
click at [232, 385] on div at bounding box center [717, 341] width 1434 height 683
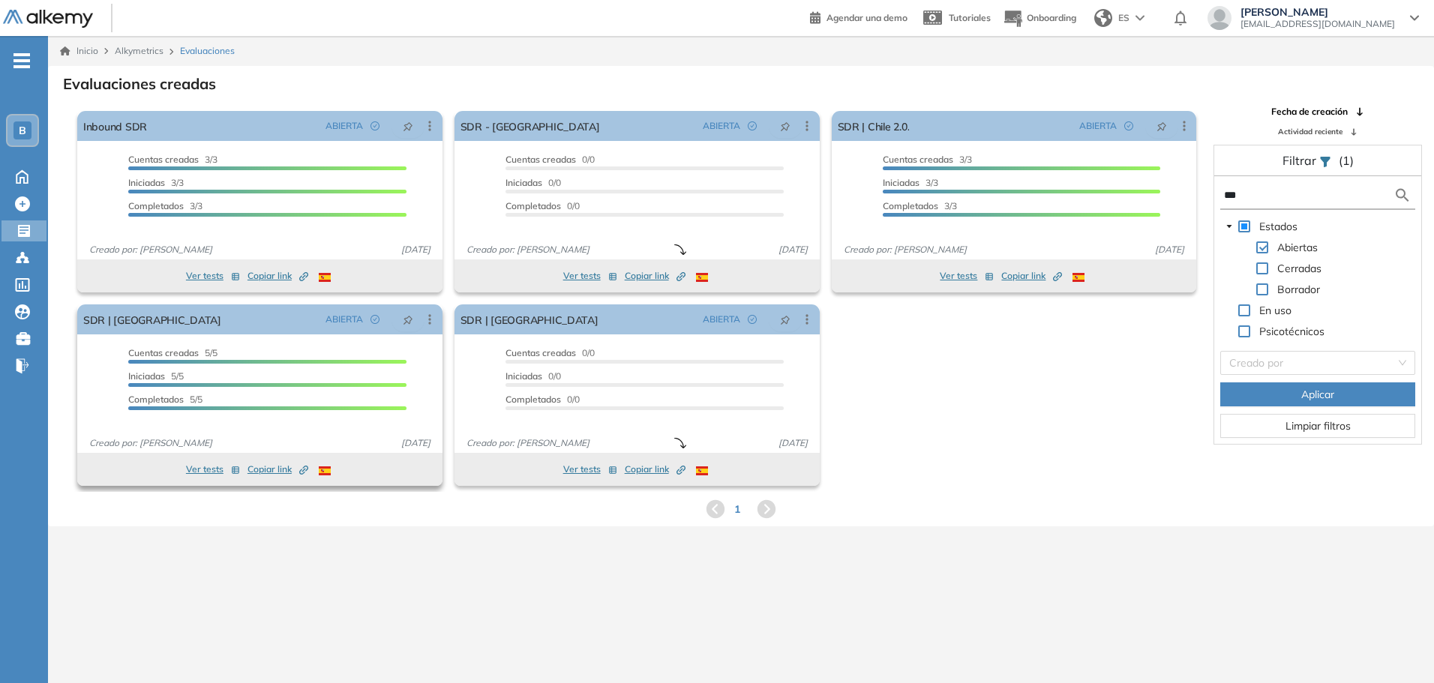
click at [213, 472] on button "Ver tests" at bounding box center [213, 469] width 54 height 18
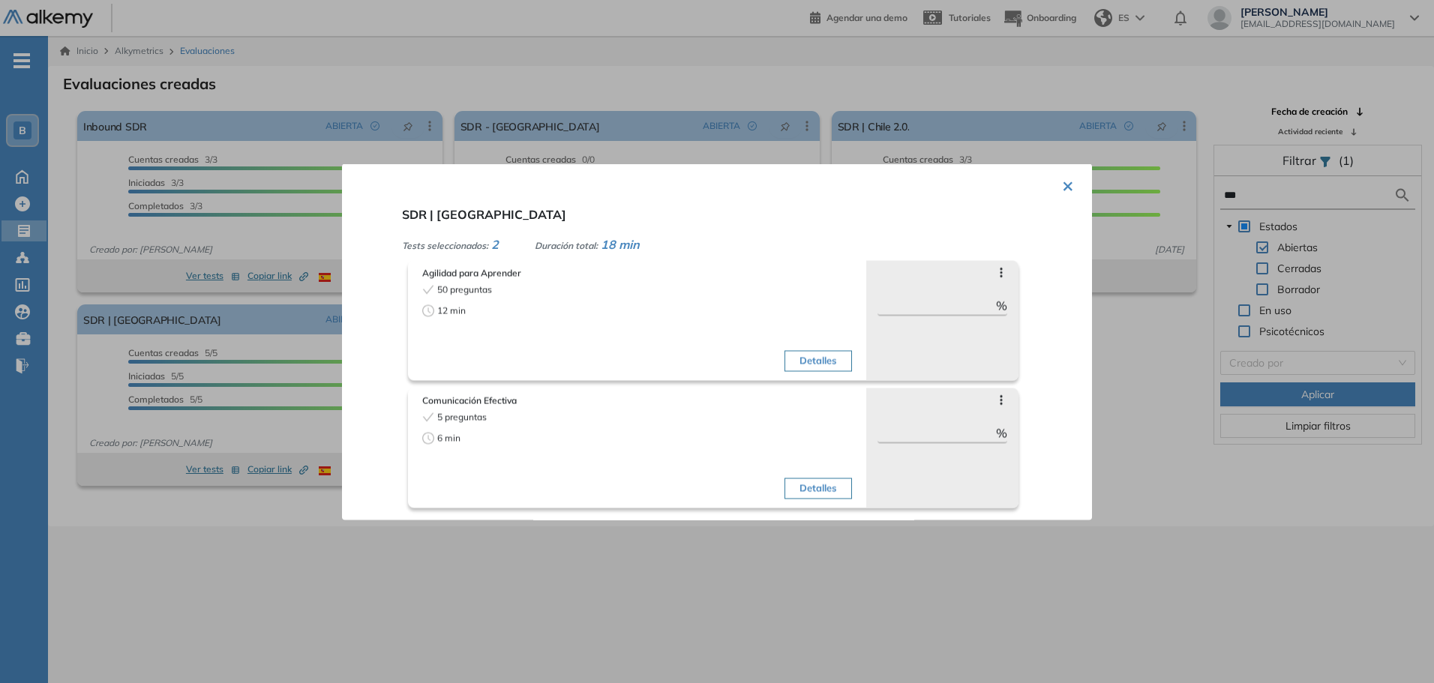
click at [859, 97] on div at bounding box center [717, 341] width 1434 height 683
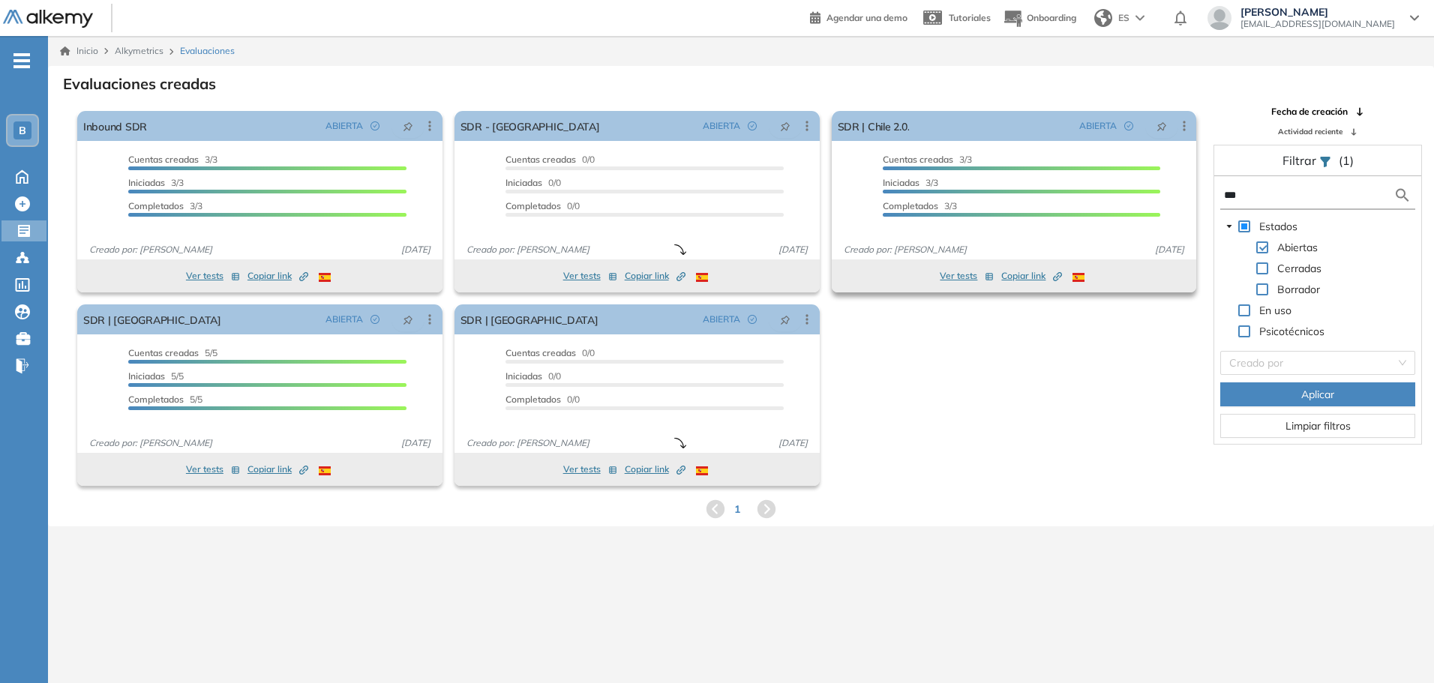
click at [921, 201] on span "Completados" at bounding box center [910, 205] width 55 height 11
click at [875, 129] on link "SDR | Chile 2.0." at bounding box center [874, 126] width 72 height 30
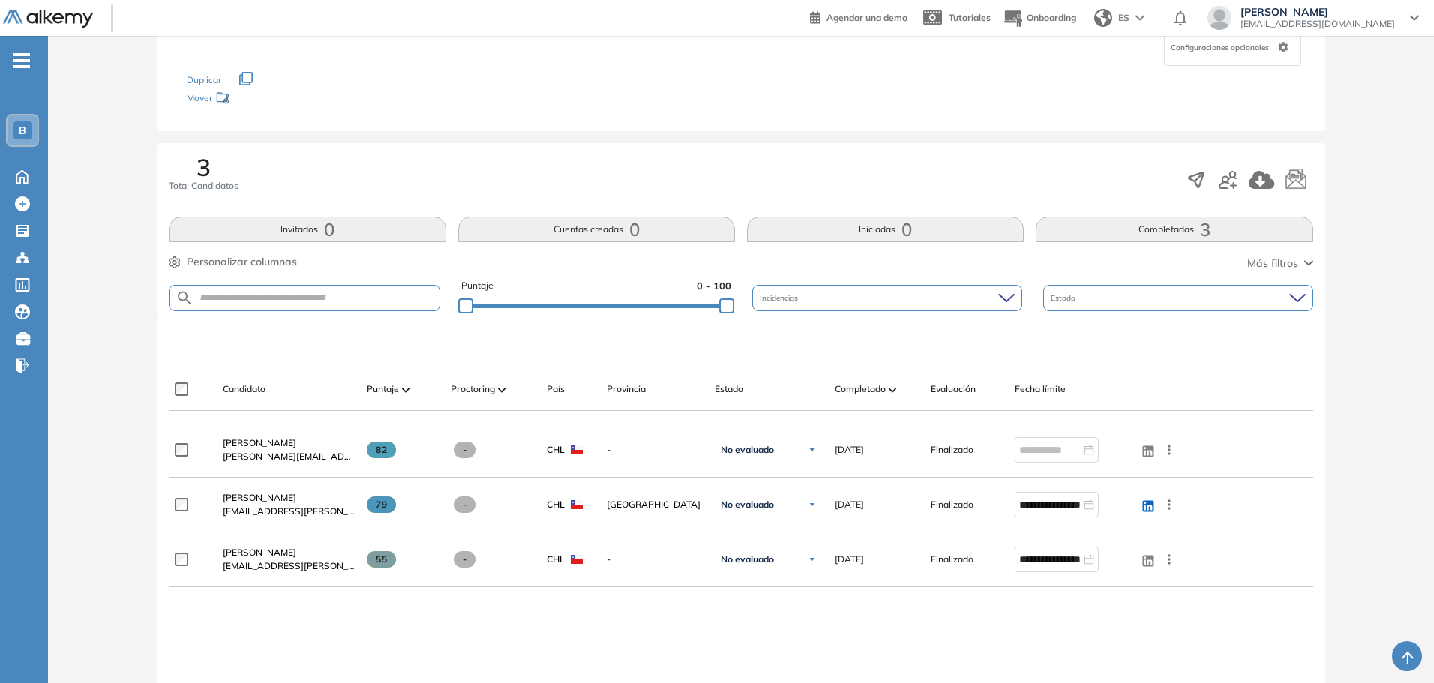
scroll to position [150, 0]
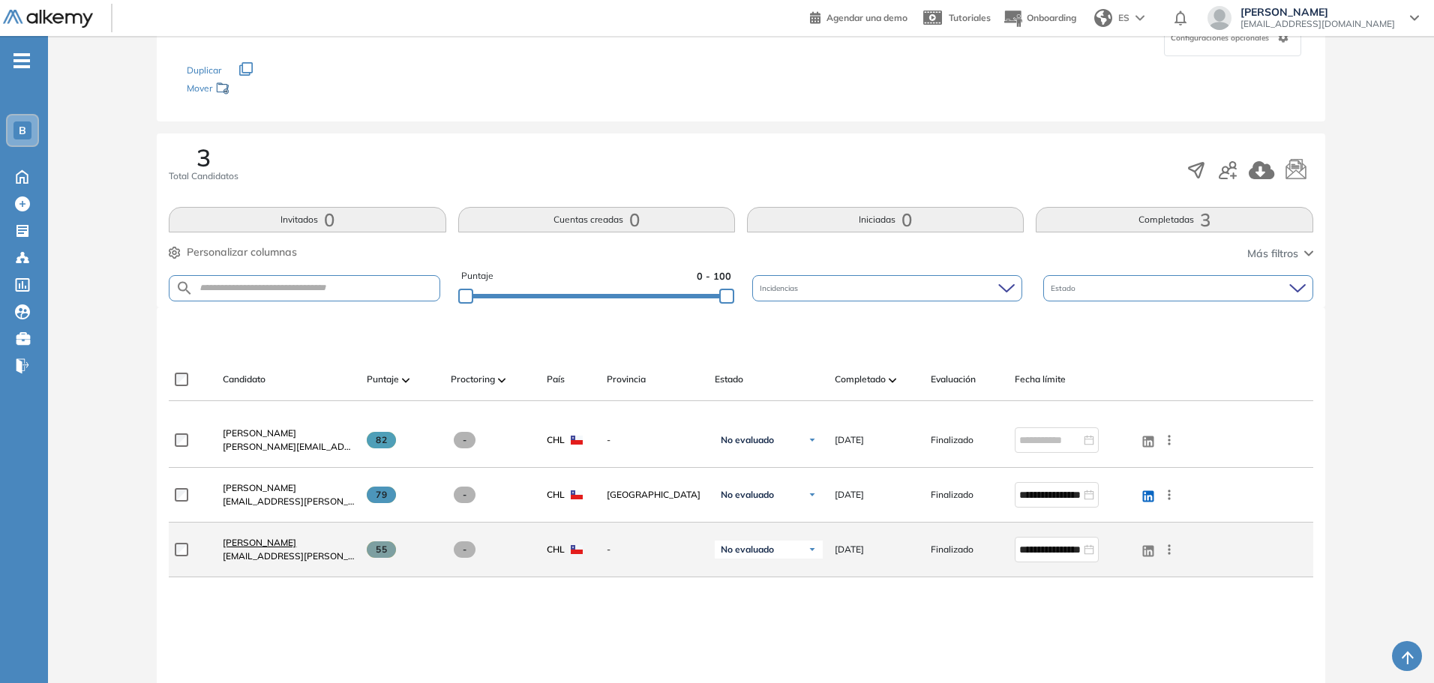
click at [280, 544] on span "[PERSON_NAME]" at bounding box center [259, 542] width 73 height 11
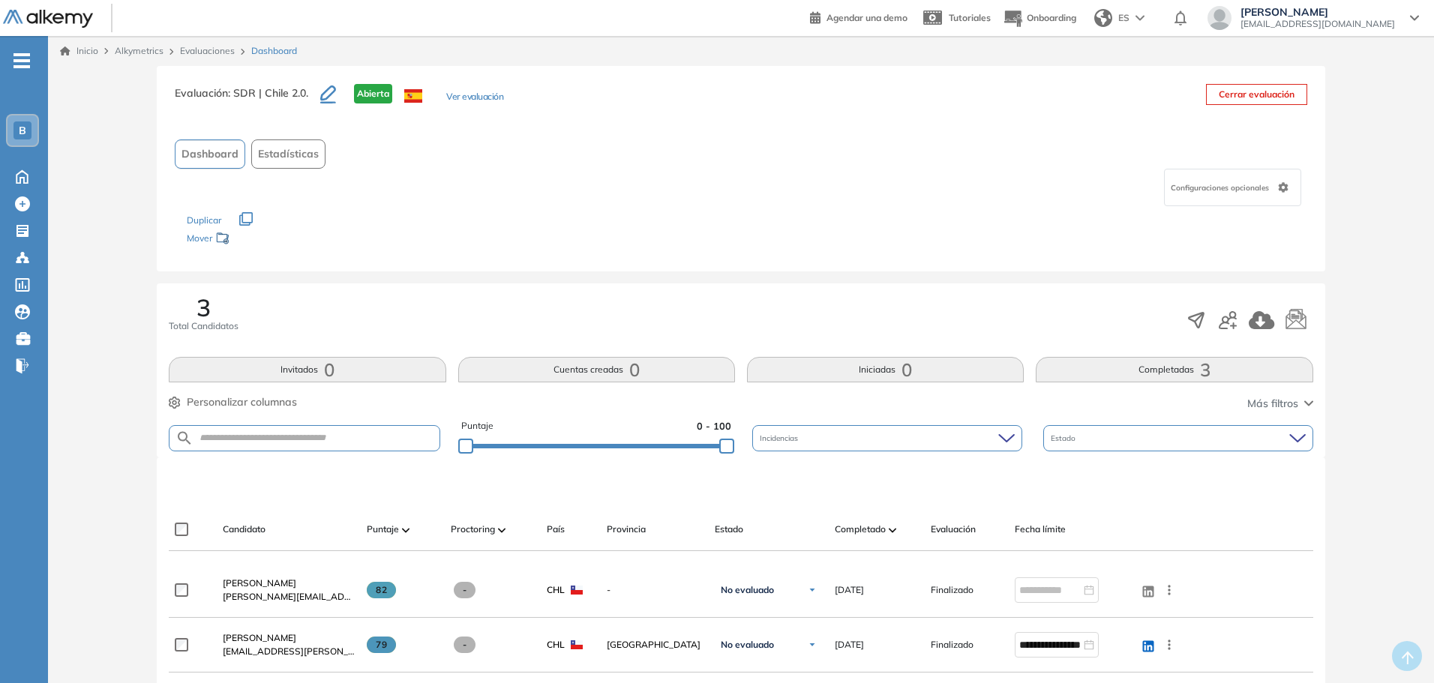
click at [210, 46] on link "Evaluaciones" at bounding box center [207, 50] width 55 height 11
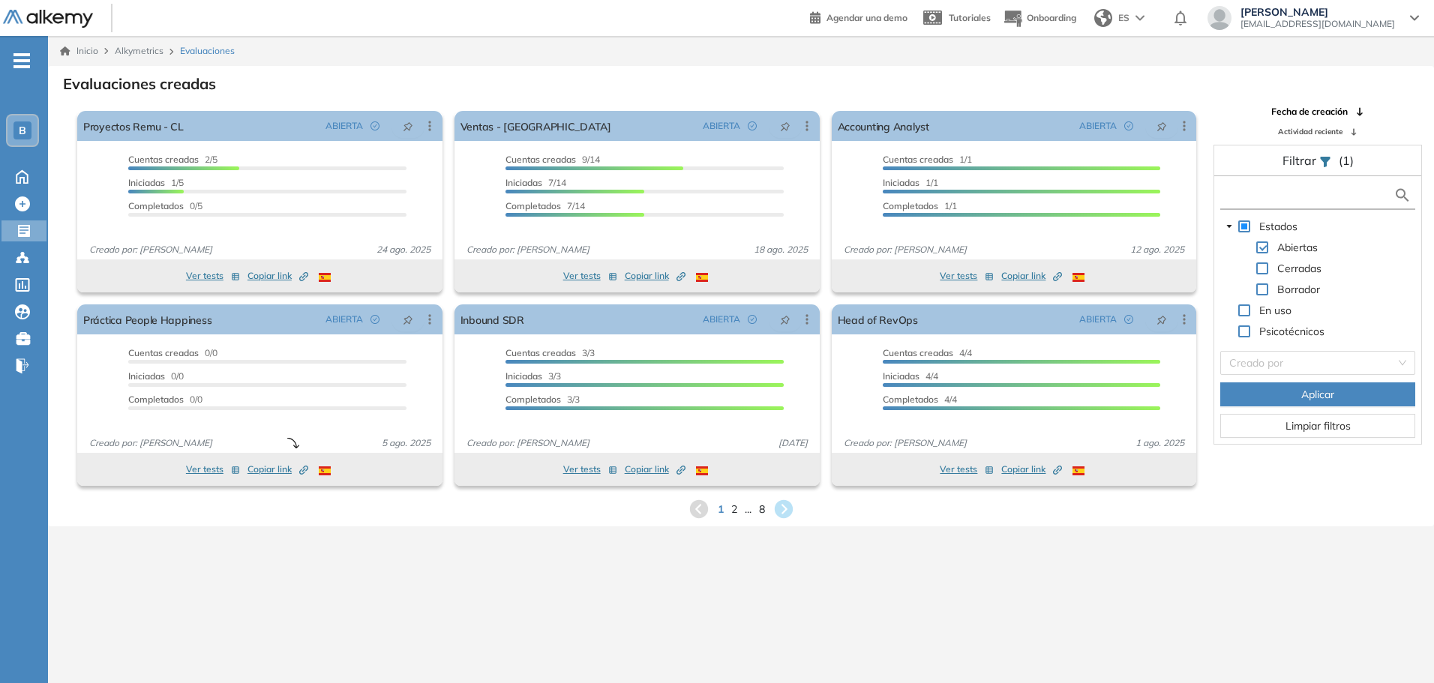
click at [1318, 190] on input "text" at bounding box center [1308, 195] width 169 height 16
type input "*********"
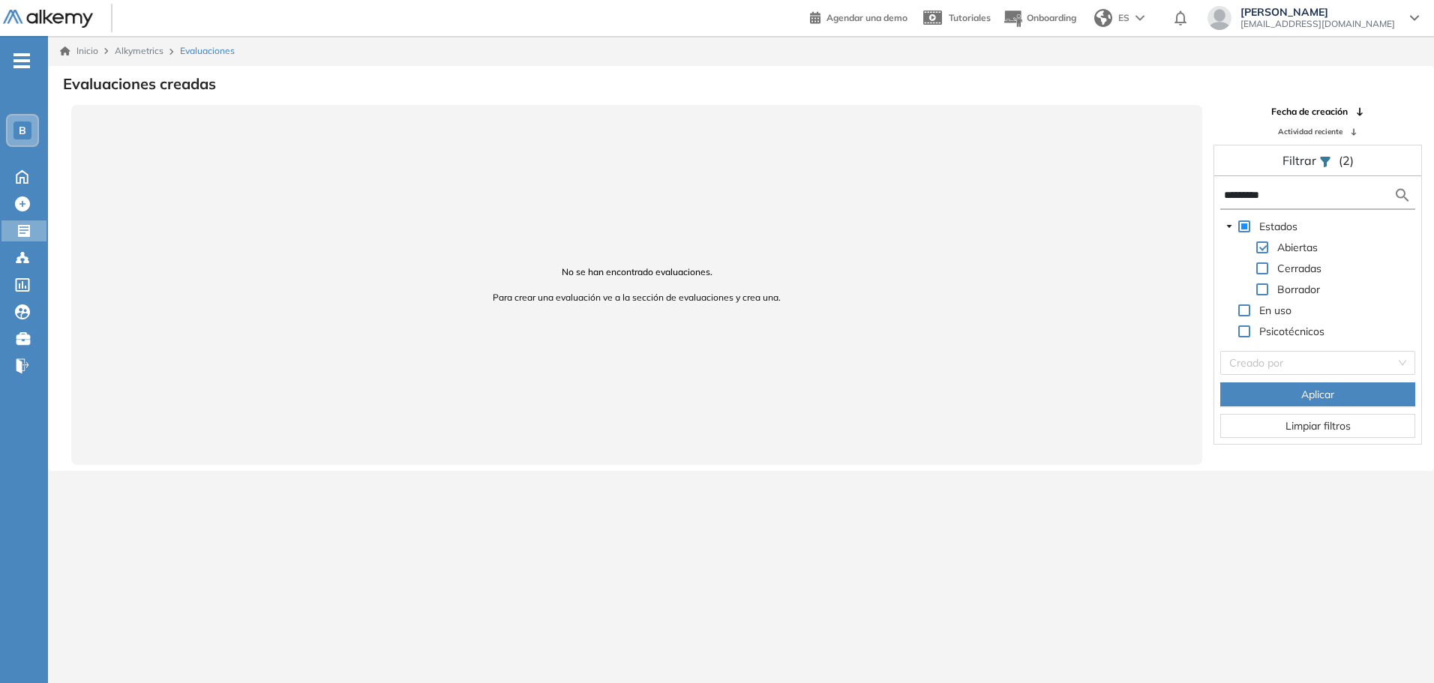
click at [1249, 190] on input "*********" at bounding box center [1308, 195] width 169 height 16
click at [1332, 393] on span "Aplicar" at bounding box center [1317, 394] width 33 height 16
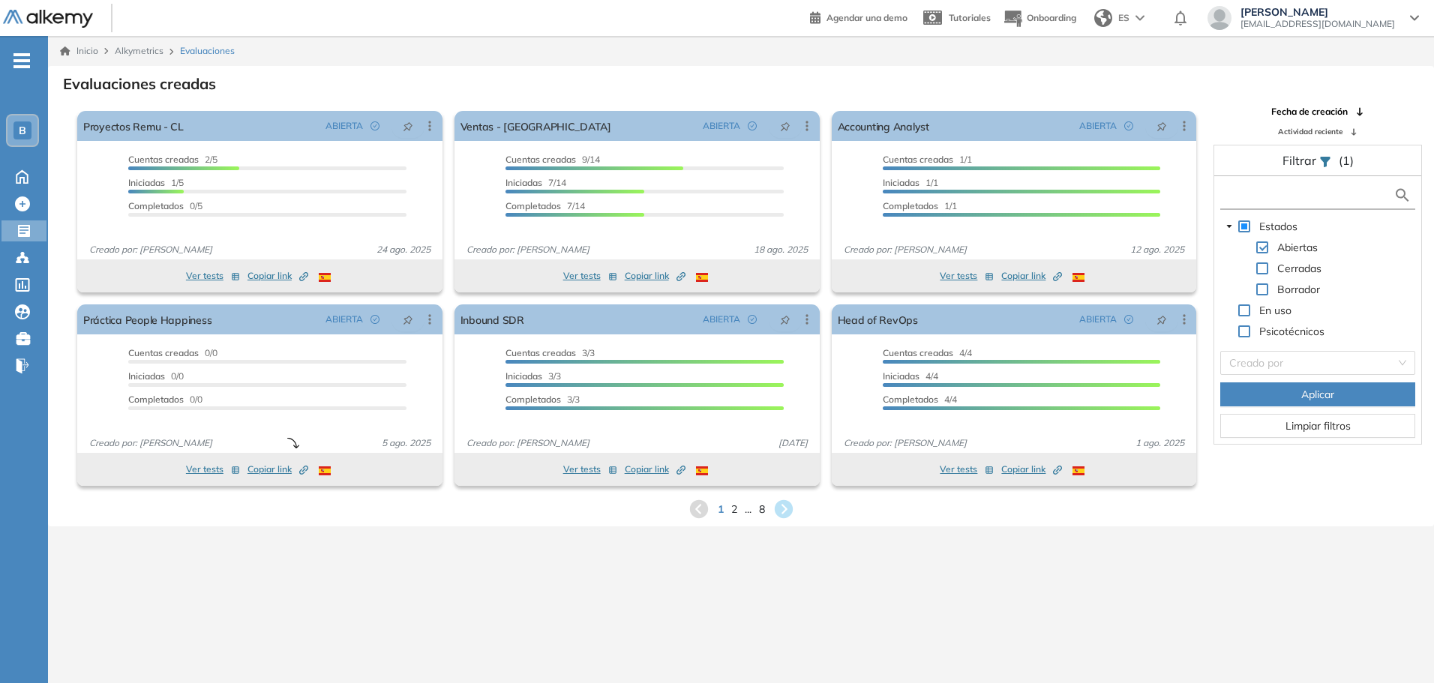
click at [1305, 199] on input "text" at bounding box center [1308, 195] width 169 height 16
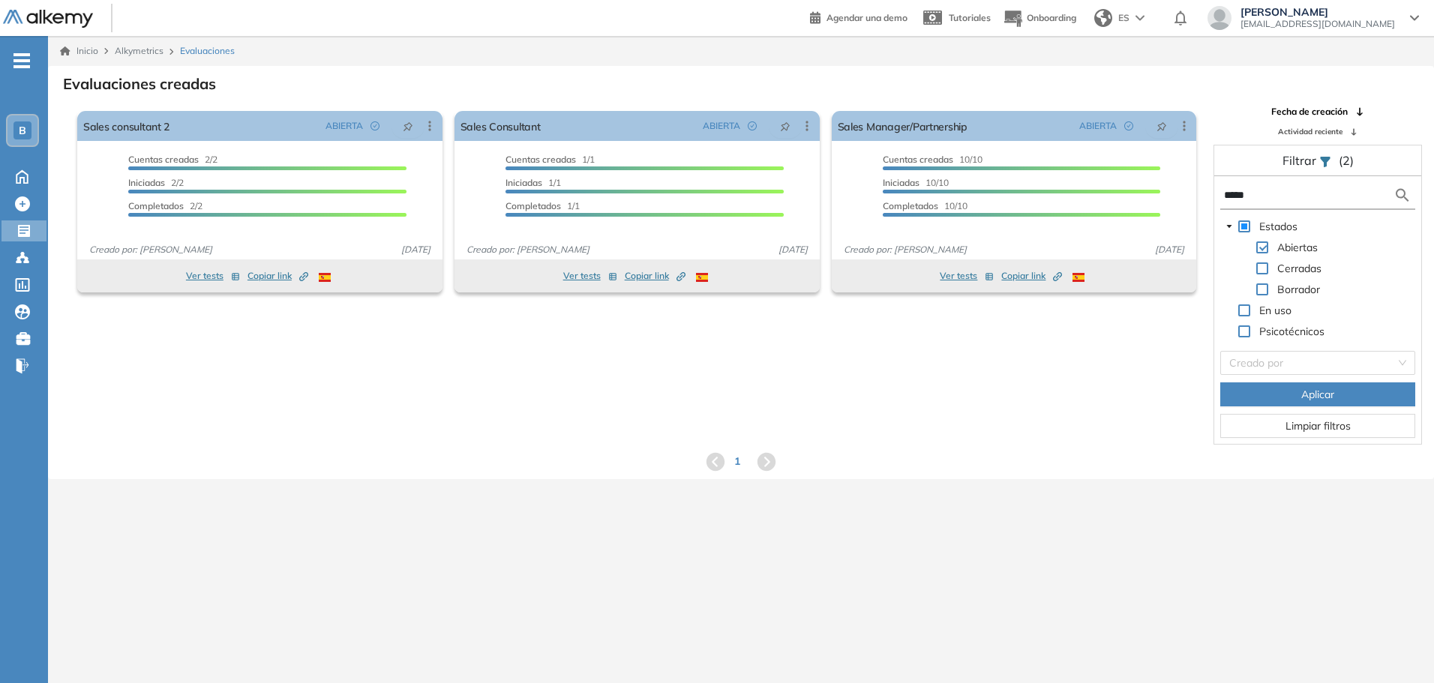
click at [1257, 193] on input "*****" at bounding box center [1308, 195] width 169 height 16
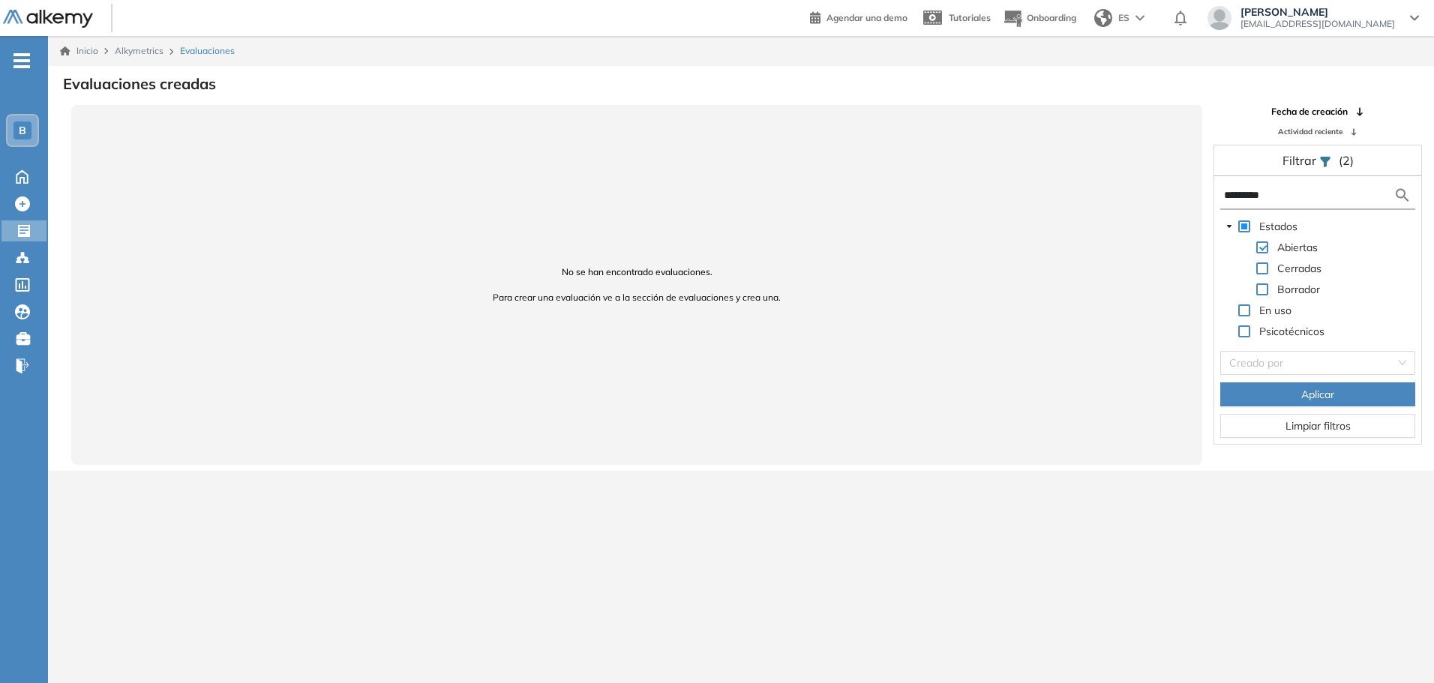
click at [1287, 180] on div "********* Estados Abiertas Cerradas Borrador En uso Psicotécnicos Creado por Ap…" at bounding box center [1317, 310] width 207 height 268
click at [1265, 192] on input "*********" at bounding box center [1308, 195] width 169 height 16
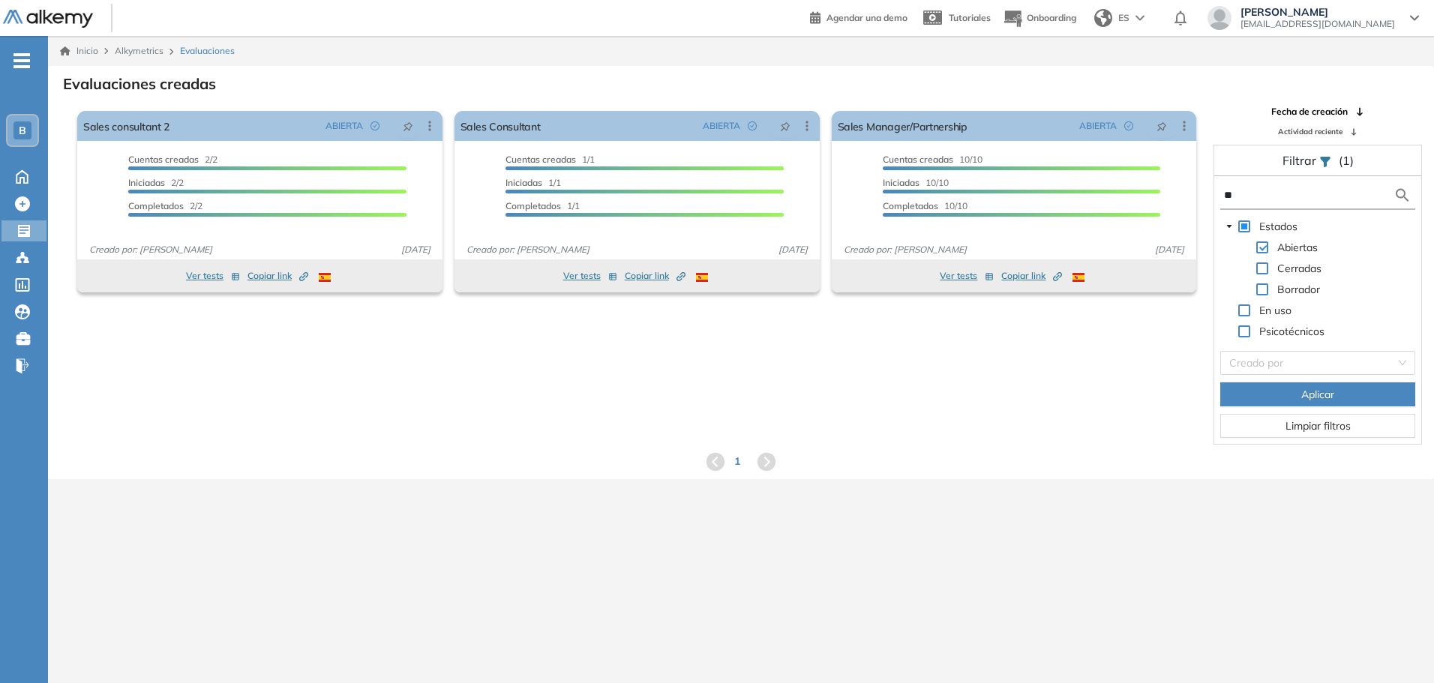
type input "*"
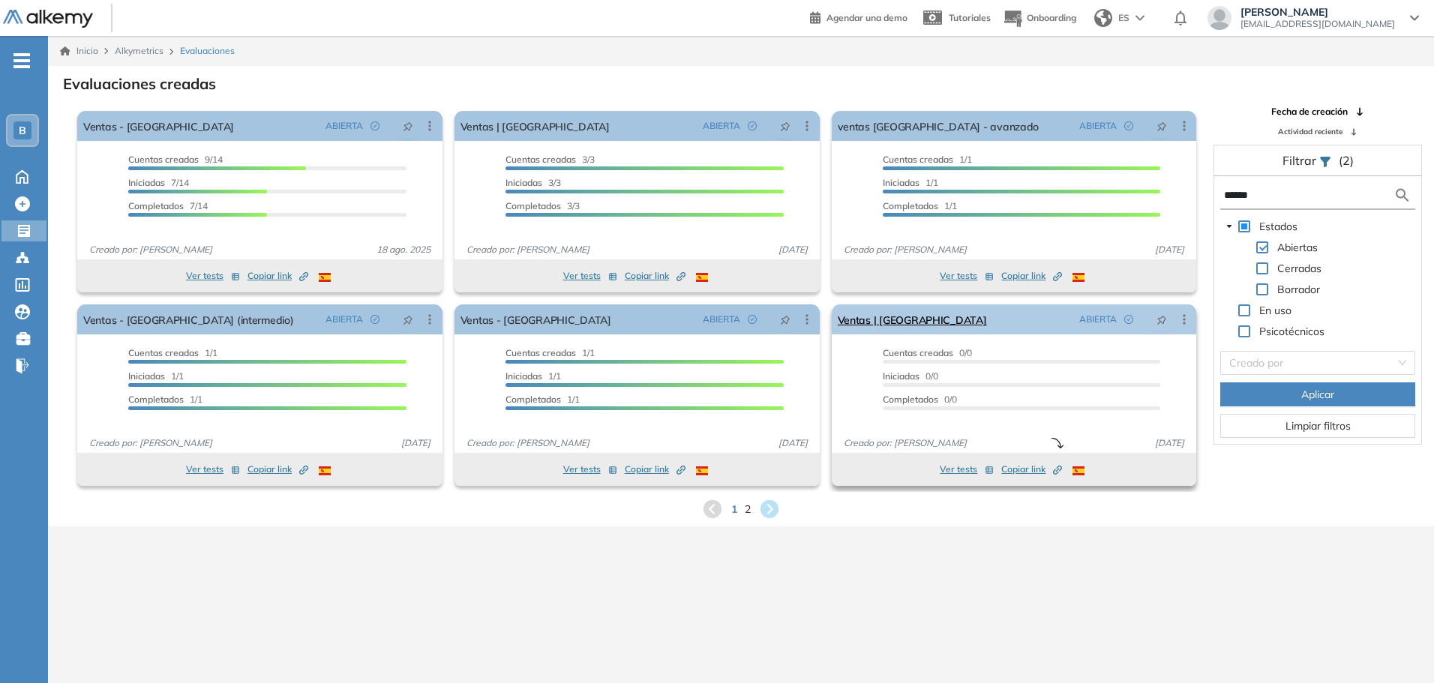
type input "******"
click at [1182, 316] on icon at bounding box center [1183, 319] width 15 height 15
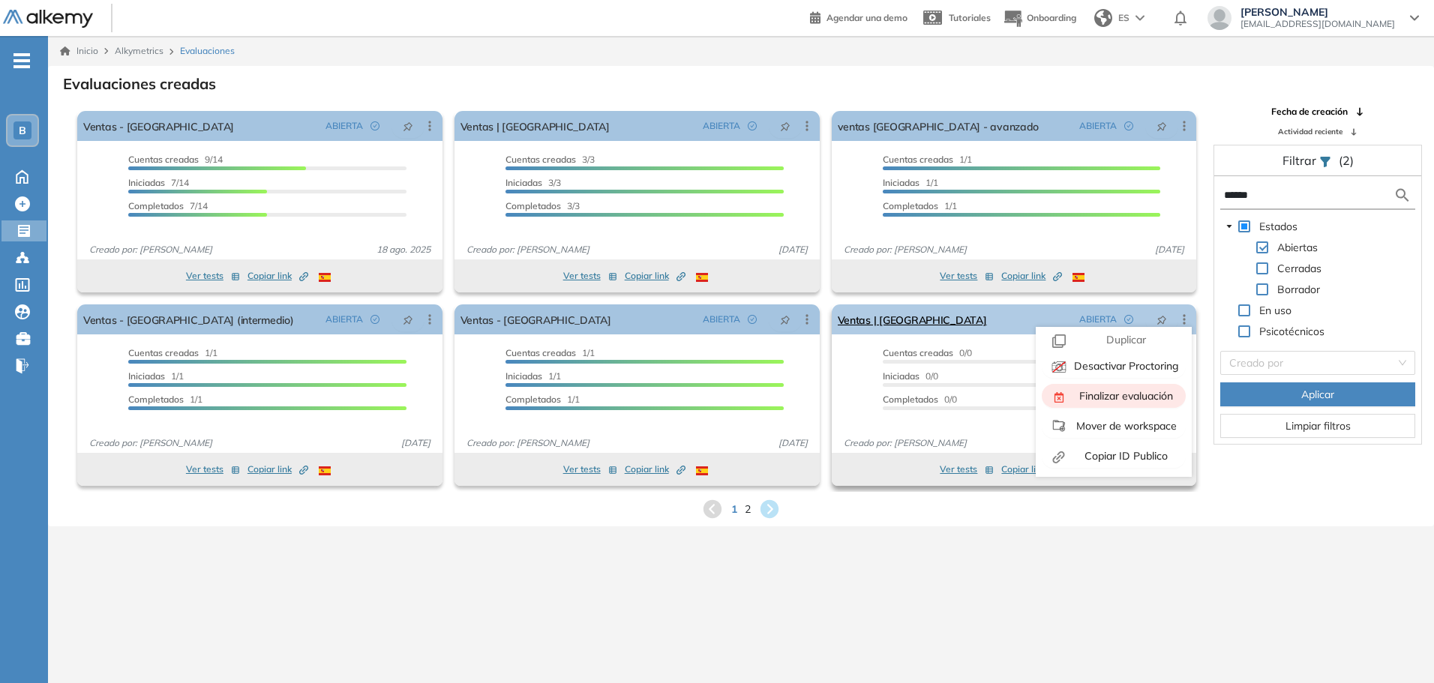
click at [1102, 403] on div "Finalizar evaluación" at bounding box center [1124, 396] width 110 height 16
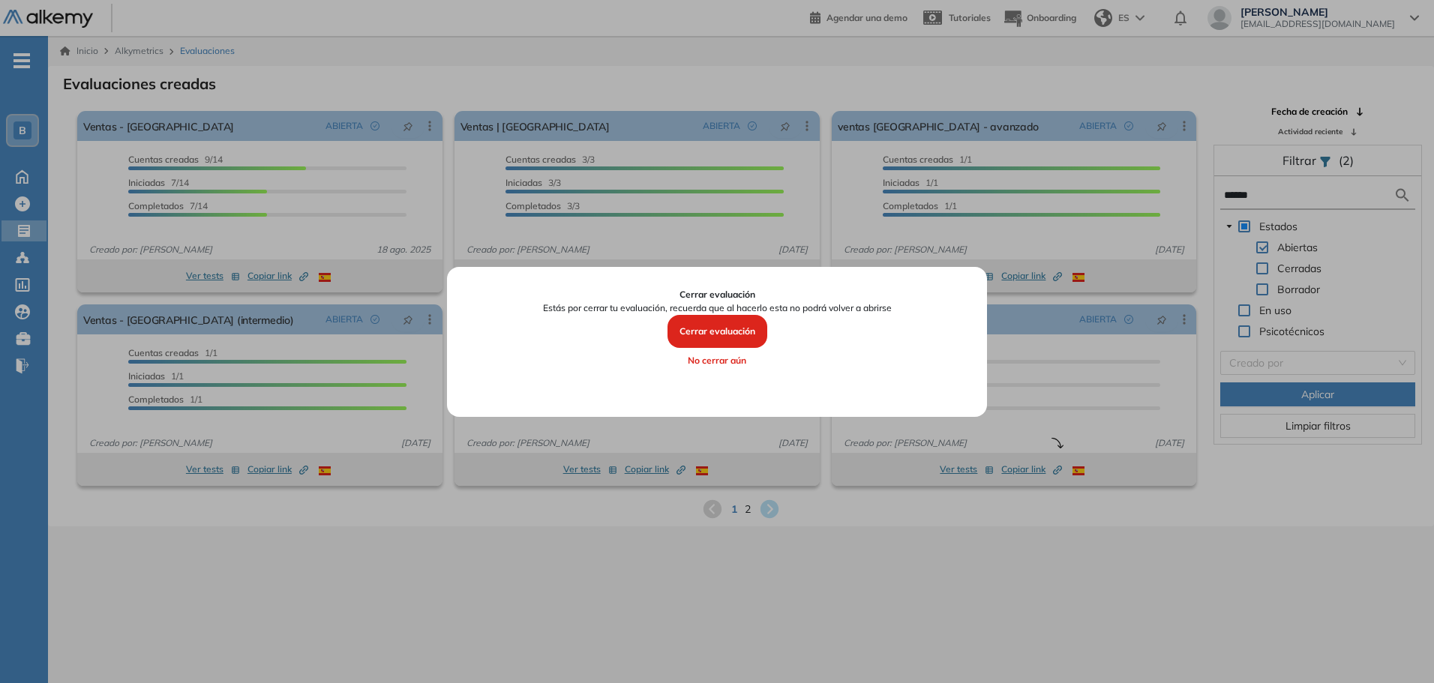
click at [725, 328] on button "Cerrar evaluación" at bounding box center [717, 331] width 100 height 33
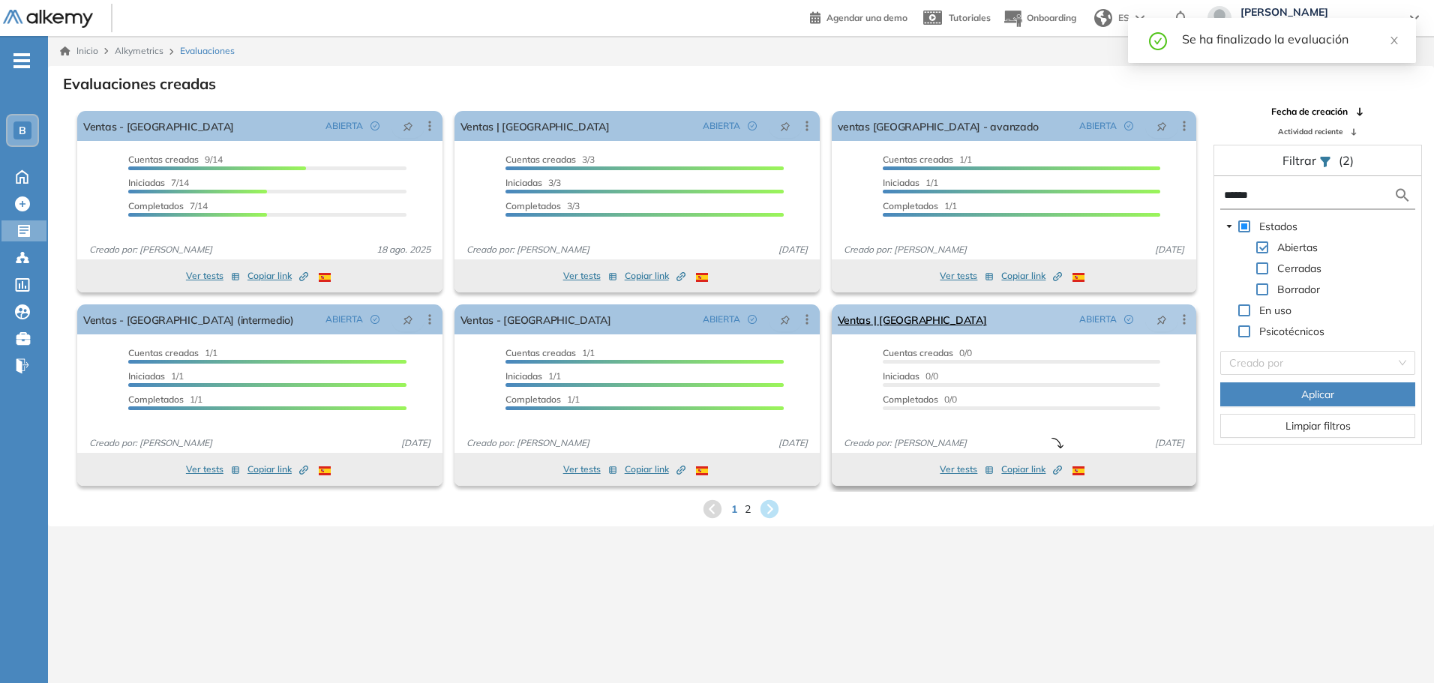
click at [1185, 324] on icon at bounding box center [1183, 319] width 2 height 10
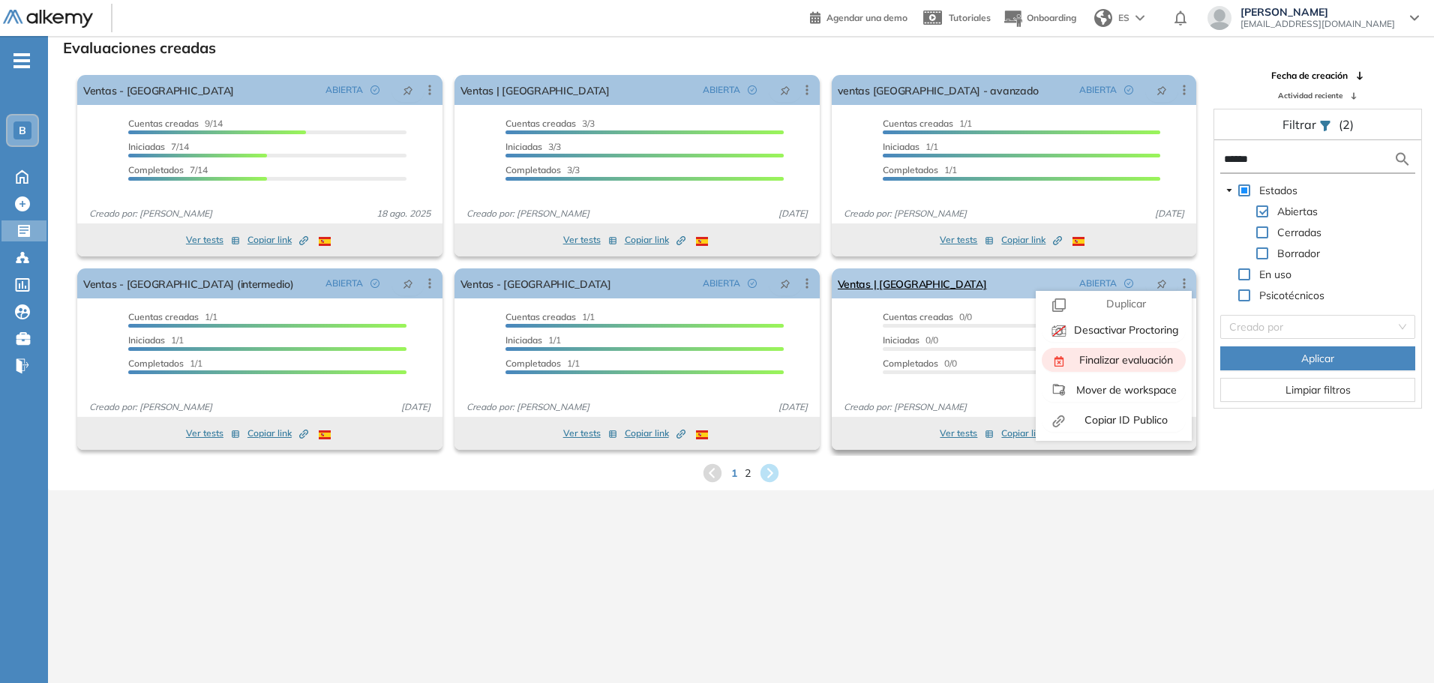
scroll to position [0, 0]
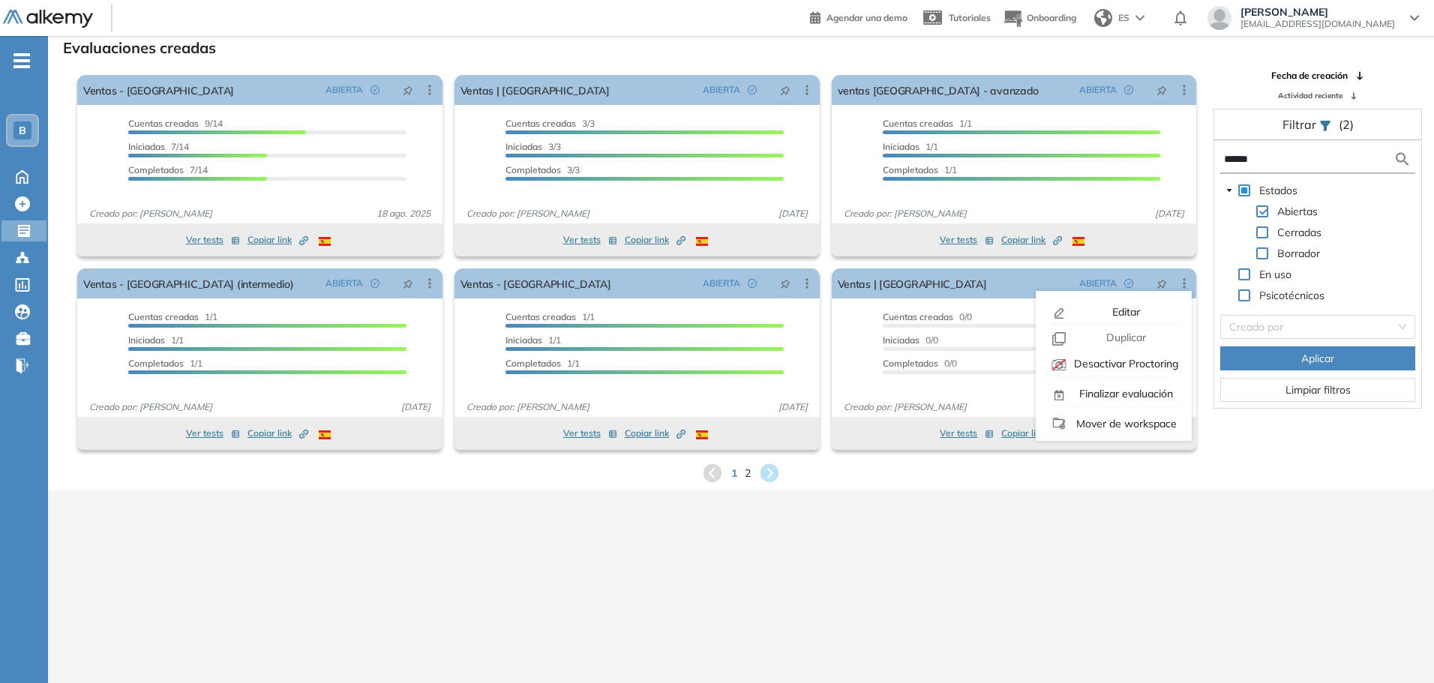
click at [1238, 467] on div "1 2" at bounding box center [741, 473] width 1362 height 22
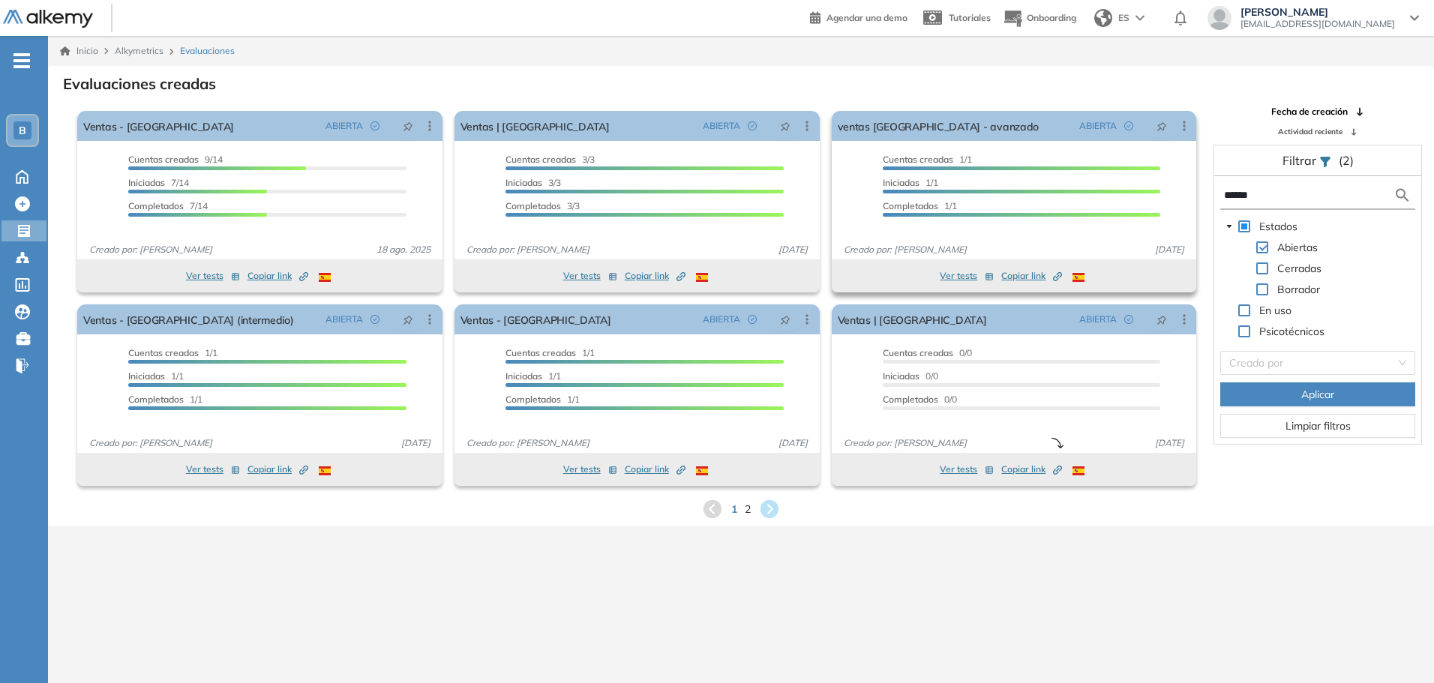
click at [963, 274] on button "Ver tests" at bounding box center [967, 276] width 54 height 18
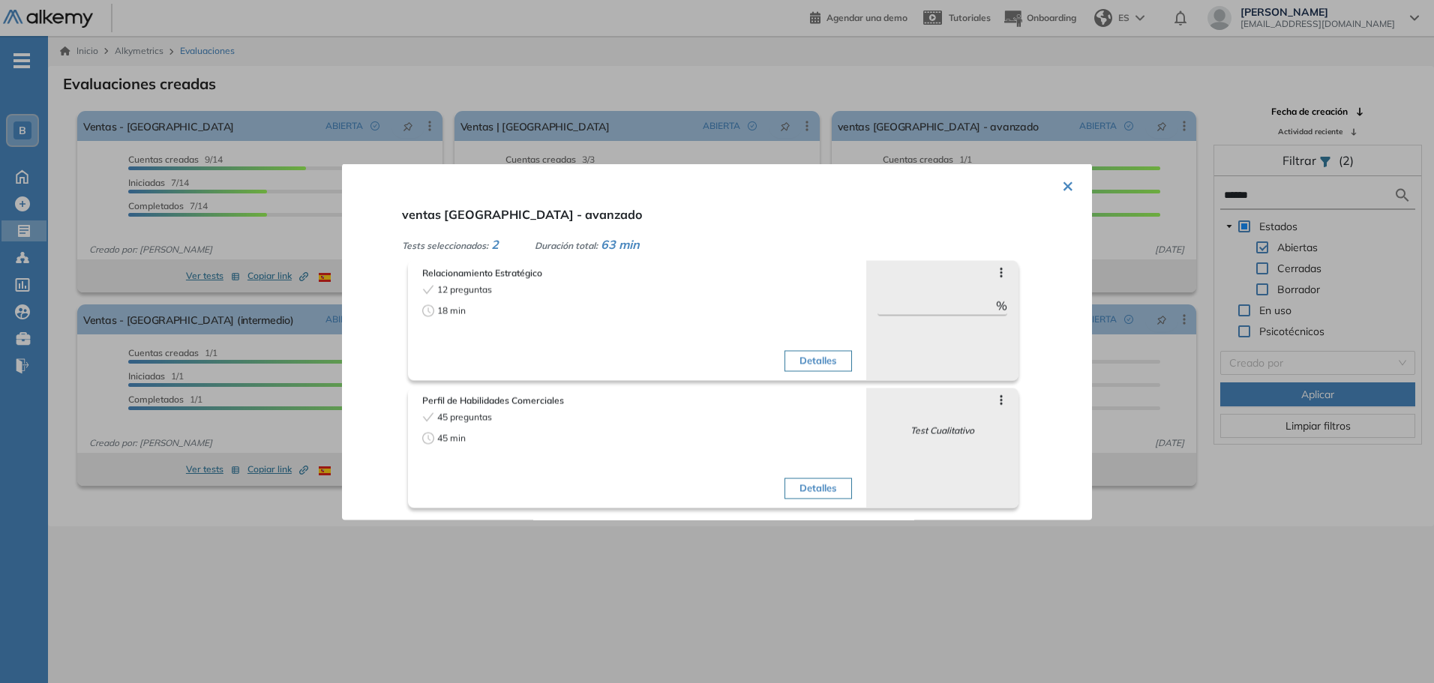
click at [704, 547] on div at bounding box center [717, 341] width 1434 height 683
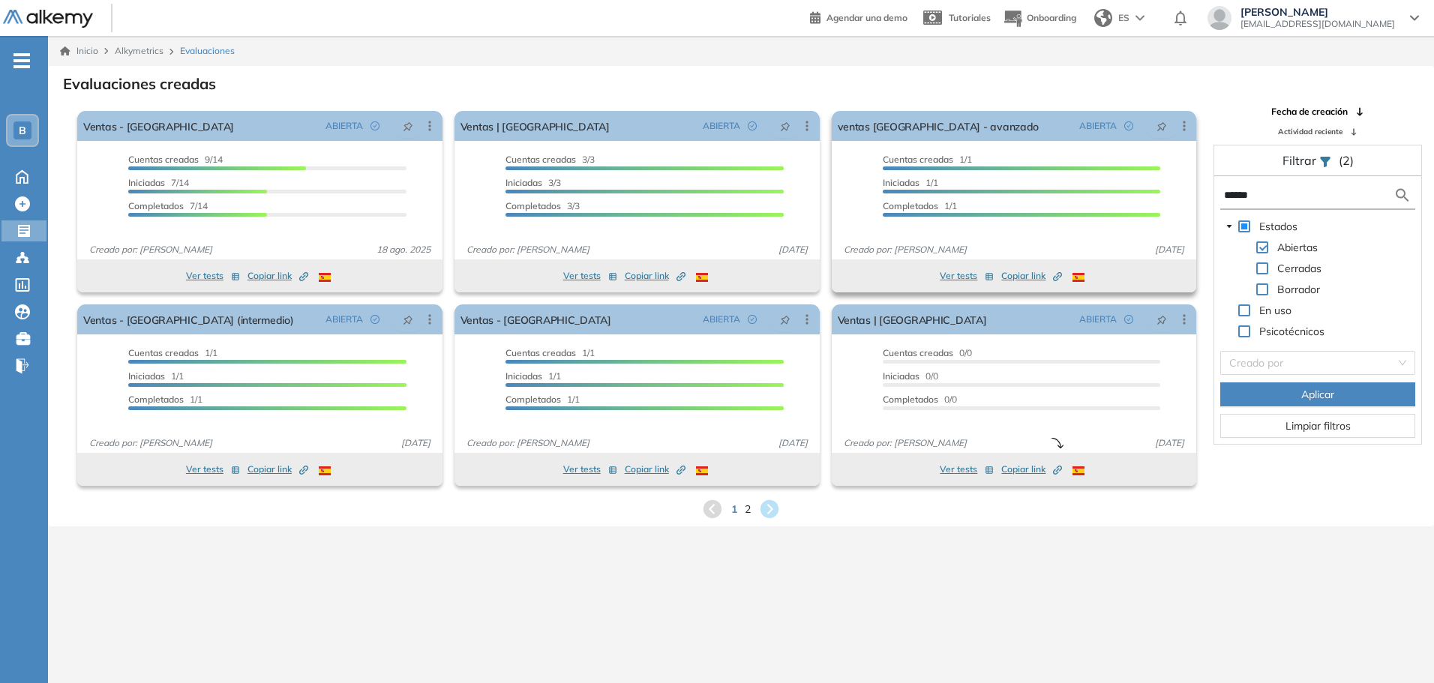
click at [955, 278] on button "Ver tests" at bounding box center [967, 276] width 54 height 18
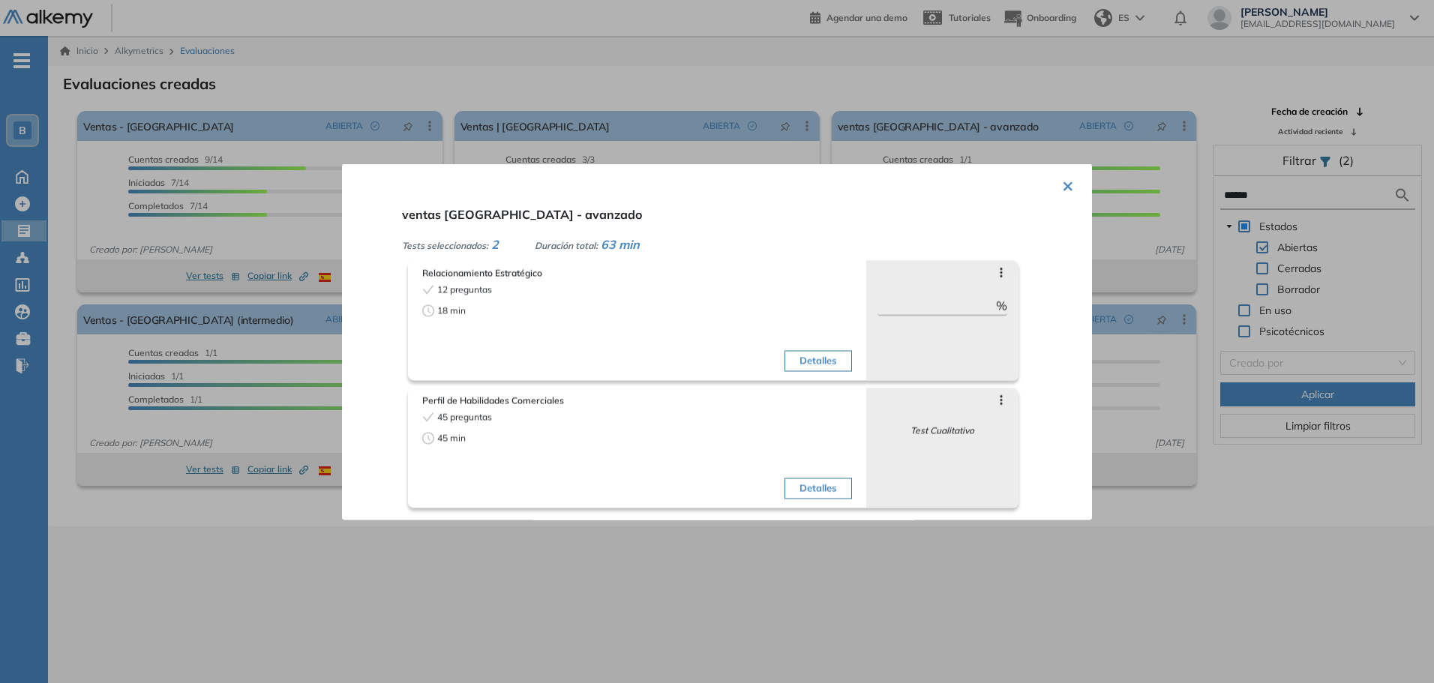
click at [812, 576] on div at bounding box center [717, 341] width 1434 height 683
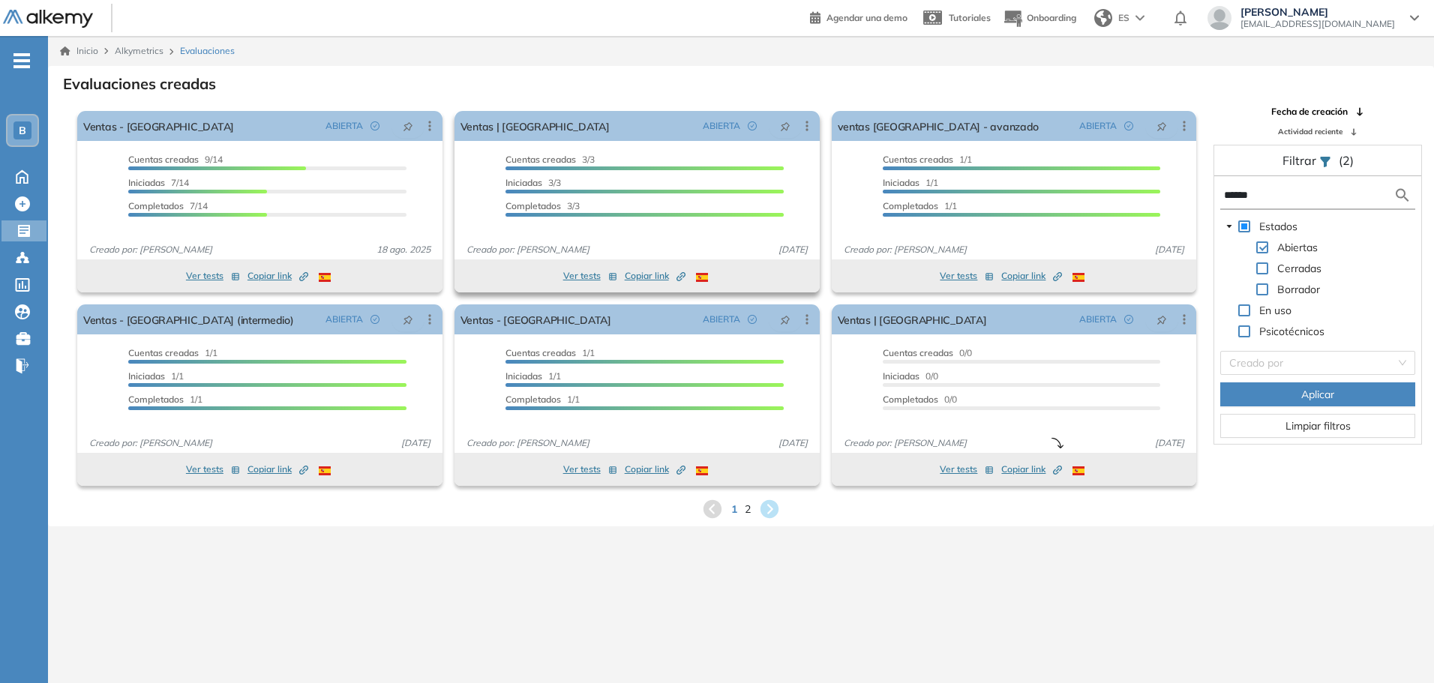
click at [591, 280] on button "Ver tests" at bounding box center [590, 276] width 54 height 18
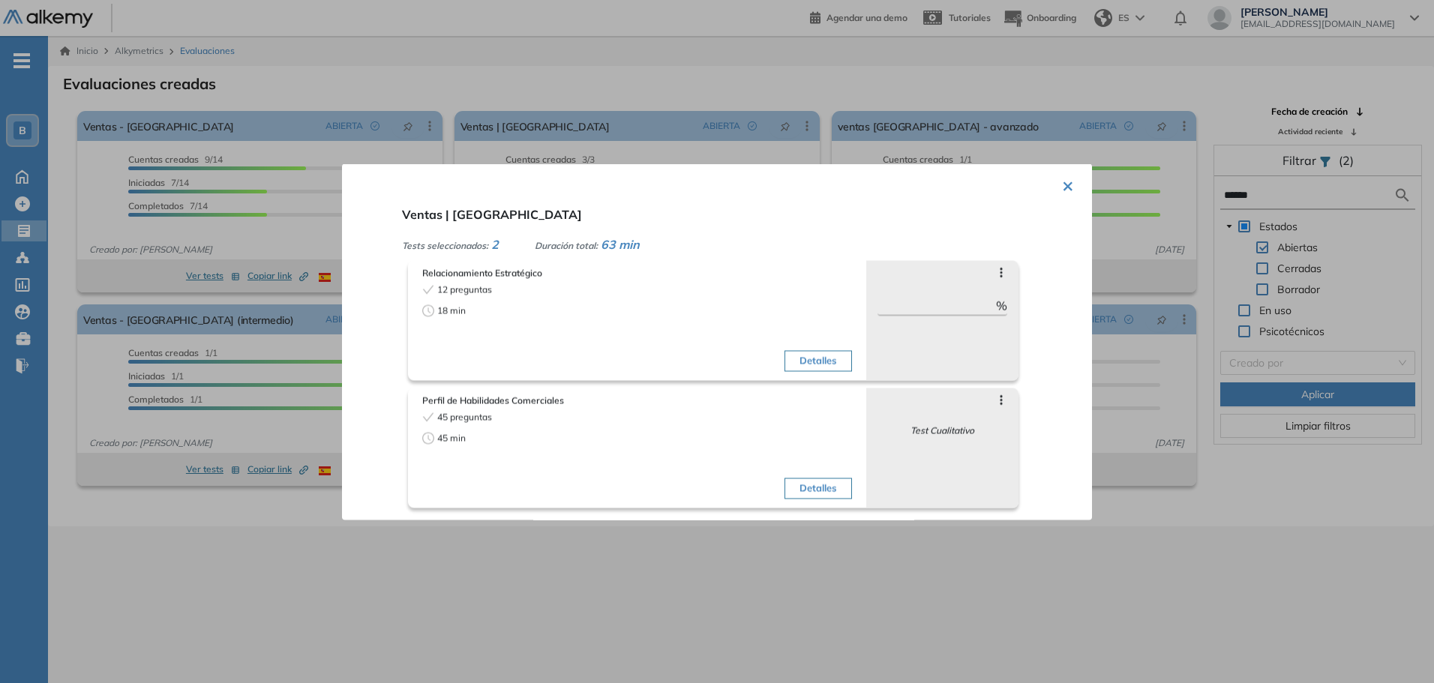
click at [1062, 190] on button "×" at bounding box center [1068, 183] width 12 height 29
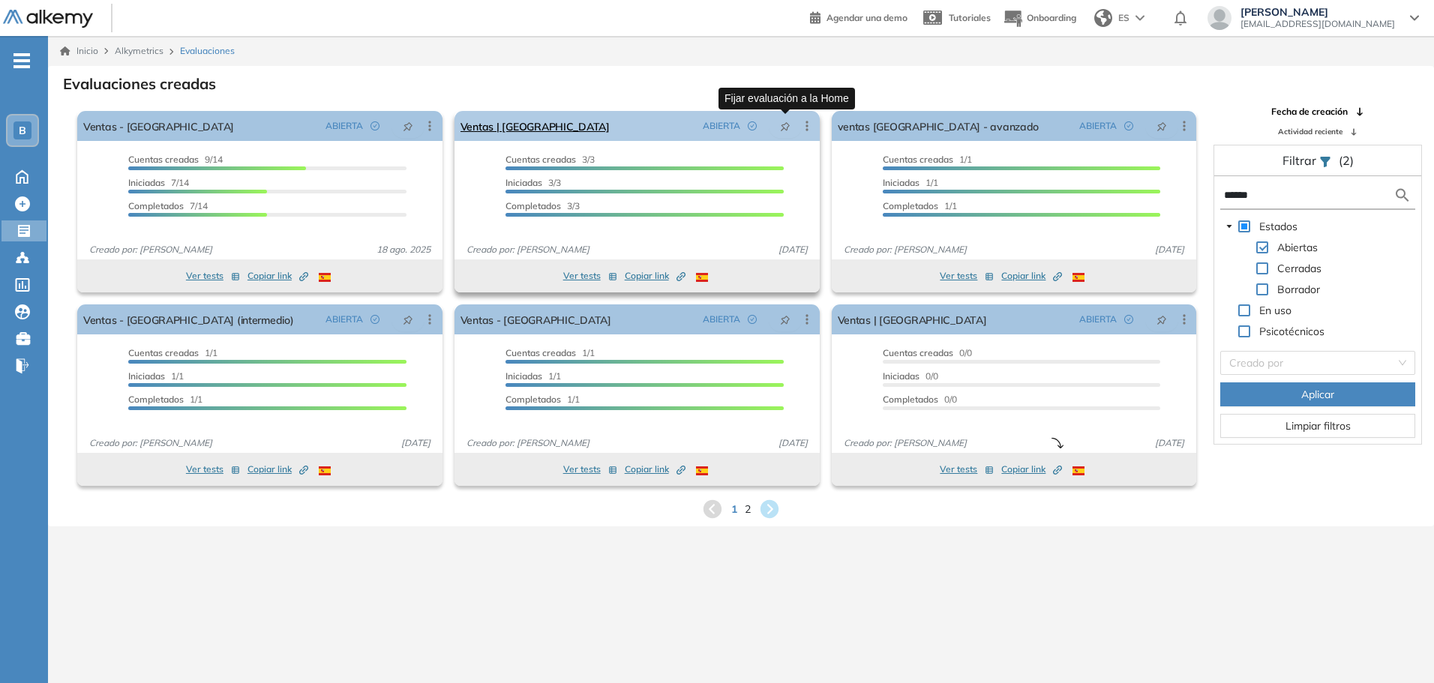
click at [784, 121] on icon "pushpin" at bounding box center [785, 126] width 10 height 10
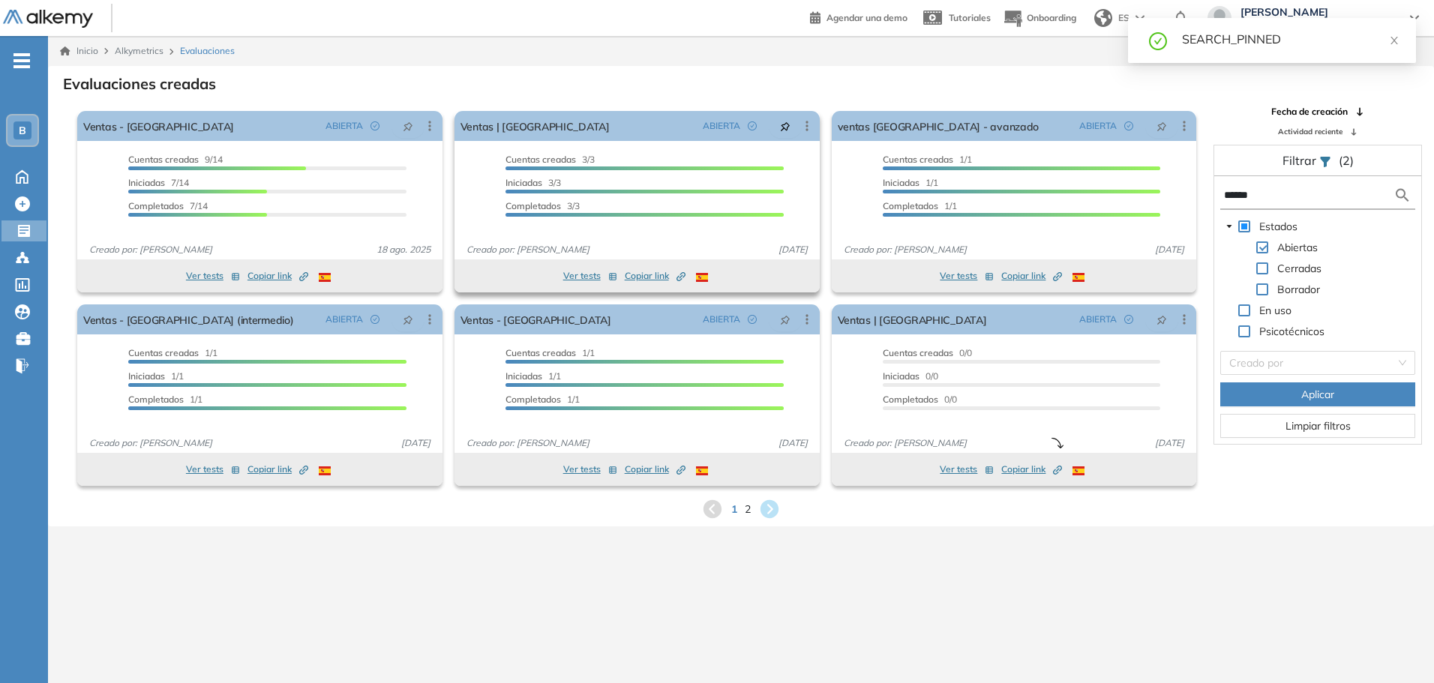
click at [661, 276] on span "Copiar link Created by potrace 1.16, written by [PERSON_NAME] [DATE]-[DATE]" at bounding box center [655, 275] width 61 height 13
click at [1254, 194] on input "******" at bounding box center [1308, 195] width 169 height 16
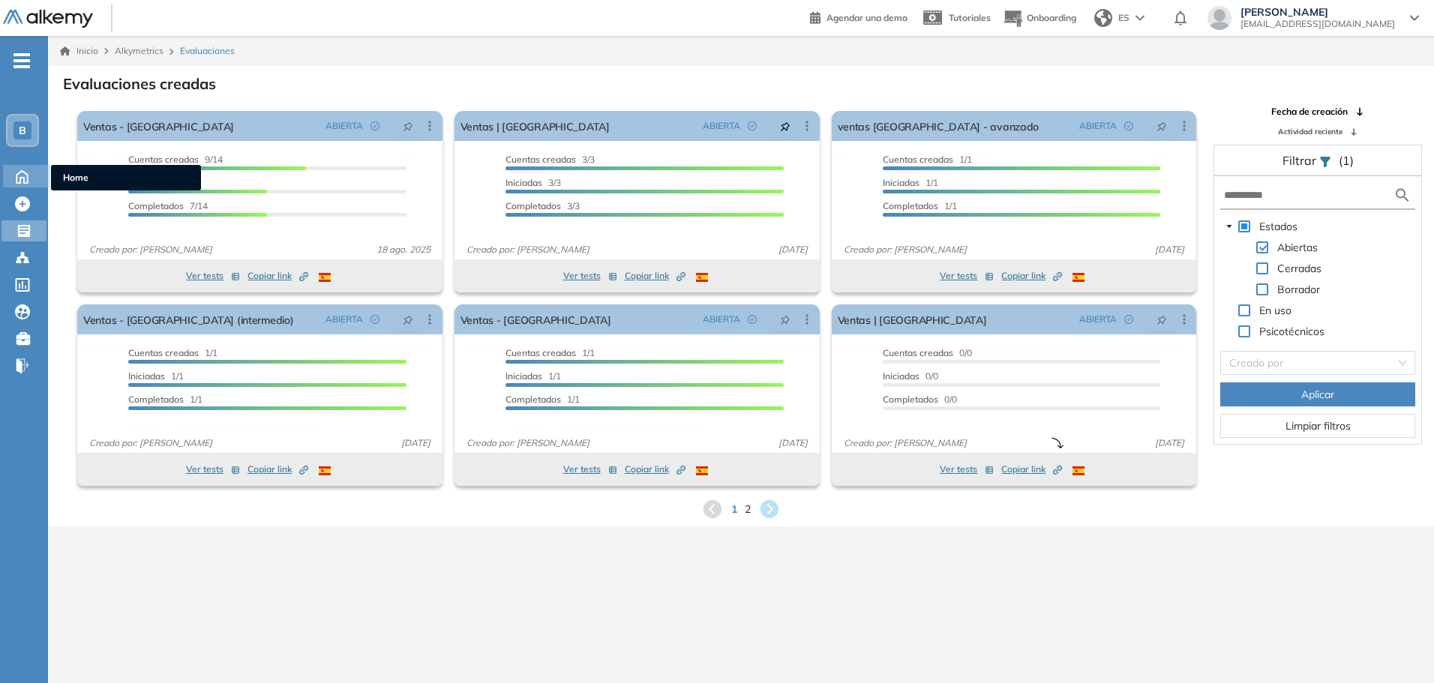
click at [30, 179] on icon at bounding box center [22, 175] width 26 height 18
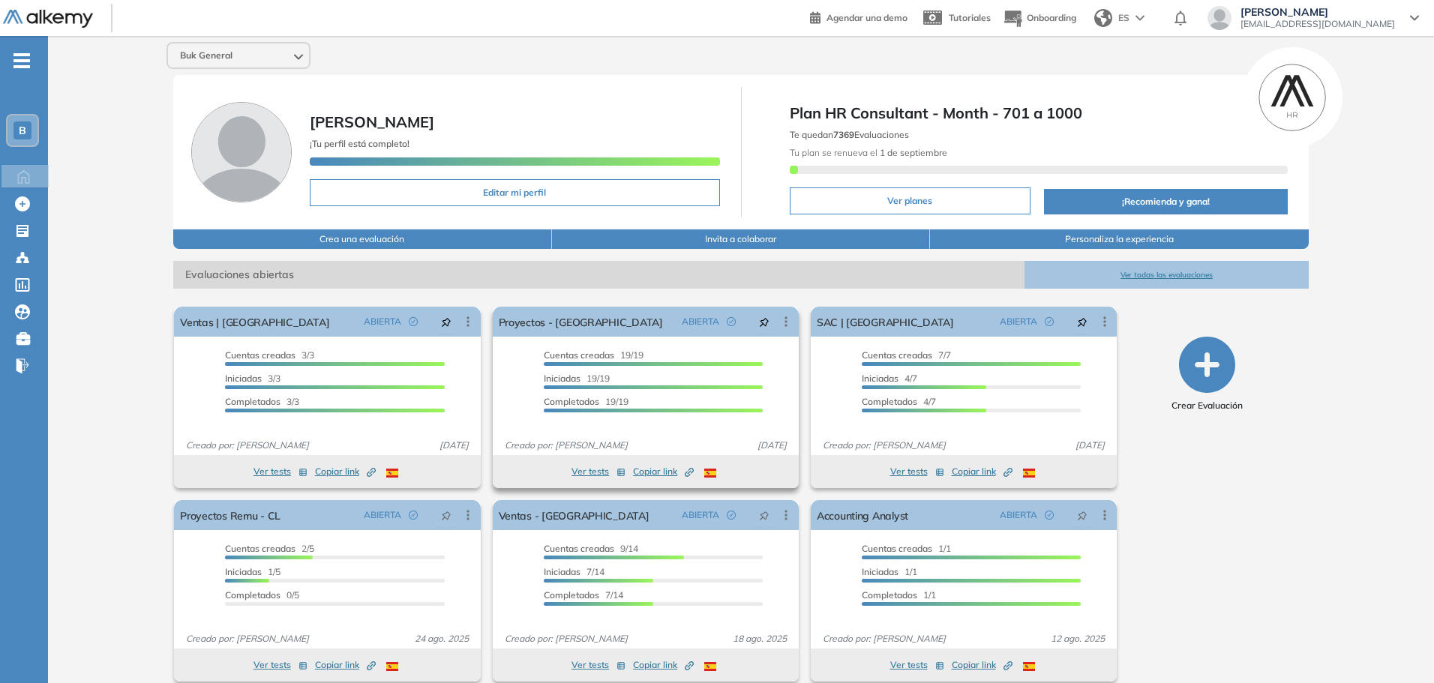
click at [661, 472] on span "Copiar link Created by potrace 1.16, written by [PERSON_NAME] [DATE]-[DATE]" at bounding box center [663, 471] width 61 height 13
